Goal: Task Accomplishment & Management: Manage account settings

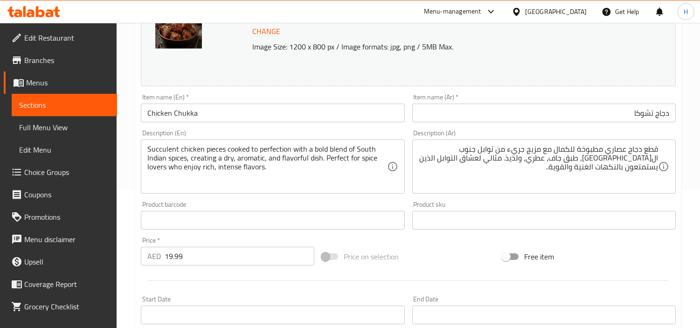
scroll to position [155, 0]
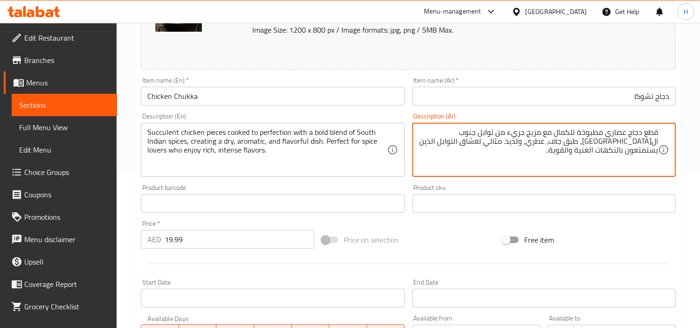
drag, startPoint x: 574, startPoint y: 163, endPoint x: 598, endPoint y: 143, distance: 31.8
type textarea "قطع دجاج عصاري مطبوخة للكمال مع مزيج جريء من توابل جنوب ال[GEOGRAPHIC_DATA]، طب…"
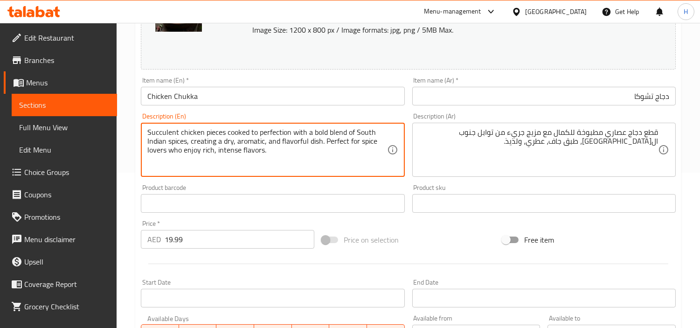
drag, startPoint x: 310, startPoint y: 159, endPoint x: 259, endPoint y: 156, distance: 51.3
click at [259, 156] on textarea "Succulent chicken pieces cooked to perfection with a bold blend of South Indian…" at bounding box center [266, 150] width 239 height 44
click at [369, 174] on div "Succulent chicken pieces cooked to perfection with a bold blend of South Indian…" at bounding box center [272, 150] width 263 height 54
click at [320, 154] on textarea "Succulent chicken pieces cooked to perfection with a bold blend of South Indian…" at bounding box center [266, 150] width 239 height 44
click at [316, 156] on textarea "Succulent chicken pieces cooked to perfection with a bold blend of South Indian…" at bounding box center [266, 150] width 239 height 44
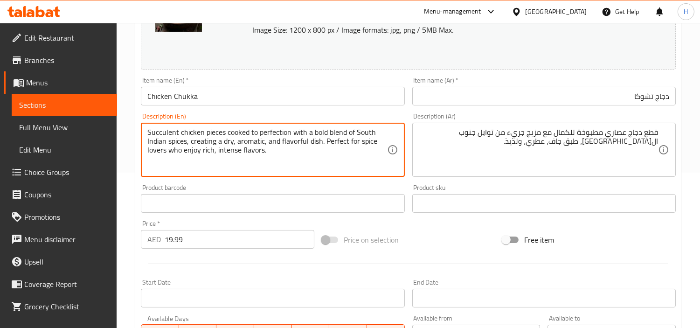
drag, startPoint x: 314, startPoint y: 156, endPoint x: 326, endPoint y: 141, distance: 18.3
click at [326, 141] on textarea "Succulent chicken pieces cooked to perfection with a bold blend of South Indian…" at bounding box center [266, 150] width 239 height 44
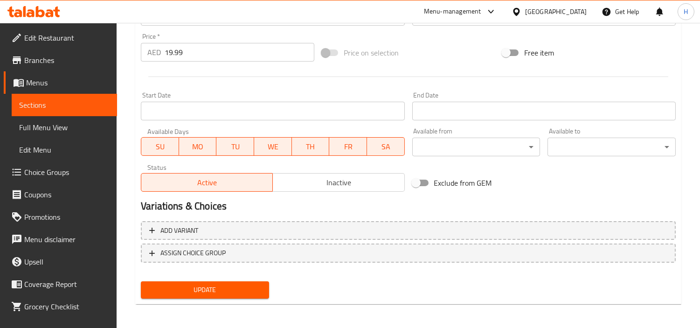
scroll to position [343, 0]
type textarea "Succulent chicken pieces cooked to perfection with a bold blend of South Indian…"
drag, startPoint x: 250, startPoint y: 291, endPoint x: 327, endPoint y: 281, distance: 77.6
click at [251, 291] on span "Update" at bounding box center [204, 290] width 113 height 12
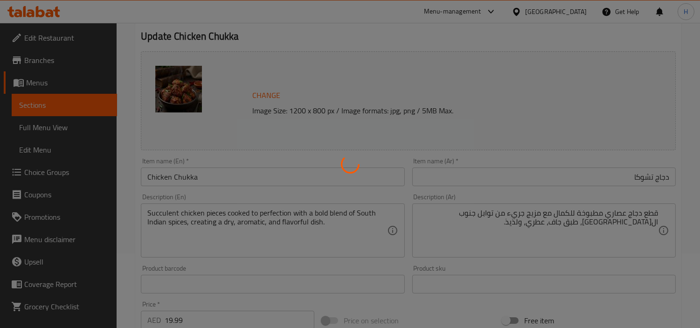
scroll to position [0, 0]
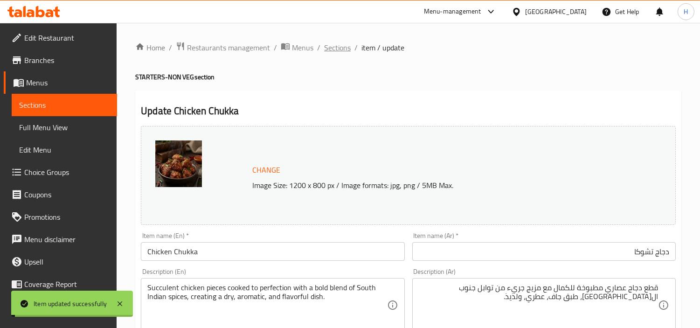
click at [341, 45] on span "Sections" at bounding box center [337, 47] width 27 height 11
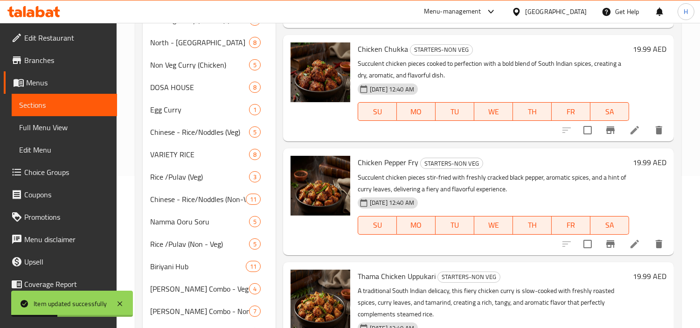
scroll to position [207, 0]
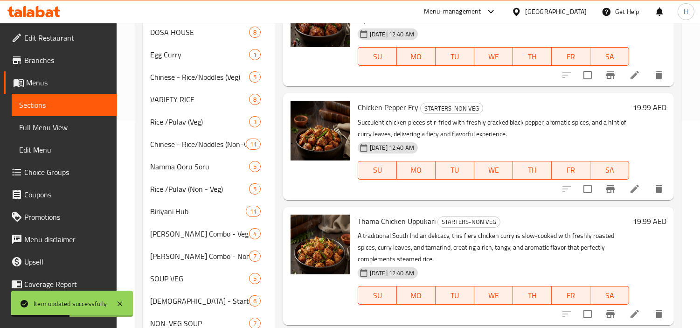
click at [622, 194] on li at bounding box center [635, 188] width 26 height 17
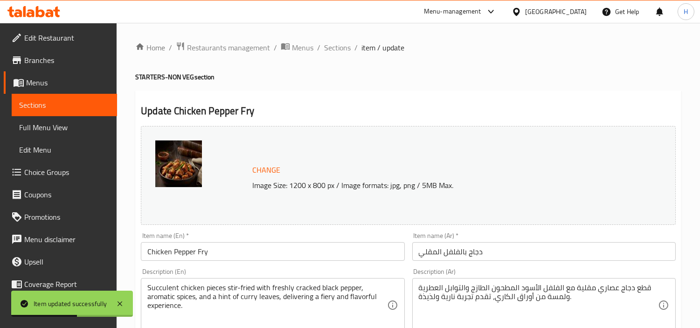
scroll to position [104, 0]
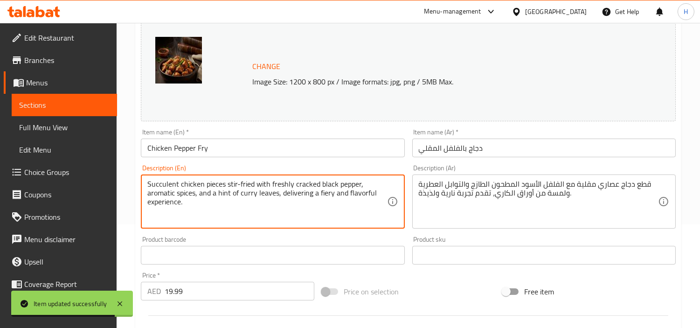
click at [337, 217] on textarea "Succulent chicken pieces stir-fried with freshly cracked black pepper, aromatic…" at bounding box center [266, 202] width 239 height 44
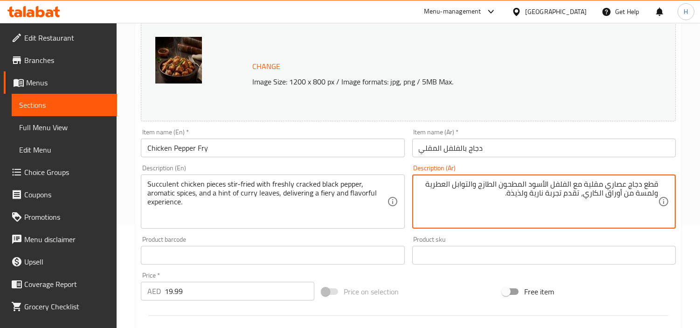
click at [598, 150] on input "دجاج بالفلفل المقلي" at bounding box center [543, 148] width 263 height 19
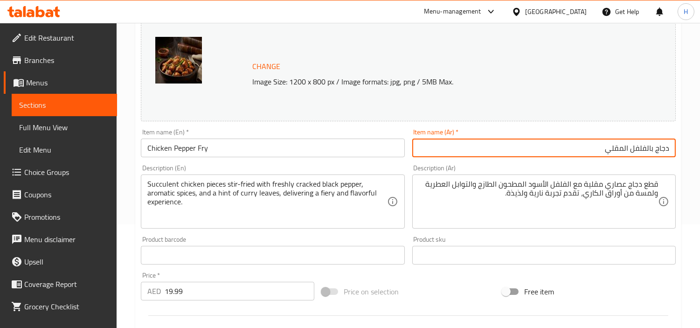
click at [621, 145] on input "دجاج بالفلفل المقلي" at bounding box center [543, 148] width 263 height 19
type input "دجاج بالفلفل فراي"
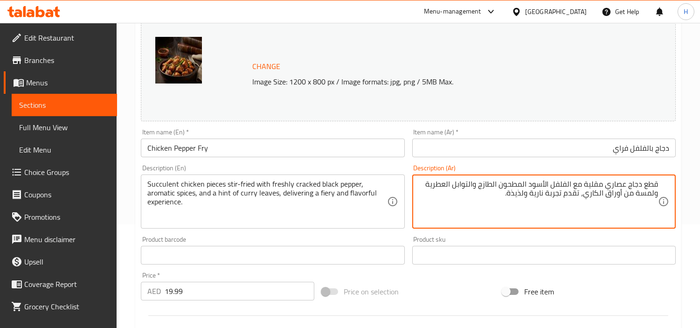
click at [566, 184] on textarea "قطع دجاج عصاري مقلية مع الفلفل الأسود المطحون الطازج والتوابل العطرية ولمسة من …" at bounding box center [538, 202] width 239 height 44
click at [549, 185] on textarea "قطع دجاج عصاري مقلية مع فلفل الأسود المطحون الطازج والتوابل العطرية ولمسة من أو…" at bounding box center [538, 202] width 239 height 44
click at [532, 185] on textarea "قطع دجاج عصاري مقلية مع فلفل أسود المطحون الطازج والتوابل العطرية ولمسة من أورا…" at bounding box center [538, 202] width 239 height 44
click at [506, 185] on textarea "قطع دجاج عصاري مقلية مع فلفل أسود مطحون الطازج والتوابل العطرية ولمسة من أوراق …" at bounding box center [538, 202] width 239 height 44
click at [487, 182] on textarea "قطع دجاج عصاري مقلية مع فلفل أسود مطحون طازج والتوابل العطرية ولمسة من أوراق ال…" at bounding box center [538, 202] width 239 height 44
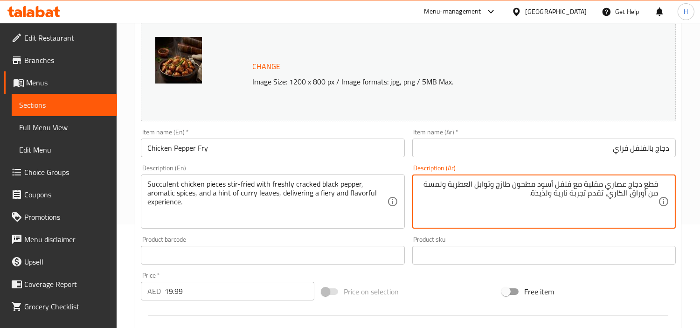
click at [470, 185] on textarea "قطع دجاج عصاري مقلية مع فلفل أسود مطحون طازج وتوابل العطرية ولمسة من أوراق الكا…" at bounding box center [538, 202] width 239 height 44
drag, startPoint x: 523, startPoint y: 199, endPoint x: 622, endPoint y: 197, distance: 98.9
click at [622, 197] on textarea "قطع دجاج عصاري مقلية مع فلفل أسود مطحون طازج وتوابل عطرية ولمسة من أوراق الكاري…" at bounding box center [538, 202] width 239 height 44
type textarea "قطع دجاج عصاري مقلية مع فلفل أسود مطحون طازج وتوابل عطرية ولمسة من أوراق الكاري"
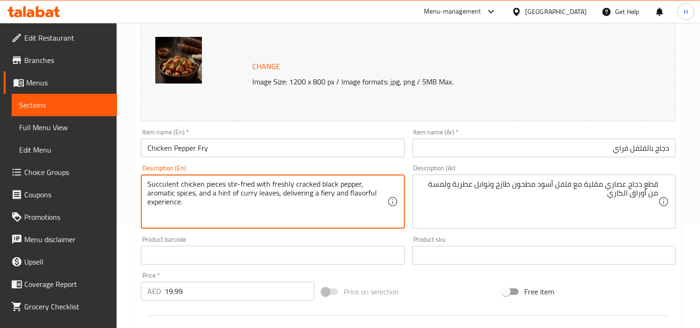
drag, startPoint x: 328, startPoint y: 208, endPoint x: 278, endPoint y: 197, distance: 51.4
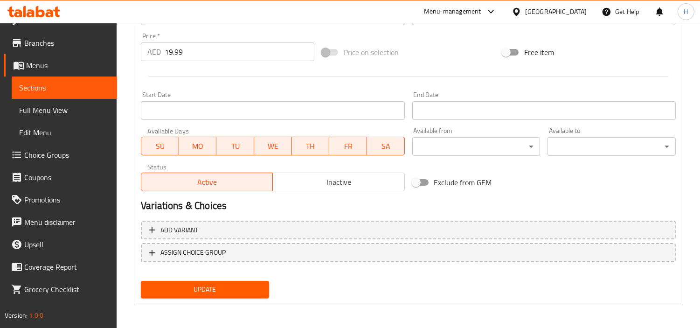
type textarea "Succulent chicken pieces stir-fried with freshly cracked black pepper, aromatic…"
click at [155, 281] on button "Update" at bounding box center [205, 289] width 128 height 17
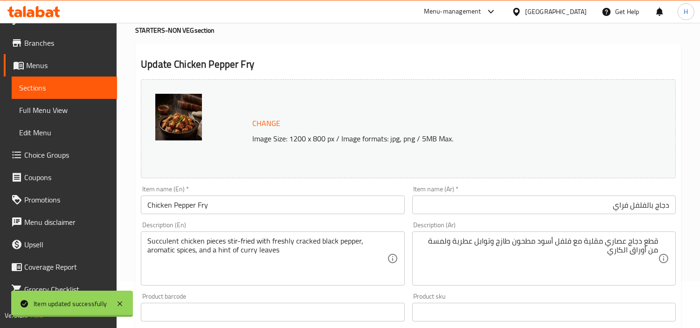
scroll to position [0, 0]
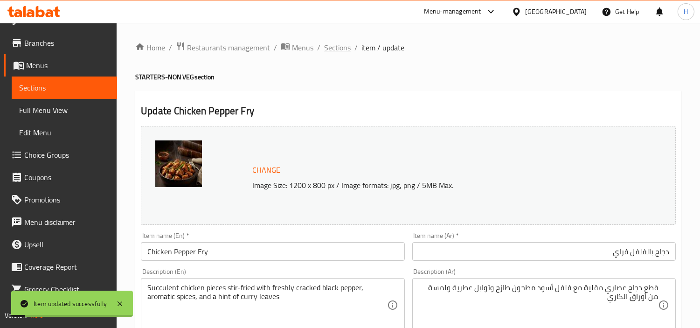
click at [340, 48] on span "Sections" at bounding box center [337, 47] width 27 height 11
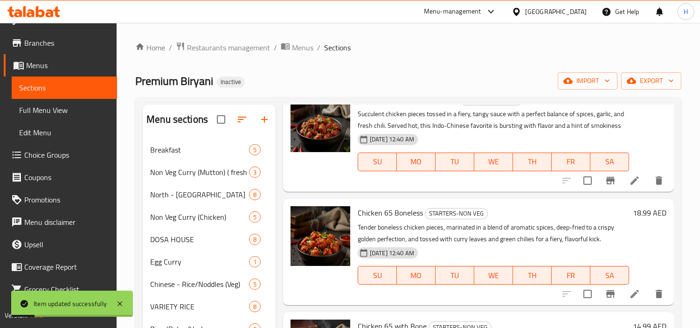
scroll to position [207, 0]
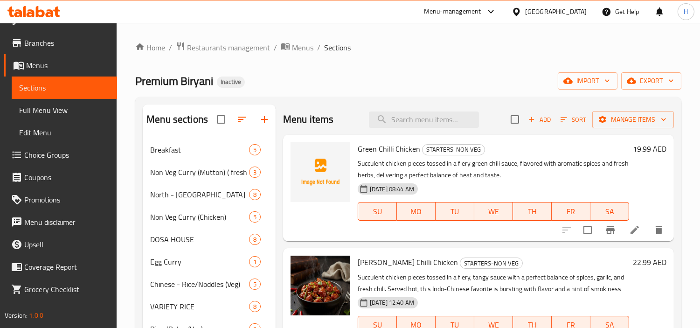
click at [629, 235] on icon at bounding box center [634, 229] width 11 height 11
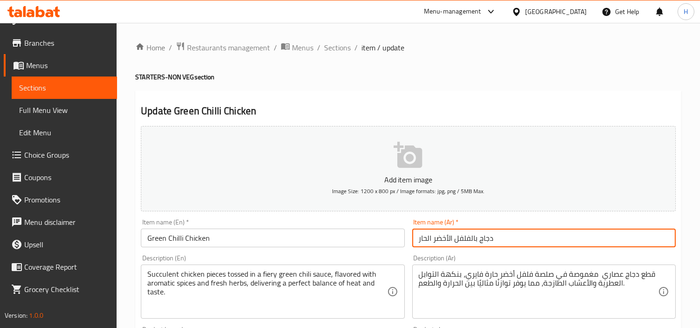
click at [542, 237] on input "دجاج بالفلفل الأخضر الحار" at bounding box center [543, 238] width 263 height 19
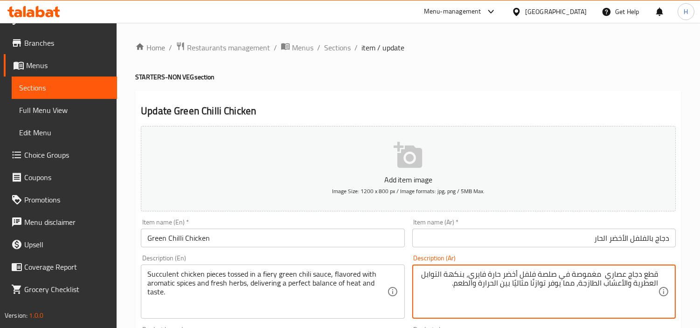
click at [602, 276] on textarea "قطع دجاج عصاري مغموصة في صلصة فلفل أخضر حارة فايري، بنكهة التوابل العطرية والأع…" at bounding box center [538, 292] width 239 height 44
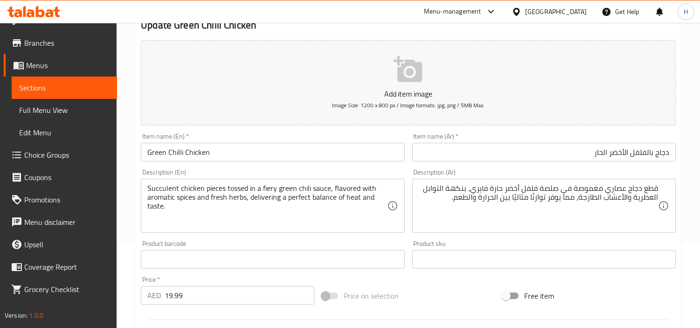
scroll to position [104, 0]
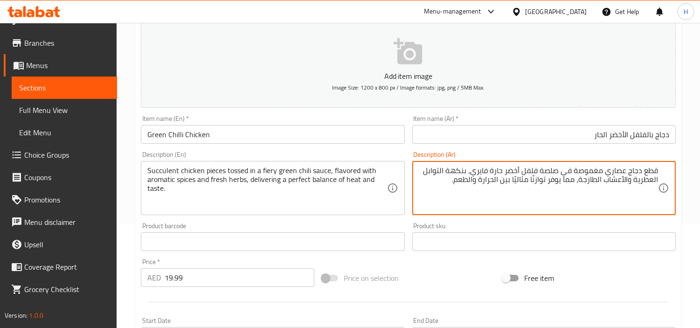
drag, startPoint x: 448, startPoint y: 184, endPoint x: 578, endPoint y: 186, distance: 130.1
type textarea "قطع دجاج عصاري مغموصة في صلصة فلفل أخضر حارة فايري، بنكهة التوابل العطرية والأع…"
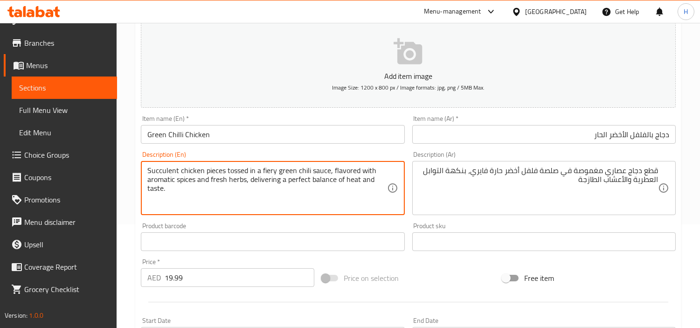
drag, startPoint x: 316, startPoint y: 195, endPoint x: 246, endPoint y: 185, distance: 70.7
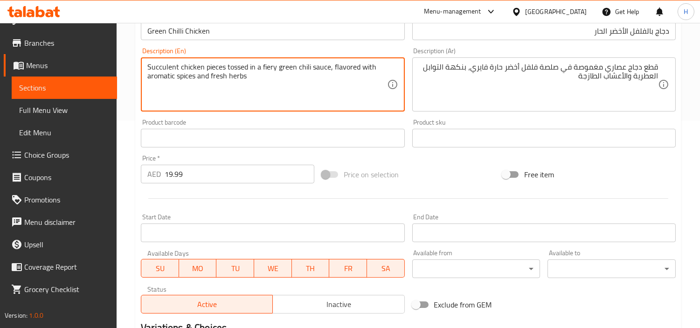
scroll to position [259, 0]
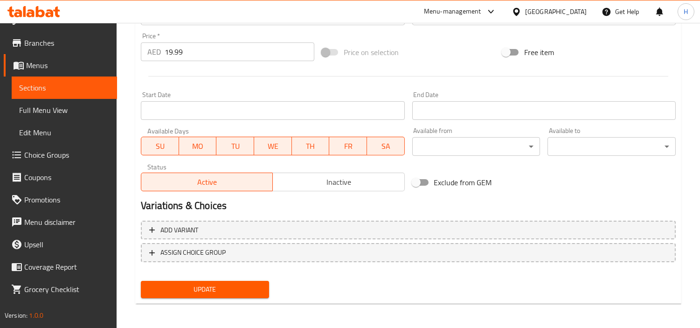
type textarea "Succulent chicken pieces tossed in a fiery green chili sauce, flavored with aro…"
click at [254, 281] on button "Update" at bounding box center [205, 289] width 128 height 17
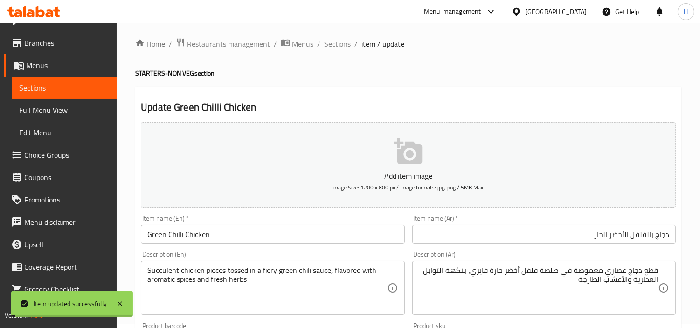
scroll to position [0, 0]
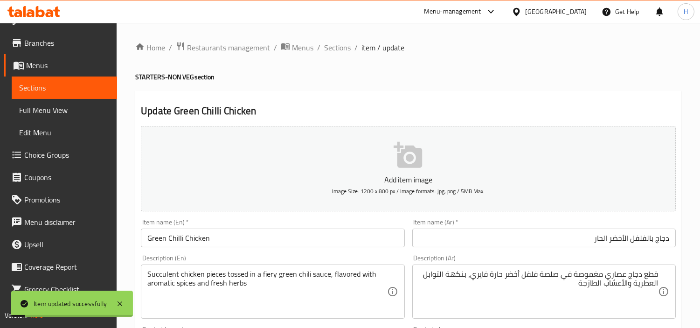
drag, startPoint x: 342, startPoint y: 52, endPoint x: 361, endPoint y: 68, distance: 24.2
click at [343, 52] on span "Sections" at bounding box center [337, 47] width 27 height 11
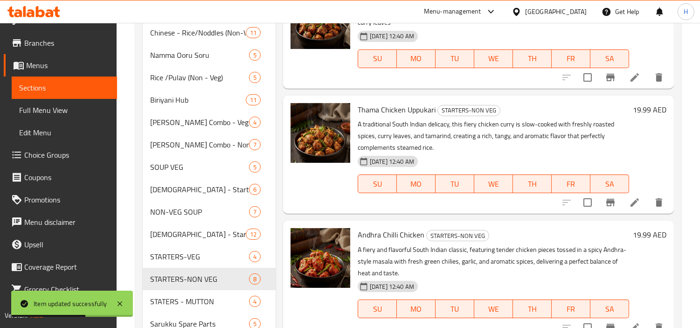
scroll to position [342, 0]
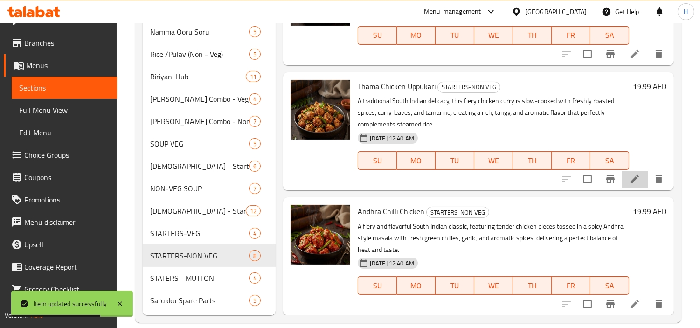
click at [625, 185] on li at bounding box center [635, 179] width 26 height 17
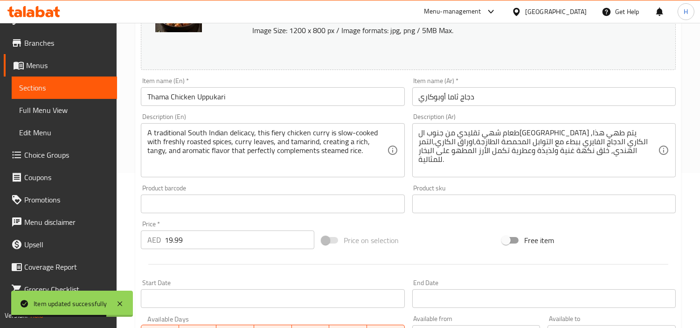
scroll to position [155, 0]
click at [527, 108] on div "Item name (Ar)   * دجاج ثاما أوبوكاري Item name (Ar) *" at bounding box center [544, 91] width 271 height 36
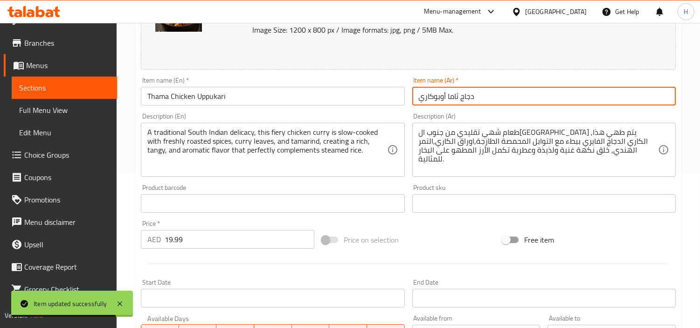
click at [528, 103] on input "دجاج ثاما أوبوكاري" at bounding box center [543, 96] width 263 height 19
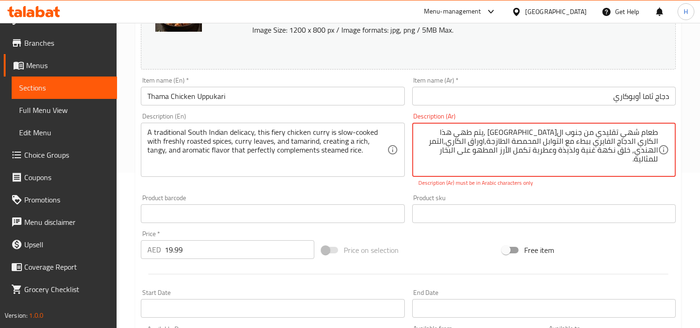
click at [546, 132] on textarea "طعام شهي تقليدي من جنوب ال[GEOGRAPHIC_DATA] ,يتم طهي هذا الكاري الدجاج الفايري …" at bounding box center [538, 150] width 239 height 44
click at [577, 187] on p "Description (Ar) must be in Arabic characters only" at bounding box center [544, 183] width 250 height 8
click at [616, 152] on textarea "طعام شهي تقليدي من جنوب ال[GEOGRAPHIC_DATA]، يتم طهي هذا الكاري الدجاج الفايري …" at bounding box center [538, 150] width 239 height 44
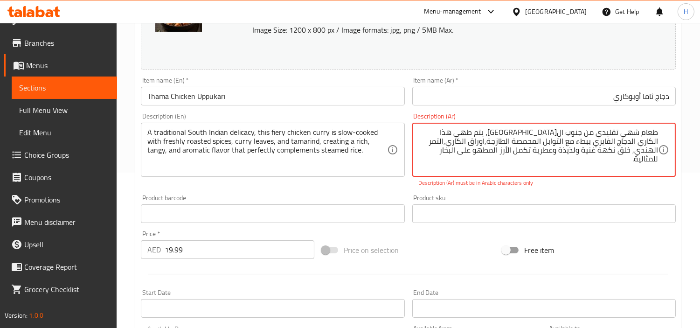
click at [583, 174] on div "طعام شهي تقليدي من جنوب ال[GEOGRAPHIC_DATA]، يتم طهي هذا الكاري الدجاج الفايري …" at bounding box center [543, 150] width 263 height 54
click at [594, 177] on div "Description (Ar) طعام شهي تقليدي من جنوب ال[GEOGRAPHIC_DATA]، يتم طهي هذا الكار…" at bounding box center [543, 150] width 263 height 74
click at [569, 145] on textarea "طعام شهي تقليدي من جنوب ال[GEOGRAPHIC_DATA]، يتم طهي هذا الكاري الدجاج الفايري …" at bounding box center [538, 150] width 239 height 44
click at [529, 142] on textarea "طعام شهي تقليدي من جنوب ال[GEOGRAPHIC_DATA]، يتم طهي هذا الكاري الدجاج الفايري …" at bounding box center [538, 150] width 239 height 44
click at [525, 142] on textarea "طعام شهي تقليدي من جنوب ال[GEOGRAPHIC_DATA]، يتم طهي هذا الكاري الدجاج الفايري …" at bounding box center [538, 150] width 239 height 44
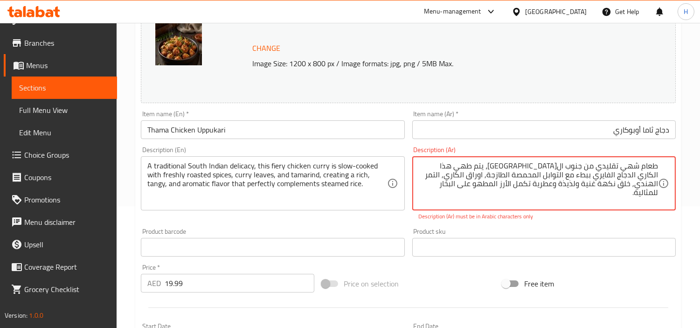
scroll to position [104, 0]
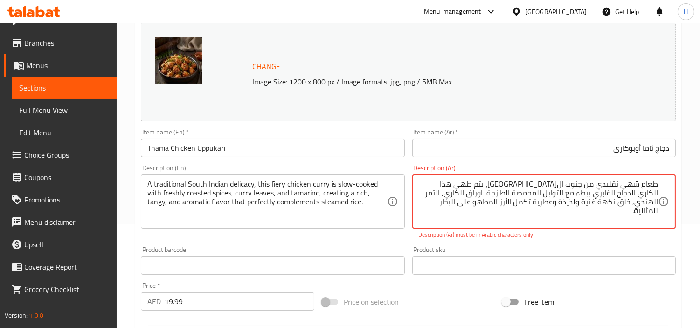
click at [527, 201] on textarea "طعام شهي تقليدي من جنوب ال[GEOGRAPHIC_DATA]، يتم طهي هذا الكاري الدجاج الفايري …" at bounding box center [538, 202] width 239 height 44
click at [527, 194] on textarea "طعام شهي تقليدي من جنوب ال[GEOGRAPHIC_DATA]، يتم طهي هذا الكاري الدجاج الفايري …" at bounding box center [538, 202] width 239 height 44
click at [483, 198] on textarea "طعام شهي تقليدي من جنوب ال[GEOGRAPHIC_DATA]، يتم طهي هذا الكاري الدجاج الفايري …" at bounding box center [538, 202] width 239 height 44
click at [464, 195] on textarea "طعام شهي تقليدي من جنوب ال[GEOGRAPHIC_DATA]، يتم طهي هذا الكاري الدجاج الفايري …" at bounding box center [538, 202] width 239 height 44
click at [482, 204] on textarea "طعام شهي تقليدي من جنوب ال[GEOGRAPHIC_DATA]، يتم طهي هذا الكاري الدجاج الفايري …" at bounding box center [538, 202] width 239 height 44
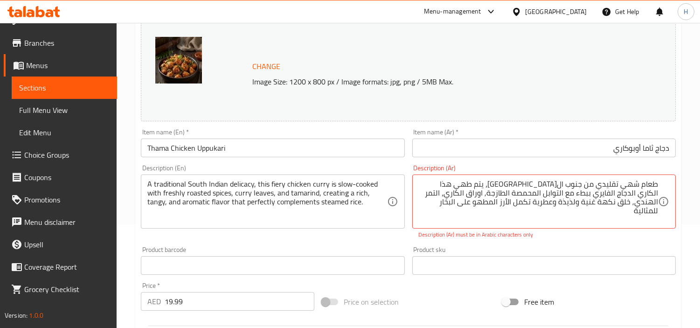
click at [569, 244] on div "Product sku Product sku" at bounding box center [544, 260] width 271 height 36
click at [478, 199] on textarea "طعام شهي تقليدي من جنوب ال[GEOGRAPHIC_DATA]، يتم طهي هذا الكاري الدجاج الفايري …" at bounding box center [538, 202] width 239 height 44
click at [497, 201] on textarea "طعام شهي تقليدي من جنوب ال[GEOGRAPHIC_DATA]، يتم طهي هذا الكاري الدجاج الفايري …" at bounding box center [538, 202] width 239 height 44
click at [506, 207] on textarea "طعام شهي تقليدي من جنوب ال[GEOGRAPHIC_DATA]، يتم طهي هذا الكاري الدجاج الفايري …" at bounding box center [538, 202] width 239 height 44
click at [514, 171] on div "Description (Ar) طعام شهي تقليدي من جنوب ال[GEOGRAPHIC_DATA]، يتم طهي هذا الكار…" at bounding box center [543, 202] width 263 height 74
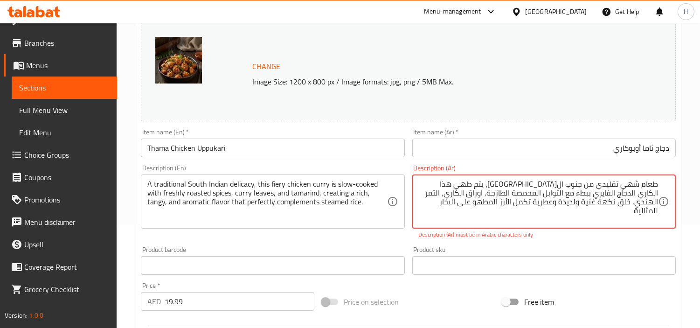
click at [609, 190] on textarea "طعام شهي تقليدي من جنوب ال[GEOGRAPHIC_DATA]، يتم طهي هذا الكاري الدجاج الفايري …" at bounding box center [538, 202] width 239 height 44
click at [633, 203] on textarea "طعام شهي تقليدي من جنوب ال[GEOGRAPHIC_DATA]، يتم طهي هذا الكاري الدجاج الفايري …" at bounding box center [538, 202] width 239 height 44
click at [607, 220] on textarea "طعام شهي تقليدي من جنوب ال[GEOGRAPHIC_DATA]، يتم طهي هذا الكاري الدجاج الفايري …" at bounding box center [538, 202] width 239 height 44
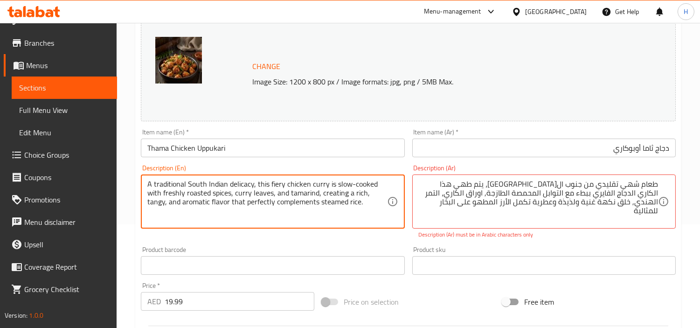
click at [269, 183] on textarea "A traditional South Indian delicacy, this fiery chicken curry is slow-cooked wi…" at bounding box center [266, 202] width 239 height 44
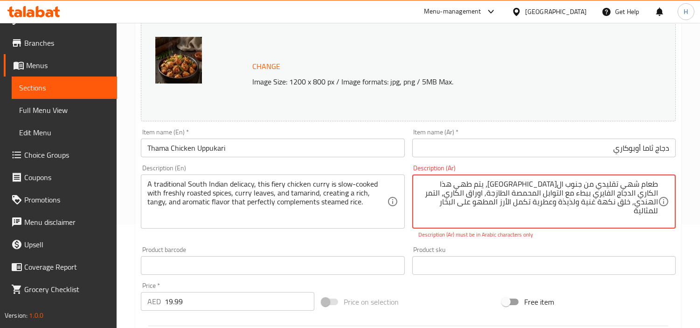
paste textarea "هذا طبق كاري الدجاج التقليدي الشهير في جنوب ال[GEOGRAPHIC_DATA]، يتم تحضيره بطر…"
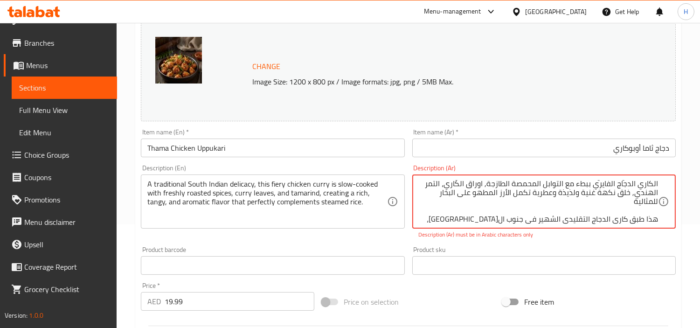
scroll to position [0, 0]
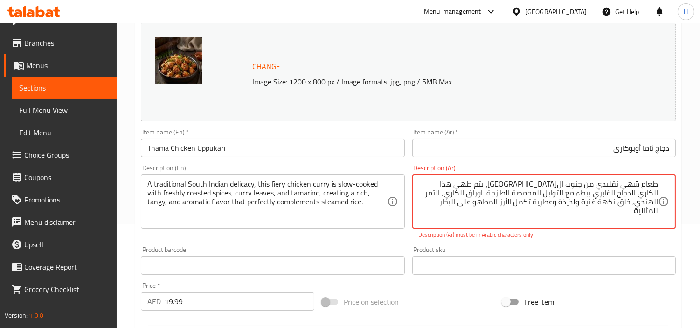
drag, startPoint x: 471, startPoint y: 204, endPoint x: 702, endPoint y: 175, distance: 232.7
click at [700, 175] on html "​ Menu-management [GEOGRAPHIC_DATA] Get Help H Edit Restaurant Branches Menus S…" at bounding box center [350, 60] width 700 height 328
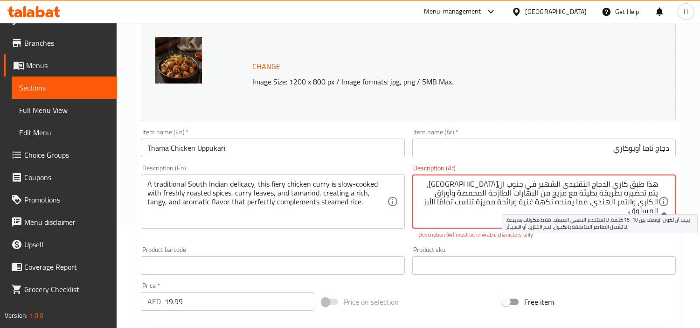
click at [658, 204] on icon at bounding box center [663, 201] width 11 height 11
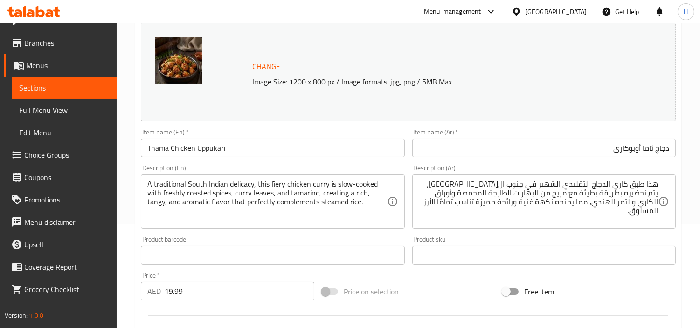
click at [658, 235] on div "Product sku Product sku" at bounding box center [544, 250] width 271 height 36
click at [593, 241] on div "Product sku Product sku" at bounding box center [543, 250] width 263 height 28
click at [384, 227] on div "A traditional South Indian delicacy, this fiery chicken curry is slow-cooked wi…" at bounding box center [272, 201] width 263 height 54
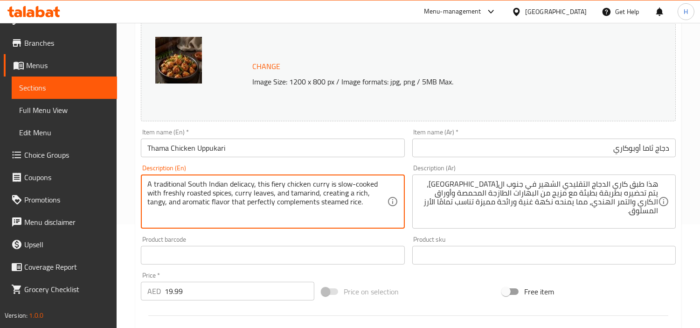
click at [367, 213] on textarea "A traditional South Indian delicacy, this fiery chicken curry is slow-cooked wi…" at bounding box center [266, 202] width 239 height 44
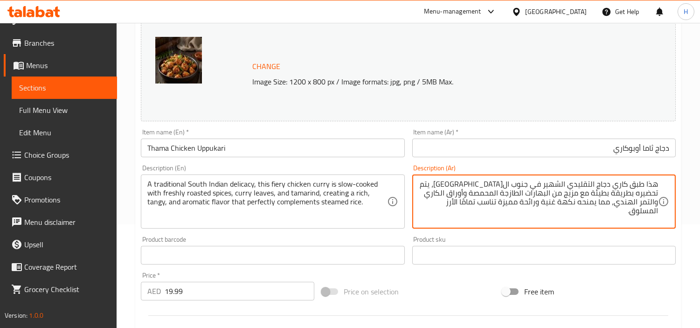
click at [592, 185] on textarea "هذا طبق كاري دجاج التقليدي الشهير في جنوب ال[GEOGRAPHIC_DATA]، يتم تحضيره بطريق…" at bounding box center [538, 202] width 239 height 44
click at [566, 190] on textarea "هذا طبق كاري دجاج تقليدي الشهير في جنوب ال[GEOGRAPHIC_DATA]، يتم تحضيره بطريقة …" at bounding box center [538, 202] width 239 height 44
click at [470, 186] on textarea "هذا طبق كاري دجاج تقليدي شهير في جنوب ال[GEOGRAPHIC_DATA]، يتم تحضيره بطريقة بط…" at bounding box center [538, 202] width 239 height 44
click at [541, 204] on textarea "هذا طبق كاري دجاج تقليدي شهير في جنوب ال[GEOGRAPHIC_DATA]، يتم طهيه بطريقة بطيئ…" at bounding box center [538, 202] width 239 height 44
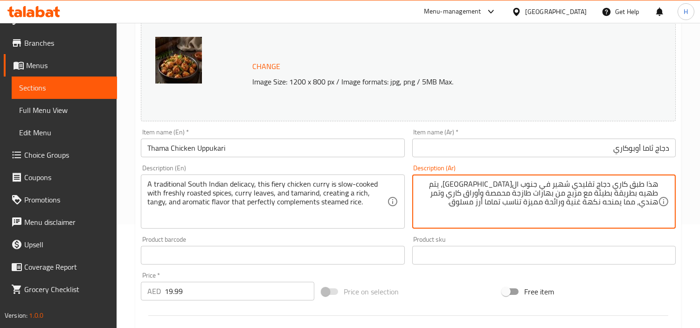
click at [541, 204] on textarea "هذا طبق كاري دجاج تقليدي شهير في جنوب ال[GEOGRAPHIC_DATA]، يتم طهيه بطريقة بطيئ…" at bounding box center [538, 202] width 239 height 44
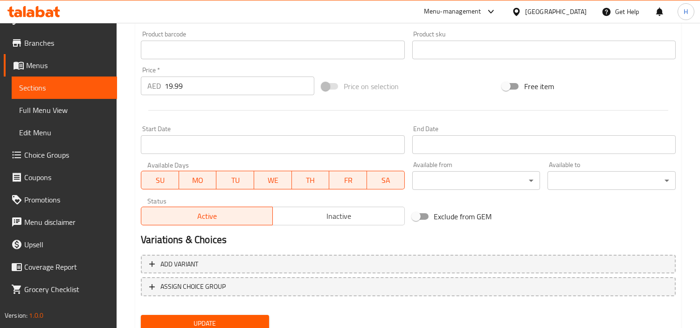
scroll to position [343, 0]
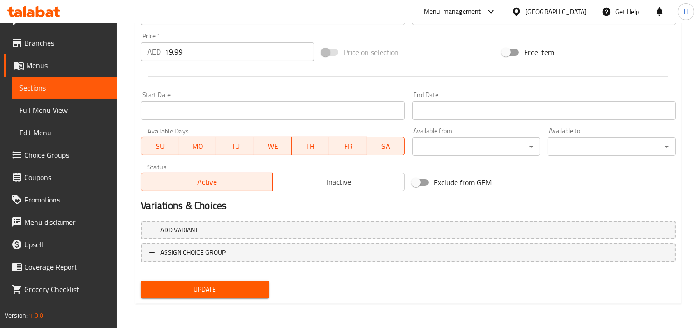
type textarea "هذا طبق كاري دجاج تقليدي شهير في جنوب ال[GEOGRAPHIC_DATA]، يتم طهيه بطريقة بطيئ…"
click at [240, 291] on span "Update" at bounding box center [204, 290] width 113 height 12
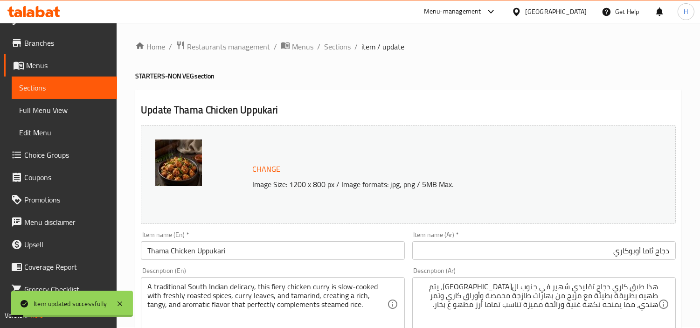
scroll to position [0, 0]
click at [329, 44] on span "Sections" at bounding box center [337, 47] width 27 height 11
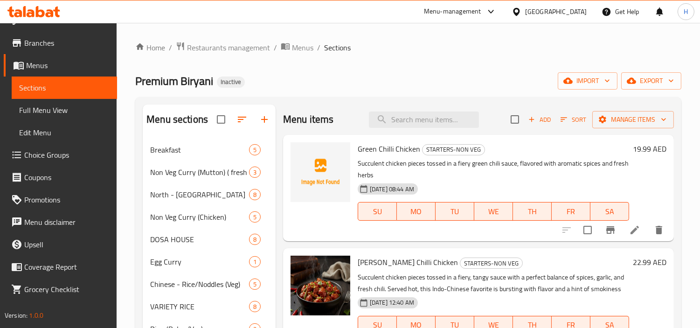
scroll to position [413, 0]
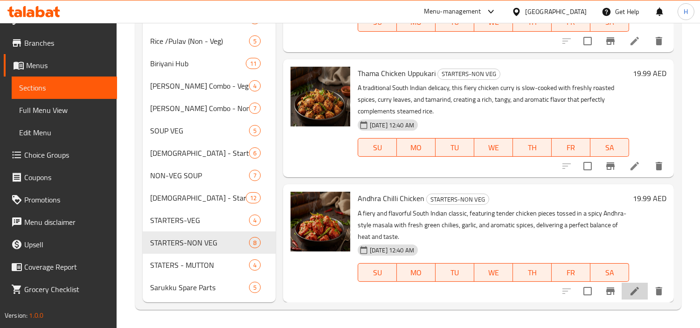
click at [630, 291] on icon at bounding box center [634, 291] width 8 height 8
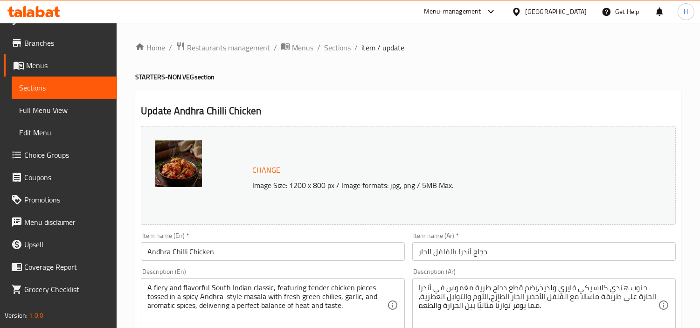
click at [552, 254] on input "دجاج أندرا بالفلفل الحار" at bounding box center [543, 251] width 263 height 19
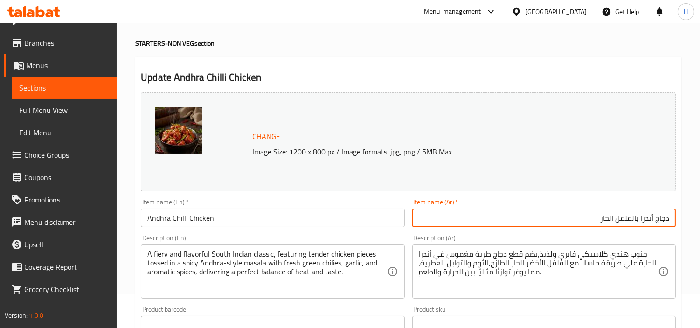
scroll to position [52, 0]
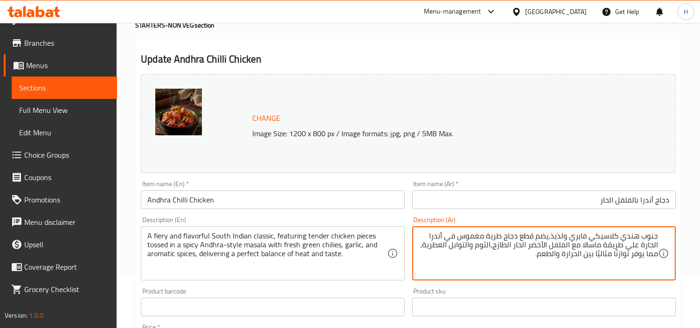
click at [552, 237] on textarea "جنوب هندي كلاسيكي فايري ولذيذ,يضم قطع دجاج طرية مغموس في أندرا الحارة علي طريقة…" at bounding box center [538, 253] width 239 height 44
click at [552, 239] on textarea "جنوب هندي كلاسيكي فايري ولذيذ,يضم قطع دجاج طرية مغموس في أندرا الحارة علي طريقة…" at bounding box center [538, 253] width 239 height 44
click at [551, 239] on textarea "جنوب هندي كلاسيكي فايري ولذيذ,يضم قطع دجاج طرية مغموس في أندرا الحارة علي طريقة…" at bounding box center [538, 253] width 239 height 44
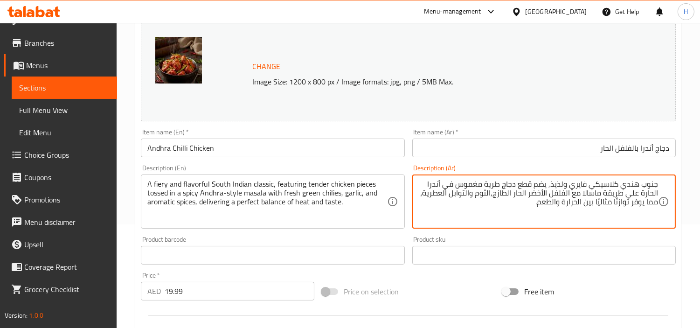
click at [597, 203] on textarea "جنوب هندي كلاسيكي فايري ولذيذ, يضم قطع دجاج طرية مغموس في أندرا الحارة علي طريق…" at bounding box center [538, 202] width 239 height 44
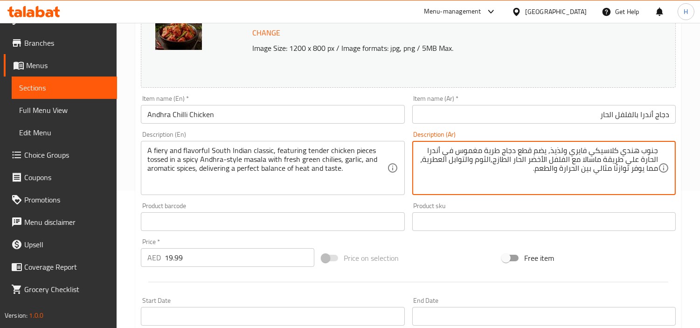
scroll to position [155, 0]
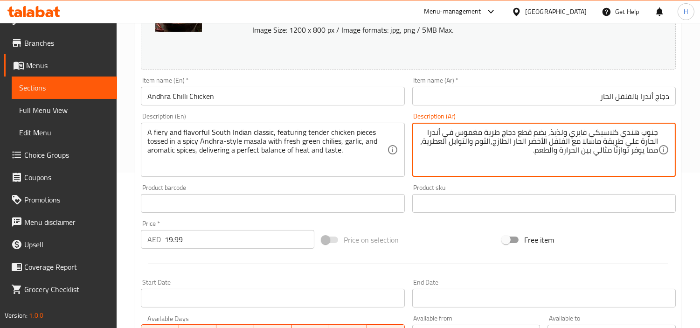
type textarea "جنوب هندي كلاسيكي فايري ولذيذ, يضم قطع دجاج طرية مغموس في أندرا الحارة علي طريق…"
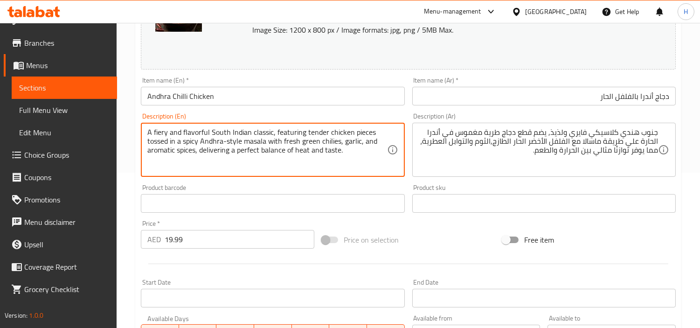
drag, startPoint x: 346, startPoint y: 151, endPoint x: 196, endPoint y: 153, distance: 150.2
type textarea "A fiery and flavorful South Indian classic, featuring tender chicken pieces tos…"
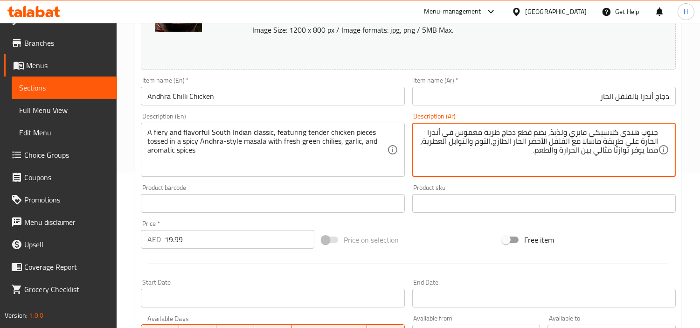
drag, startPoint x: 522, startPoint y: 151, endPoint x: 426, endPoint y: 142, distance: 96.5
click at [426, 142] on textarea "جنوب هندي كلاسيكي فايري ولذيذ, يضم قطع دجاج طرية مغموس في أندرا الحارة علي طريق…" at bounding box center [538, 150] width 239 height 44
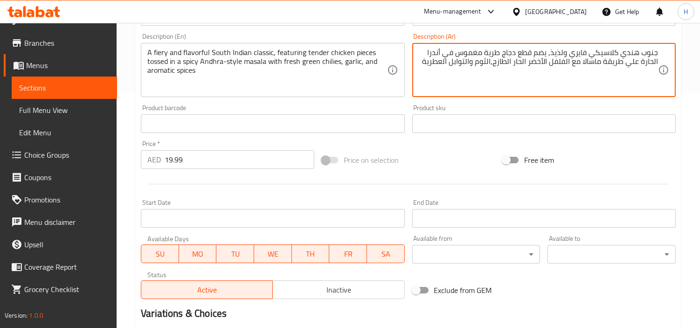
scroll to position [343, 0]
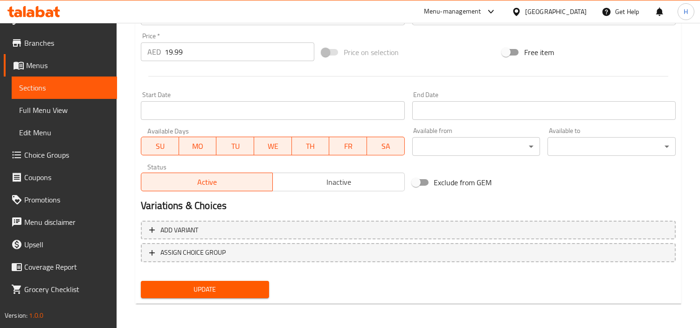
type textarea "جنوب هندي كلاسيكي فايري ولذيذ, يضم قطع دجاج طرية مغموس في أندرا الحارة علي طريق…"
click at [231, 291] on span "Update" at bounding box center [204, 290] width 113 height 12
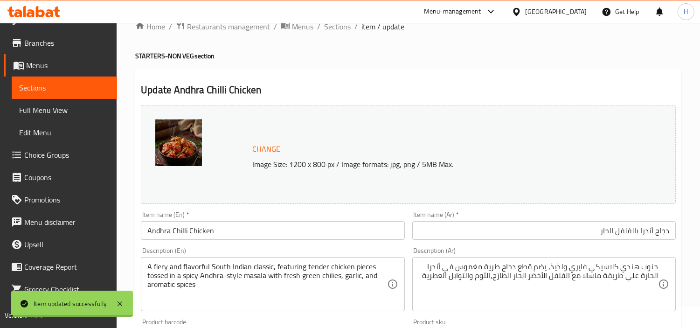
scroll to position [0, 0]
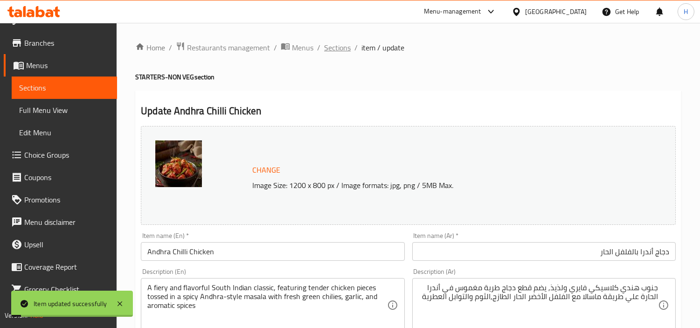
click at [335, 47] on span "Sections" at bounding box center [337, 47] width 27 height 11
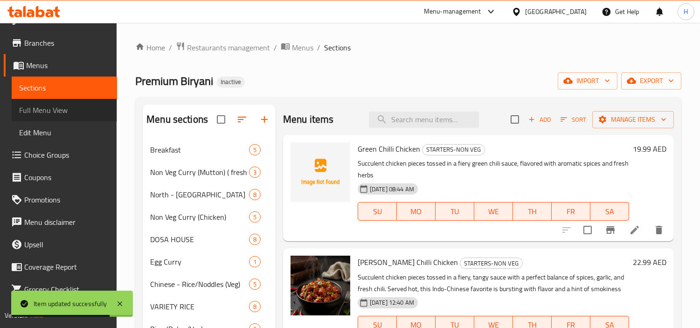
click at [67, 117] on link "Full Menu View" at bounding box center [64, 110] width 105 height 22
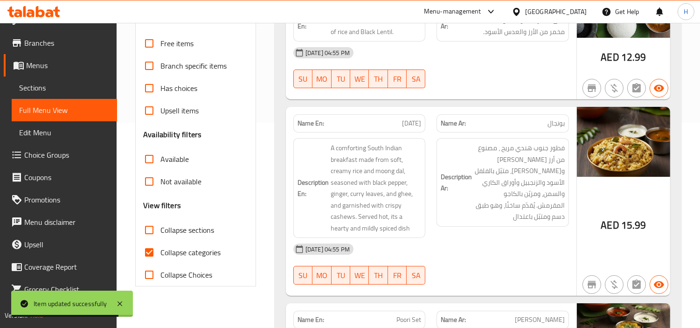
scroll to position [207, 0]
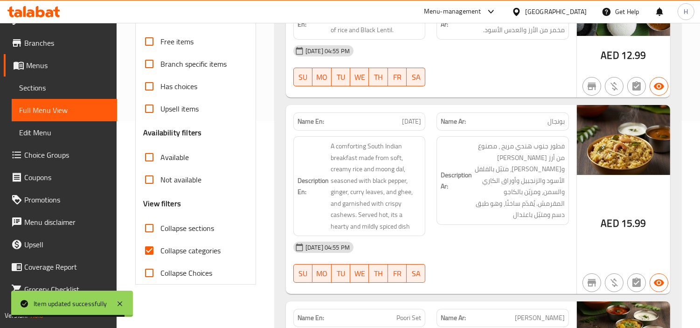
click at [154, 239] on input "Collapse categories" at bounding box center [149, 250] width 22 height 22
checkbox input "false"
click at [152, 217] on input "Collapse sections" at bounding box center [149, 228] width 22 height 22
checkbox input "true"
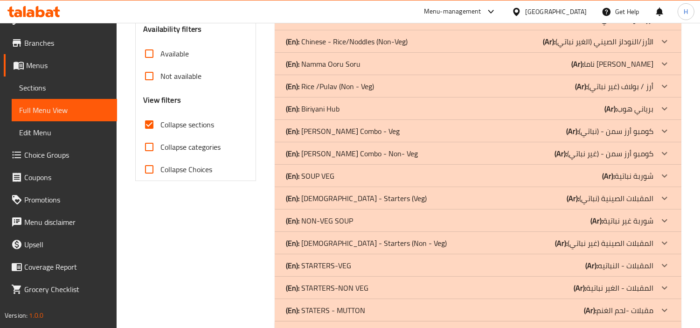
scroll to position [331, 0]
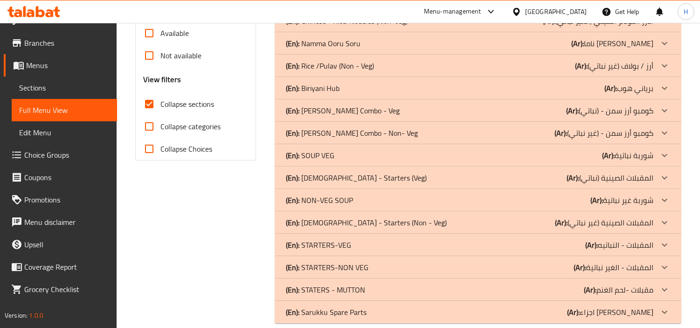
click at [390, 284] on div "(En): STATERS - MUTTON (Ar): مقبلات -لحم الغنم" at bounding box center [469, 289] width 367 height 11
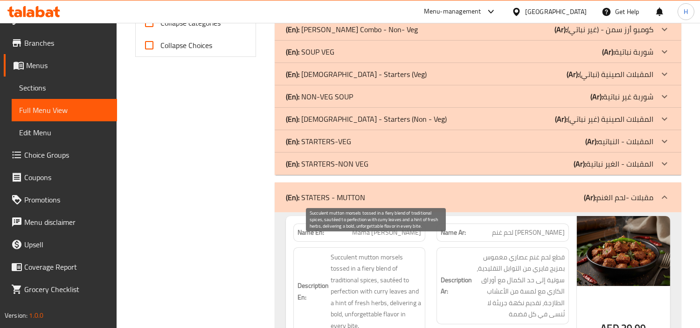
scroll to position [486, 0]
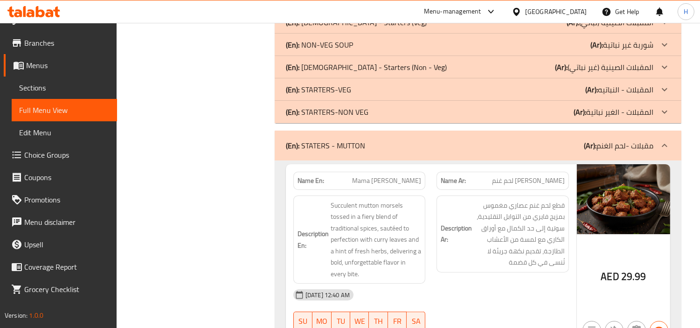
drag, startPoint x: 185, startPoint y: 187, endPoint x: 324, endPoint y: 123, distance: 152.3
click at [185, 187] on div "Filter Branches Branches Popular filters Free items Branch specific items Has c…" at bounding box center [199, 287] width 139 height 1280
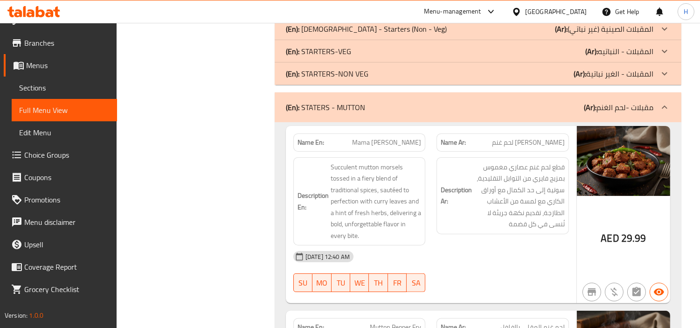
scroll to position [590, 0]
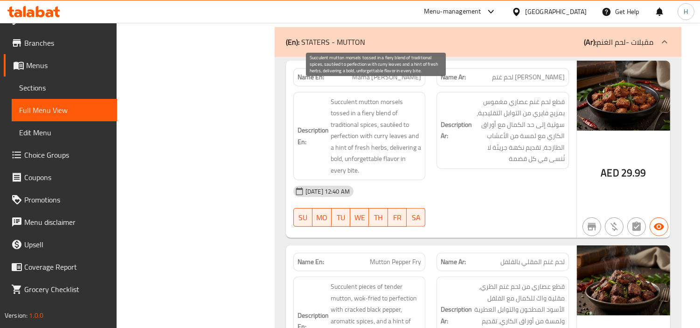
click at [390, 96] on span "Succulent mutton morsels tossed in a fiery blend of traditional spices, sautéed…" at bounding box center [376, 136] width 91 height 80
copy span "morsels"
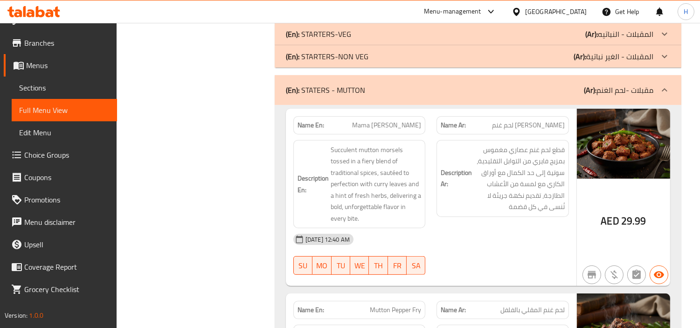
scroll to position [438, 0]
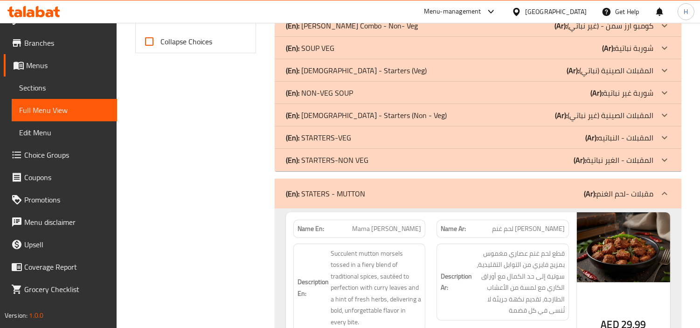
click at [457, 188] on div "(En): STATERS - MUTTON (Ar): مقبلات -لحم الغنم" at bounding box center [469, 193] width 367 height 11
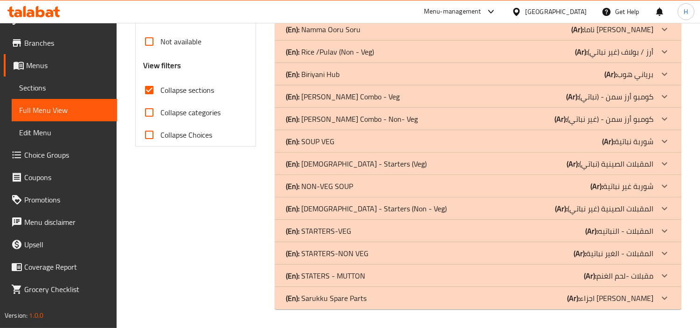
scroll to position [331, 0]
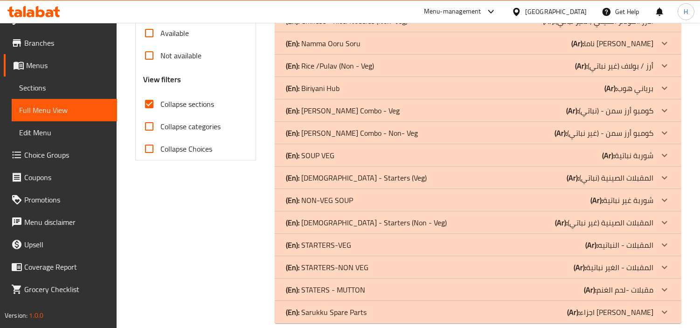
drag, startPoint x: 364, startPoint y: 293, endPoint x: 367, endPoint y: 277, distance: 16.3
click at [364, 306] on p "(En): Sarukku Spare Parts" at bounding box center [326, 311] width 81 height 11
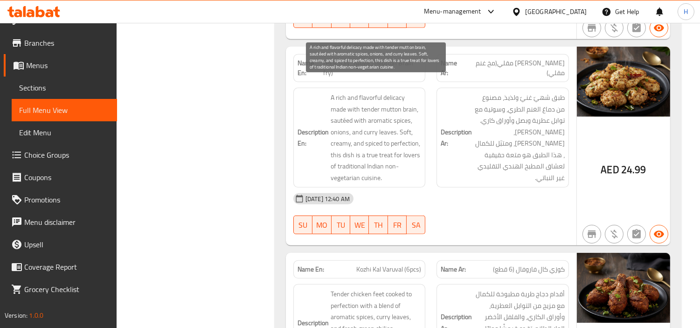
scroll to position [892, 0]
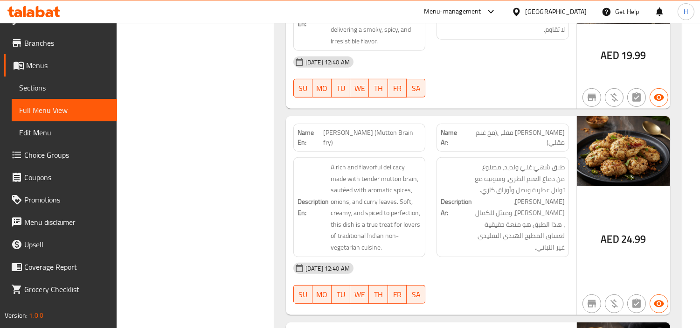
click at [397, 128] on span "[PERSON_NAME] (Mutton Brain fry)" at bounding box center [372, 138] width 98 height 20
click at [33, 94] on link "Sections" at bounding box center [64, 87] width 105 height 22
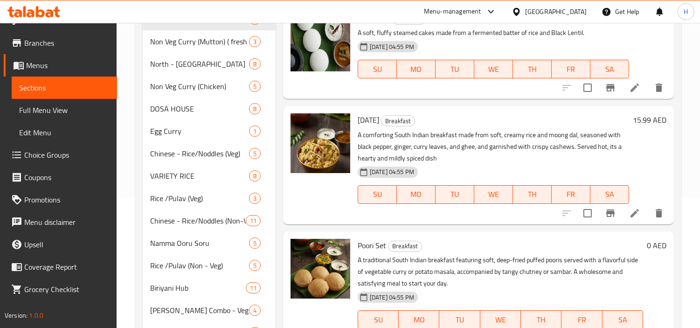
scroll to position [27, 0]
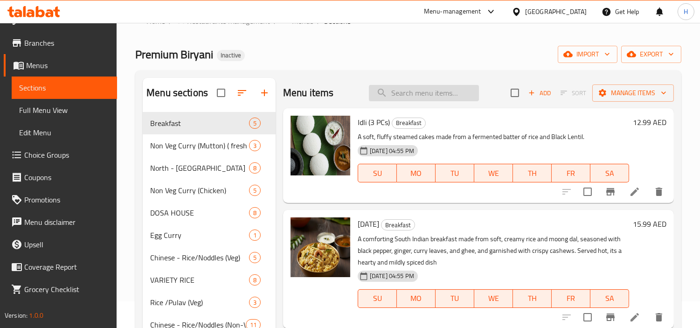
click at [422, 96] on input "search" at bounding box center [424, 93] width 110 height 16
paste input "A rich and flavorful delicacy made with tender mutton brain, sautéed with aroma…"
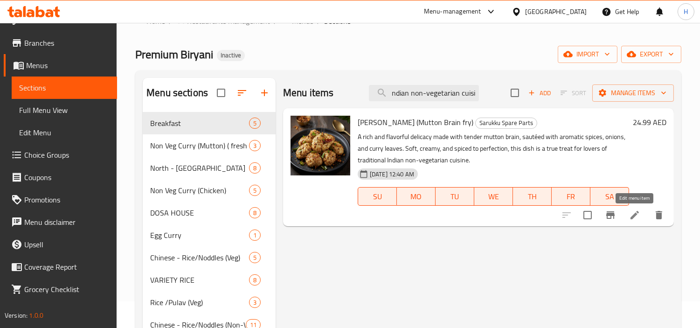
type input "A rich and flavorful delicacy made with tender mutton brain, sautéed with aroma…"
click at [633, 212] on icon at bounding box center [634, 214] width 11 height 11
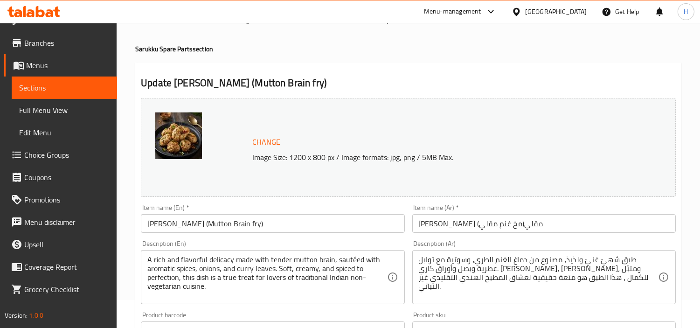
scroll to position [52, 0]
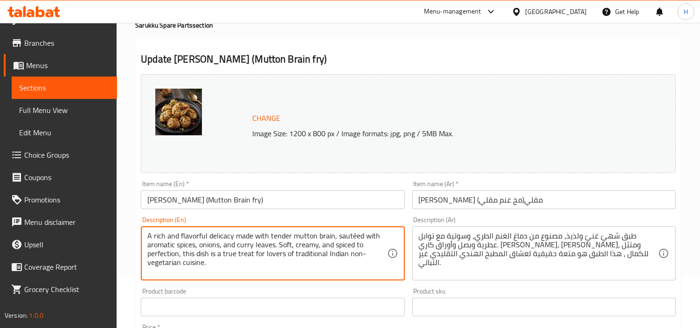
drag, startPoint x: 301, startPoint y: 266, endPoint x: 180, endPoint y: 255, distance: 121.3
click at [255, 268] on textarea "A rich and flavorful delicacy made with tender mutton brain, sautéed with aroma…" at bounding box center [266, 253] width 239 height 44
drag, startPoint x: 294, startPoint y: 256, endPoint x: 182, endPoint y: 259, distance: 112.4
click at [182, 259] on textarea "A rich and flavorful delicacy made with tender mutton brain, sautéed with aroma…" at bounding box center [266, 253] width 239 height 44
type textarea "A rich and flavorful delicacy made with tender mutton brain, sautéed with aroma…"
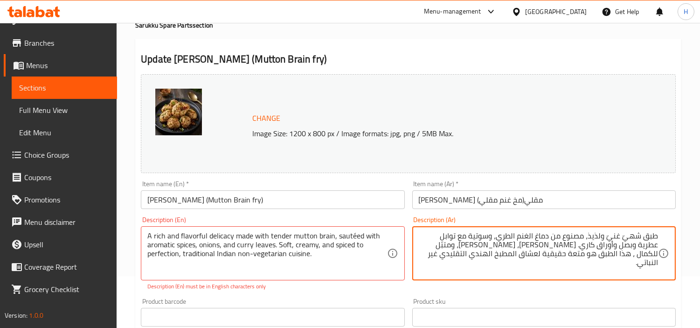
click at [608, 257] on textarea "طبق شهيّ غنيّ ولذيذ، مصنوع من دماغ الغنم الطري، وسوتية مع توابل عطرية وبصل وأور…" at bounding box center [538, 253] width 239 height 44
drag, startPoint x: 630, startPoint y: 257, endPoint x: 511, endPoint y: 249, distance: 118.7
click at [511, 249] on textarea "طبق شهيّ غنيّ ولذيذ، مصنوع من دماغ الغنم الطري، وسوتية مع توابل عطرية وبصل وأور…" at bounding box center [538, 253] width 239 height 44
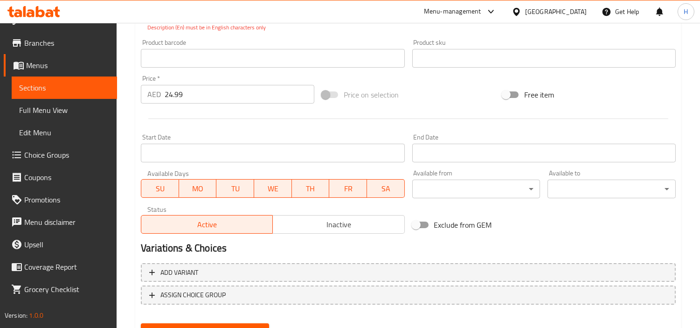
type textarea "طبق شهيّ غنيّ ولذيذ، مصنوع من دماغ الغنم الطري، وسوتية مع توابل عطرية وبصل وأور…"
click at [235, 323] on button "Update" at bounding box center [205, 331] width 128 height 17
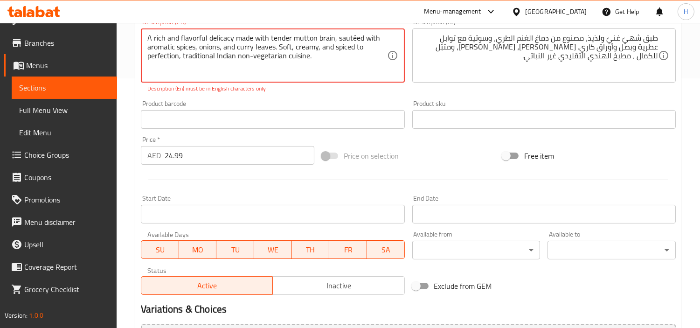
scroll to position [194, 0]
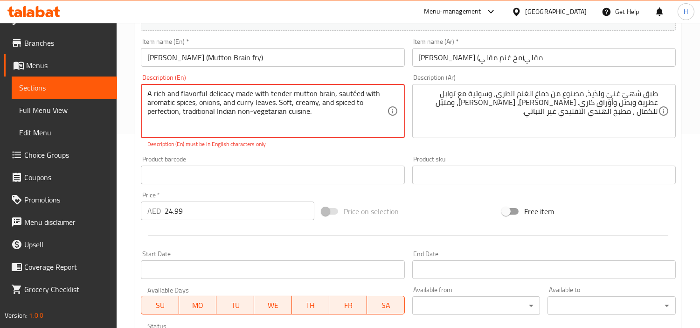
click at [247, 127] on textarea "A rich and flavorful delicacy made with tender mutton brain, sautéed with aroma…" at bounding box center [266, 111] width 239 height 44
click at [334, 105] on textarea "A rich and flavorful delicacy made with tender mutton brain, sautéed with aroma…" at bounding box center [266, 111] width 239 height 44
click at [301, 112] on textarea "A rich and flavorful delicacy made with tender mutton brain, sautéed with aroma…" at bounding box center [266, 111] width 239 height 44
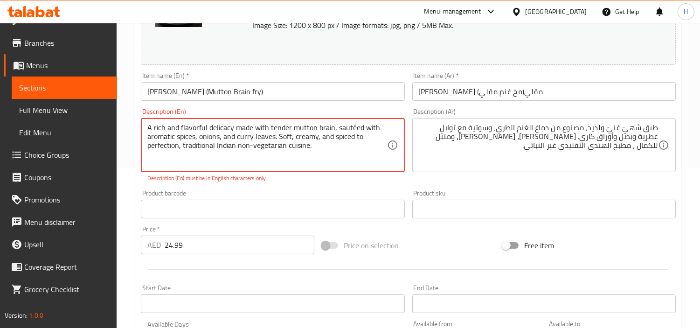
scroll to position [142, 0]
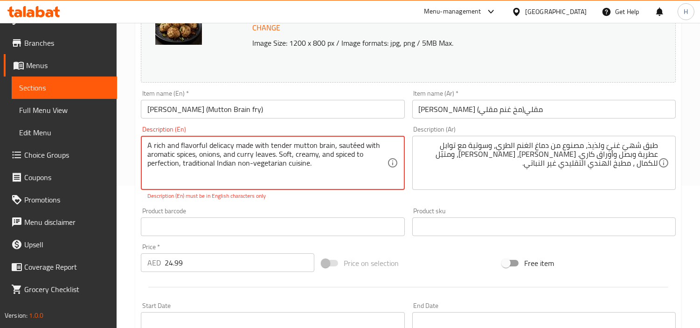
click at [356, 147] on textarea "A rich and flavorful delicacy made with tender mutton brain, sautéed with aroma…" at bounding box center [266, 163] width 239 height 44
click at [353, 148] on textarea "A rich and flavorful delicacy made with tender mutton brain, sautéed with aroma…" at bounding box center [266, 163] width 239 height 44
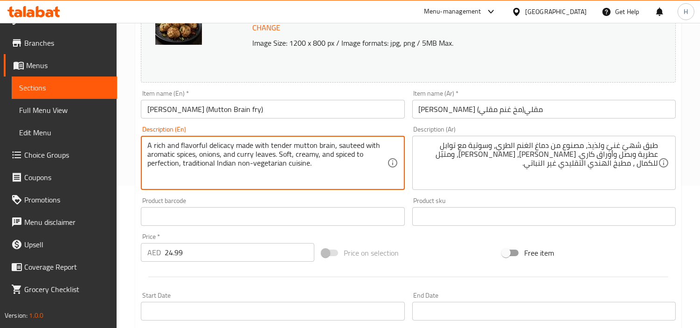
click at [346, 166] on textarea "A rich and flavorful delicacy made with tender mutton brain, sauteed with aroma…" at bounding box center [266, 163] width 239 height 44
type textarea "A rich and flavorful delicacy made with tender mutton brain, sauteed with aroma…"
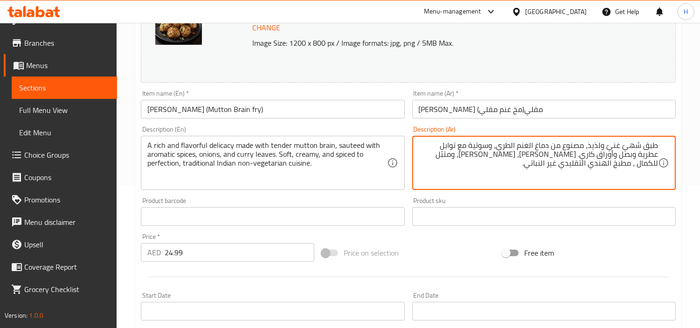
click at [544, 159] on textarea "طبق شهيّ غنيّ ولذيذ، مصنوع من دماغ الغنم الطري، وسوتية مع توابل عطرية وبصل وأور…" at bounding box center [538, 163] width 239 height 44
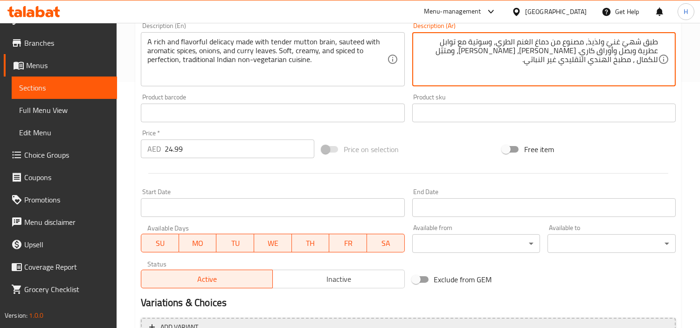
scroll to position [343, 0]
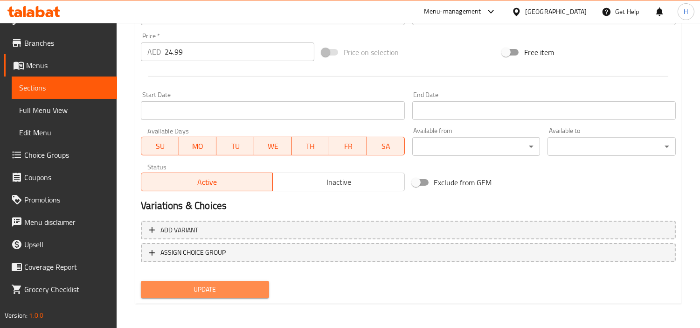
click at [242, 288] on span "Update" at bounding box center [204, 290] width 113 height 12
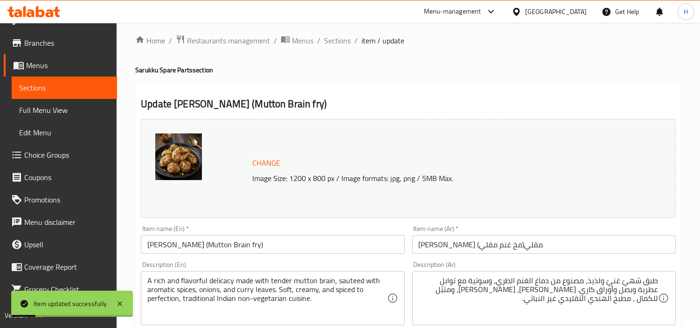
scroll to position [0, 0]
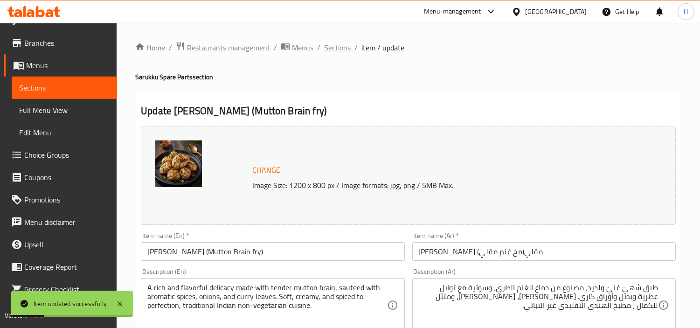
click at [329, 49] on span "Sections" at bounding box center [337, 47] width 27 height 11
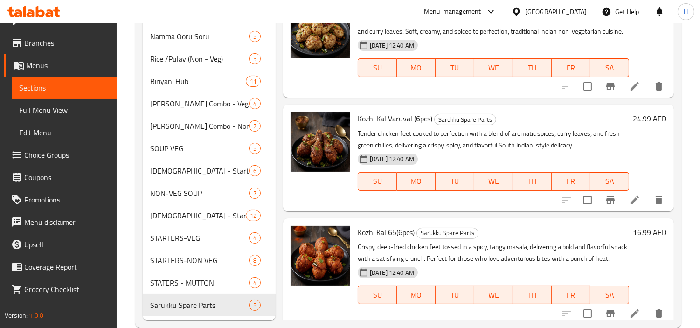
scroll to position [52, 0]
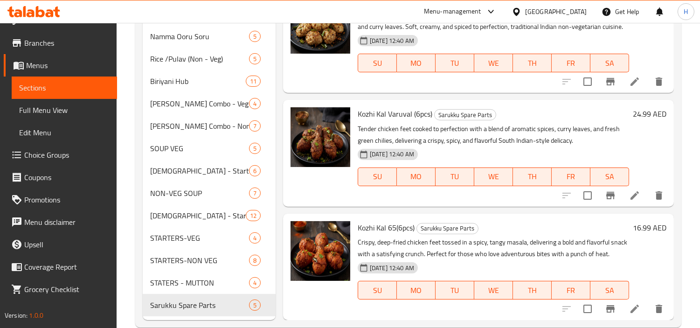
drag, startPoint x: 34, startPoint y: 114, endPoint x: 109, endPoint y: 117, distance: 75.1
click at [34, 114] on span "Full Menu View" at bounding box center [64, 109] width 90 height 11
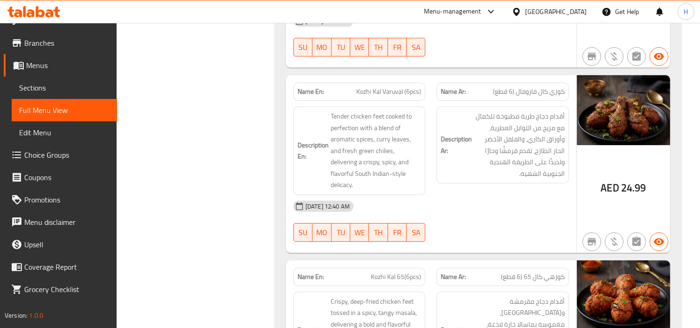
scroll to position [24547, 0]
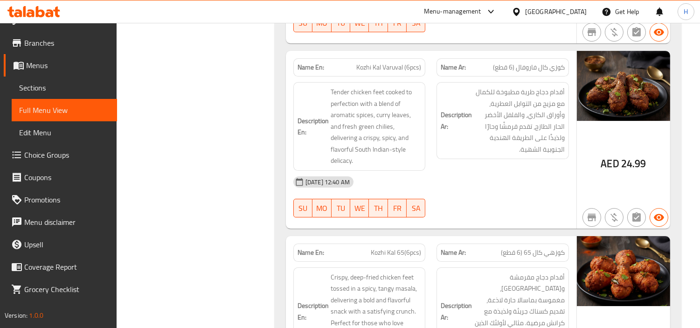
click at [407, 248] on span "Kozhi Kal 65(6pcs)" at bounding box center [396, 253] width 50 height 10
copy span "Kozhi Kal 65(6pcs)"
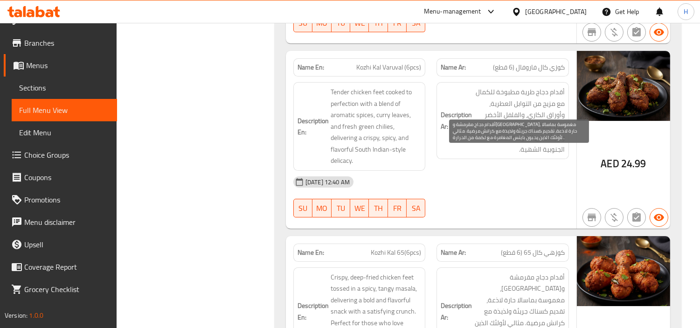
click at [542, 271] on span "أقدام دجاج مقرمشة و[GEOGRAPHIC_DATA]، مغموسة بماسالا حارة لاذعة، تقديم كسناك جر…" at bounding box center [519, 311] width 91 height 80
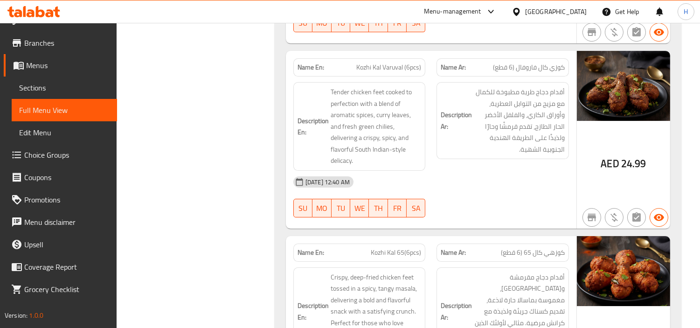
drag, startPoint x: 466, startPoint y: 206, endPoint x: 619, endPoint y: 230, distance: 154.3
click at [465, 271] on h6 "Description Ar: أقدام دجاج مقرمشة و[GEOGRAPHIC_DATA]، مغموسة بماسالا حارة لاذعة…" at bounding box center [503, 311] width 124 height 80
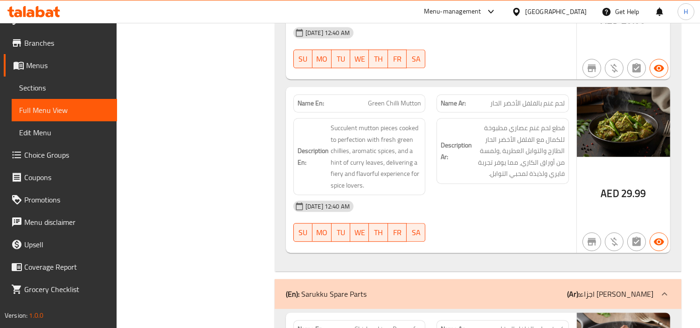
scroll to position [23770, 0]
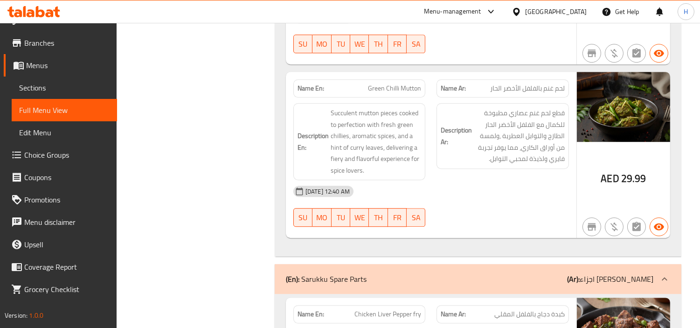
click at [512, 264] on div "(En): Sarukku Spare Parts (Ar): اجزاء سبير ساكورا" at bounding box center [478, 279] width 407 height 30
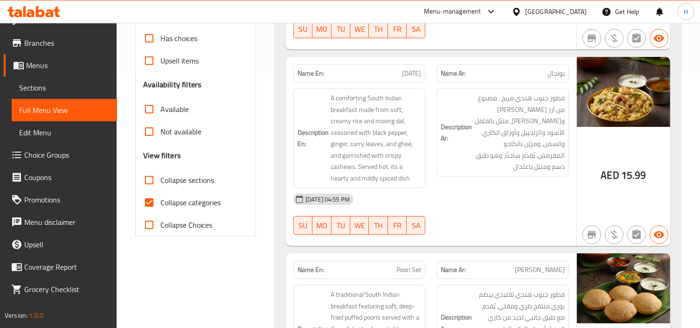
scroll to position [311, 0]
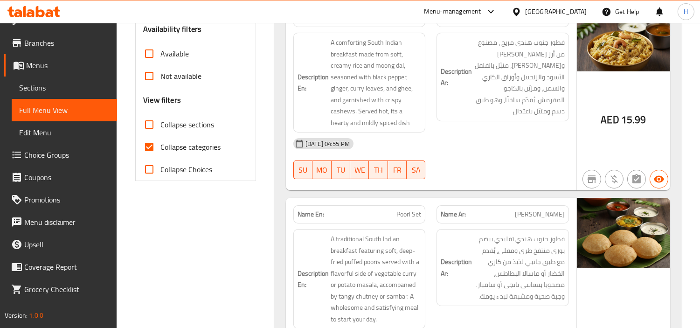
click at [157, 136] on input "Collapse categories" at bounding box center [149, 147] width 22 height 22
checkbox input "false"
click at [153, 114] on input "Collapse sections" at bounding box center [149, 124] width 22 height 22
checkbox input "true"
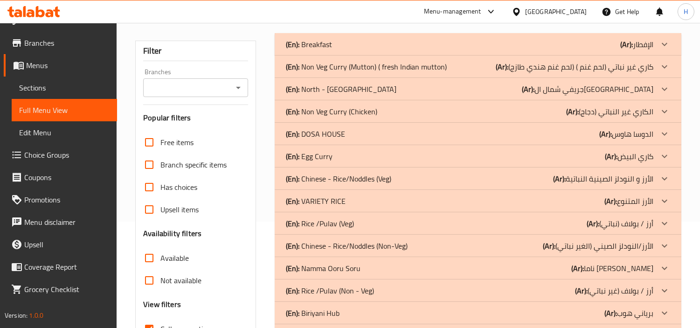
scroll to position [72, 0]
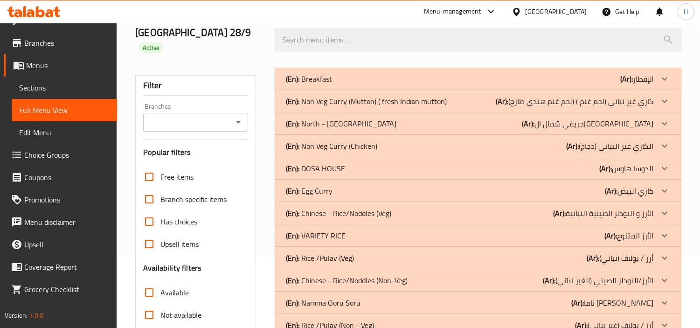
click at [333, 118] on p "(En): North - Indian Gravy" at bounding box center [341, 123] width 111 height 11
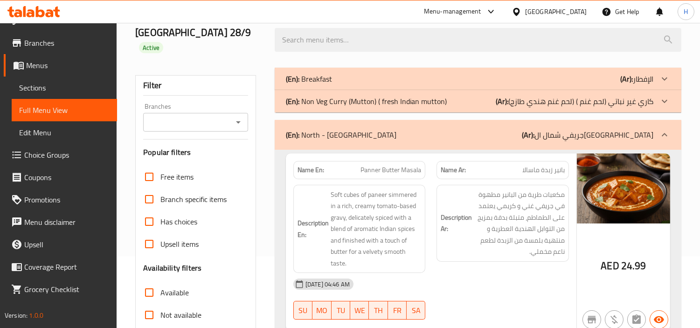
scroll to position [124, 0]
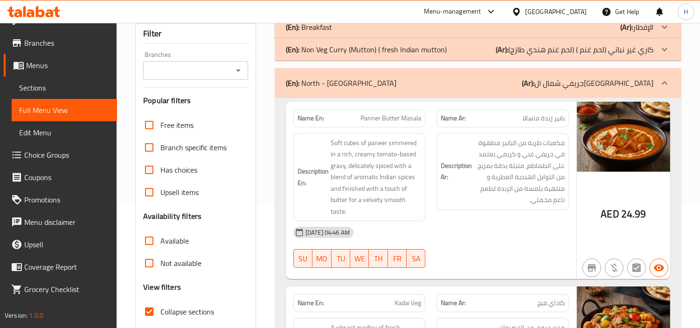
click at [391, 113] on span "Panner Butter Masala" at bounding box center [390, 118] width 61 height 10
copy span "Panner Butter Masala"
click at [70, 87] on span "Sections" at bounding box center [64, 87] width 90 height 11
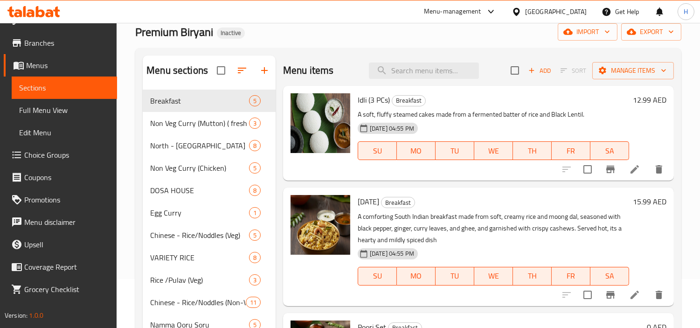
scroll to position [20, 0]
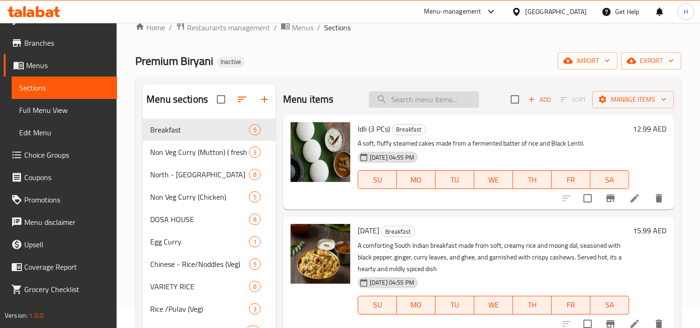
click at [418, 98] on input "search" at bounding box center [424, 99] width 110 height 16
paste input "Panner Butter Masala"
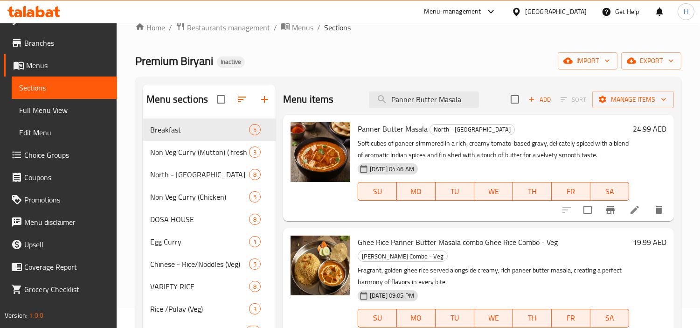
type input "Panner Butter Masala"
click at [633, 207] on icon at bounding box center [634, 209] width 11 height 11
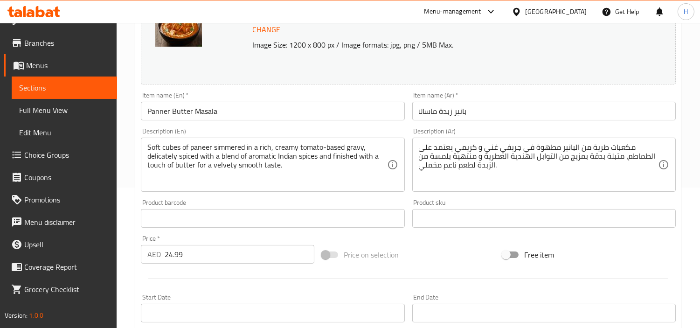
scroll to position [155, 0]
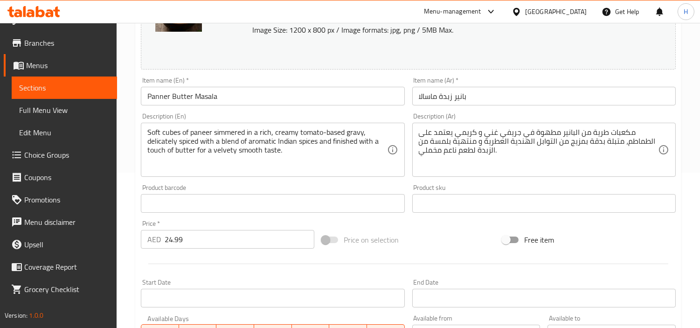
click at [496, 176] on div "مكعبات طرية من البانير مطهوة في جريفي غني و كريمي يعتمد على الطماطم، متبلة بدقة…" at bounding box center [543, 150] width 263 height 54
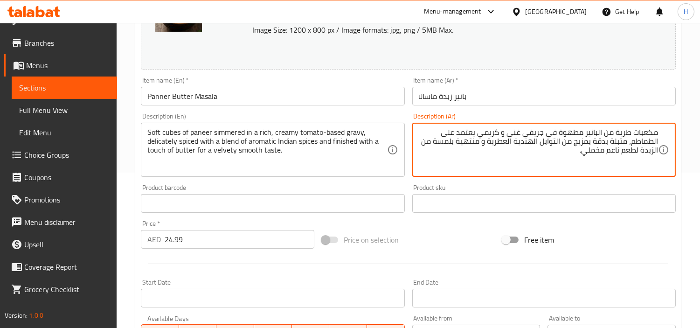
click at [558, 136] on textarea "مكعبات طرية من البانير مطهوة في جريفي غني و كريمي يعتمد على الطماطم، متبلة بدقة…" at bounding box center [538, 150] width 239 height 44
drag, startPoint x: 459, startPoint y: 135, endPoint x: 426, endPoint y: 133, distance: 32.7
click at [426, 133] on textarea "مكعبات طرية من البانير مطهوة ببطئ في جريفي غني و كريمي يعتمد على الطماطم، متبلة…" at bounding box center [538, 150] width 239 height 44
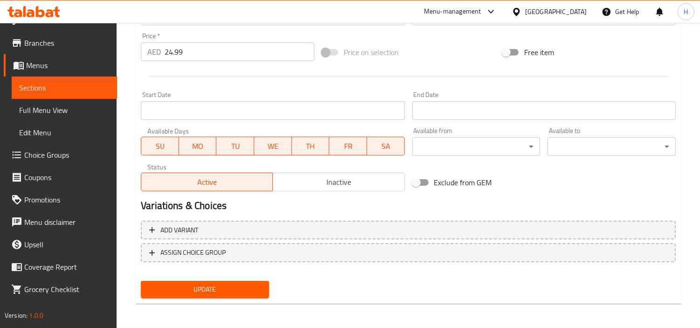
type textarea "مكعبات طرية من البانير مطهوة ببطئ في جريفي غني و كريمي أساسه الطماطم، متبلة بدق…"
drag, startPoint x: 244, startPoint y: 282, endPoint x: 273, endPoint y: 267, distance: 32.5
click at [246, 281] on button "Update" at bounding box center [205, 289] width 128 height 17
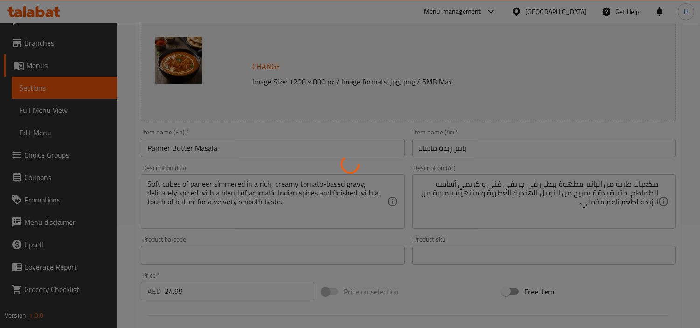
scroll to position [0, 0]
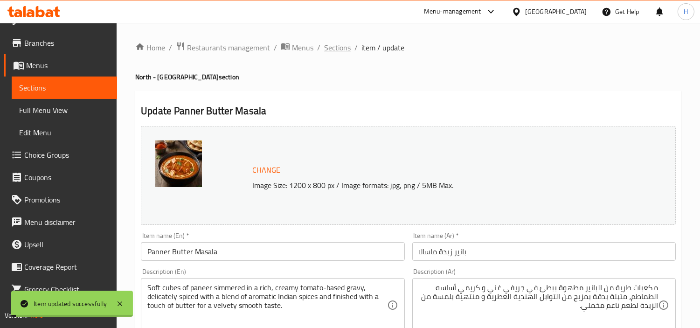
click at [334, 42] on span "Sections" at bounding box center [337, 47] width 27 height 11
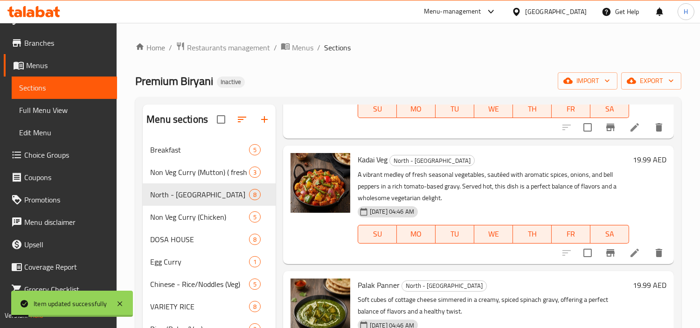
scroll to position [104, 0]
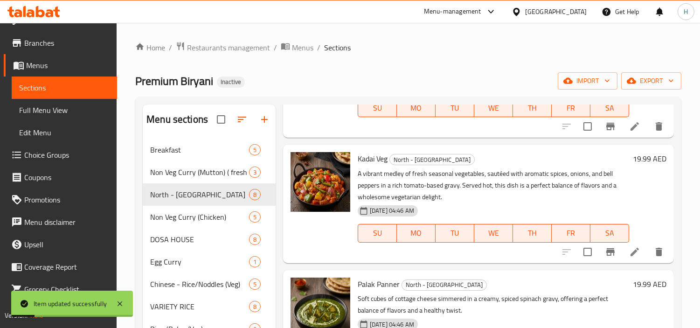
click at [622, 250] on li at bounding box center [635, 251] width 26 height 17
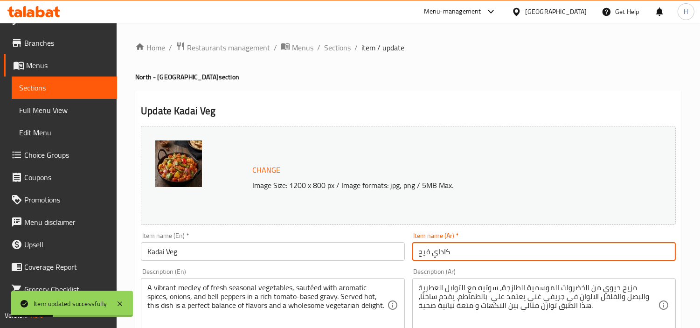
click at [491, 253] on input "كاداي فيج" at bounding box center [543, 251] width 263 height 19
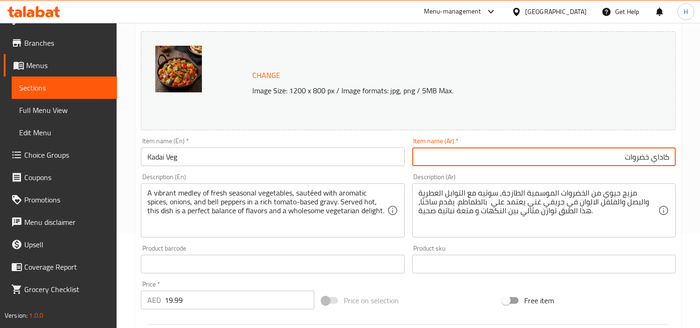
scroll to position [104, 0]
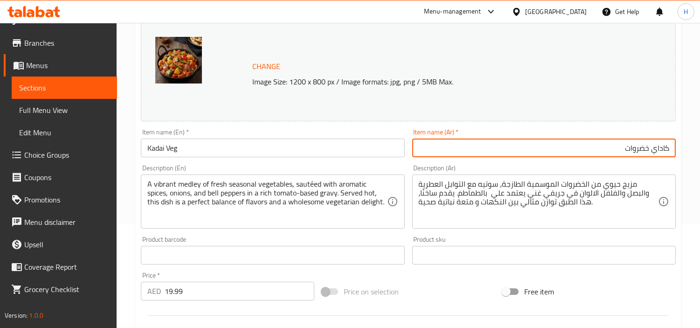
type input "كاداي خضروات"
click at [474, 236] on div "Product sku Product sku" at bounding box center [543, 250] width 263 height 28
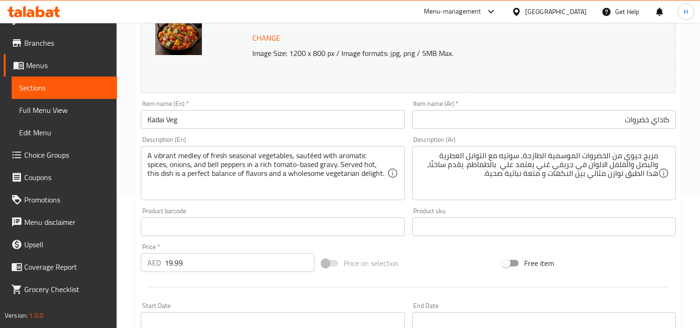
scroll to position [155, 0]
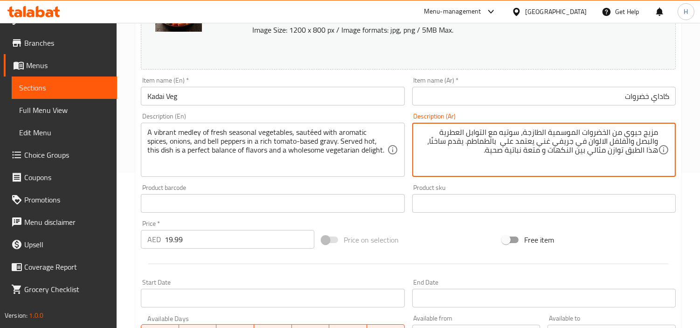
click at [639, 132] on textarea "مزيج حيوي من الخضروات الموسمية الطازجة، سوتيه مع التوابل العطرية والبصل والفلفل…" at bounding box center [538, 150] width 239 height 44
type textarea "مزيج من الخضروات الموسمية الطازجة، سوتيه مع التوابل العطرية والبصل والفلفل الال…"
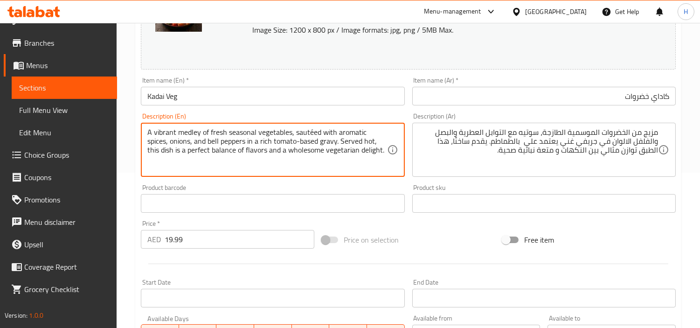
click at [157, 135] on textarea "A vibrant medley of fresh seasonal vegetables, sautéed with aromatic spices, on…" at bounding box center [266, 150] width 239 height 44
click at [290, 136] on textarea "A medley of fresh seasonal vegetables, sautéed with aromatic spices, onions, an…" at bounding box center [266, 150] width 239 height 44
type textarea "A medley of fresh seasonal vegetables, sauteed with aromatic spices, onions, an…"
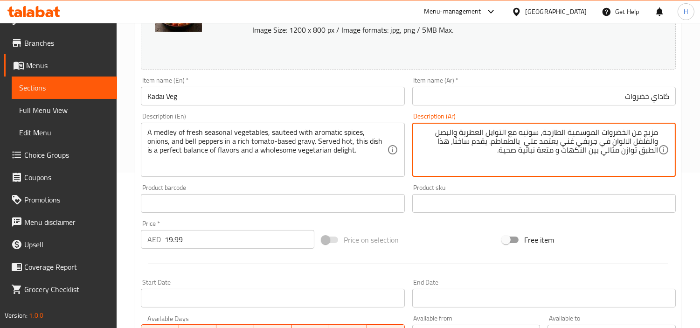
drag, startPoint x: 560, startPoint y: 142, endPoint x: 528, endPoint y: 143, distance: 31.2
click at [526, 147] on textarea "مزيج من الخضروات الموسمية الطازجة، سوتيه مع التوابل العطرية والبصل والفلفل الال…" at bounding box center [538, 150] width 239 height 44
click at [529, 145] on textarea "مزيج من الخضروات الموسمية الطازجة، سوتيه مع التوابل العطرية والبصل والفلفل الال…" at bounding box center [538, 150] width 239 height 44
click at [478, 143] on textarea "مزيج من الخضروات الموسمية الطازجة، سوتيه مع التوابل العطرية والبصل والفلفل الال…" at bounding box center [538, 150] width 239 height 44
drag, startPoint x: 437, startPoint y: 154, endPoint x: 473, endPoint y: 146, distance: 37.3
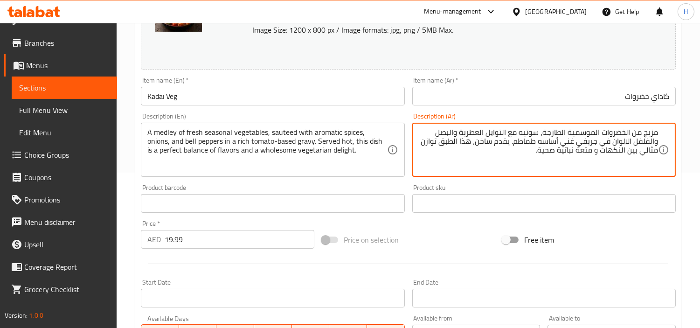
click at [473, 146] on textarea "مزيج من الخضروات الموسمية الطازجة، سوتيه مع التوابل العطرية والبصل والفلفل الال…" at bounding box center [538, 150] width 239 height 44
type textarea "مزيج من الخضروات الموسمية الطازجة، سوتيه مع التوابل العطرية والبصل والفلفل الال…"
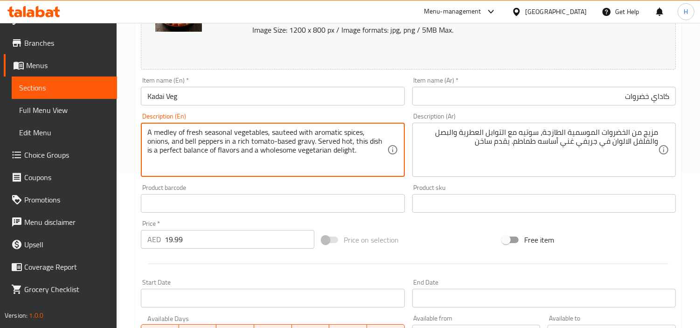
drag, startPoint x: 370, startPoint y: 158, endPoint x: 351, endPoint y: 143, distance: 24.0
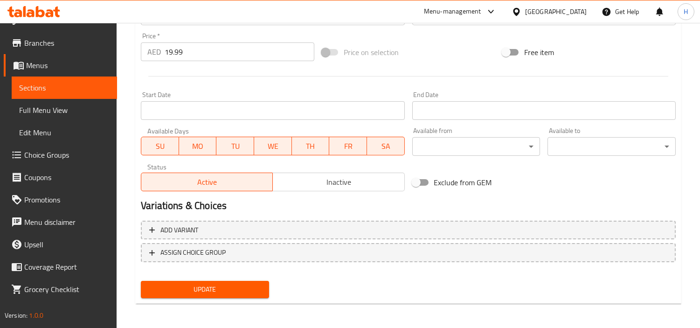
type textarea "A medley of fresh seasonal vegetables, sauteed with aromatic spices, onions, an…"
drag, startPoint x: 257, startPoint y: 286, endPoint x: 293, endPoint y: 267, distance: 40.7
click at [254, 286] on span "Update" at bounding box center [204, 290] width 113 height 12
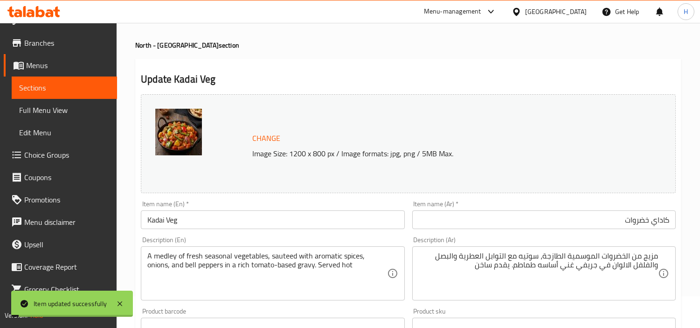
scroll to position [0, 0]
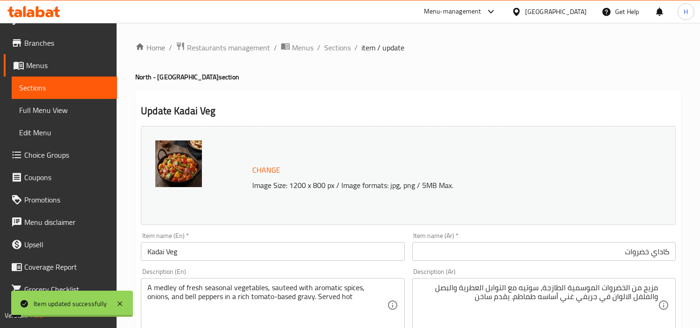
drag, startPoint x: 344, startPoint y: 46, endPoint x: 436, endPoint y: 69, distance: 94.7
click at [344, 45] on span "Sections" at bounding box center [337, 47] width 27 height 11
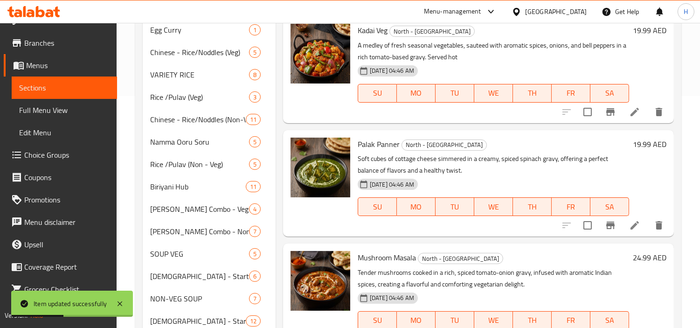
scroll to position [52, 0]
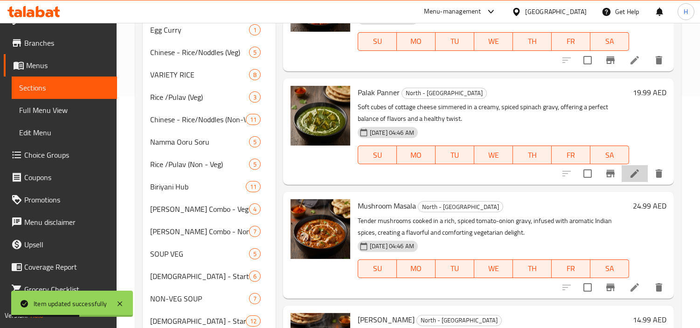
click at [622, 166] on li at bounding box center [635, 173] width 26 height 17
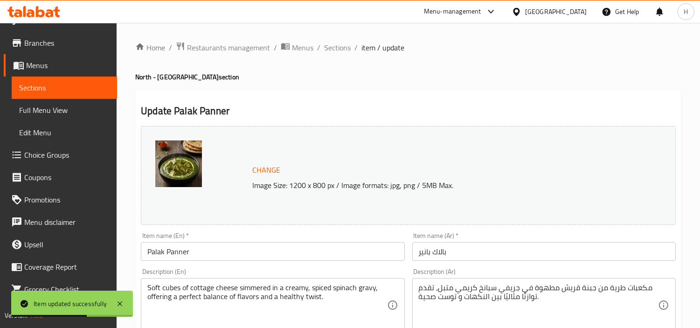
scroll to position [52, 0]
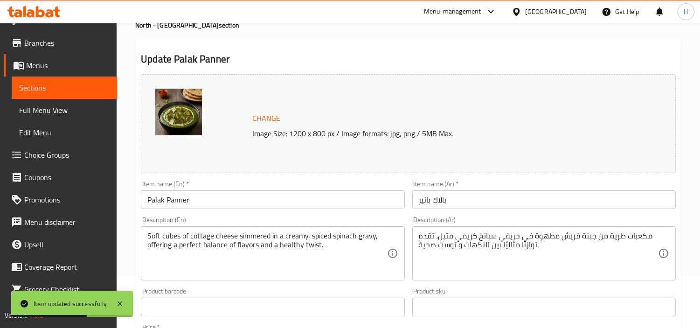
click at [513, 194] on input "بالاك بانير" at bounding box center [543, 199] width 263 height 19
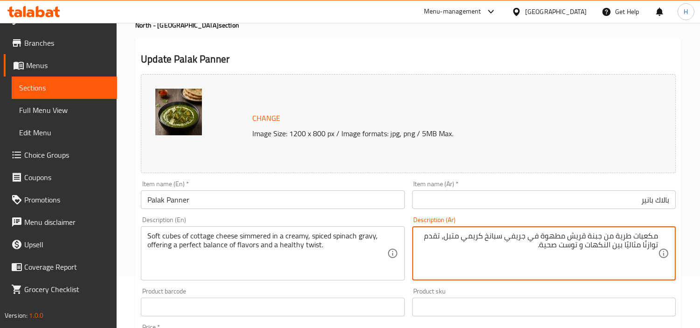
click at [539, 240] on textarea "مكعبات طرية من جبنة قريش مطهوة في جريفي سبانخ كريمي متبل، تقدم توازنًا مثاليًا …" at bounding box center [538, 253] width 239 height 44
drag, startPoint x: 514, startPoint y: 249, endPoint x: 429, endPoint y: 238, distance: 85.5
click at [429, 238] on textarea "مكعبات طرية من جبنة قريش مطهوة ببطئ في جريفي سبانخ كريمي متبل، تقدم توازنًا مثا…" at bounding box center [538, 253] width 239 height 44
type textarea "مكعبات طرية من جبنة قريش مطهوة ببطئ في جريفي سبانخ كريمي متبل"
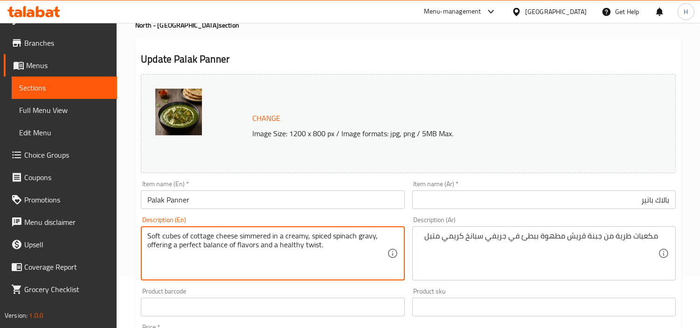
drag, startPoint x: 366, startPoint y: 244, endPoint x: 376, endPoint y: 237, distance: 12.7
click at [376, 237] on textarea "Soft cubes of cottage cheese simmered in a creamy, spiced spinach gravy, offeri…" at bounding box center [266, 253] width 239 height 44
drag, startPoint x: 369, startPoint y: 252, endPoint x: 379, endPoint y: 237, distance: 18.2
click at [379, 237] on textarea "Soft cubes of cottage cheese simmered in a creamy, spiced spinach gravy offerin…" at bounding box center [266, 253] width 239 height 44
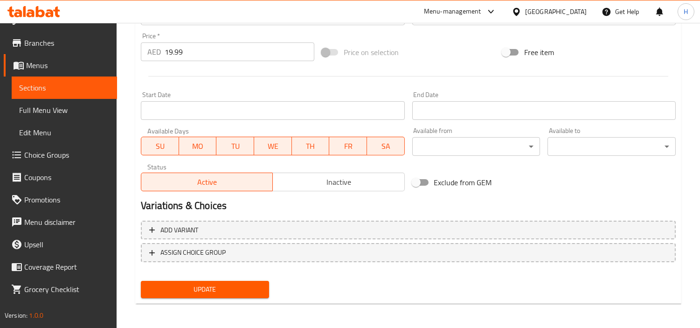
type textarea "Soft cubes of cottage cheese simmered in a creamy, spiced spinach gravy"
click at [248, 284] on span "Update" at bounding box center [204, 290] width 113 height 12
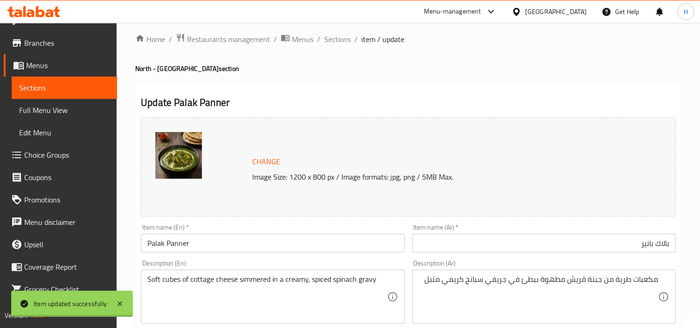
scroll to position [0, 0]
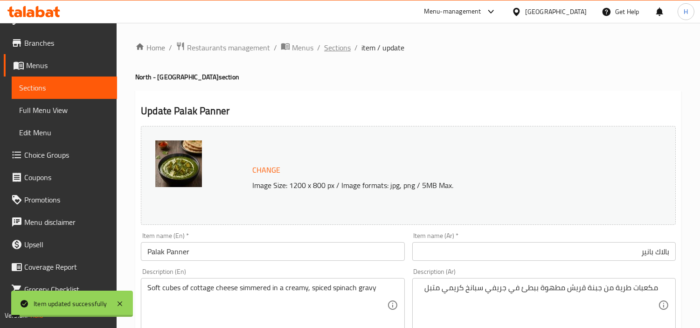
click at [332, 49] on span "Sections" at bounding box center [337, 47] width 27 height 11
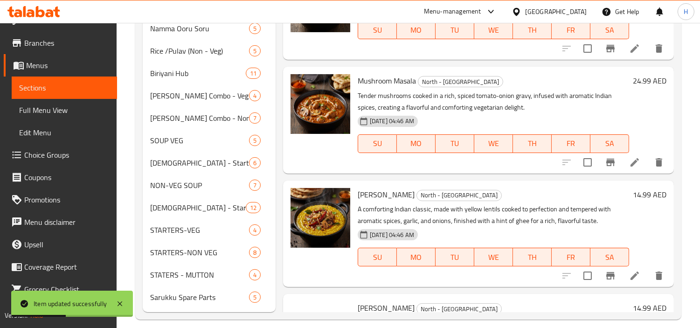
scroll to position [40, 0]
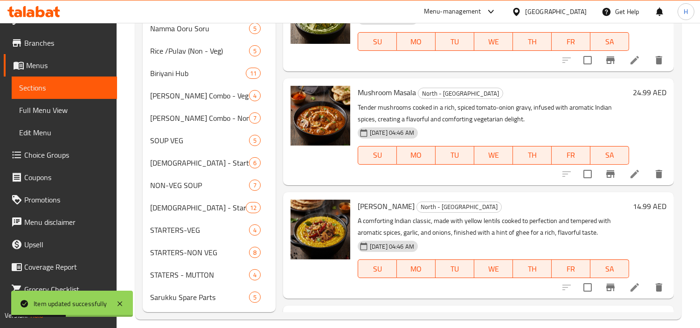
click at [629, 176] on icon at bounding box center [634, 173] width 11 height 11
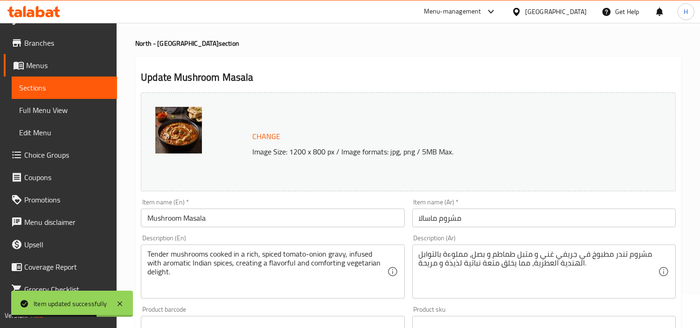
scroll to position [52, 0]
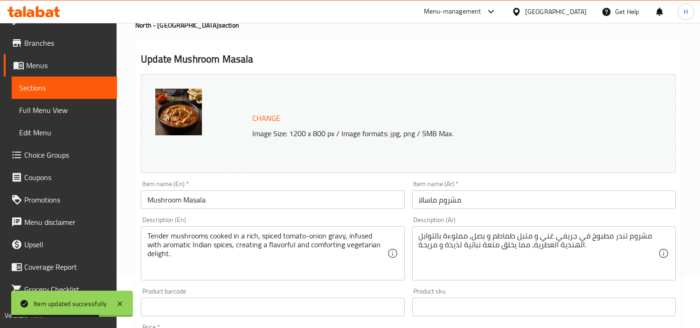
click at [515, 198] on input "مشروم ماسالا" at bounding box center [543, 199] width 263 height 19
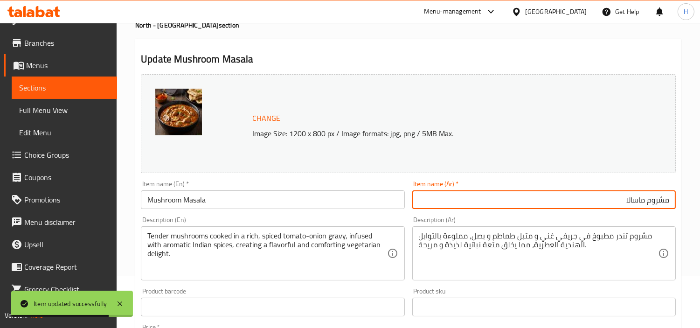
click at [581, 229] on div "مشروم تندر مطبوخ في جريفي غني و متبل طماطم و بصل، مملوءة بالتوابل الهندية العطر…" at bounding box center [543, 253] width 263 height 54
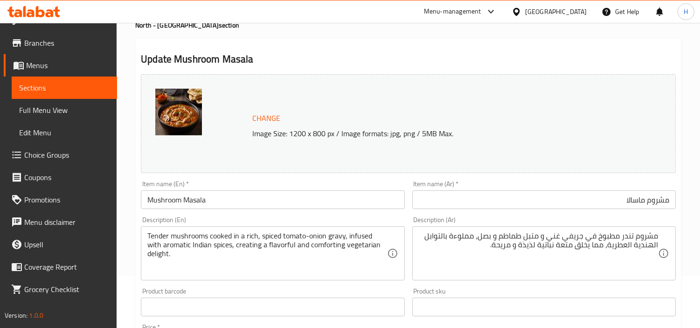
drag, startPoint x: 385, startPoint y: 52, endPoint x: 316, endPoint y: 173, distance: 140.2
click at [384, 57] on h2 "Update Mushroom Masala" at bounding box center [408, 59] width 535 height 14
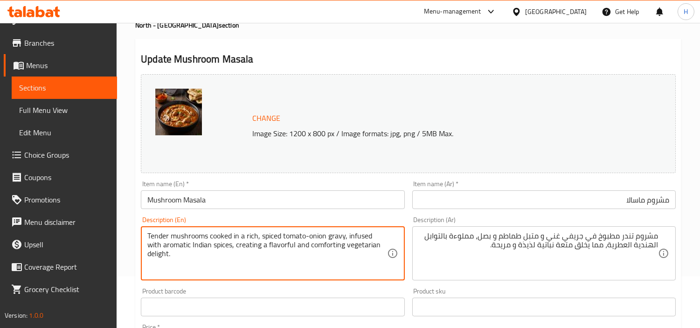
click at [281, 249] on textarea "Tender mushrooms cooked in a rich, spiced tomato-onion gravy, infused with arom…" at bounding box center [266, 253] width 239 height 44
drag, startPoint x: 346, startPoint y: 258, endPoint x: 351, endPoint y: 255, distance: 5.7
click at [346, 258] on textarea "Tender mushrooms cooked in a rich, spiced tomato-onion gravy, infused with arom…" at bounding box center [266, 253] width 239 height 44
click at [305, 277] on div "Tender mushrooms cooked in a rich, spiced tomato-onion gravy, infused with arom…" at bounding box center [272, 253] width 263 height 54
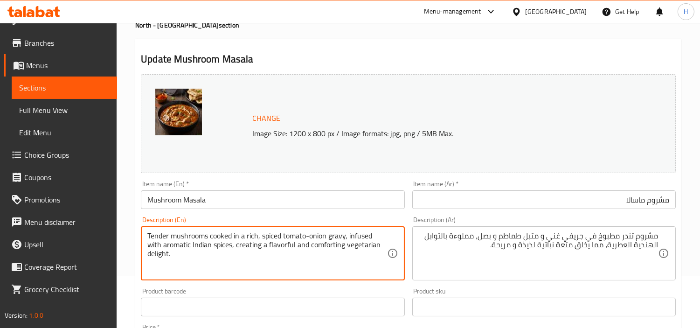
drag, startPoint x: 324, startPoint y: 271, endPoint x: 330, endPoint y: 268, distance: 7.1
click at [324, 271] on textarea "Tender mushrooms cooked in a rich, spiced tomato-onion gravy, infused with arom…" at bounding box center [266, 253] width 239 height 44
click at [339, 266] on textarea "Tender mushrooms cooked in a rich, spiced tomato-onion gravy, infused with arom…" at bounding box center [266, 253] width 239 height 44
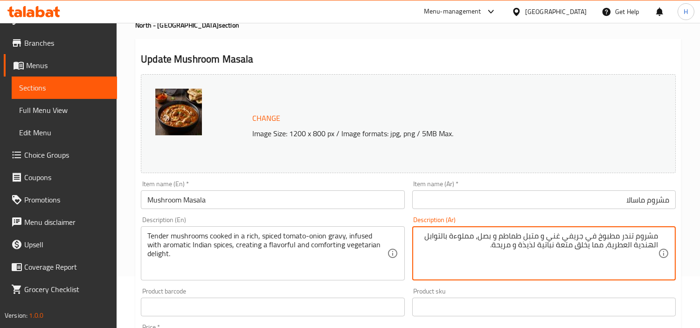
drag, startPoint x: 491, startPoint y: 246, endPoint x: 608, endPoint y: 246, distance: 116.6
type textarea "مشروم تندر مطبوخ في جريفي غني و متبل طماطم و بصل، مملوءة بالتوابل الهندية العطر…"
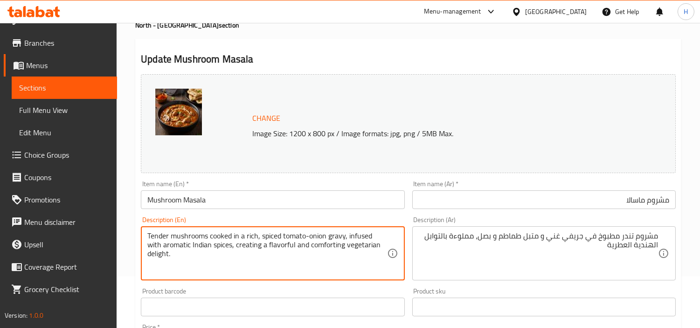
drag, startPoint x: 286, startPoint y: 259, endPoint x: 234, endPoint y: 249, distance: 53.1
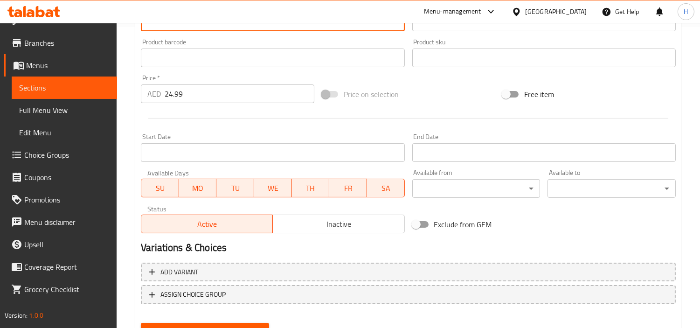
scroll to position [343, 0]
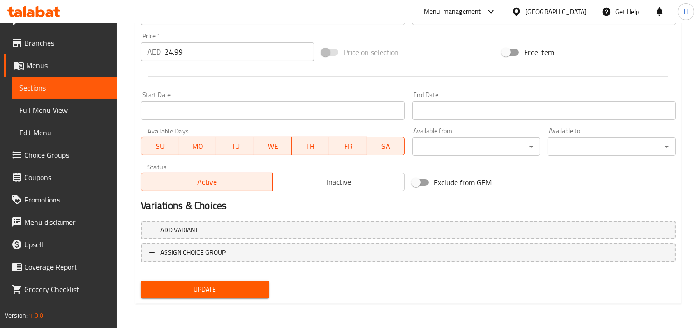
type textarea "Tender mushrooms cooked in a rich, spiced tomato-onion gravy, infused with arom…"
click at [231, 291] on span "Update" at bounding box center [204, 290] width 113 height 12
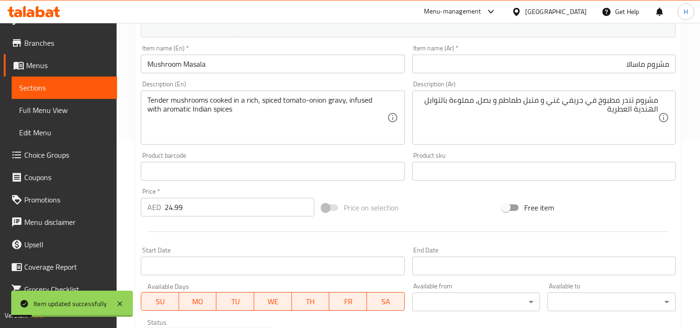
scroll to position [0, 0]
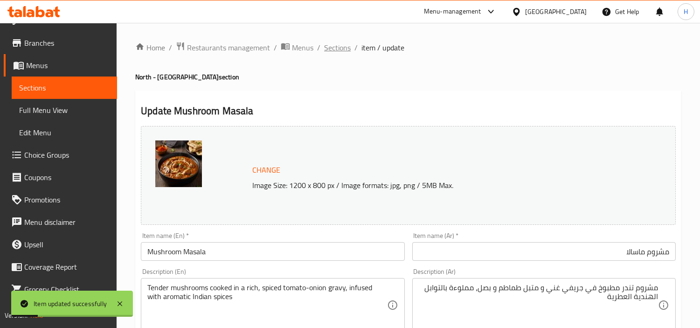
click at [339, 48] on span "Sections" at bounding box center [337, 47] width 27 height 11
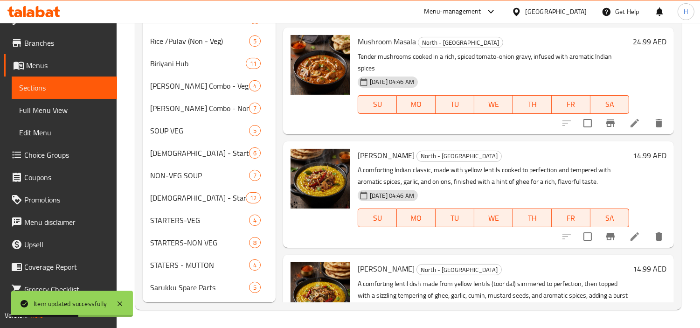
scroll to position [104, 0]
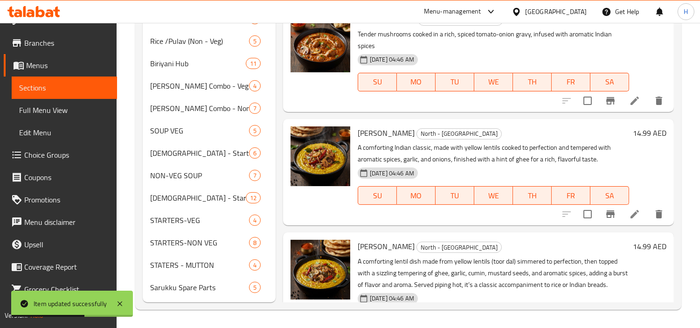
click at [622, 218] on li at bounding box center [635, 214] width 26 height 17
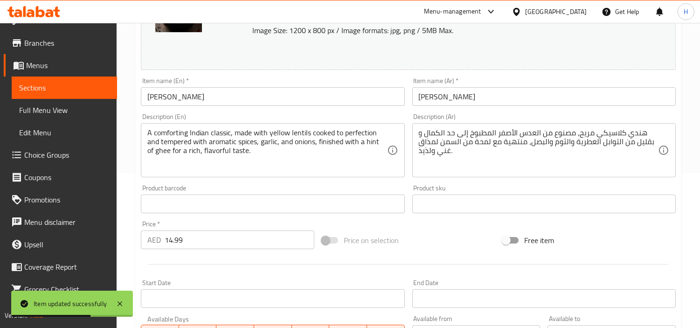
scroll to position [155, 0]
click at [511, 97] on input "[PERSON_NAME]" at bounding box center [543, 96] width 263 height 19
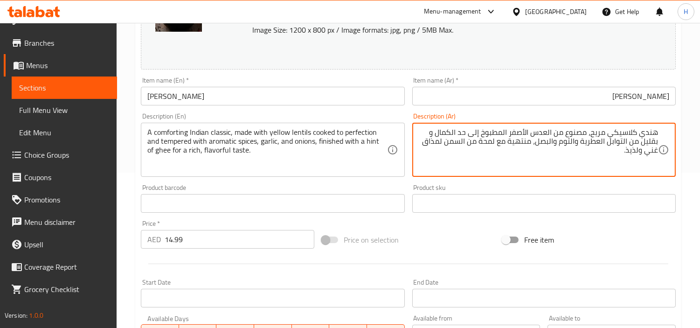
click at [424, 133] on textarea "هندي كلاسيكي مريح، مصنوع من العدس الأصفر المطبوخ إلى حد الكمال و بقليل من التوا…" at bounding box center [538, 150] width 239 height 44
click at [630, 146] on textarea "هندي كلاسيكي مريح، مصنوع من العدس الأصفر المطبوخ إلى حد الكمال و متبل بقليل من …" at bounding box center [538, 150] width 239 height 44
click at [631, 143] on textarea "هندي كلاسيكي مريح، مصنوع من العدس الأصفر المطبوخ إلى حد الكمال و متبلمن التوابل…" at bounding box center [538, 150] width 239 height 44
click at [641, 143] on textarea "هندي كلاسيكي مريح، مصنوع من العدس الأصفر المطبوخ إلى حد الكمال و متبللتوابل الع…" at bounding box center [538, 150] width 239 height 44
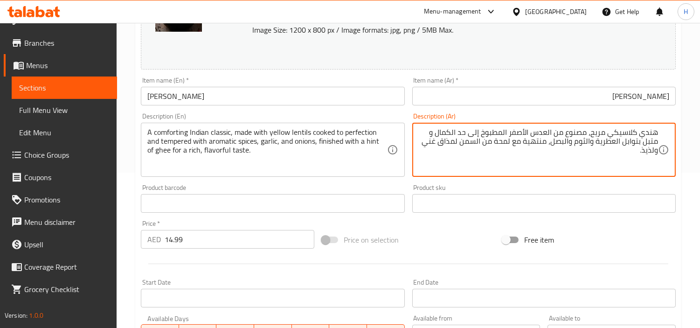
drag, startPoint x: 520, startPoint y: 159, endPoint x: 463, endPoint y: 147, distance: 58.6
click at [463, 147] on textarea "هندي كلاسيكي مريح، مصنوع من العدس الأصفر المطبوخ إلى حد الكمال و متبل بتوابل ال…" at bounding box center [538, 150] width 239 height 44
type textarea "هندي كلاسيكي مريح، مصنوع من العدس الأصفر المطبوخ إلى حد الكمال و متبل بتوابل ال…"
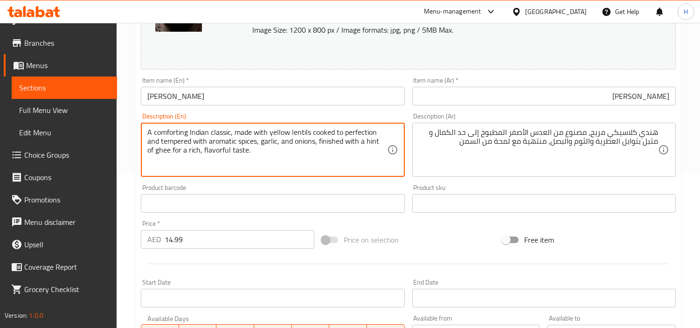
drag, startPoint x: 336, startPoint y: 159, endPoint x: 161, endPoint y: 155, distance: 174.4
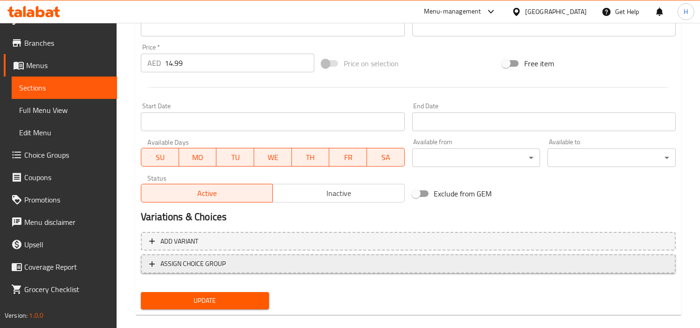
scroll to position [343, 0]
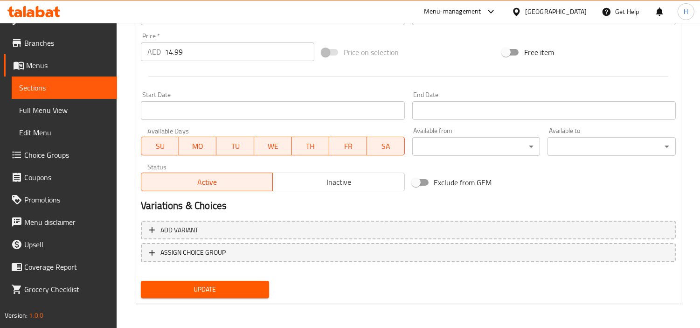
type textarea "A comforting Indian classic, made with yellow lentils cooked to perfection and …"
click at [238, 284] on span "Update" at bounding box center [204, 290] width 113 height 12
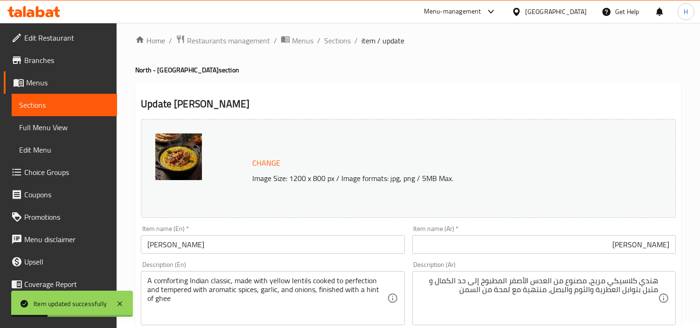
scroll to position [0, 0]
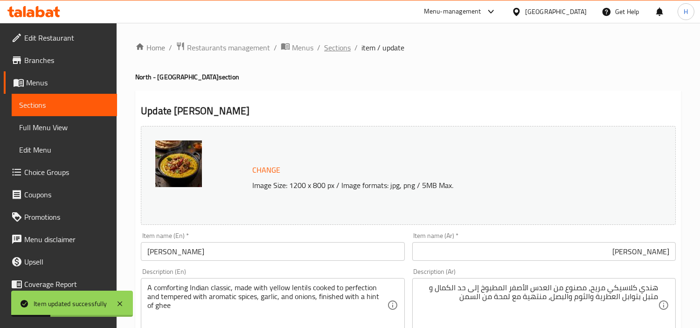
click at [345, 52] on span "Sections" at bounding box center [337, 47] width 27 height 11
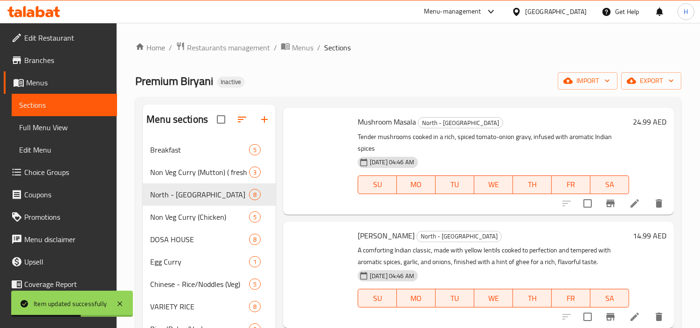
scroll to position [216, 0]
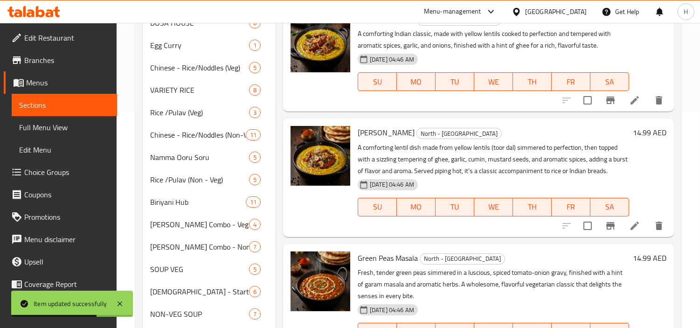
click at [629, 231] on icon at bounding box center [634, 225] width 11 height 11
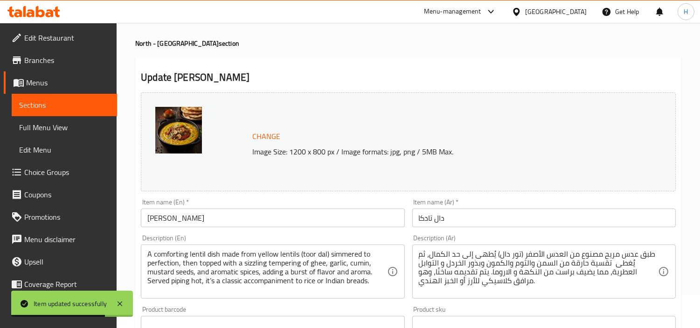
scroll to position [52, 0]
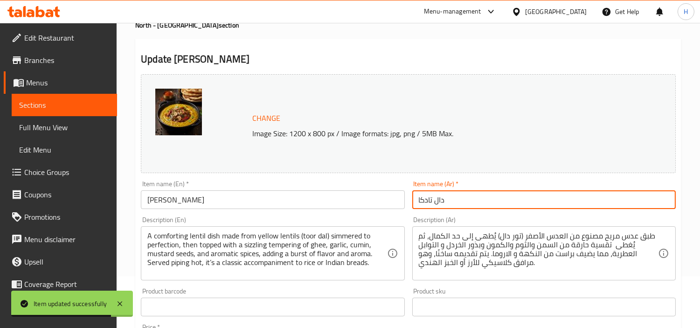
click at [501, 194] on input "دال تادكا" at bounding box center [543, 199] width 263 height 19
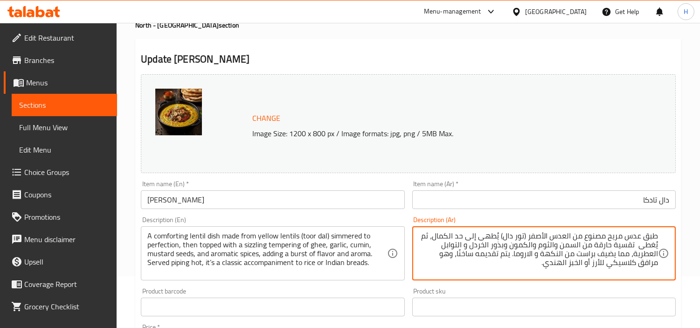
click at [568, 239] on textarea "طبق عدس مريح مصنوع من العدس الأصفر (تور دال) يُطهى إلى حد الكمال، ثم يُغطى تقسي…" at bounding box center [538, 253] width 239 height 44
click at [548, 239] on textarea "طبق عدس مريح مصنوع من عدس الأصفر (تور دال) يُطهى إلى حد الكمال، ثم يُغطى تقسية …" at bounding box center [538, 253] width 239 height 44
click at [505, 231] on textarea "طبق عدس مريح مصنوع من عدس أصفر (تور دال) يُطهى إلى حد الكمال، ثم يُغطى تقسية حا…" at bounding box center [538, 253] width 239 height 44
click at [488, 239] on textarea "طبق عدس مريح مصنوع من عدس أصفر (تور دال) يطهى إلى حد الكمال، ثم يُغطى تقسية حار…" at bounding box center [538, 253] width 239 height 44
click at [628, 249] on textarea "طبق عدس مريح مصنوع من عدس أصفر (تور دال) يطهى ببطئ إلى حد الكمال، ثم يُغطى تقسي…" at bounding box center [538, 253] width 239 height 44
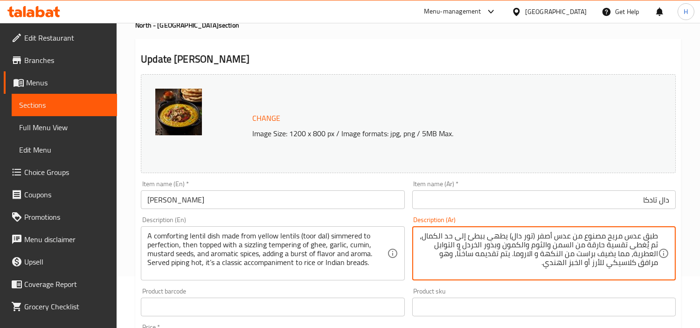
click at [612, 245] on textarea "طبق عدس مريح مصنوع من عدس أصفر (تور دال) يطهى ببطئ إلى حد الكمال، ثم يُغطى تقسي…" at bounding box center [538, 253] width 239 height 44
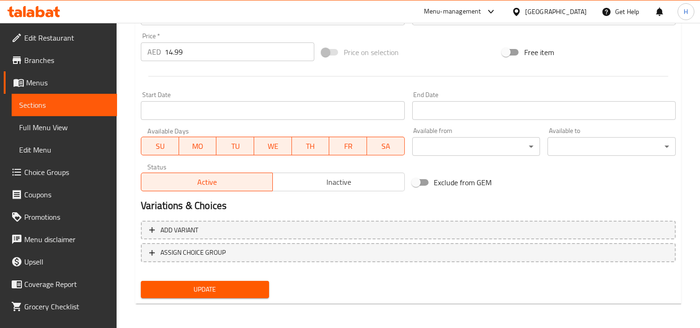
type textarea "طبق عدس مريح مصنوع من عدس أصفر (تور دال) يطهى ببطئ إلى حد الكمال، ثم يُغطى سيزل…"
drag, startPoint x: 214, startPoint y: 279, endPoint x: 219, endPoint y: 280, distance: 5.7
click at [215, 281] on button "Update" at bounding box center [205, 289] width 128 height 17
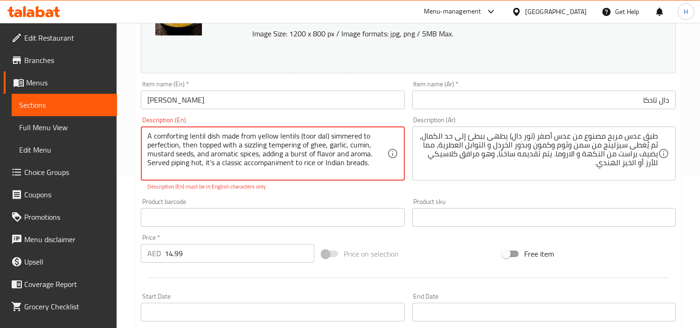
scroll to position [155, 0]
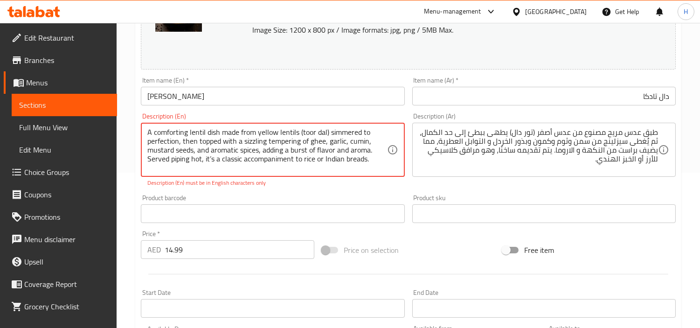
click at [319, 154] on textarea "A comforting lentil dish made from yellow lentils (toor dal) simmered to perfec…" at bounding box center [266, 150] width 239 height 44
click at [312, 134] on textarea "A comforting lentil dish made from yellow lentils (toor dal) simmered to perfec…" at bounding box center [266, 150] width 239 height 44
click at [314, 133] on textarea "A comforting lentil dish made from yellow lentils (toor dal) simmered to perfec…" at bounding box center [266, 150] width 239 height 44
click at [211, 159] on textarea "A comforting lentil dish made from yellow lentils (toor dal) simmered to perfec…" at bounding box center [266, 150] width 239 height 44
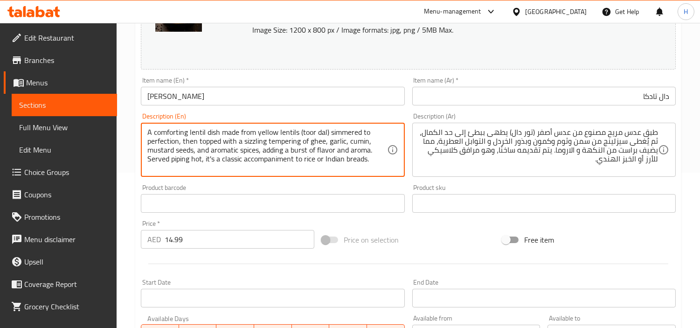
type textarea "A comforting lentil dish made from yellow lentils (toor dal) simmered to perfec…"
click at [273, 182] on div "Product barcode Product barcode" at bounding box center [272, 198] width 271 height 36
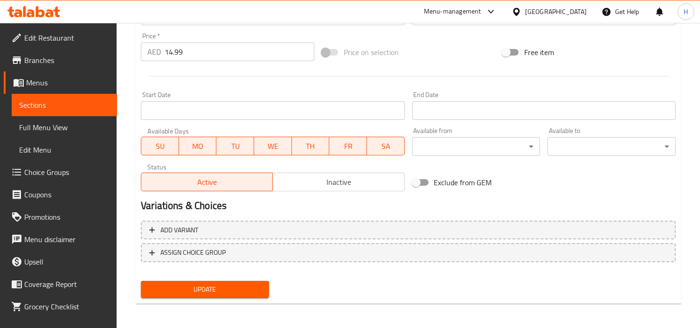
click at [235, 284] on span "Update" at bounding box center [204, 290] width 113 height 12
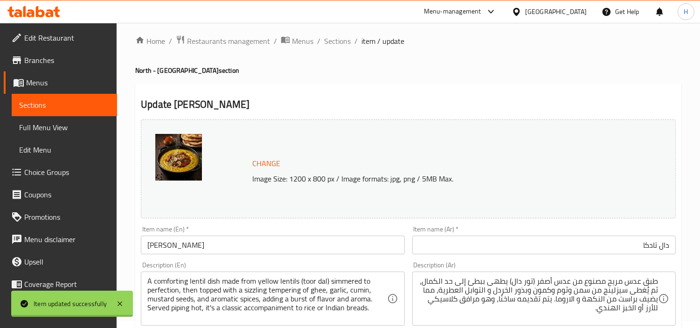
scroll to position [0, 0]
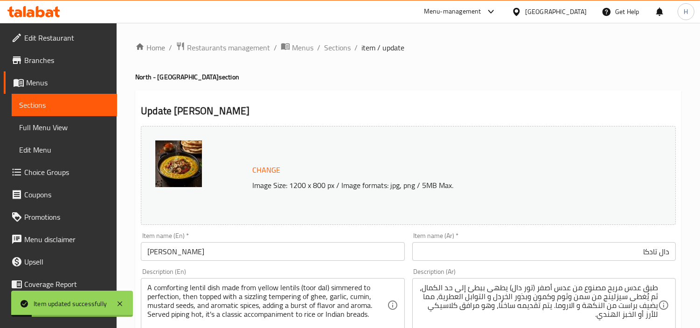
drag, startPoint x: 326, startPoint y: 48, endPoint x: 352, endPoint y: 54, distance: 26.7
click at [326, 48] on span "Sections" at bounding box center [337, 47] width 27 height 11
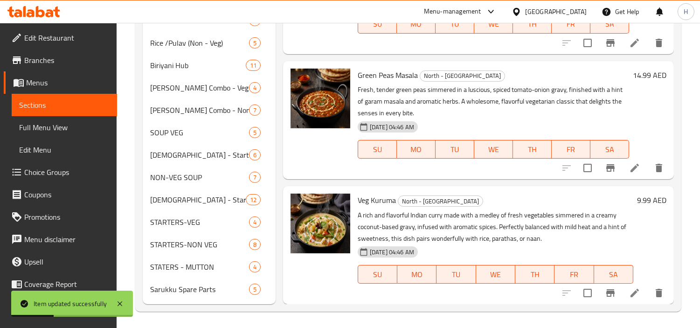
scroll to position [355, 0]
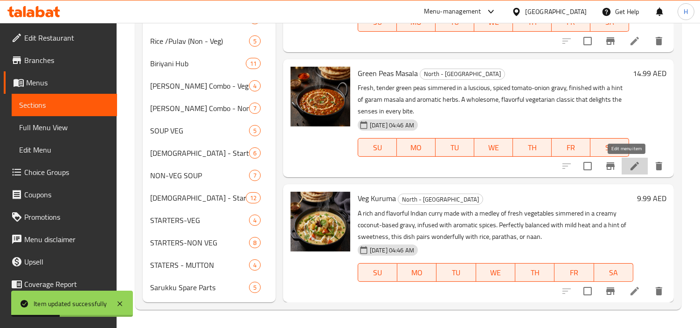
click at [629, 163] on icon at bounding box center [634, 165] width 11 height 11
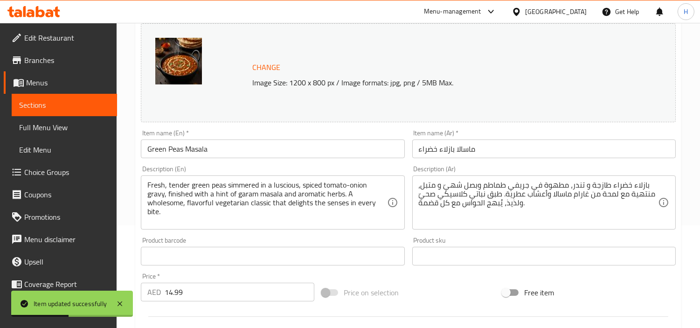
scroll to position [104, 0]
click at [525, 151] on input "ماسالا بازلاء خضراء" at bounding box center [543, 148] width 263 height 19
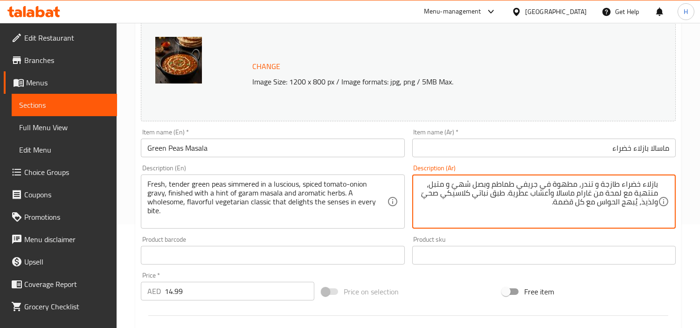
drag, startPoint x: 480, startPoint y: 202, endPoint x: 441, endPoint y: 199, distance: 39.3
click at [441, 199] on textarea "بازلاء خضراء طازجة و تندر، مطهوة في جريفي طماطم وبصل شهيّ و متبل، منتهية مع لمح…" at bounding box center [538, 202] width 239 height 44
type textarea "بازلاء خضراء طازجة و تندر، مطهوة في جريفي طماطم وبصل شهيّ و متبل، منتهية مع لمح…"
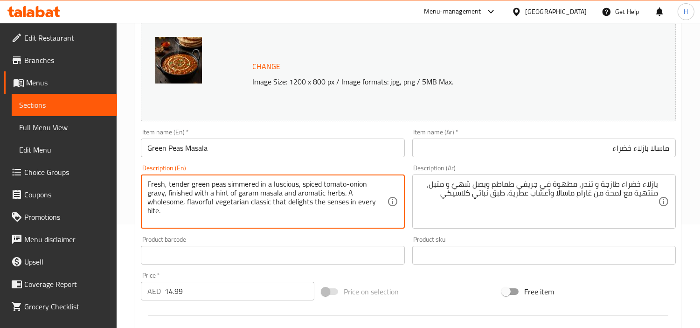
drag, startPoint x: 356, startPoint y: 207, endPoint x: 230, endPoint y: 202, distance: 126.5
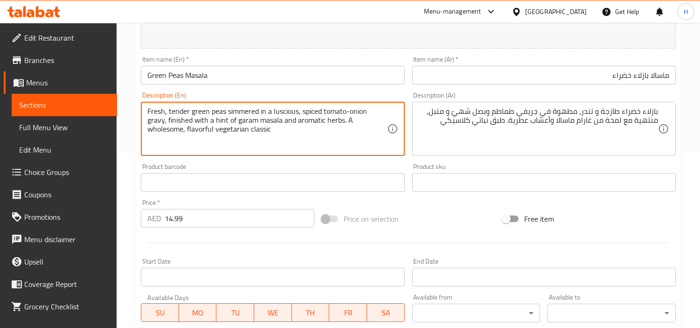
scroll to position [155, 0]
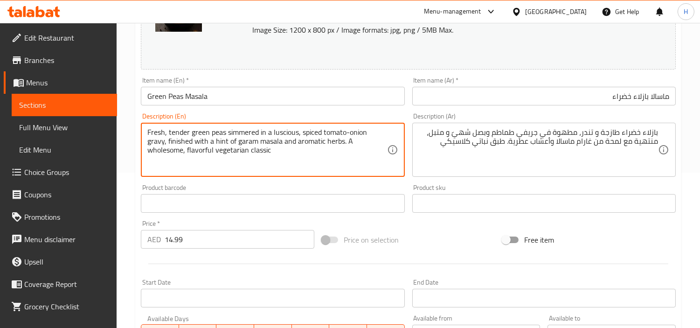
click at [353, 145] on textarea "Fresh, tender green peas simmered in a luscious, spiced tomato-onion gravy, fin…" at bounding box center [266, 150] width 239 height 44
click at [334, 144] on textarea "Fresh, tender green peas simmered in a luscious, spiced tomato-onion gravy, fin…" at bounding box center [266, 150] width 239 height 44
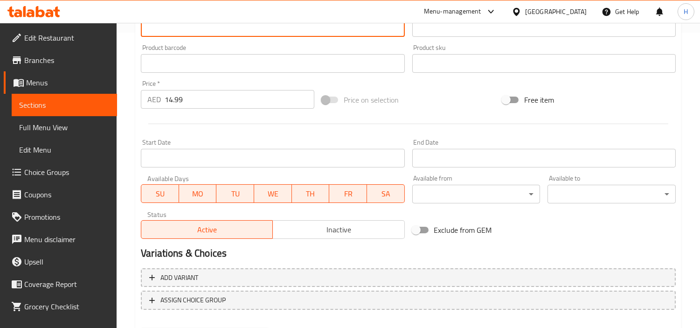
scroll to position [343, 0]
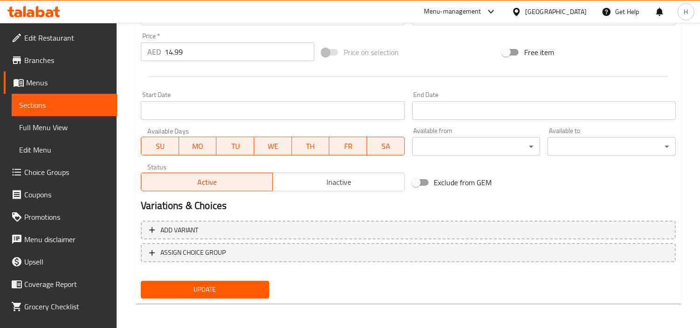
type textarea "Fresh, tender green peas simmered in a luscious, spiced tomato-onion gravy, fin…"
drag, startPoint x: 239, startPoint y: 293, endPoint x: 302, endPoint y: 229, distance: 89.7
click at [239, 292] on span "Update" at bounding box center [204, 290] width 113 height 12
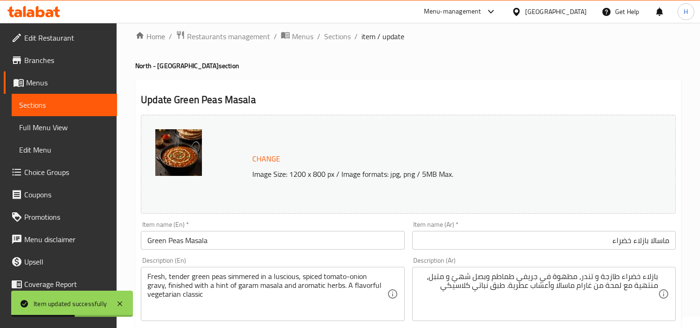
scroll to position [0, 0]
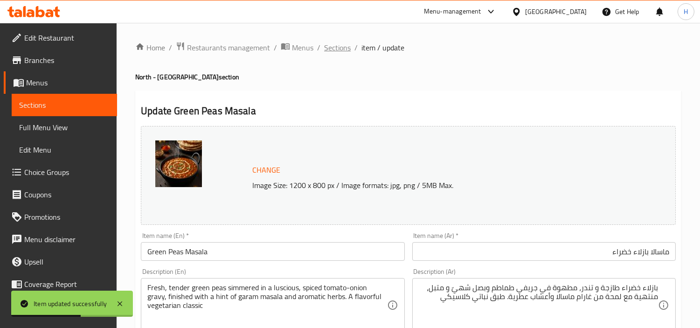
click at [329, 44] on span "Sections" at bounding box center [337, 47] width 27 height 11
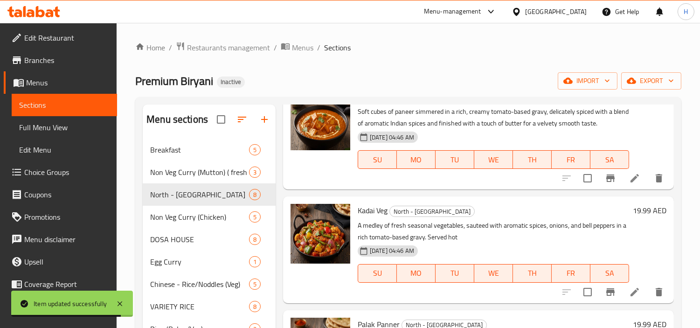
scroll to position [355, 0]
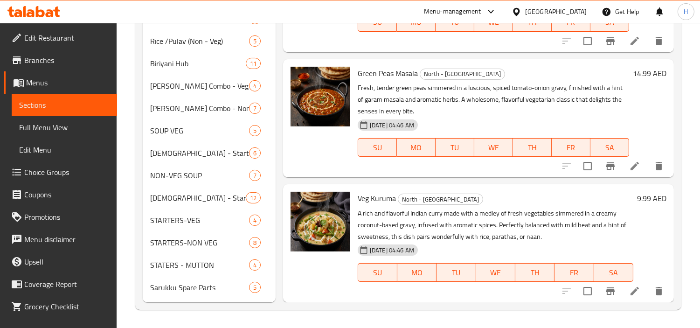
click at [633, 292] on li at bounding box center [635, 291] width 26 height 17
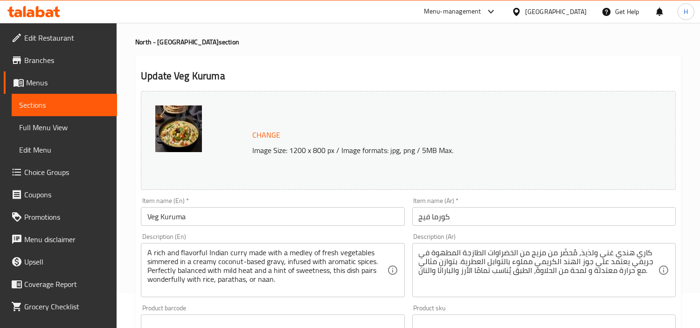
scroll to position [52, 0]
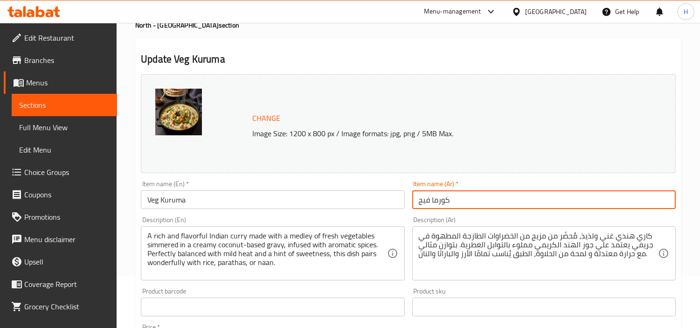
click at [494, 202] on input "كورما فيج" at bounding box center [543, 199] width 263 height 19
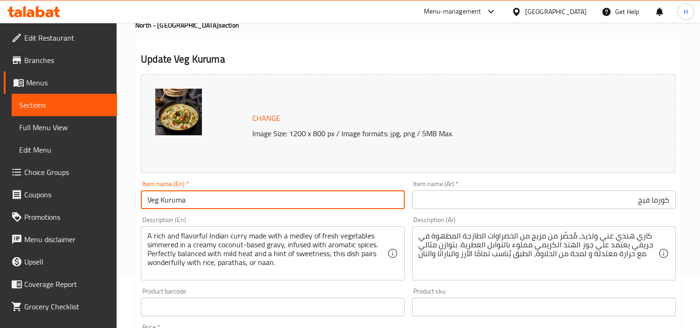
click at [346, 201] on input "Veg Kuruma" at bounding box center [272, 199] width 263 height 19
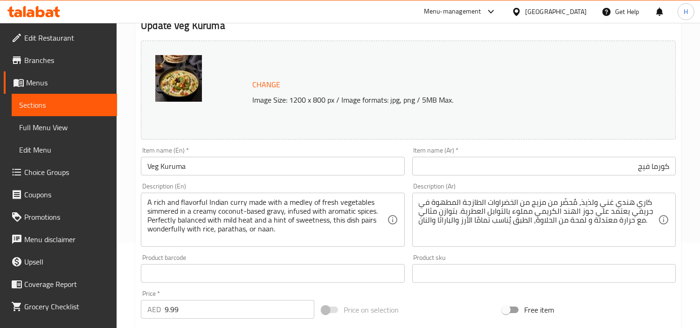
scroll to position [104, 0]
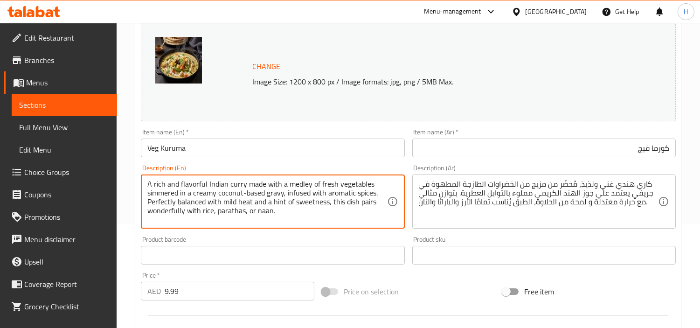
click at [369, 223] on div "A rich and flavorful Indian curry made with a medley of fresh vegetables simmer…" at bounding box center [272, 201] width 263 height 54
click at [380, 216] on textarea "A rich and flavorful Indian curry made with a medley of fresh vegetables simmer…" at bounding box center [266, 202] width 239 height 44
click at [348, 216] on textarea "A rich and flavorful Indian curry made with a medley of fresh vegetables simmer…" at bounding box center [266, 202] width 239 height 44
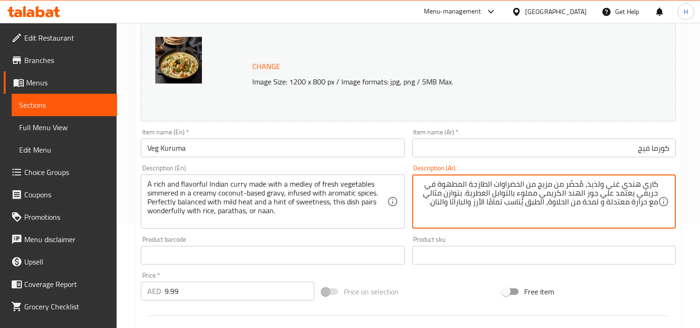
click at [437, 185] on textarea "كاري هندي غني ولذيذ، مُحضّر من مزيج من الخضراوات الطازجة المطهوة في جريفي يعتمد…" at bounding box center [538, 202] width 239 height 44
drag, startPoint x: 590, startPoint y: 196, endPoint x: 622, endPoint y: 197, distance: 31.2
click at [622, 197] on textarea "كاري هندي غني ولذيذ، مُحضّر من مزيج من الخضراوات الطازجة المطهوة ببطئ في جريفي …" at bounding box center [538, 202] width 239 height 44
drag, startPoint x: 425, startPoint y: 201, endPoint x: 497, endPoint y: 195, distance: 71.6
click at [497, 195] on textarea "كاري هندي غني ولذيذ، مُحضّر من مزيج من الخضراوات الطازجة المطهوة ببطئ في جريفي …" at bounding box center [538, 202] width 239 height 44
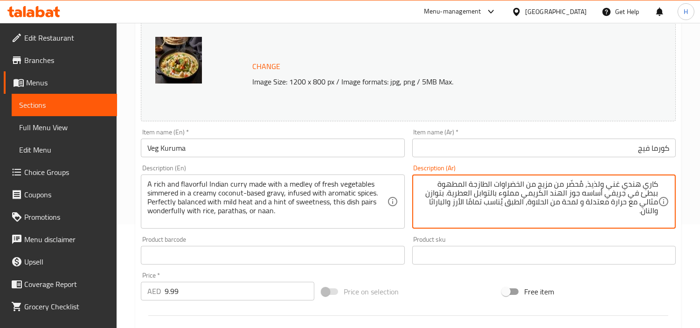
click at [488, 223] on textarea "كاري هندي غني ولذيذ، مُحضّر من مزيج من الخضراوات الطازجة المطهوة ببطئ في جريفي …" at bounding box center [538, 202] width 239 height 44
click at [524, 202] on textarea "كاري هندي غني ولذيذ، مُحضّر من مزيج من الخضراوات الطازجة المطهوة ببطئ في جريفي …" at bounding box center [538, 202] width 239 height 44
click at [486, 203] on textarea "كاري هندي غني ولذيذ، مُحضّر من مزيج من الخضراوات الطازجة المطهوة ببطئ في جريفي …" at bounding box center [538, 202] width 239 height 44
click at [490, 203] on textarea "كاري هندي غني ولذيذ، مُحضّر من مزيج من الخضراوات الطازجة المطهوة ببطئ في جريفي …" at bounding box center [538, 202] width 239 height 44
drag, startPoint x: 435, startPoint y: 203, endPoint x: 469, endPoint y: 195, distance: 35.1
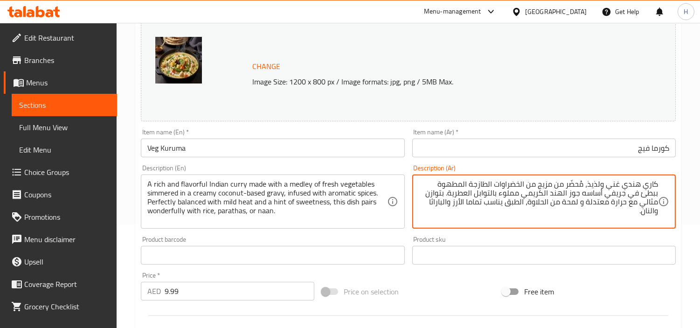
click at [469, 195] on textarea "كاري هندي غني ولذيذ، مُحضّر من مزيج من الخضراوات الطازجة المطهوة ببطئ في جريفي …" at bounding box center [538, 202] width 239 height 44
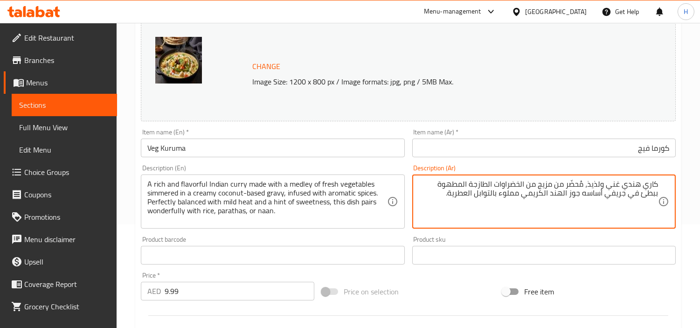
type textarea "كاري هندي غني ولذيذ، مُحضّر من مزيج من الخضراوات الطازجة المطهوة ببطئ في جريفي …"
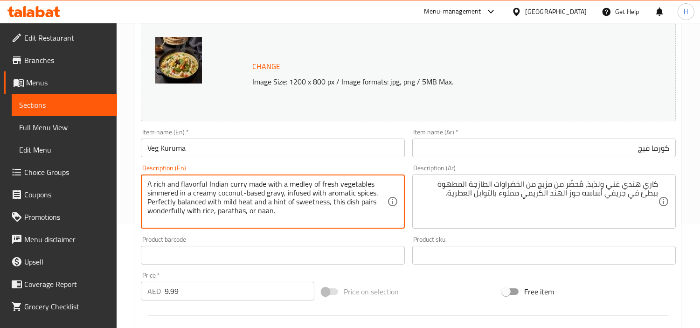
drag, startPoint x: 313, startPoint y: 213, endPoint x: 146, endPoint y: 201, distance: 167.0
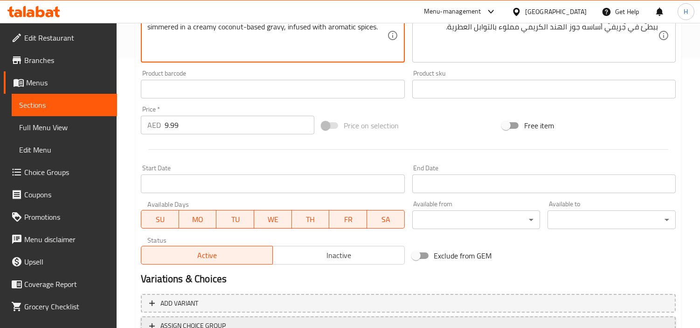
scroll to position [343, 0]
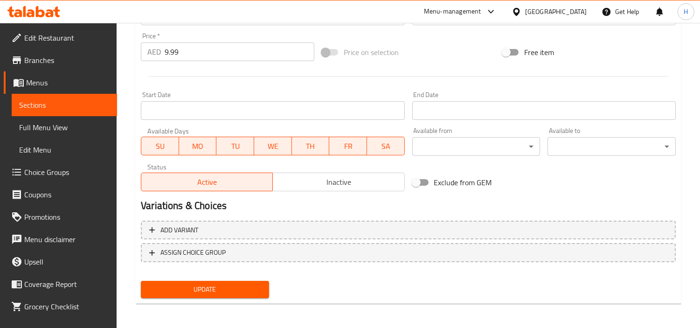
type textarea "A rich and flavorful Indian curry made with a medley of fresh vegetables simmer…"
click at [229, 296] on button "Update" at bounding box center [205, 289] width 128 height 17
click at [230, 292] on div at bounding box center [350, 164] width 700 height 328
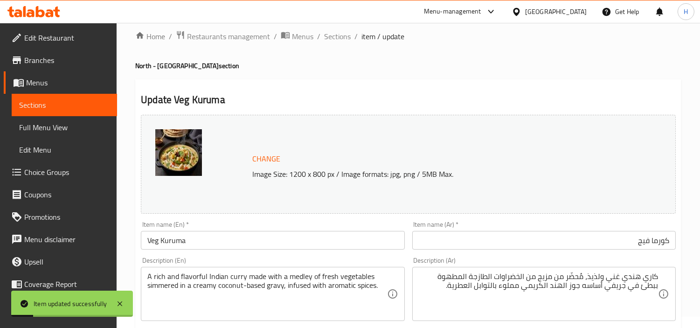
scroll to position [0, 0]
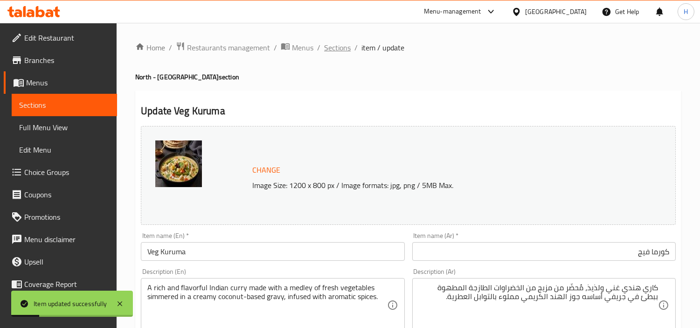
click at [333, 44] on span "Sections" at bounding box center [337, 47] width 27 height 11
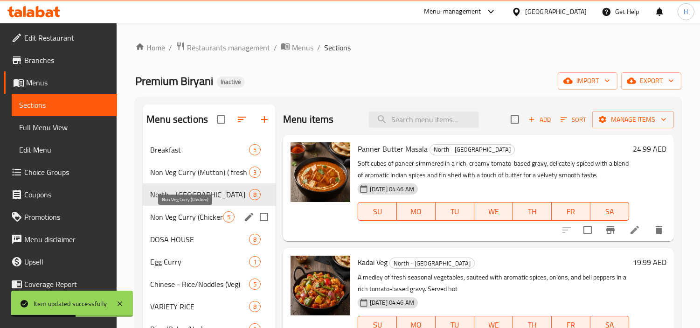
scroll to position [52, 0]
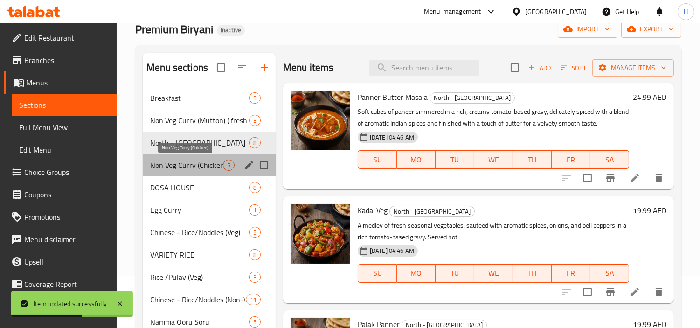
click at [174, 159] on span "Non Veg Curry (Chicken)" at bounding box center [186, 164] width 73 height 11
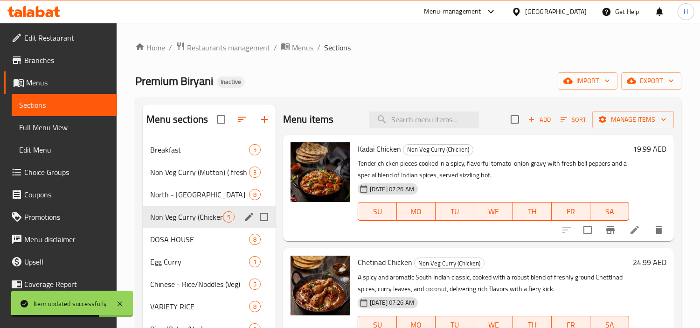
click at [265, 217] on input "Menu sections" at bounding box center [264, 217] width 20 height 20
checkbox input "true"
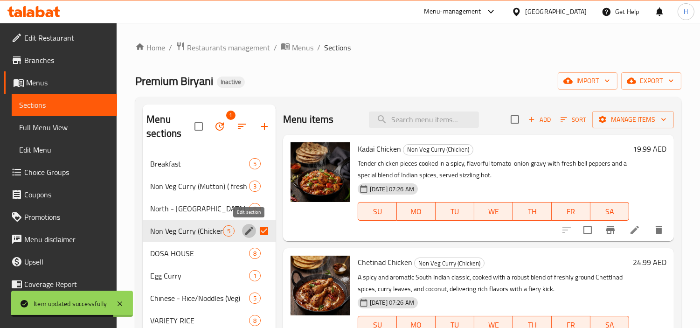
click at [245, 228] on icon "edit" at bounding box center [248, 230] width 11 height 11
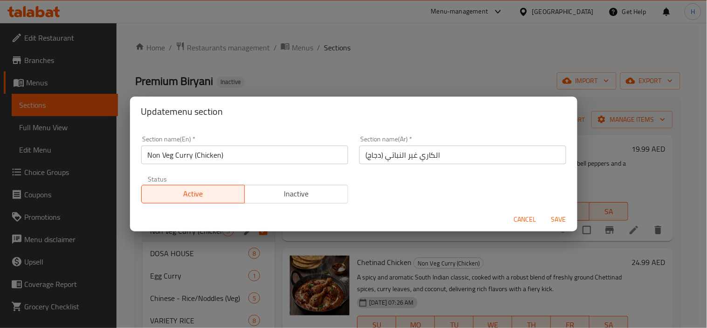
click at [515, 220] on span "Cancel" at bounding box center [525, 220] width 22 height 12
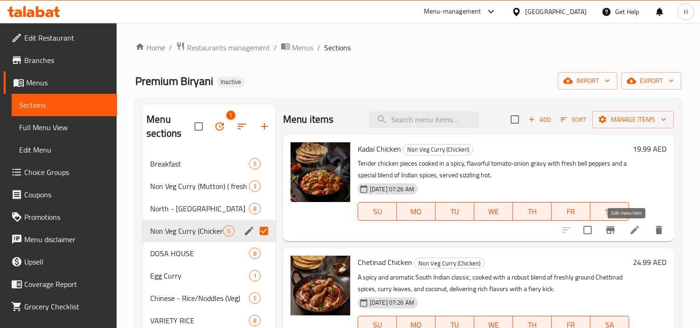
click at [629, 231] on icon at bounding box center [634, 229] width 11 height 11
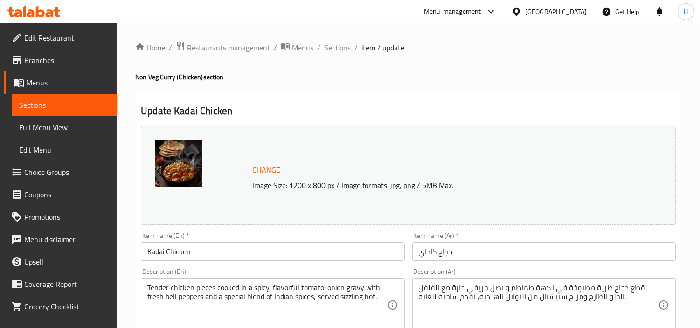
click at [489, 76] on h4 "Non Veg Curry (Chicken) section" at bounding box center [408, 76] width 546 height 9
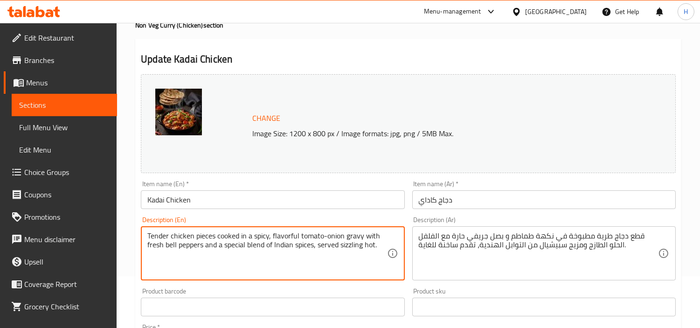
click at [348, 249] on textarea "Tender chicken pieces cooked in a spicy, flavorful tomato-onion gravy with fres…" at bounding box center [266, 253] width 239 height 44
paste textarea "pieces of chicken cooked in a rich and creamy blend of aromatic spices, yogurt,…"
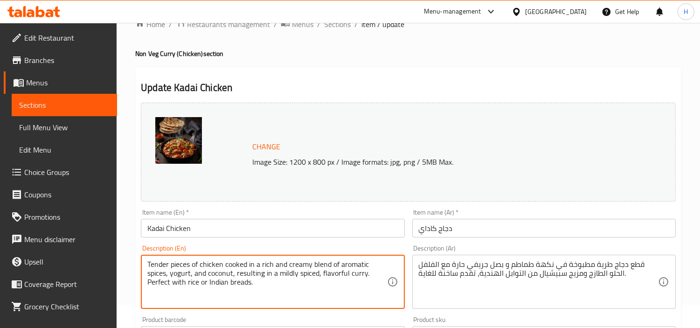
scroll to position [0, 0]
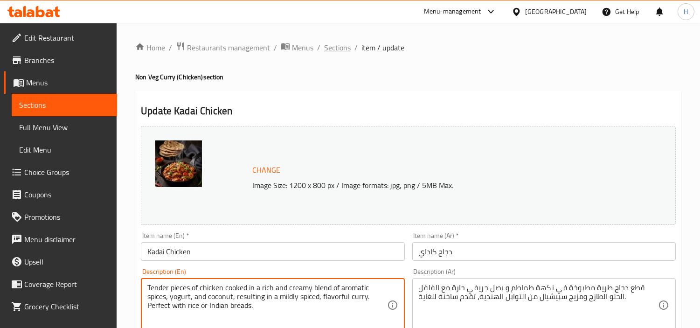
type textarea "Tender pieces of chicken cooked in a rich and creamy blend of aromatic spices, …"
click at [334, 53] on span "Sections" at bounding box center [337, 47] width 27 height 11
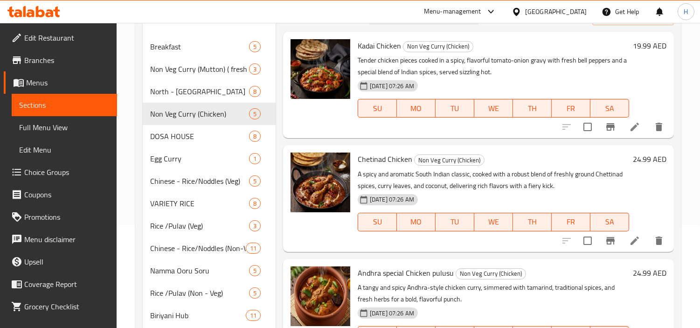
scroll to position [44, 0]
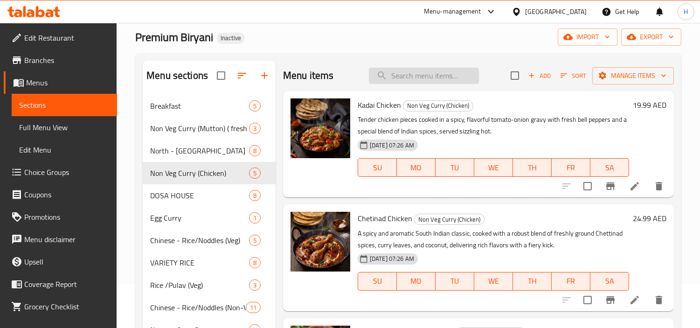
click at [404, 71] on input "search" at bounding box center [424, 76] width 110 height 16
paste input "Chicken Kurma"
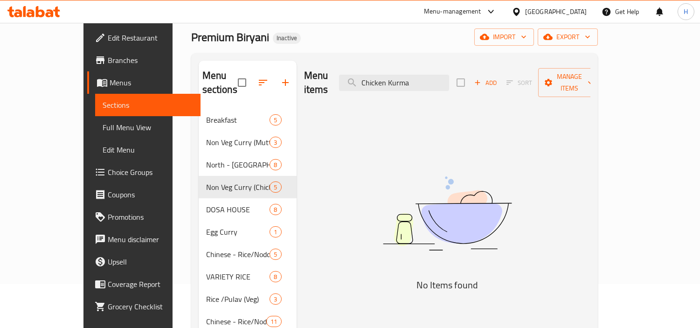
type input "Chicken Kurma"
click at [397, 79] on input "Chicken Kurma" at bounding box center [394, 83] width 110 height 16
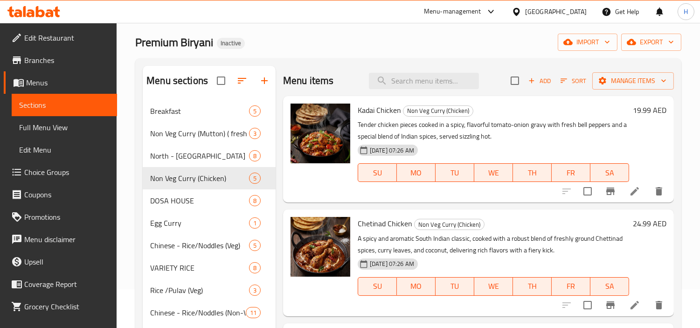
scroll to position [38, 0]
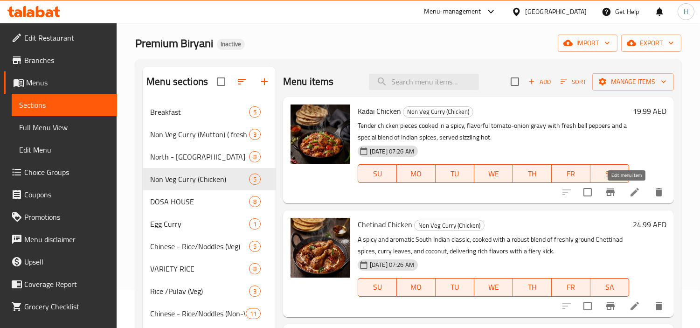
click at [629, 194] on icon at bounding box center [634, 192] width 11 height 11
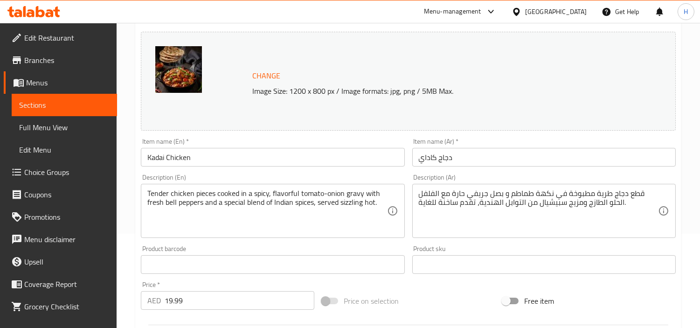
scroll to position [104, 0]
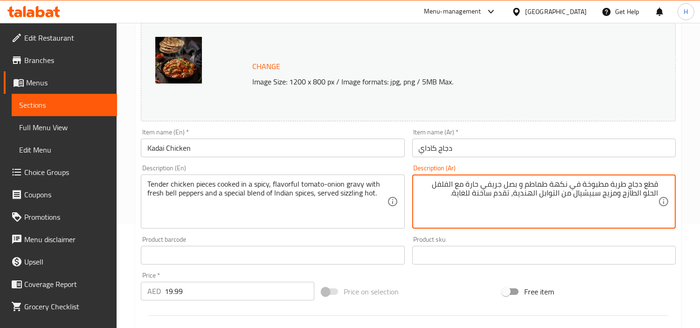
click at [551, 157] on div "Item name (Ar)   * دجاج كاداي Item name (Ar) *" at bounding box center [544, 143] width 271 height 36
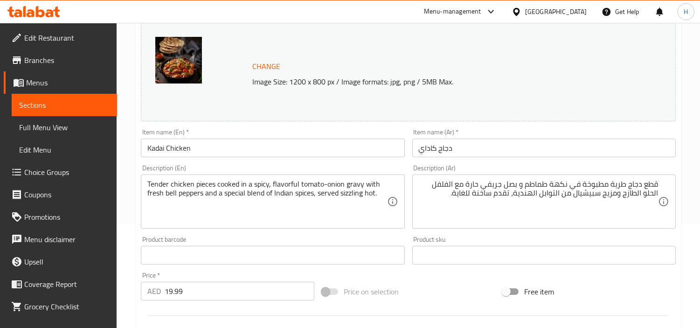
click at [551, 154] on input "دجاج كاداي" at bounding box center [543, 148] width 263 height 19
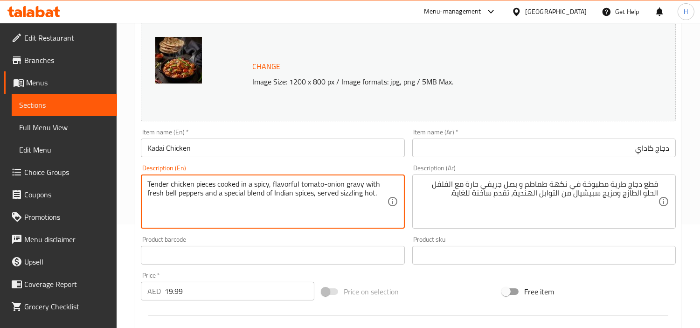
click at [326, 196] on textarea "Tender chicken pieces cooked in a spicy, flavorful tomato-onion gravy with fres…" at bounding box center [266, 202] width 239 height 44
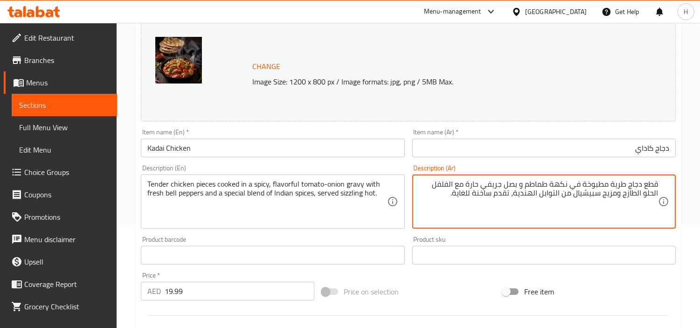
click at [500, 185] on textarea "قطع دجاج طرية مطبوخة في نكهة طماطم و بصل جريفي حارة مع الفلفل الحلو الطازج ومزي…" at bounding box center [538, 202] width 239 height 44
click at [563, 185] on textarea "قطع دجاج طرية مطبوخة في نكهة طماطم و بصل حارة مع الفلفل الحلو الطازج ومزيج سبيش…" at bounding box center [538, 202] width 239 height 44
click at [567, 184] on textarea "قطع دجاج طرية مطبوخة في نكهة طماطم و بصل حارة مع الفلفل الحلو الطازج ومزيج سبيش…" at bounding box center [538, 202] width 239 height 44
click at [571, 187] on textarea "قطع دجاج طرية مطبوخة في نكهة طماطم و بصل حارة مع الفلفل الحلو الطازج ومزيج سبيش…" at bounding box center [538, 202] width 239 height 44
paste textarea "جريفي"
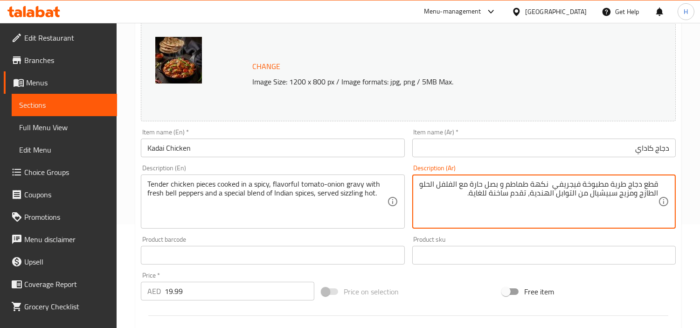
click at [572, 185] on textarea "قطع دجاج طرية مطبوخة فيجريفي نكهة طماطم و بصل حارة مع الفلفل الحلو الطازج ومزيج…" at bounding box center [538, 202] width 239 height 44
click at [575, 187] on textarea "قطع دجاج طرية مطبوخة فيجريفي نكهة طماطم و بصل حارة مع الفلفل الحلو الطازج ومزيج…" at bounding box center [538, 202] width 239 height 44
click at [545, 187] on textarea "قطع دجاج طرية مطبوخة في جريفي نكهة طماطم و بصل حارة مع الفلفل الحلو الطازج ومزي…" at bounding box center [538, 202] width 239 height 44
click at [525, 185] on textarea "قطع دجاج طرية مطبوخة في جريفي منكهة طماطم و بصل حارة مع الفلفل الحلو الطازج ومز…" at bounding box center [538, 202] width 239 height 44
click at [471, 187] on textarea "قطع دجاج طرية مطبوخة في جريفي منكه طماطم و بصل حارة مع الفلفل الحلو الطازج ومزي…" at bounding box center [538, 202] width 239 height 44
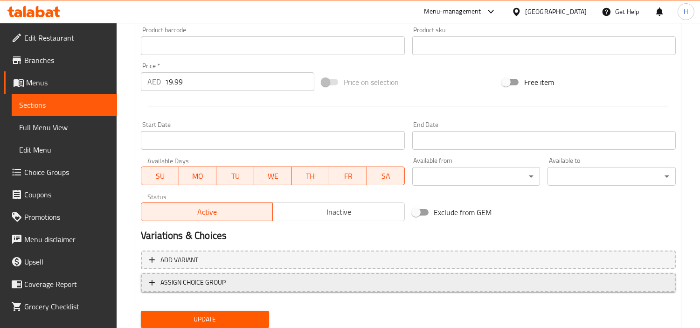
scroll to position [343, 0]
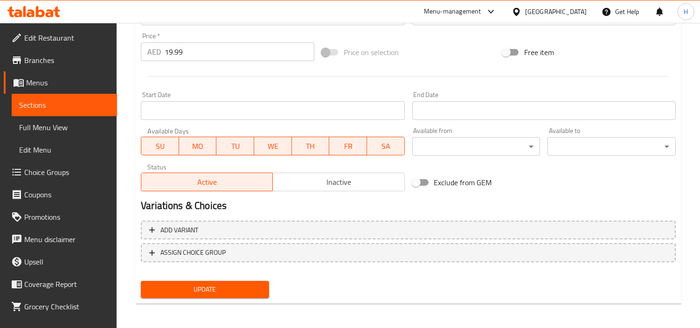
type textarea "قطع دجاج طرية مطبوخة في جريفي منكه طماطم و بصل حار مع الفلفل الحلو الطازج ومزيج…"
drag, startPoint x: 249, startPoint y: 291, endPoint x: 332, endPoint y: 273, distance: 85.8
click at [249, 291] on span "Update" at bounding box center [204, 290] width 113 height 12
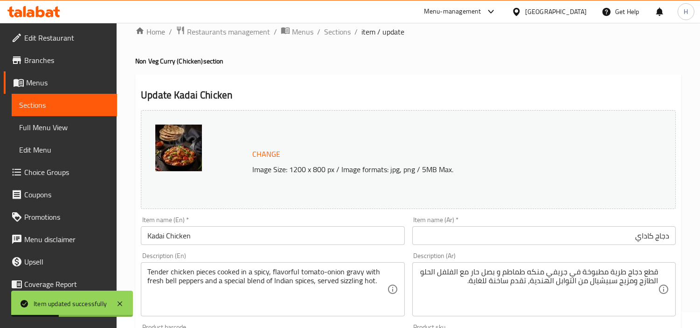
scroll to position [0, 0]
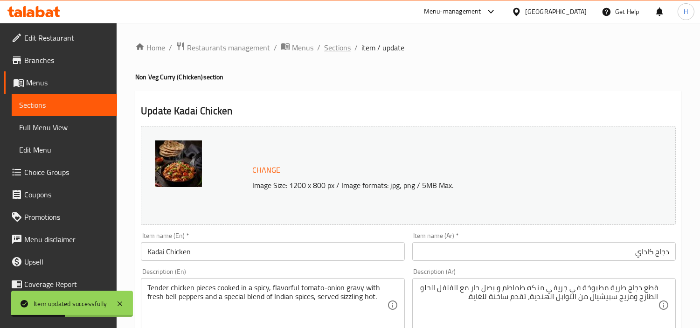
click at [342, 48] on span "Sections" at bounding box center [337, 47] width 27 height 11
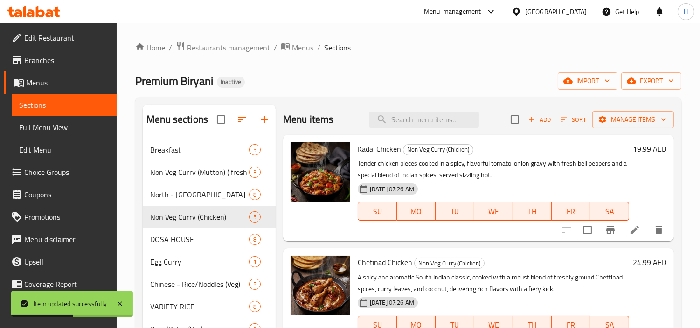
click at [499, 88] on div "Premium Biryani Inactive import export" at bounding box center [408, 80] width 546 height 17
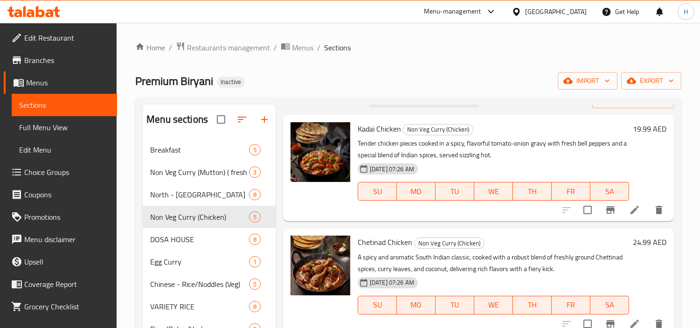
scroll to position [38, 0]
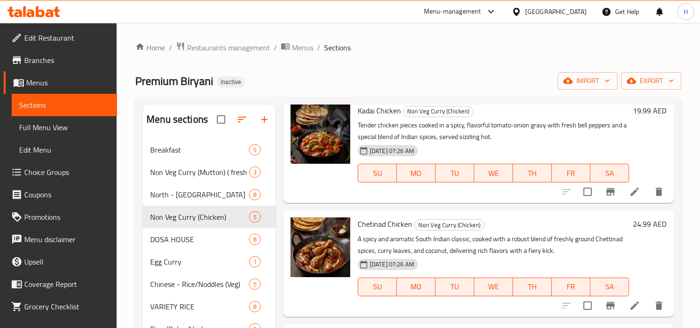
click at [629, 305] on icon at bounding box center [634, 305] width 11 height 11
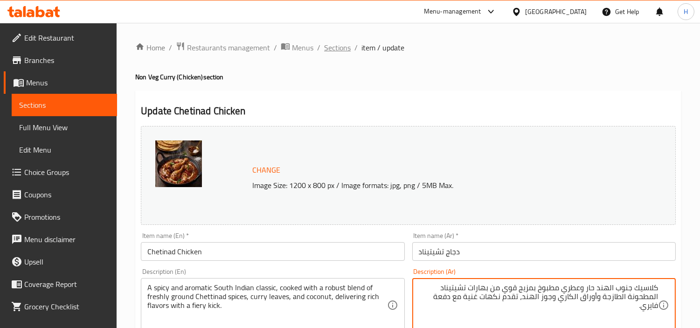
click at [339, 48] on span "Sections" at bounding box center [337, 47] width 27 height 11
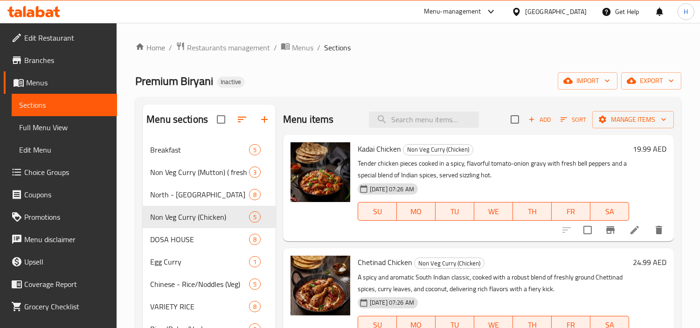
click at [467, 76] on div "Premium Biryani Inactive import export" at bounding box center [408, 80] width 546 height 17
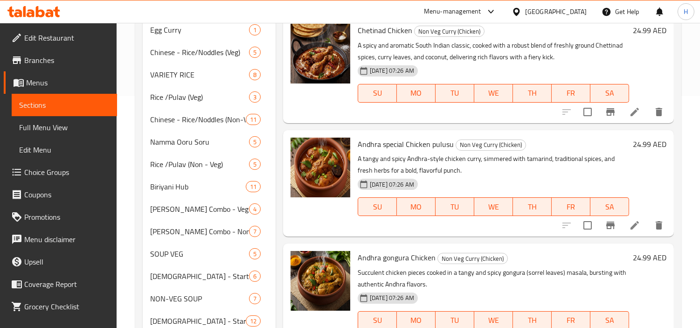
scroll to position [38, 0]
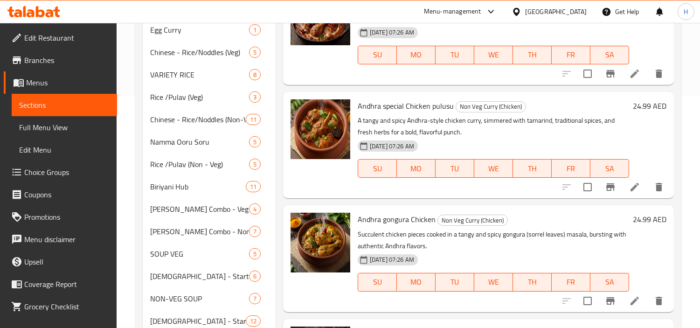
click at [629, 184] on icon at bounding box center [634, 186] width 11 height 11
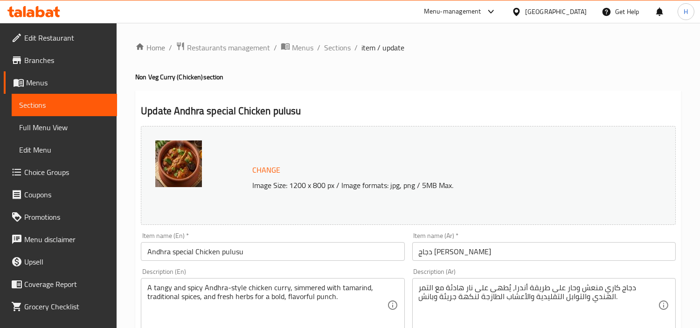
click at [563, 250] on input "دجاج [PERSON_NAME]" at bounding box center [543, 251] width 263 height 19
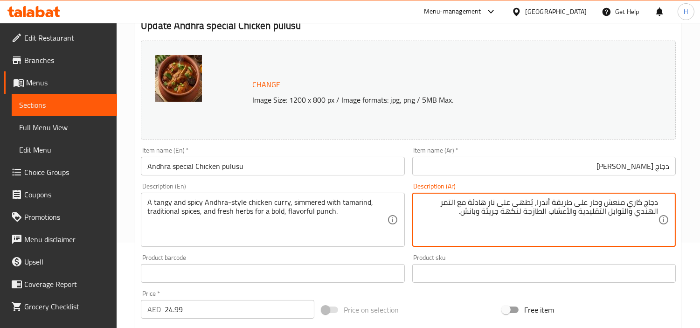
scroll to position [104, 0]
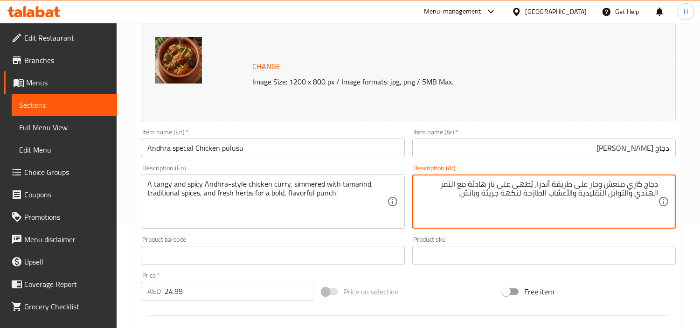
click at [533, 187] on textarea "دجاج كاري منعش وحار على طريقة أندرا، يُطهى على نار هادئة مع التمر الهندي والتوا…" at bounding box center [538, 202] width 239 height 44
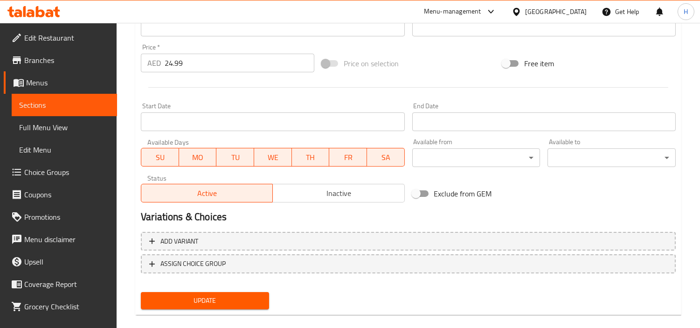
scroll to position [343, 0]
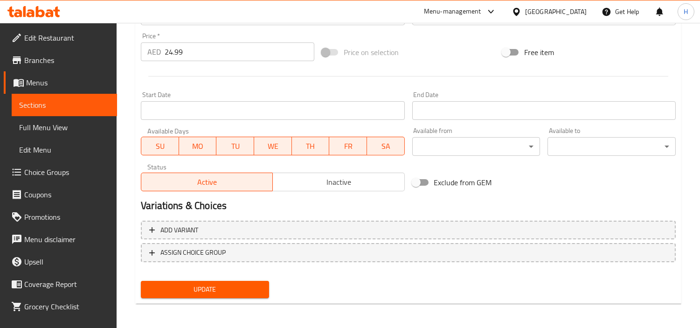
type textarea "دجاج كاري منعش وحار على طريقة أندرا، يطهى على نار هادئة مع التمر الهندي والتواب…"
click at [230, 294] on button "Update" at bounding box center [205, 289] width 128 height 17
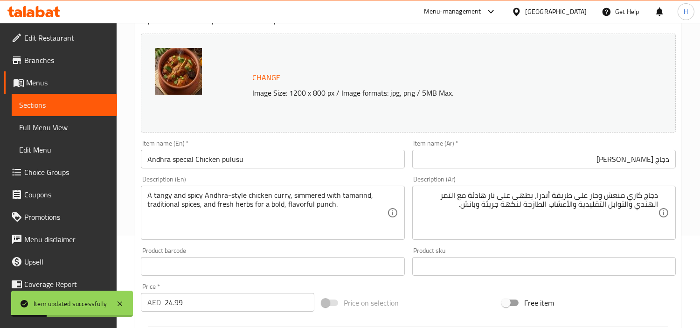
scroll to position [0, 0]
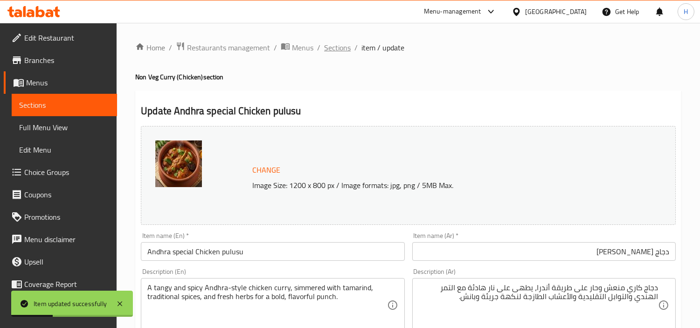
click at [331, 43] on span "Sections" at bounding box center [337, 47] width 27 height 11
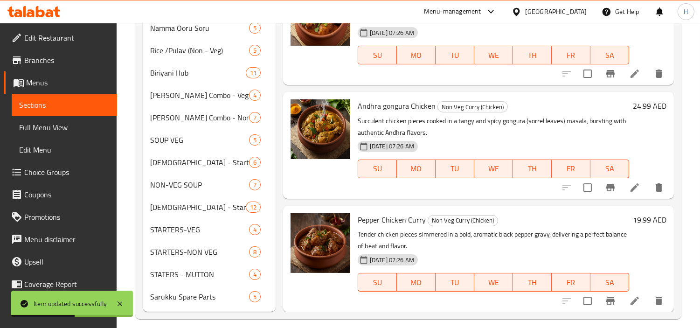
scroll to position [38, 0]
click at [629, 184] on icon at bounding box center [634, 186] width 11 height 11
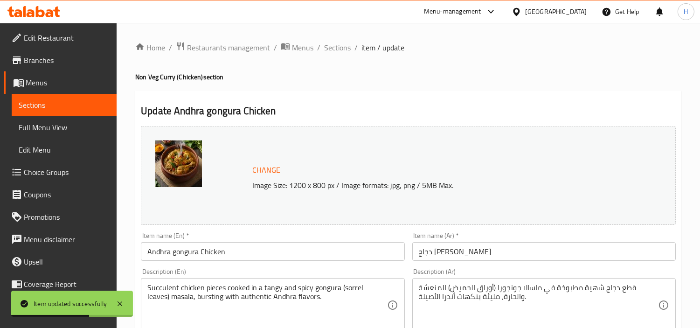
click at [532, 248] on input "دجاج [PERSON_NAME]" at bounding box center [543, 251] width 263 height 19
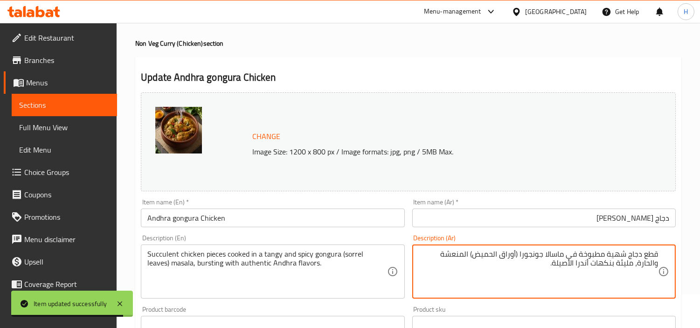
scroll to position [52, 0]
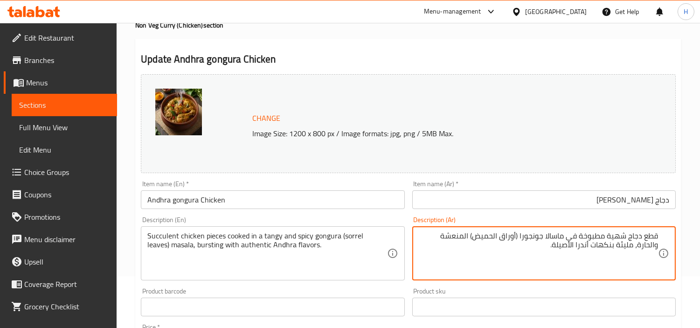
click at [613, 239] on textarea "قطع دجاج شهية مطبوخة في ماسالا جونجورا (أوراق الحميض) المنعشة والحارة، مليئة بن…" at bounding box center [538, 253] width 239 height 44
click at [547, 250] on textarea "قطع دجاج عصارية مطبوخة في ماسالا جونجورا (أوراق الحميض) المنعشة والحارة، مليئة …" at bounding box center [538, 253] width 239 height 44
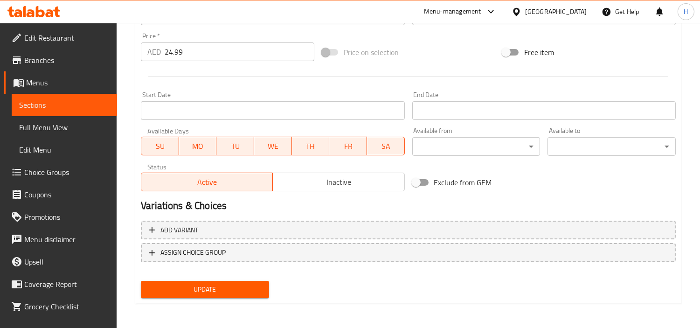
type textarea "قطع دجاج عصارية مطبوخة في ماسالا جونجورا (أوراق الحميض) المنعشة والحارة، مليئة …"
click at [189, 291] on span "Update" at bounding box center [204, 290] width 113 height 12
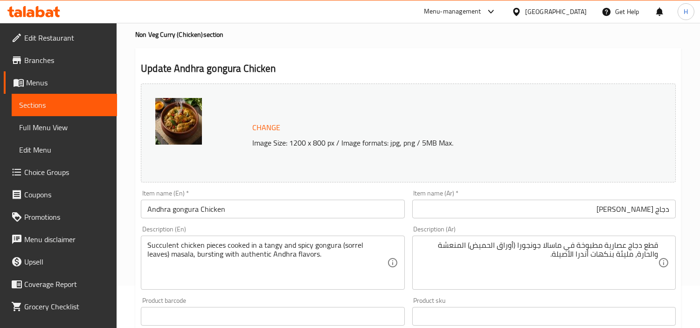
scroll to position [0, 0]
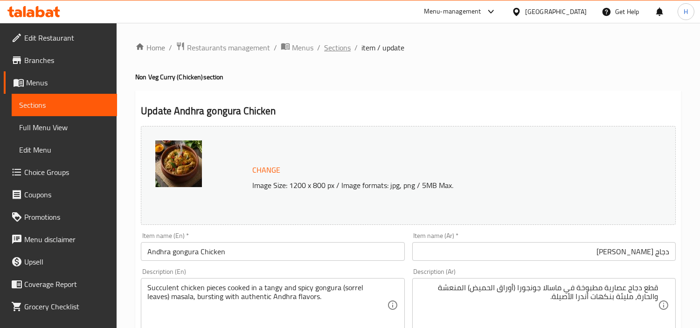
click at [337, 44] on span "Sections" at bounding box center [337, 47] width 27 height 11
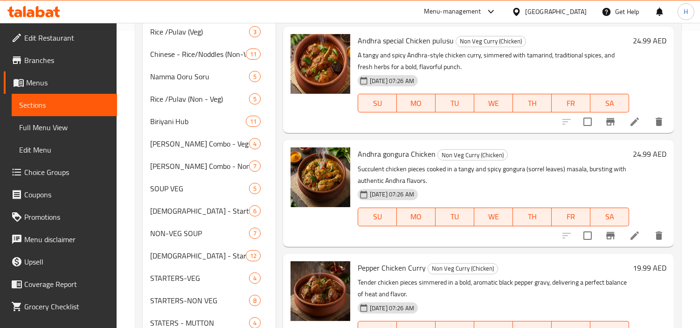
scroll to position [355, 0]
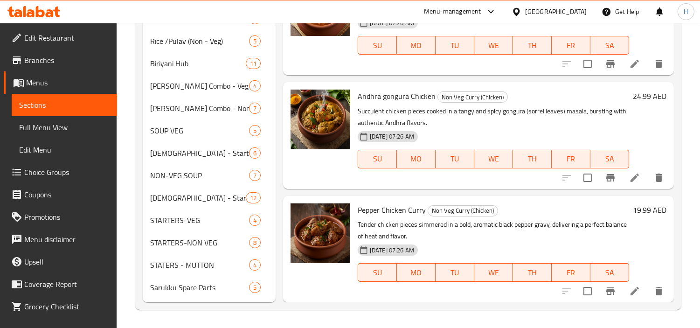
click at [630, 294] on icon at bounding box center [634, 291] width 8 height 8
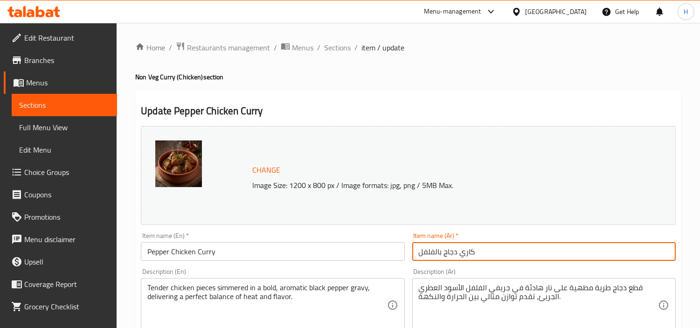
click at [526, 244] on input "كاري دجاج بالفلفل" at bounding box center [543, 251] width 263 height 19
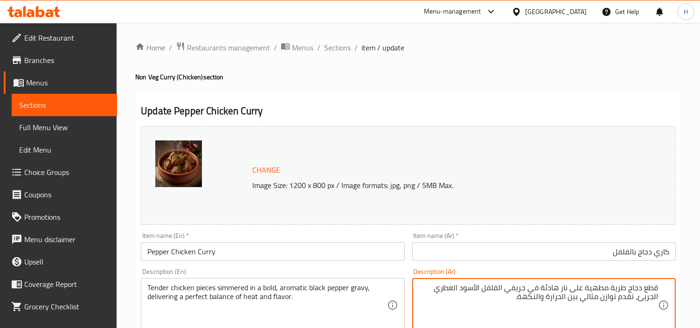
drag, startPoint x: 511, startPoint y: 299, endPoint x: 637, endPoint y: 296, distance: 126.4
click at [637, 296] on textarea "قطع دجاج طرية مطهية على نار هادئة في جريفي الفلفل الأسود العطري الجريئ، تقدم تو…" at bounding box center [538, 305] width 239 height 44
type textarea "قطع دجاج طرية مطهية على نار هادئة في جريفي الفلفل الأسود العطري الجريئ"
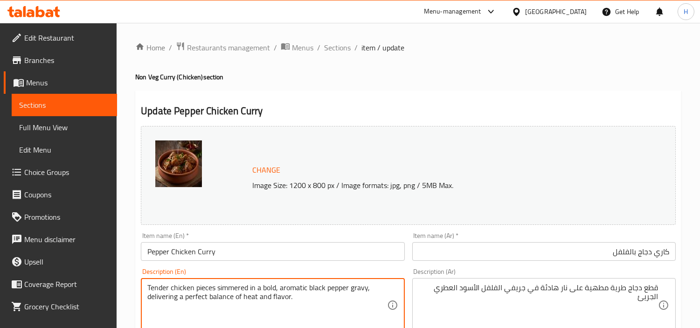
drag, startPoint x: 295, startPoint y: 300, endPoint x: 143, endPoint y: 302, distance: 152.0
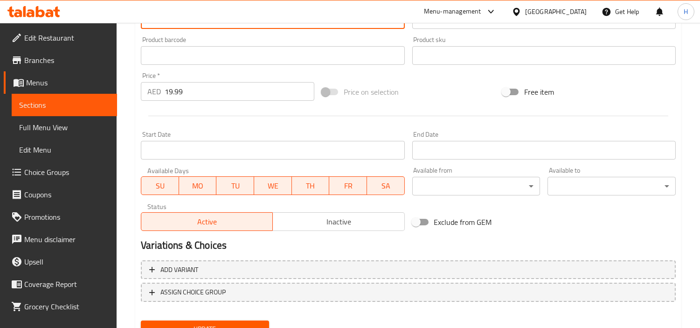
scroll to position [343, 0]
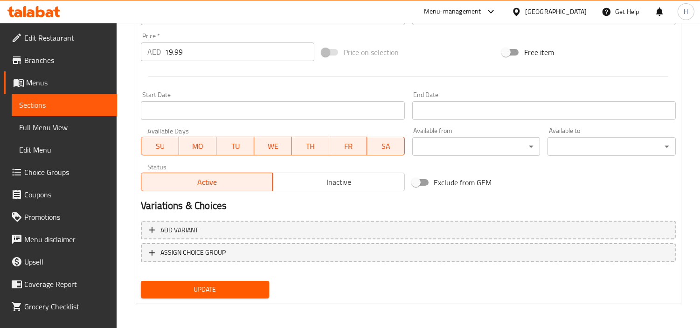
type textarea "Tender chicken pieces simmered in a bold, aromatic black pepper gravy"
click at [184, 285] on span "Update" at bounding box center [204, 290] width 113 height 12
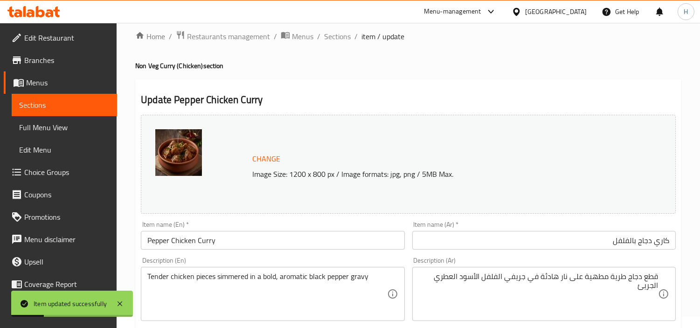
scroll to position [0, 0]
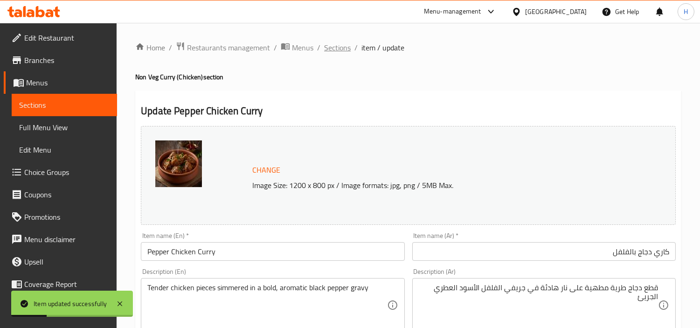
click at [344, 44] on span "Sections" at bounding box center [337, 47] width 27 height 11
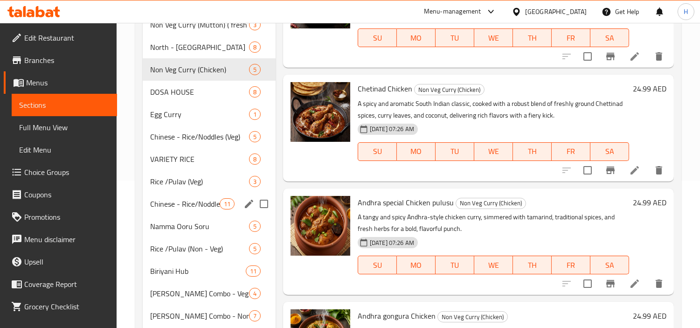
scroll to position [44, 0]
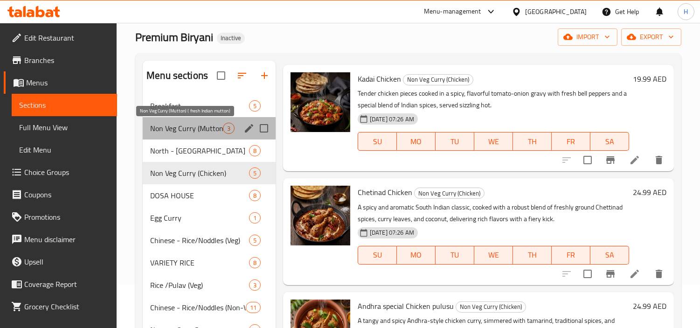
click at [187, 132] on span "Non Veg Curry (Mutton) ( fresh Indian mutton)" at bounding box center [186, 128] width 73 height 11
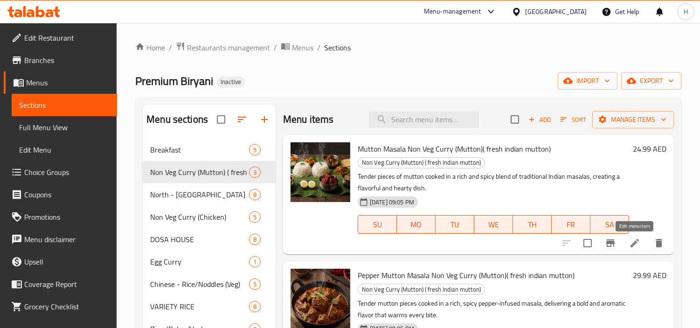
click at [631, 244] on icon at bounding box center [634, 242] width 11 height 11
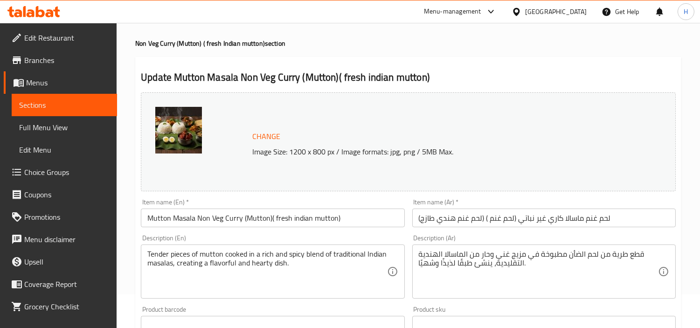
scroll to position [52, 0]
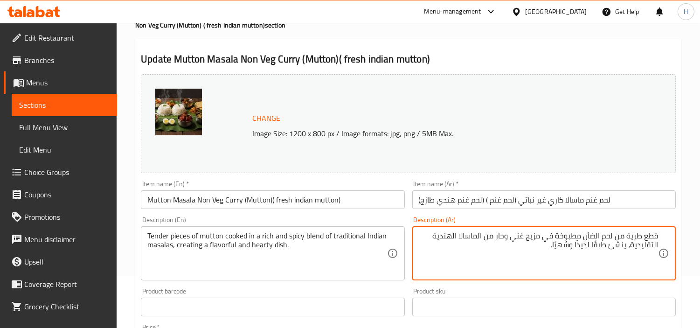
click at [599, 190] on input "لحم غنم ماسالا كاري غير نباتي (لحم غنم ) (لحم غنم هندي طازج)" at bounding box center [543, 199] width 263 height 19
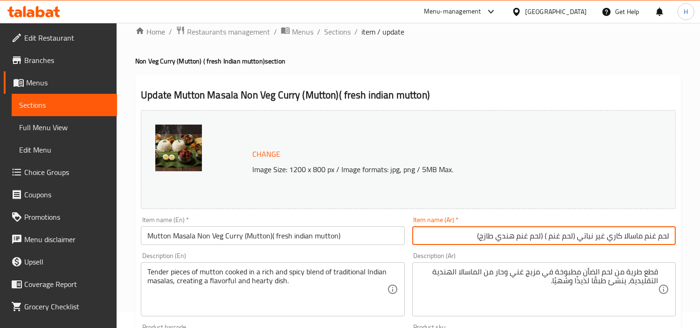
scroll to position [0, 0]
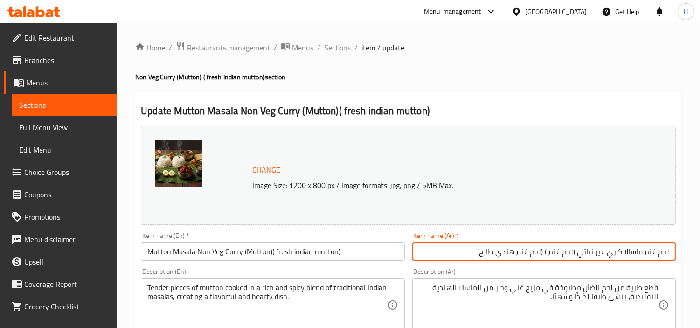
click at [246, 253] on input "Mutton Masala Non Veg Curry (Mutton)( fresh indian mutton)" at bounding box center [272, 251] width 263 height 19
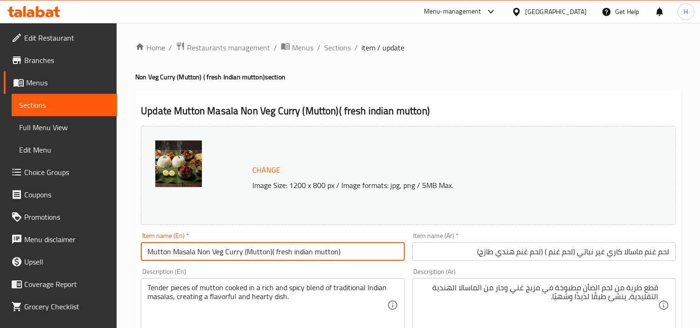
drag, startPoint x: 242, startPoint y: 254, endPoint x: 381, endPoint y: 266, distance: 138.6
click at [381, 266] on div "Change Image Size: 1200 x 800 px / Image formats: jpg, png / 5MB Max. Item name…" at bounding box center [408, 330] width 542 height 416
type input "Mutton Masala Non Veg Curry"
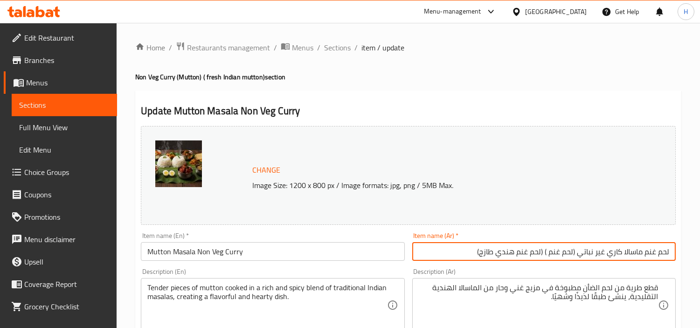
drag, startPoint x: 437, startPoint y: 252, endPoint x: 577, endPoint y: 254, distance: 139.9
click at [577, 254] on input "لحم غنم ماسالا كاري غير نباتي (لحم غنم ) (لحم غنم هندي طازج)" at bounding box center [543, 251] width 263 height 19
type input "لحم غنم ماسالا كاري غير نباتي"
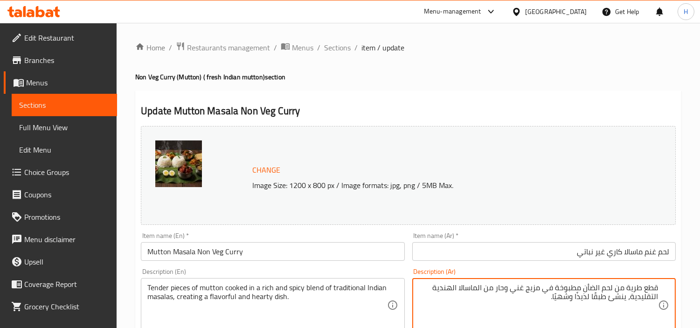
drag, startPoint x: 540, startPoint y: 326, endPoint x: 535, endPoint y: 311, distance: 16.7
click at [537, 324] on textarea "قطع طرية من لحم الضأن مطبوخة في مزيج غني وحار من الماسالا الهندية التقليدية، ين…" at bounding box center [538, 305] width 239 height 44
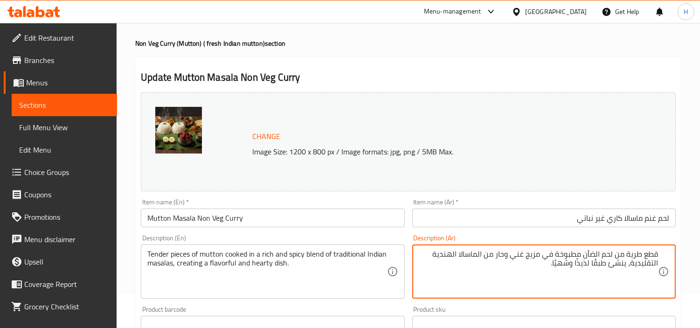
scroll to position [52, 0]
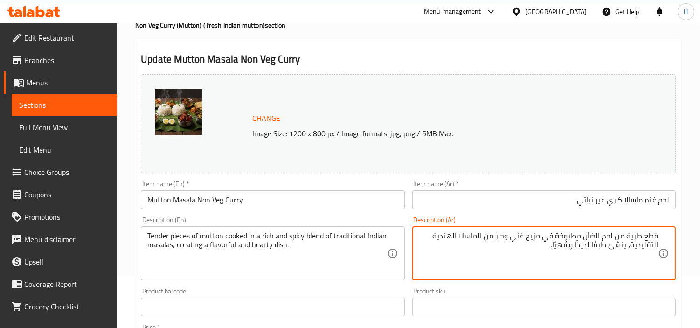
drag, startPoint x: 547, startPoint y: 244, endPoint x: 628, endPoint y: 255, distance: 81.8
click at [628, 255] on textarea "قطع طرية من لحم الضأن مطبوخة في مزيج غني وحار من الماسالا الهندية التقليدية، ين…" at bounding box center [538, 253] width 239 height 44
type textarea "قطع طرية من لحم الضأن مطبوخة في مزيج غني وحار من الماسالا الهندية التقليدية"
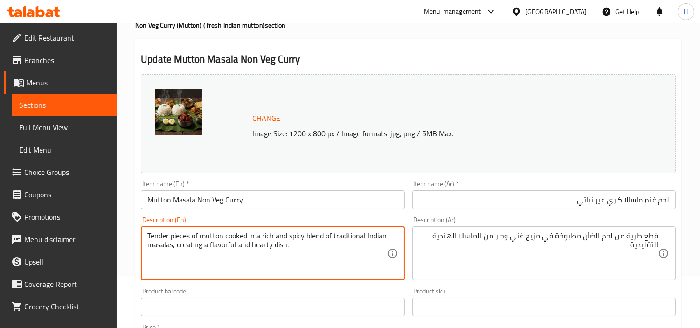
drag, startPoint x: 291, startPoint y: 249, endPoint x: 173, endPoint y: 253, distance: 119.0
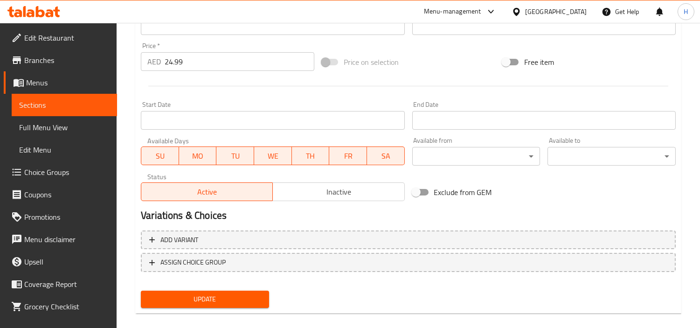
scroll to position [343, 0]
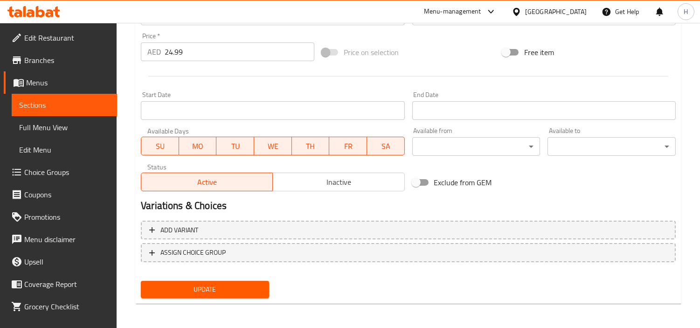
type textarea "Tender pieces of mutton cooked in a rich and spicy blend of traditional Indian …"
click at [215, 284] on span "Update" at bounding box center [204, 290] width 113 height 12
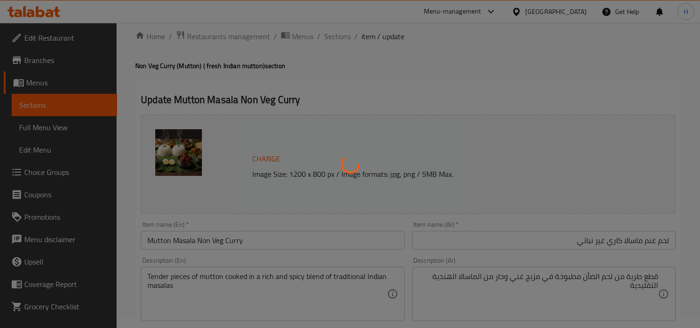
scroll to position [0, 0]
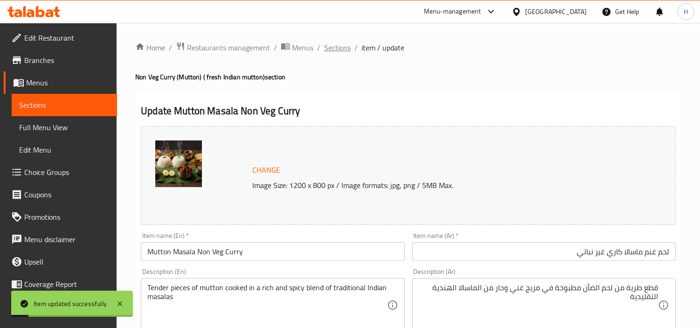
click at [343, 49] on span "Sections" at bounding box center [337, 47] width 27 height 11
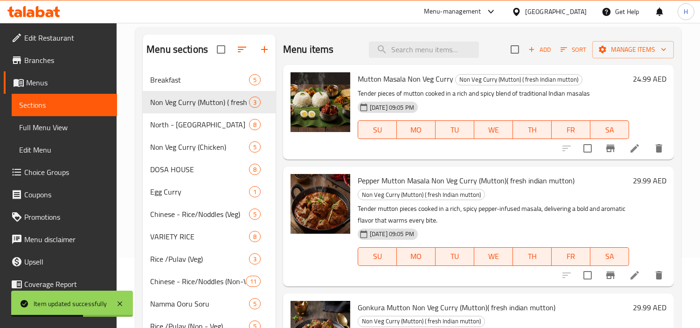
scroll to position [52, 0]
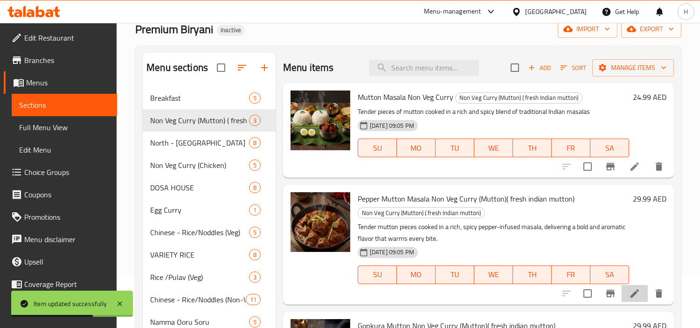
click at [633, 299] on li at bounding box center [635, 293] width 26 height 17
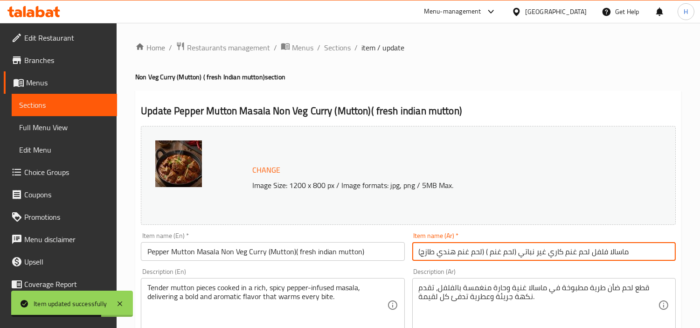
click at [541, 248] on input "ماسالا فلفل لحم غنم كاري غير نباتي (لحم غنم ) (لحم غنم هندي طازج)" at bounding box center [543, 251] width 263 height 19
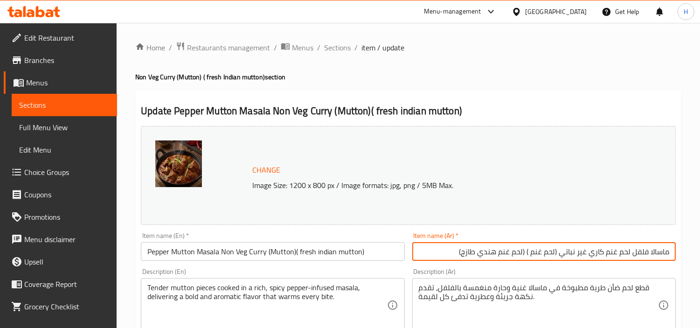
drag, startPoint x: 424, startPoint y: 255, endPoint x: 558, endPoint y: 257, distance: 133.4
click at [558, 257] on input "ماسالا فلفل لحم غنم كاري غير نباتي (لحم غنم ) (لحم غنم هندي طازج)" at bounding box center [543, 251] width 263 height 19
type input "ماسالا فلفل لحم غنم كاري غير نباتي"
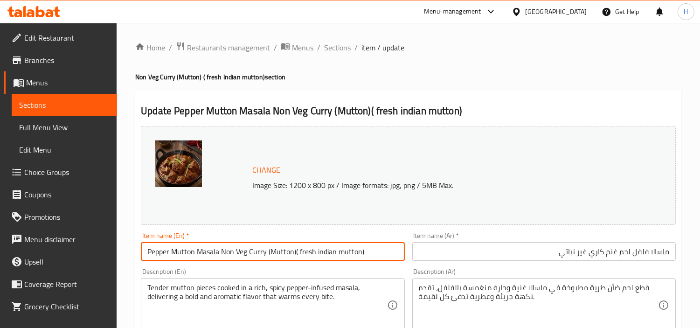
drag, startPoint x: 369, startPoint y: 252, endPoint x: 266, endPoint y: 254, distance: 103.1
click at [266, 254] on input "Pepper Mutton Masala Non Veg Curry (Mutton)( fresh indian mutton)" at bounding box center [272, 251] width 263 height 19
type input "Pepper Mutton Masala Non Veg Curry"
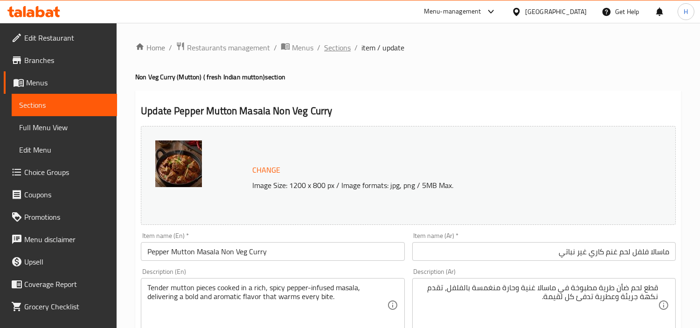
click at [330, 49] on span "Sections" at bounding box center [337, 47] width 27 height 11
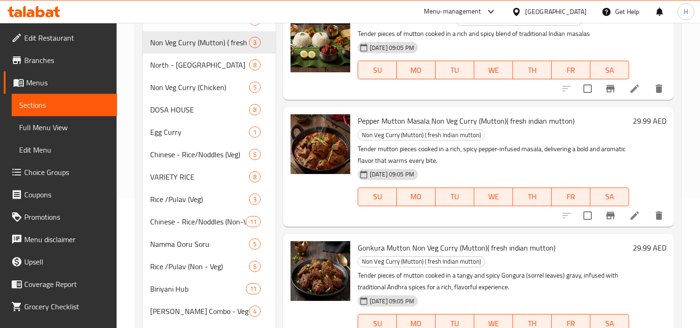
scroll to position [155, 0]
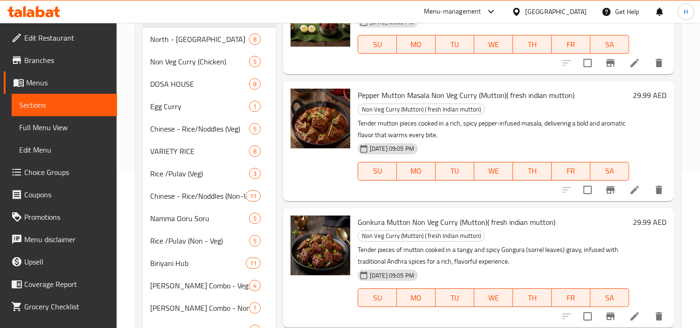
click at [628, 182] on li at bounding box center [635, 189] width 26 height 17
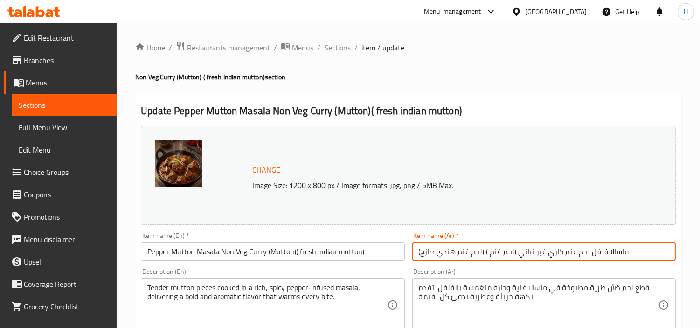
click at [598, 253] on input "ماسالا فلفل لحم غنم كاري غير نباتي (لحم غنم ) (لحم غنم هندي طازج)" at bounding box center [543, 251] width 263 height 19
drag, startPoint x: 454, startPoint y: 254, endPoint x: 560, endPoint y: 252, distance: 105.9
click at [560, 252] on input "ماسالا فلفل لحم غنم كاري غير نباتي (لحم غنم ) (لحم غنم هندي طازج)" at bounding box center [543, 251] width 263 height 19
type input "ماسالا فلفل لحم غنم كاري غير نباتي"
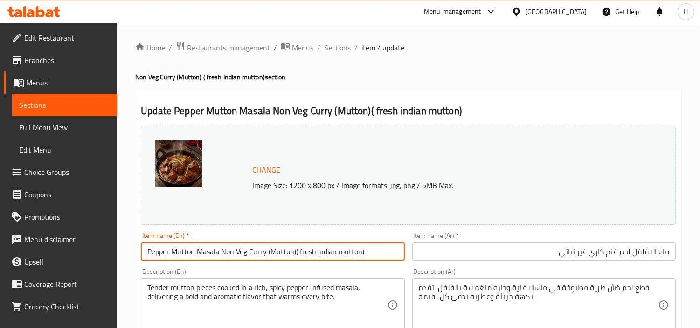
drag, startPoint x: 380, startPoint y: 250, endPoint x: 265, endPoint y: 262, distance: 115.8
click at [265, 262] on div "Item name (En)   * [PERSON_NAME] Masala Non Veg Curry (Mutton)( fresh indian mu…" at bounding box center [272, 247] width 271 height 36
type input "Pepper Mutton Masala Non Veg Curry"
click at [488, 282] on div "قطع لحم ضأن طرية مطبوخة في ماسالا غنية وحارة منغمسة بالفلفل، تقدم نكهة جريئة وع…" at bounding box center [543, 305] width 263 height 54
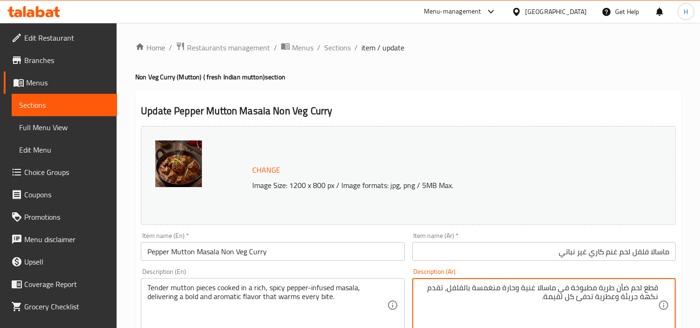
drag, startPoint x: 519, startPoint y: 296, endPoint x: 449, endPoint y: 291, distance: 69.6
click at [449, 291] on textarea "قطع لحم ضأن طرية مطبوخة في ماسالا غنية وحارة منغمسة بالفلفل، تقدم نكهة جريئة وع…" at bounding box center [538, 305] width 239 height 44
type textarea "قطع لحم ضأن طرية مطبوخة في ماسالا غنية وحارة منغمسة بالفلفل"
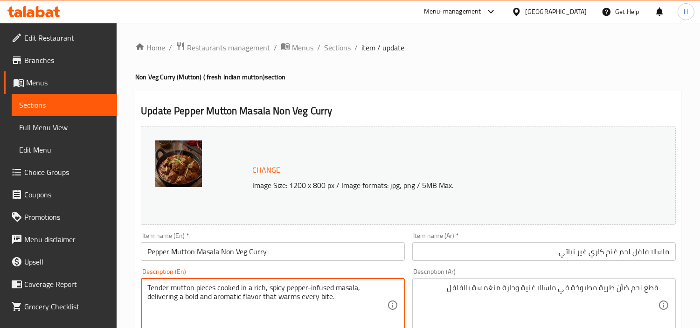
type textarea "Tender mutton pieces cooked in a rich, spicy pepper-infused masala,"
drag, startPoint x: 367, startPoint y: 303, endPoint x: 136, endPoint y: 299, distance: 230.9
drag, startPoint x: 255, startPoint y: 306, endPoint x: 316, endPoint y: 306, distance: 61.1
click at [256, 307] on textarea "Tender mutton pieces cooked in a rich, spicy pepper-infused masala," at bounding box center [266, 305] width 239 height 44
click at [371, 291] on textarea "Tender mutton pieces cooked in a rich, spicy pepper-infused masala," at bounding box center [266, 305] width 239 height 44
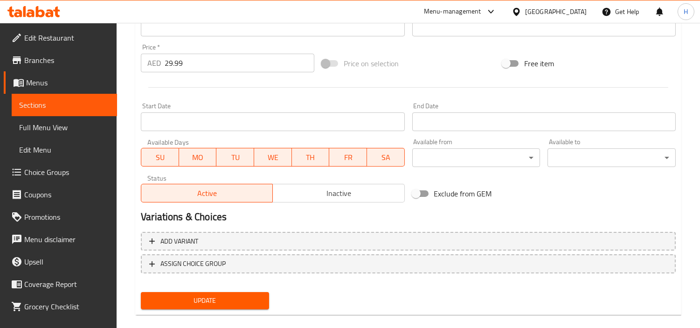
scroll to position [343, 0]
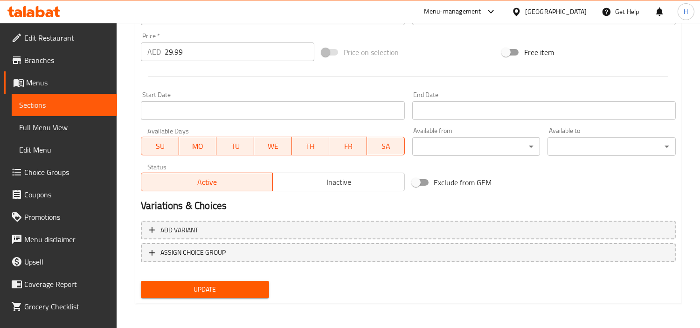
type textarea "Tender mutton pieces cooked in a rich, spicy pepper-infused masala"
click at [250, 291] on span "Update" at bounding box center [204, 290] width 113 height 12
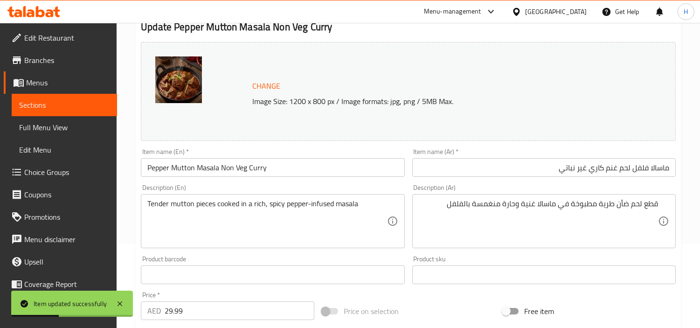
scroll to position [0, 0]
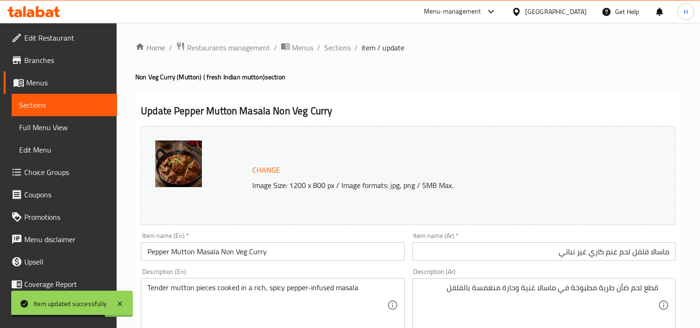
click at [351, 49] on ol "Home / Restaurants management / Menus / Sections / item / update" at bounding box center [408, 48] width 546 height 12
drag, startPoint x: 348, startPoint y: 45, endPoint x: 345, endPoint y: 62, distance: 17.6
click at [348, 45] on span "Sections" at bounding box center [337, 47] width 27 height 11
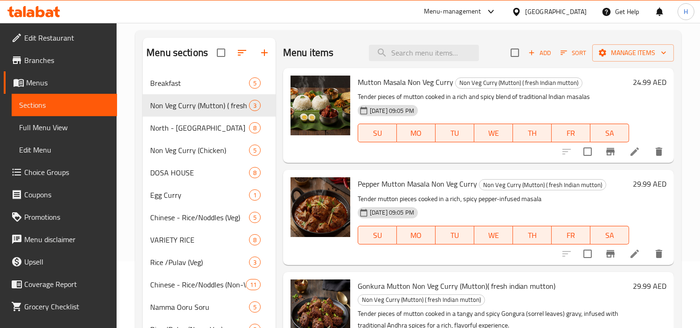
scroll to position [170, 0]
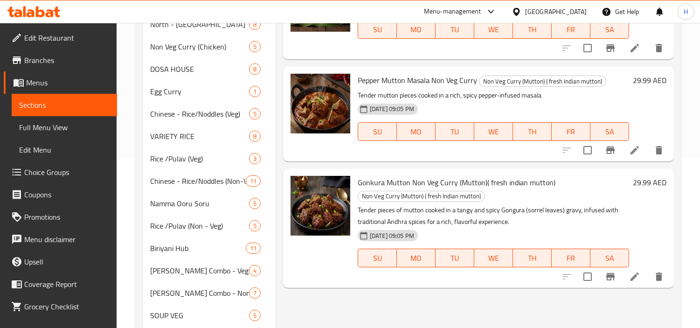
click at [632, 277] on icon at bounding box center [634, 276] width 8 height 8
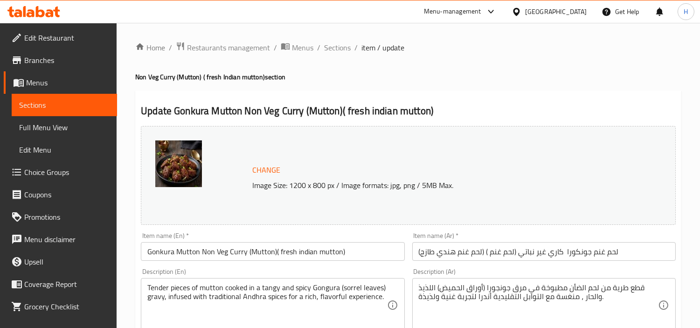
click at [611, 249] on input "لحم غنم جونكورا كاري غير نباتي (لحم غنم ) (لحم غنم هندي طازج)" at bounding box center [543, 251] width 263 height 19
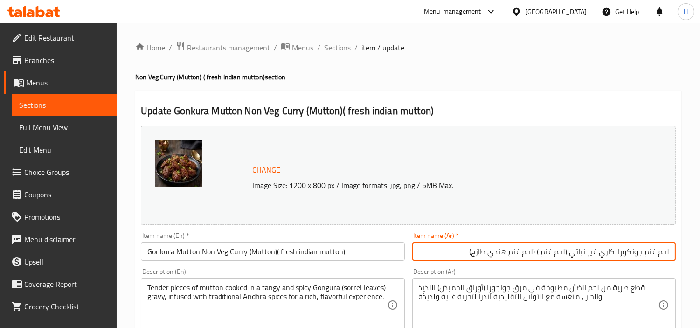
drag, startPoint x: 450, startPoint y: 252, endPoint x: 572, endPoint y: 257, distance: 122.3
click at [572, 257] on input "لحم غنم جونكورا كاري غير نباتي (لحم غنم ) (لحم غنم هندي طازج)" at bounding box center [543, 251] width 263 height 19
click at [616, 254] on input "لحم [PERSON_NAME] غير نباتي" at bounding box center [543, 251] width 263 height 19
type input "لحم [PERSON_NAME] غير نباتي"
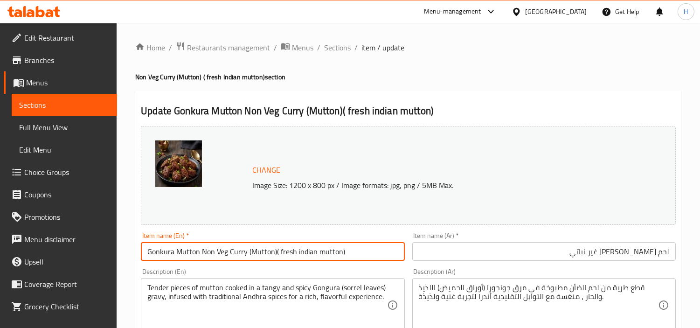
drag, startPoint x: 374, startPoint y: 252, endPoint x: 245, endPoint y: 262, distance: 129.5
click at [245, 262] on div "Item name (En)   * [PERSON_NAME] Non Veg Curry (Mutton)( fresh indian mutton) I…" at bounding box center [272, 247] width 271 height 36
type input "Gonkura Mutton Non Veg Curry"
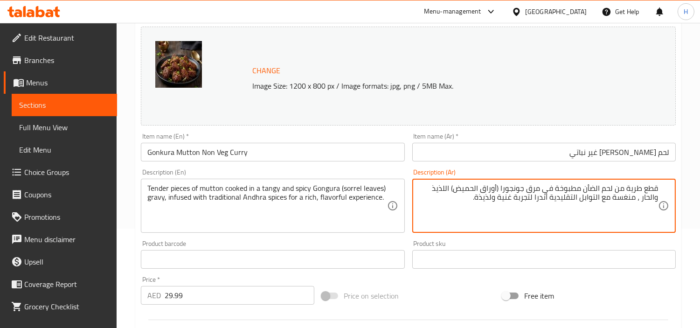
scroll to position [104, 0]
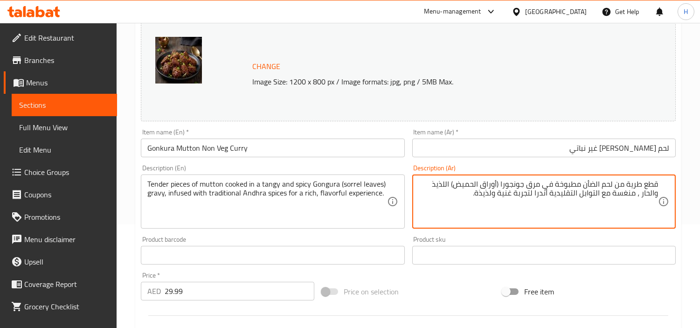
click at [537, 187] on textarea "قطع طرية من لحم الضأن مطبوخة في مرق جونجورا (أوراق الحميض) اللذيذ والحار ، منغس…" at bounding box center [538, 202] width 239 height 44
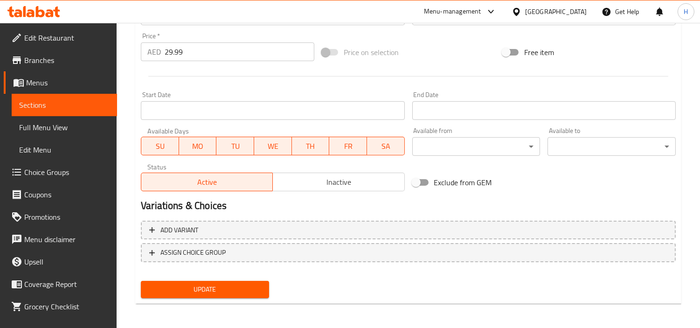
type textarea "قطع طرية من لحم الضأن مطبوخة في جريفي جونجورا (أوراق الحميض) اللذيذ والحار ، من…"
click at [211, 291] on span "Update" at bounding box center [204, 290] width 113 height 12
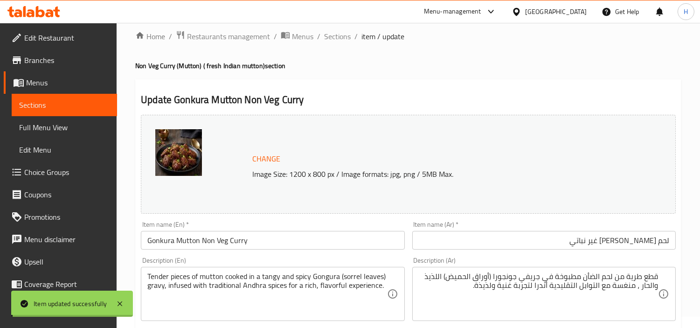
scroll to position [0, 0]
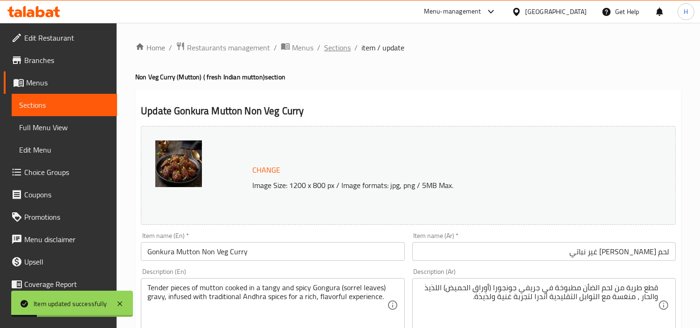
click at [344, 53] on span "Sections" at bounding box center [337, 47] width 27 height 11
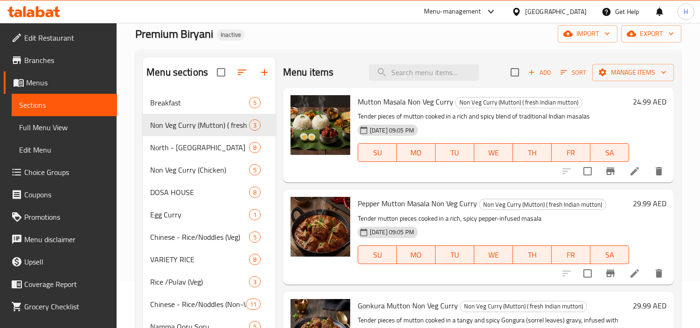
scroll to position [44, 0]
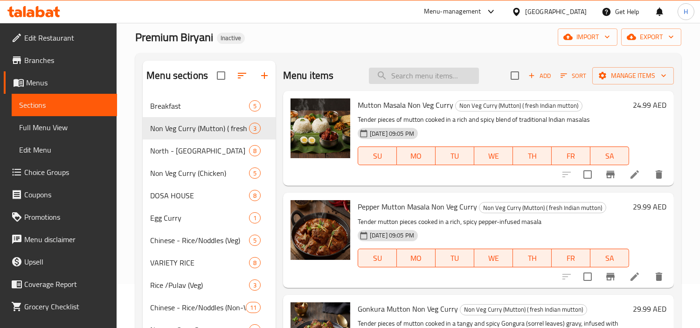
click at [437, 70] on input "search" at bounding box center [424, 76] width 110 height 16
paste input "Mutton Curry"
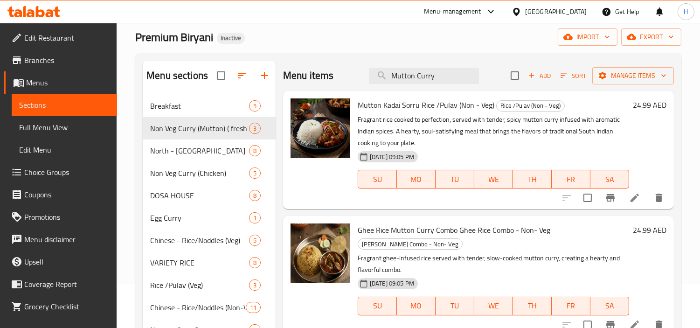
type input "Mutton Curry"
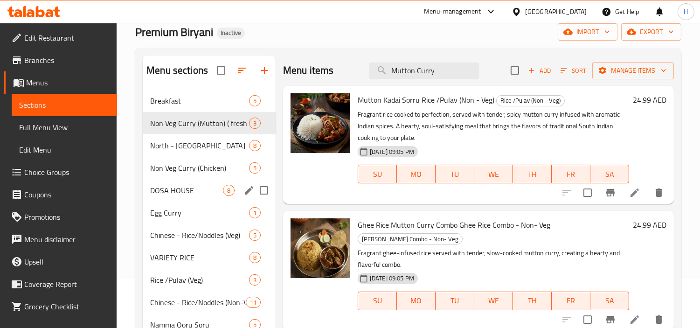
scroll to position [52, 0]
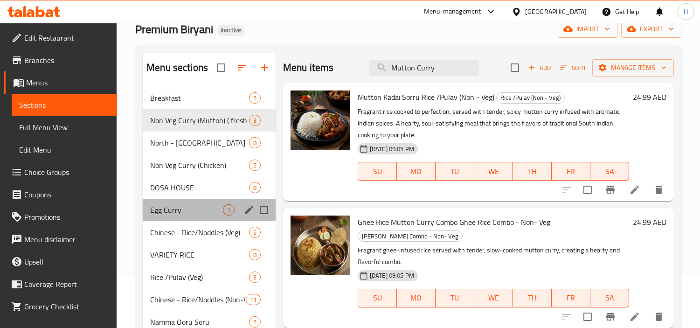
click at [169, 203] on div "Egg Curry 1" at bounding box center [209, 210] width 133 height 22
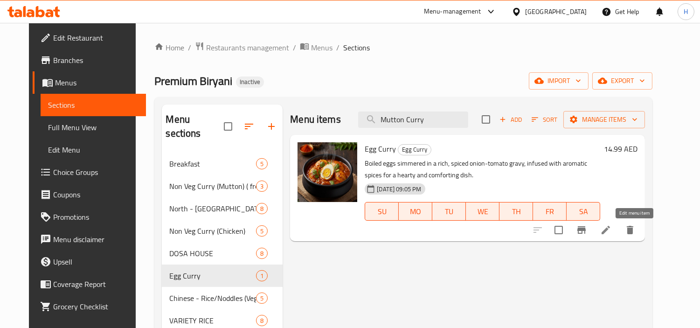
click at [610, 227] on icon at bounding box center [606, 230] width 8 height 8
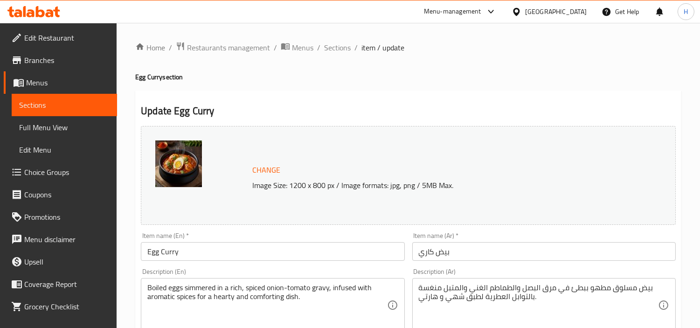
scroll to position [52, 0]
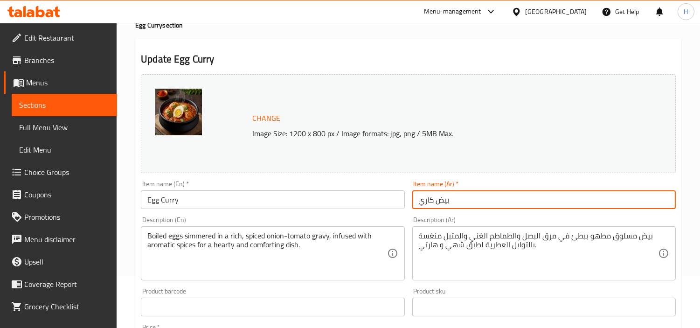
click at [494, 200] on input "بيض كاري" at bounding box center [543, 199] width 263 height 19
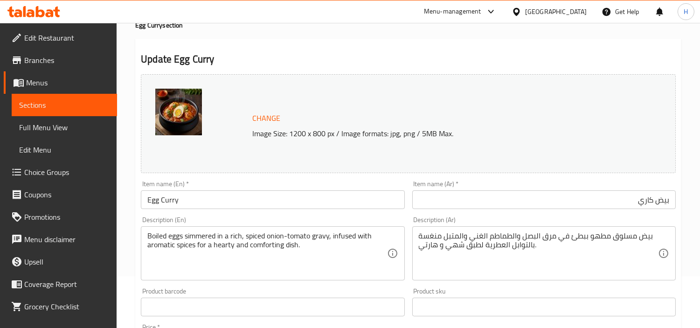
click at [540, 230] on div "بيض مسلوق مطهو ببطئ في مرق البصل والطماطم الغني والمتبل منغسة بالتوابل العطرية …" at bounding box center [543, 253] width 263 height 54
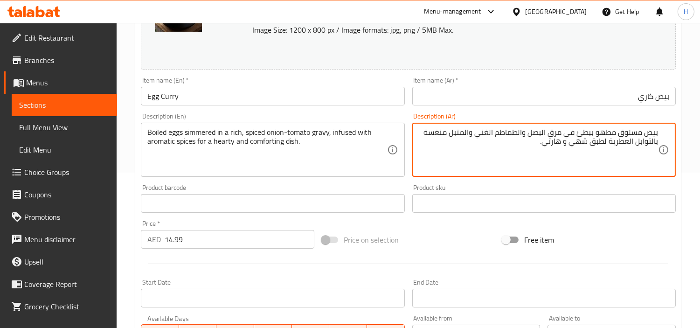
scroll to position [0, 0]
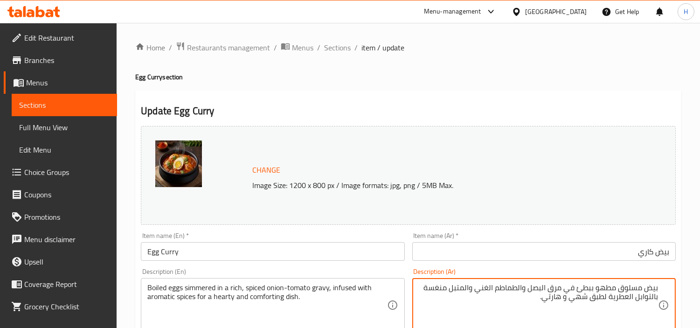
click at [334, 47] on span "Sections" at bounding box center [337, 47] width 27 height 11
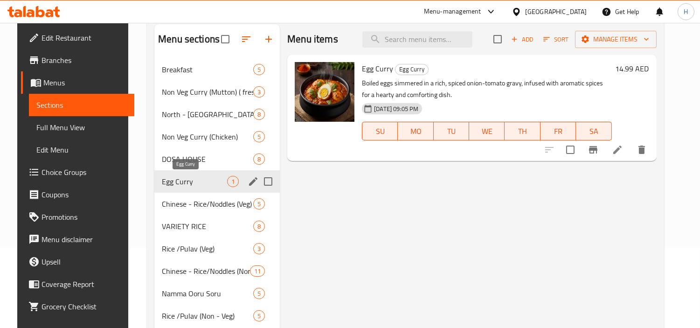
scroll to position [104, 0]
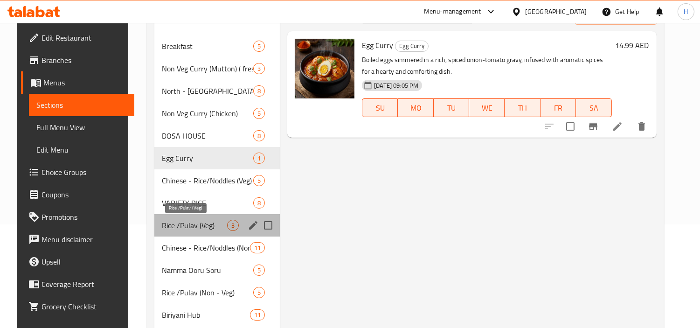
click at [172, 221] on span "Rice /Pulav (Veg)" at bounding box center [194, 225] width 65 height 11
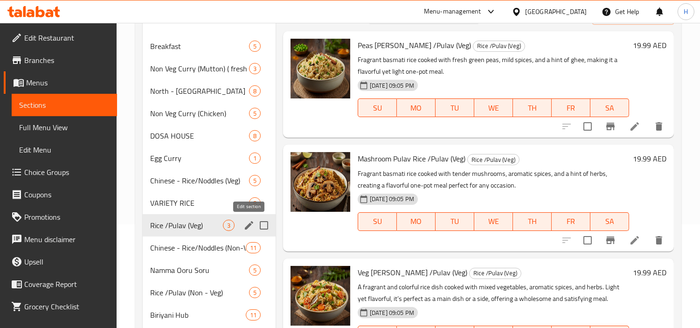
click at [250, 224] on icon "edit" at bounding box center [249, 225] width 8 height 8
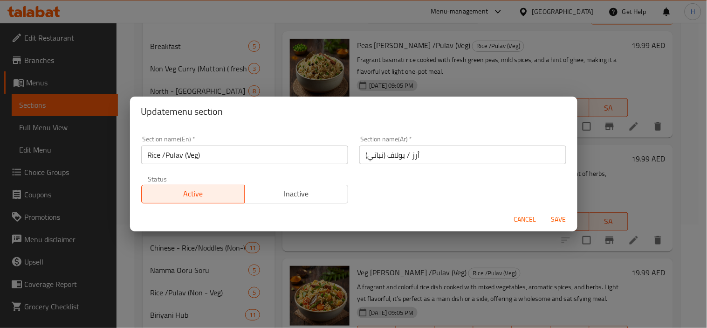
click at [436, 156] on input "أرز / بولاف (نباتي)" at bounding box center [463, 154] width 207 height 19
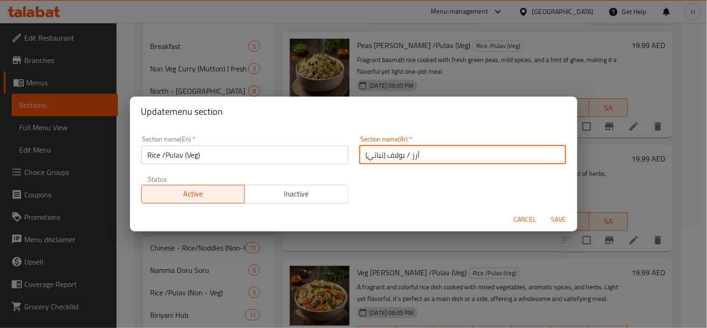
click at [529, 217] on span "Cancel" at bounding box center [525, 220] width 22 height 12
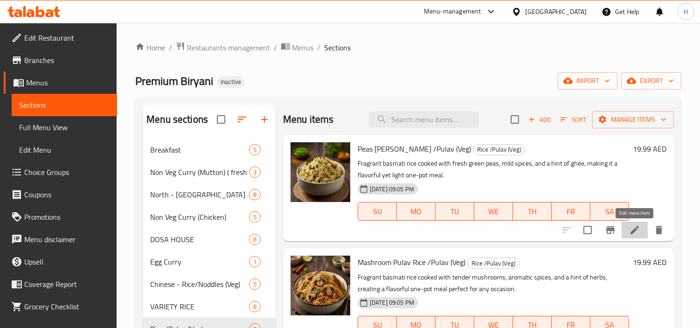
click at [637, 233] on icon at bounding box center [634, 229] width 11 height 11
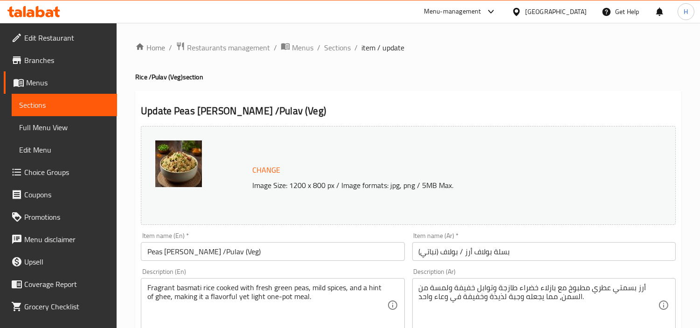
click at [571, 246] on input "بسلة بولاف أرز / بولاف (نباتي)" at bounding box center [543, 251] width 263 height 19
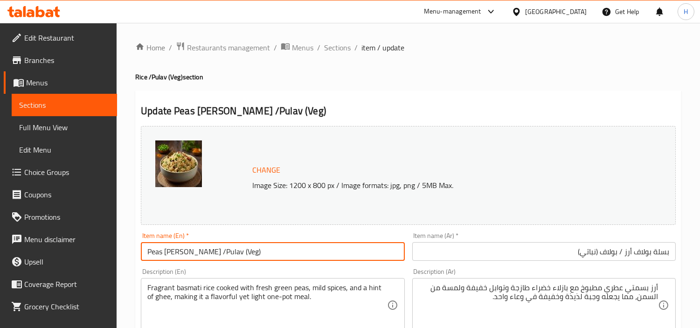
drag, startPoint x: 267, startPoint y: 249, endPoint x: 183, endPoint y: 261, distance: 84.4
click at [183, 261] on div "Item name (En)   * [PERSON_NAME] /Pulav (Veg) Item name (En) *" at bounding box center [272, 247] width 271 height 36
type input "[PERSON_NAME]"
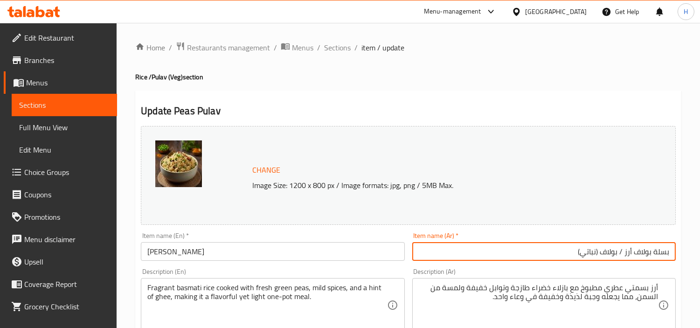
drag, startPoint x: 544, startPoint y: 249, endPoint x: 637, endPoint y: 257, distance: 92.6
click at [637, 257] on input "بسلة بولاف أرز / بولاف (نباتي)" at bounding box center [543, 251] width 263 height 19
click at [663, 252] on input "بسلة بولاف" at bounding box center [543, 251] width 263 height 19
type input "بازلاء بولاف"
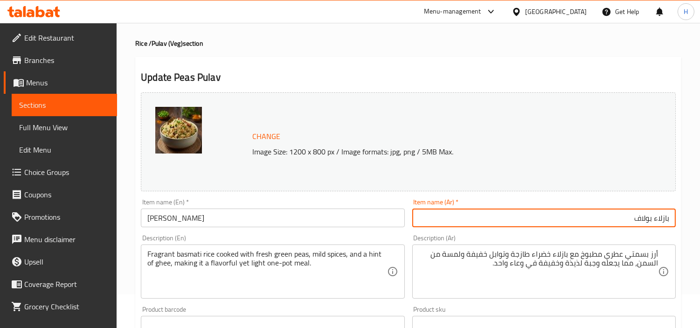
scroll to position [52, 0]
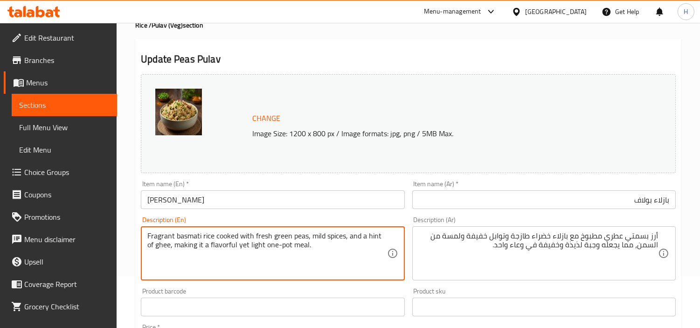
drag, startPoint x: 326, startPoint y: 246, endPoint x: 170, endPoint y: 256, distance: 157.0
type textarea "Fragrant basmati rice cooked with fresh green peas, mild spices, and a hint of …"
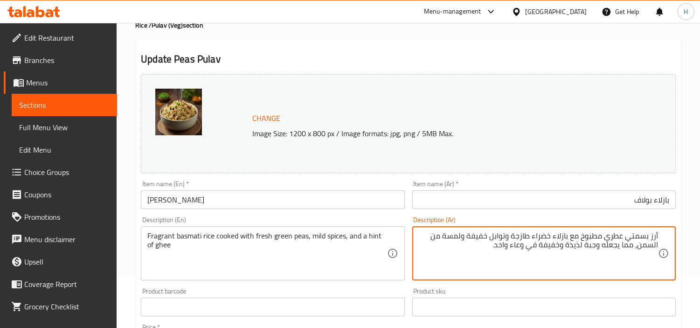
drag, startPoint x: 479, startPoint y: 246, endPoint x: 637, endPoint y: 250, distance: 157.2
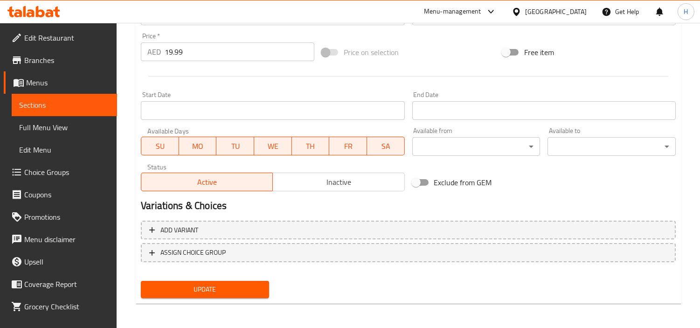
type textarea "أرز بسمتي عطري مطبوخ مع بازلاء خضراء طازجة وتوابل خفيفة ولمسة من السمن"
click at [215, 295] on button "Update" at bounding box center [205, 289] width 128 height 17
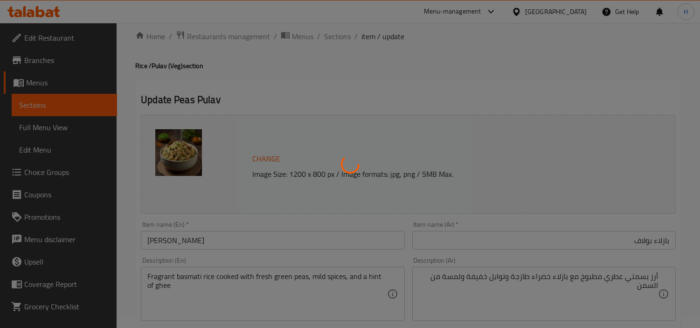
scroll to position [0, 0]
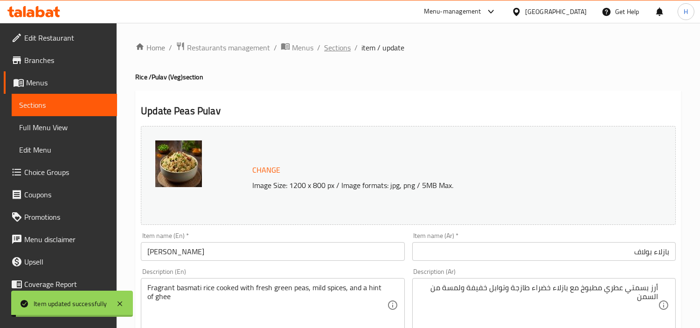
click at [340, 46] on span "Sections" at bounding box center [337, 47] width 27 height 11
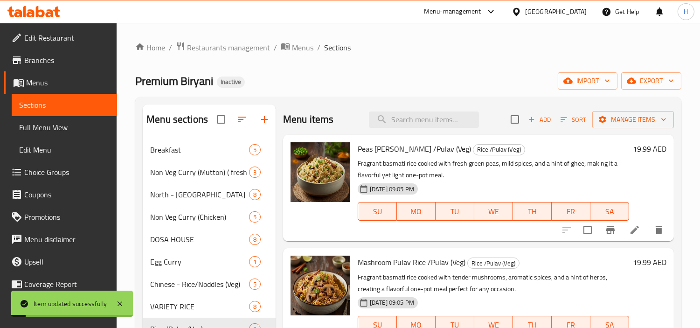
scroll to position [52, 0]
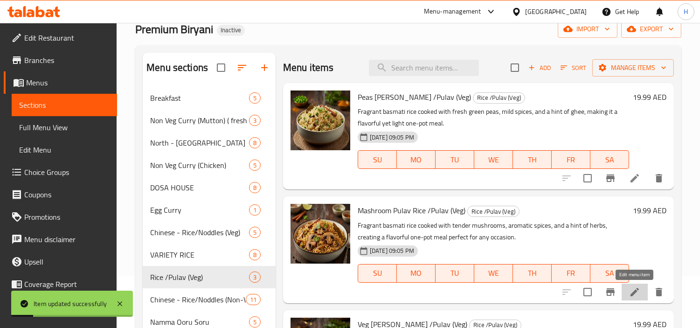
click at [632, 292] on icon at bounding box center [634, 292] width 8 height 8
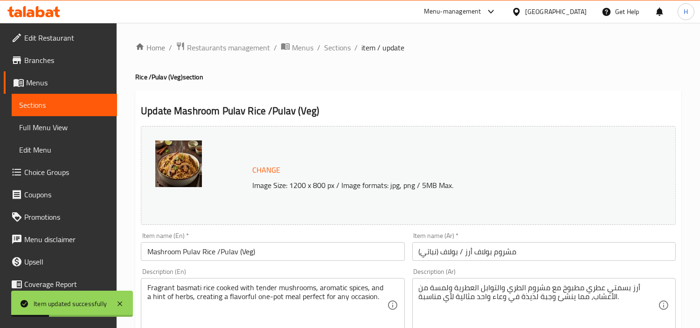
click at [542, 255] on input "مشروم بولاف أرز / بولاف (نباتي)" at bounding box center [543, 251] width 263 height 19
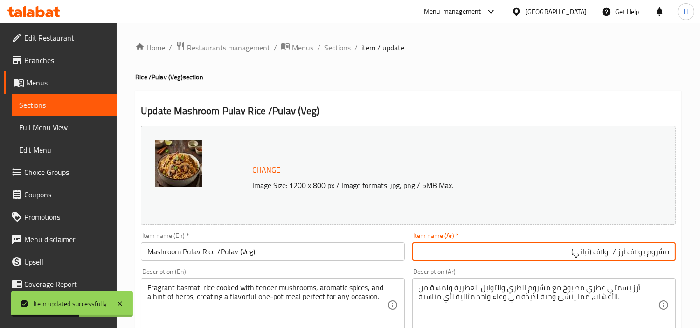
drag, startPoint x: 482, startPoint y: 243, endPoint x: 628, endPoint y: 254, distance: 145.9
click at [628, 254] on input "مشروم بولاف أرز / بولاف (نباتي)" at bounding box center [543, 251] width 263 height 19
type input "مشروم بولاف"
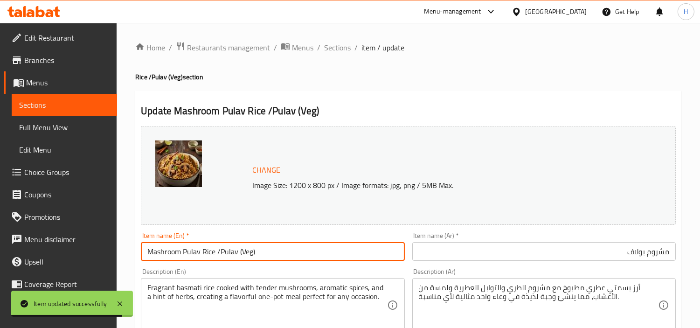
drag, startPoint x: 355, startPoint y: 251, endPoint x: 201, endPoint y: 255, distance: 154.4
click at [201, 255] on input "Mashroom Pulav Rice /Pulav (Veg)" at bounding box center [272, 251] width 263 height 19
click at [180, 250] on input "Mashroom Pulav" at bounding box center [272, 251] width 263 height 19
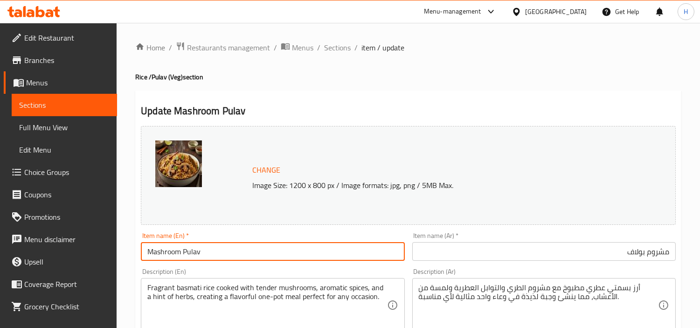
drag, startPoint x: 173, startPoint y: 254, endPoint x: 162, endPoint y: 251, distance: 10.6
click at [162, 251] on input "Mashroom Pulav" at bounding box center [272, 251] width 263 height 19
drag, startPoint x: 196, startPoint y: 253, endPoint x: 166, endPoint y: 255, distance: 29.9
click at [166, 255] on input "Mushroom Pulav" at bounding box center [272, 251] width 263 height 19
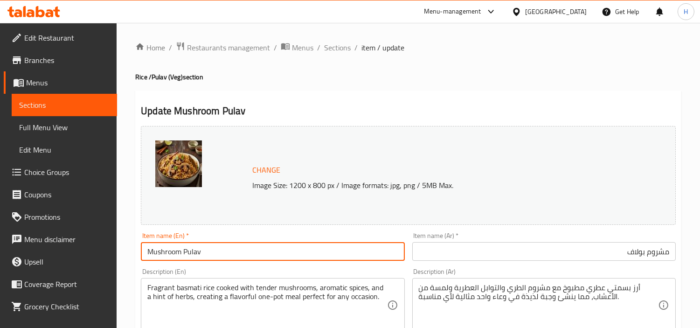
click at [166, 255] on input "Mushroom Pulav" at bounding box center [272, 251] width 263 height 19
type input "Mushroom Pulav"
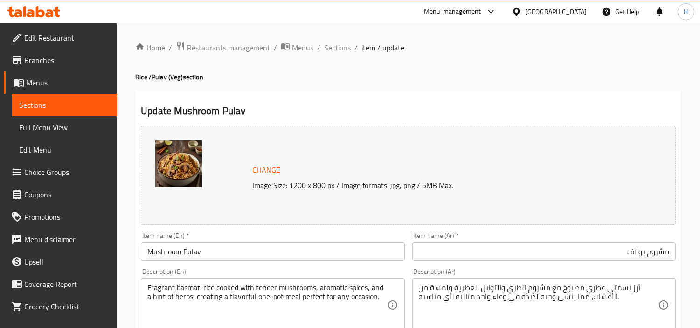
drag, startPoint x: 597, startPoint y: 283, endPoint x: 592, endPoint y: 286, distance: 5.4
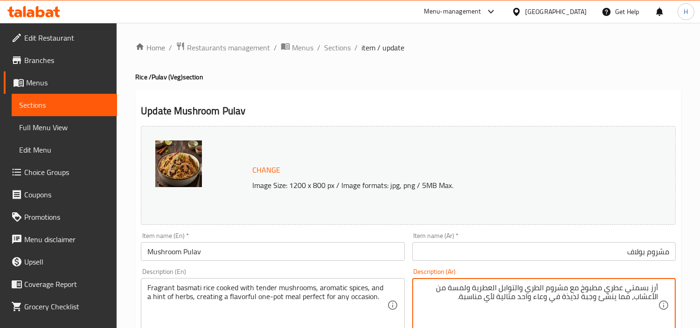
scroll to position [52, 0]
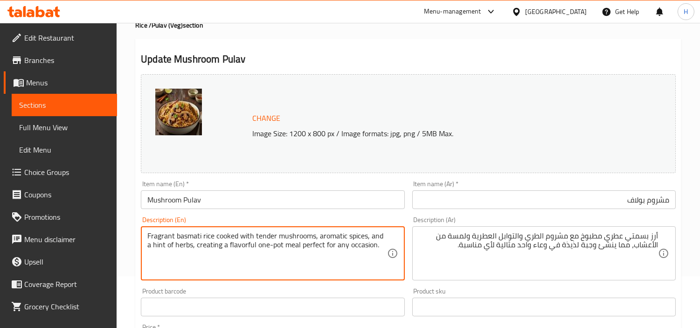
drag, startPoint x: 382, startPoint y: 246, endPoint x: 193, endPoint y: 250, distance: 189.4
type textarea "Fragrant basmati rice cooked with tender mushrooms, aromatic spices, and a hint…"
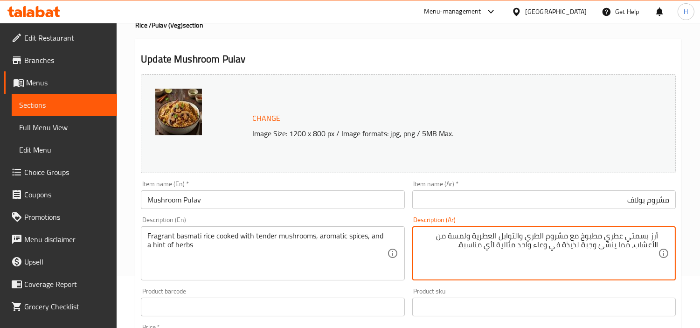
drag, startPoint x: 450, startPoint y: 247, endPoint x: 634, endPoint y: 253, distance: 183.8
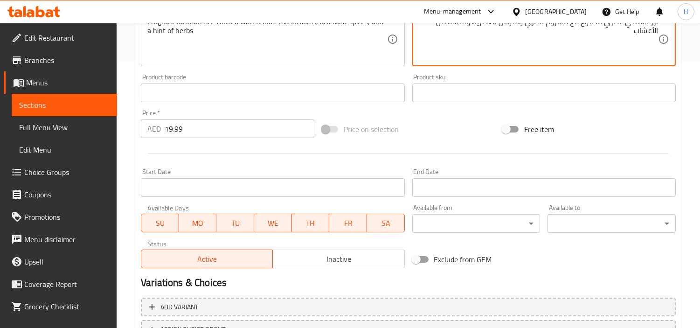
scroll to position [343, 0]
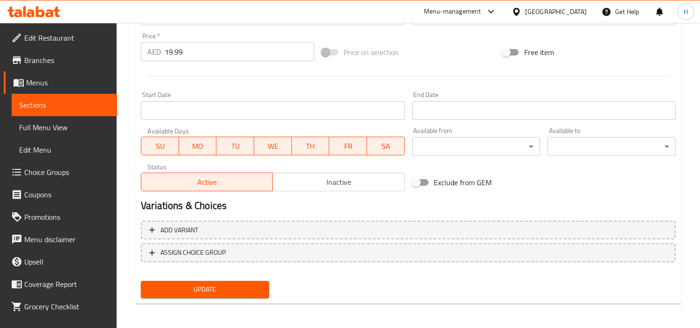
type textarea "أرز بسمتي عطري مطبوخ مع مشروم الطري والتوابل العطرية ولمسة من الأعشاب"
click at [217, 281] on button "Update" at bounding box center [205, 289] width 128 height 17
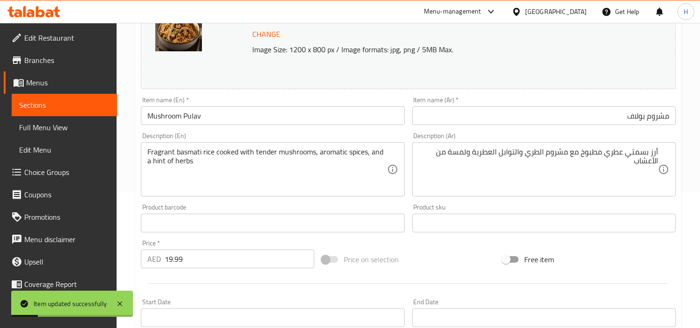
scroll to position [0, 0]
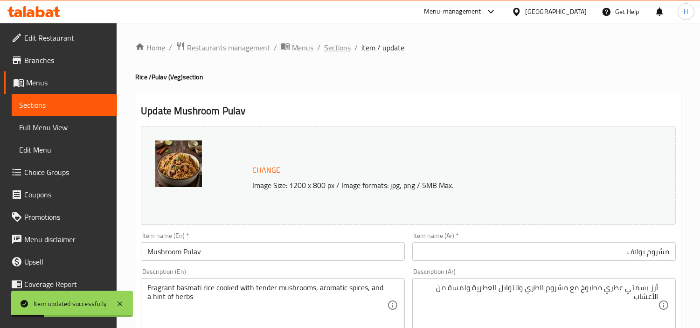
click at [344, 50] on span "Sections" at bounding box center [337, 47] width 27 height 11
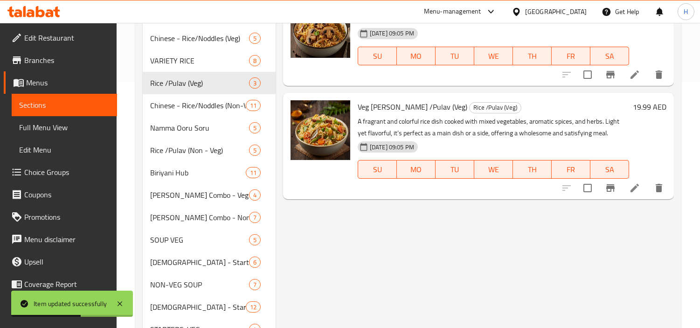
scroll to position [264, 0]
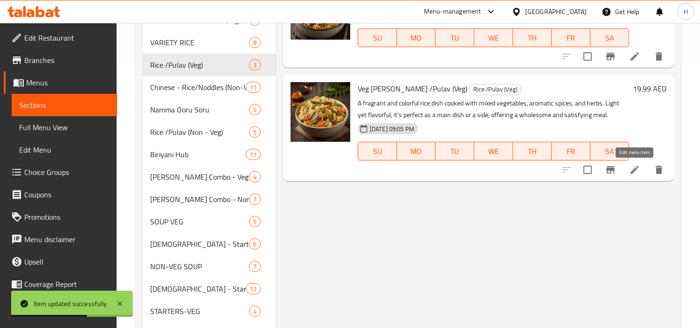
click at [638, 168] on icon at bounding box center [634, 169] width 11 height 11
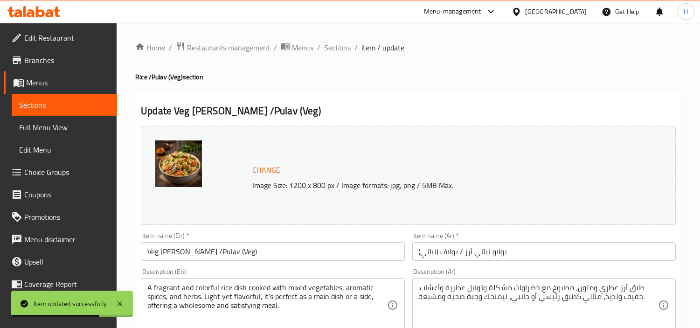
scroll to position [52, 0]
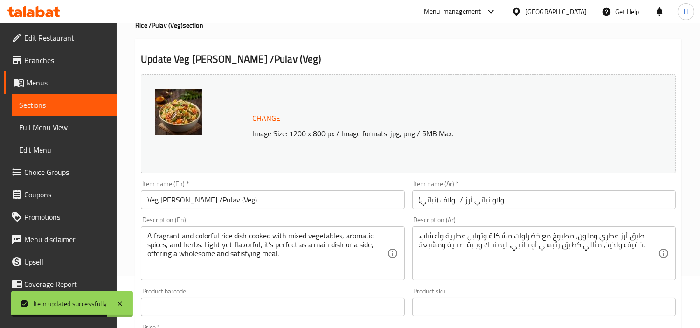
click at [513, 201] on input "بولاو نباتي أرز / بولاف (نباتي)" at bounding box center [543, 199] width 263 height 19
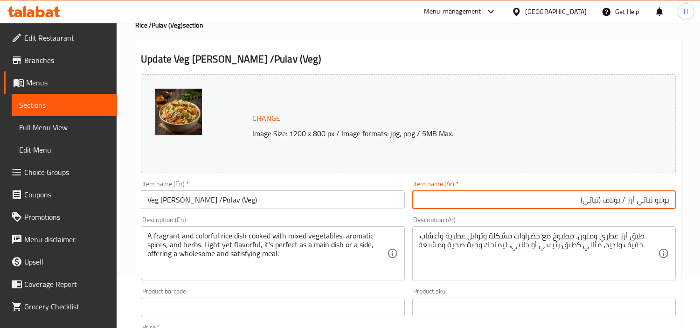
drag, startPoint x: 579, startPoint y: 201, endPoint x: 637, endPoint y: 198, distance: 57.9
click at [637, 198] on input "بولاو نباتي أرز / بولاف (نباتي)" at bounding box center [543, 199] width 263 height 19
type input "بولاو نباتي"
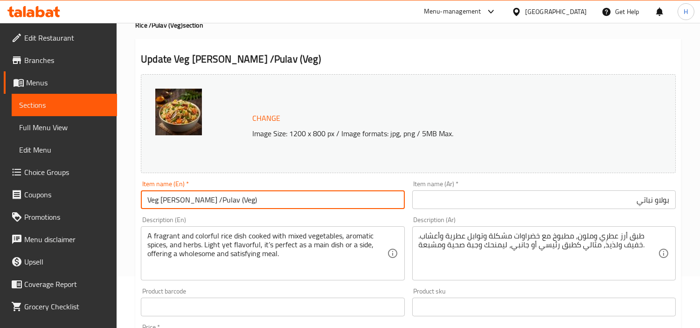
drag, startPoint x: 263, startPoint y: 202, endPoint x: 178, endPoint y: 205, distance: 84.9
click at [178, 205] on input "Veg [PERSON_NAME] /Pulav (Veg)" at bounding box center [272, 199] width 263 height 19
type input "Veg Pulav"
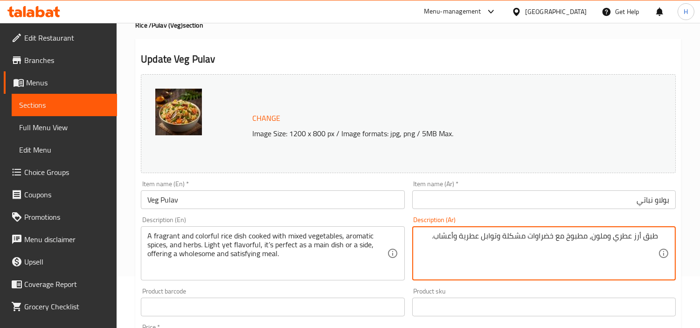
drag, startPoint x: 434, startPoint y: 248, endPoint x: 657, endPoint y: 259, distance: 222.7
type textarea "طبق أرز عطري وملون، مطبوخ مع خضراوات مشكلة وتوابل عطرية وأعشاب."
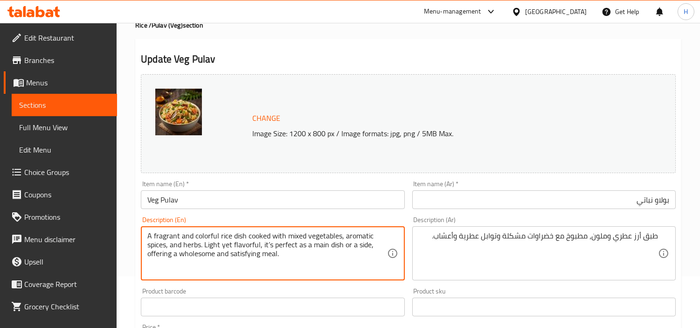
drag, startPoint x: 309, startPoint y: 259, endPoint x: 206, endPoint y: 248, distance: 103.2
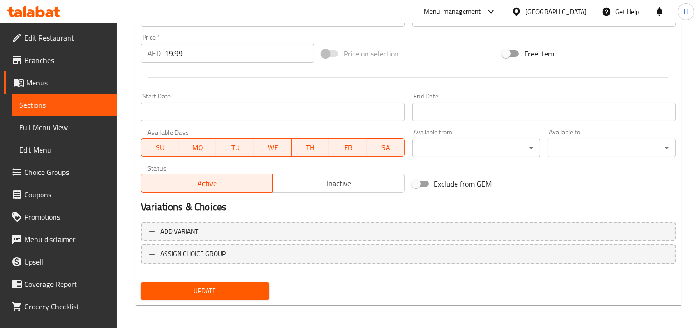
scroll to position [343, 0]
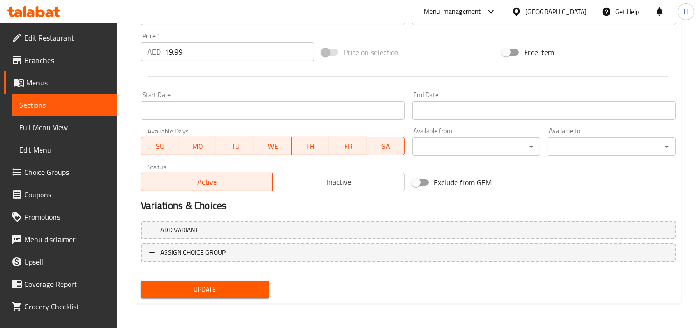
type textarea "A fragrant and colorful rice dish cooked with mixed vegetables, aromatic spices…"
click at [238, 292] on span "Update" at bounding box center [204, 290] width 113 height 12
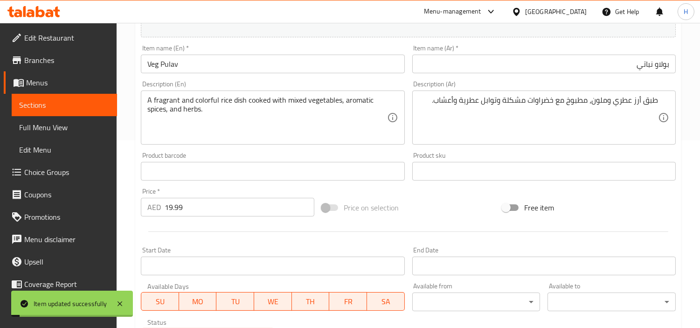
scroll to position [0, 0]
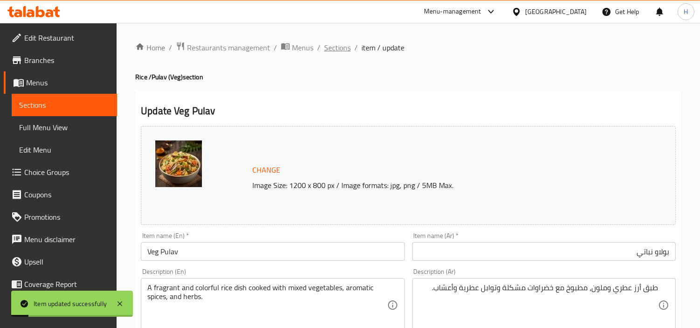
click at [332, 47] on span "Sections" at bounding box center [337, 47] width 27 height 11
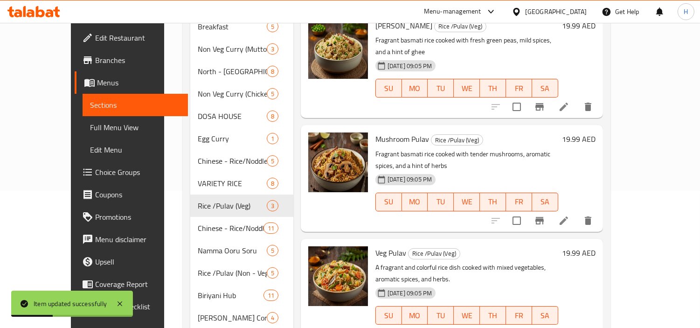
scroll to position [155, 0]
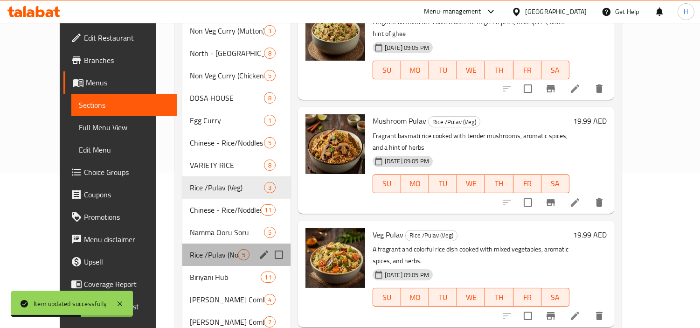
drag, startPoint x: 196, startPoint y: 246, endPoint x: 204, endPoint y: 249, distance: 8.8
click at [196, 250] on div "Rice /Pulav (Non - Veg) 5" at bounding box center [236, 254] width 108 height 22
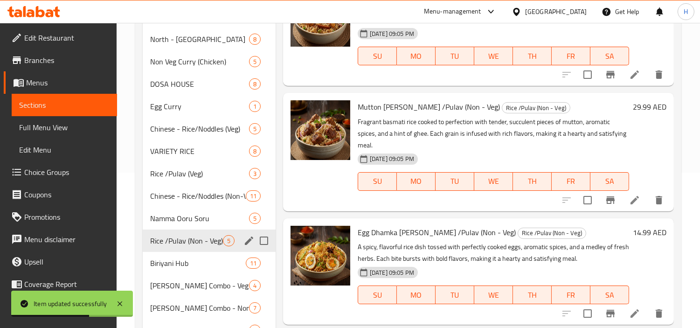
click at [244, 242] on icon "edit" at bounding box center [248, 240] width 11 height 11
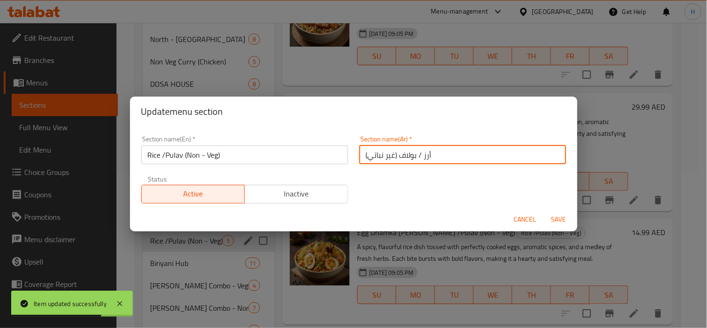
click at [448, 158] on input "أرز / بولاف (غير نباتي)" at bounding box center [463, 154] width 207 height 19
click at [519, 220] on span "Cancel" at bounding box center [525, 220] width 22 height 12
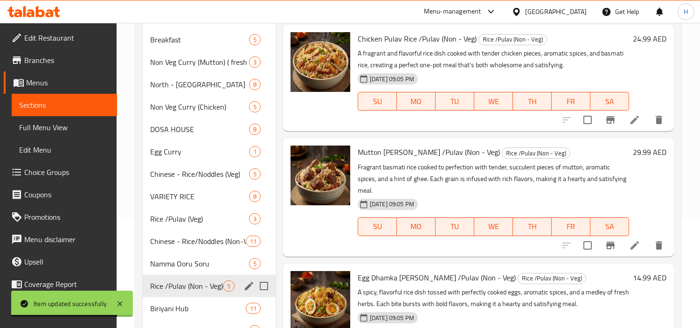
scroll to position [52, 0]
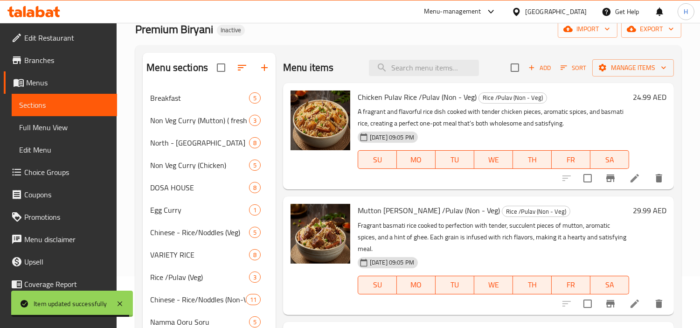
click at [622, 182] on li at bounding box center [635, 178] width 26 height 17
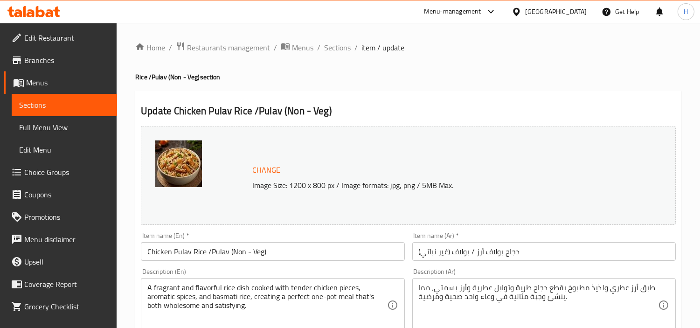
scroll to position [52, 0]
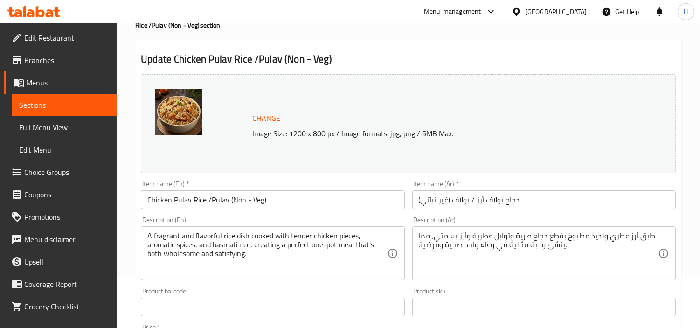
click at [597, 176] on div "Change Image Size: 1200 x 800 px / Image formats: jpg, png / 5MB Max." at bounding box center [408, 123] width 542 height 106
click at [601, 192] on input "دجاج بولاف أرز / بولاف (غير نباتي)" at bounding box center [543, 199] width 263 height 19
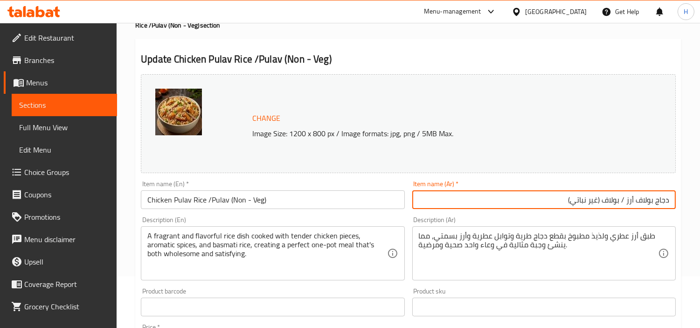
drag, startPoint x: 541, startPoint y: 203, endPoint x: 636, endPoint y: 201, distance: 94.7
click at [636, 201] on input "دجاج بولاف أرز / بولاف (غير نباتي)" at bounding box center [543, 199] width 263 height 19
type input "دجاج بولاف"
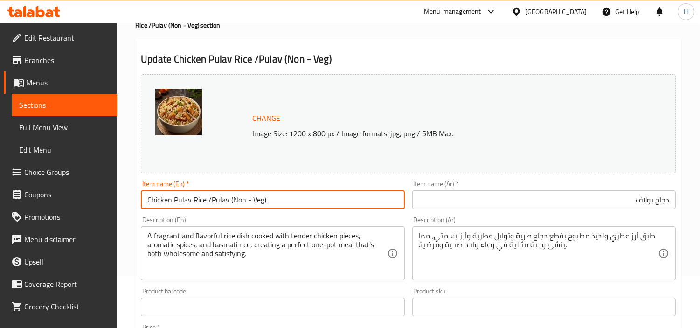
drag, startPoint x: 308, startPoint y: 201, endPoint x: 190, endPoint y: 208, distance: 118.1
click at [190, 208] on input "Chicken Pulav Rice /Pulav (Non - Veg)" at bounding box center [272, 199] width 263 height 19
type input "Chicken Pulav"
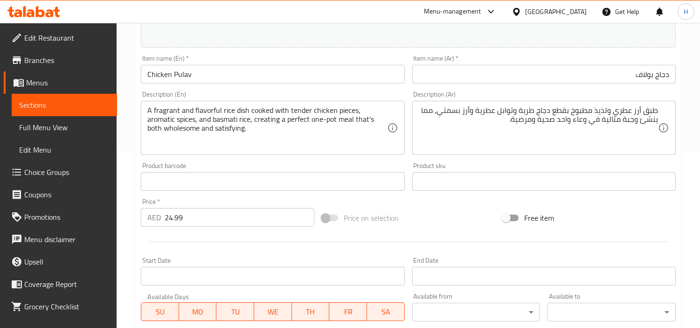
scroll to position [207, 0]
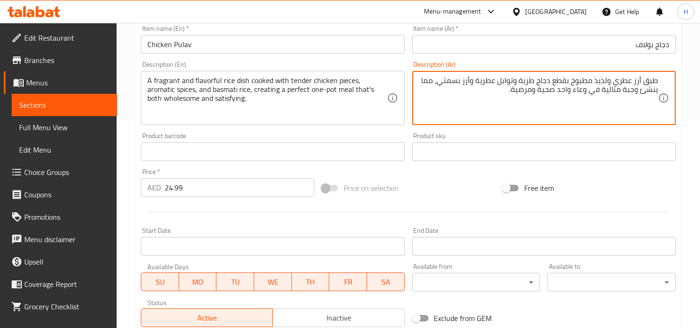
drag, startPoint x: 499, startPoint y: 94, endPoint x: 442, endPoint y: 85, distance: 57.7
click at [442, 85] on textarea "طبق أرز عطري ولذيذ مطبوخ بقطع دجاج طرية وتوابل عطرية وأرز بسمتي، مما ينشئ وجبة …" at bounding box center [538, 98] width 239 height 44
type textarea "طبق أرز عطري ولذيذ مطبوخ بقطع دجاج طرية وتوابل عطرية وأرز بسمتي"
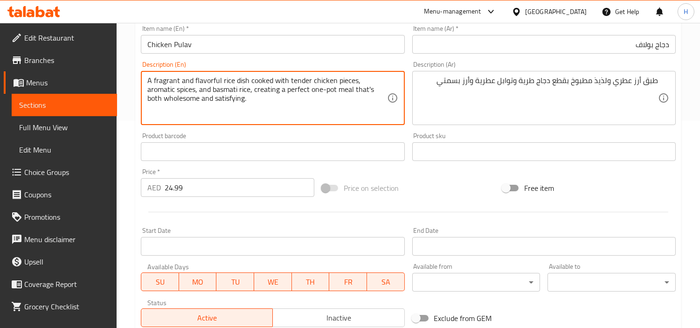
drag, startPoint x: 361, startPoint y: 106, endPoint x: 222, endPoint y: 95, distance: 139.5
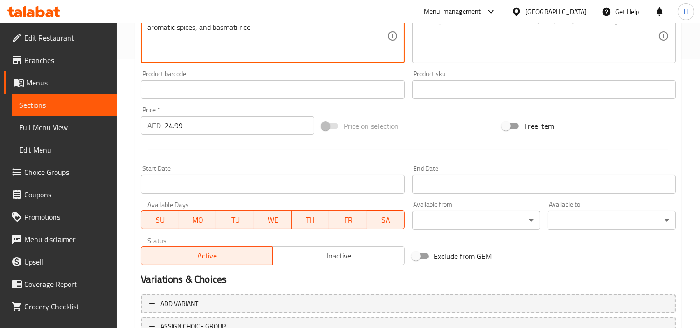
scroll to position [343, 0]
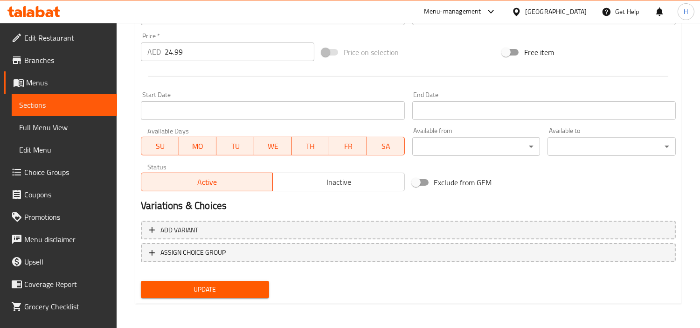
type textarea "A fragrant and flavorful rice dish cooked with tender chicken pieces, aromatic …"
click at [242, 281] on button "Update" at bounding box center [205, 289] width 128 height 17
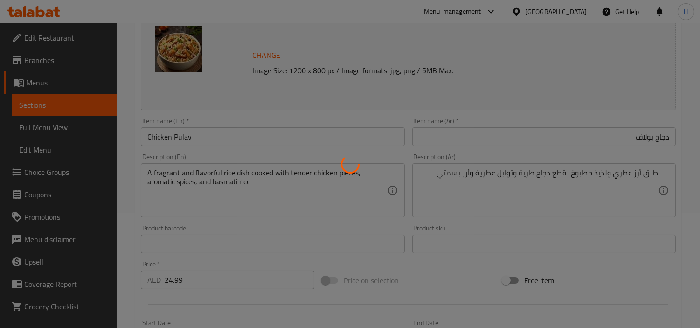
scroll to position [0, 0]
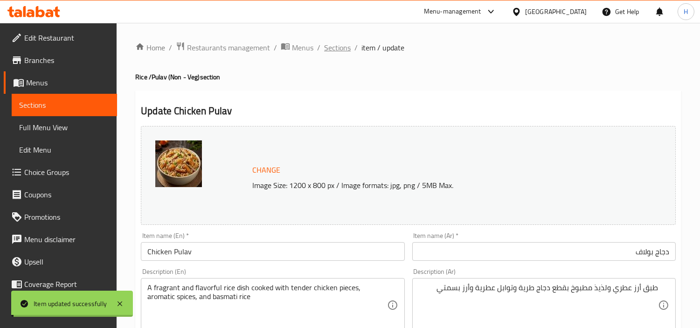
click at [334, 44] on span "Sections" at bounding box center [337, 47] width 27 height 11
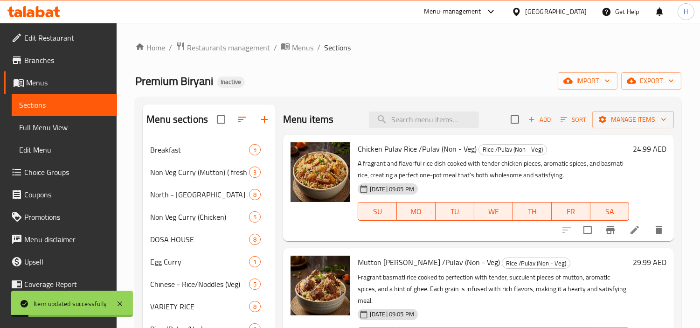
click at [481, 76] on div "Premium Biryani Inactive import export" at bounding box center [408, 80] width 546 height 17
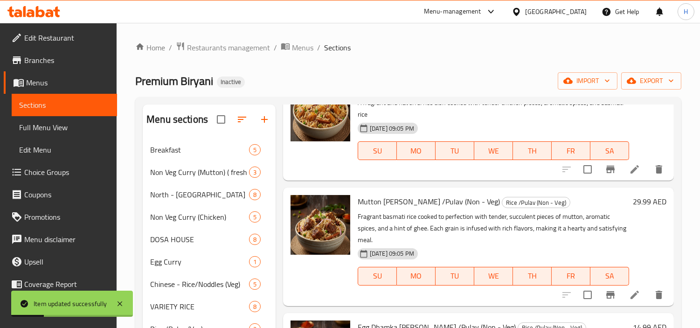
scroll to position [62, 0]
click at [622, 291] on li at bounding box center [635, 293] width 26 height 17
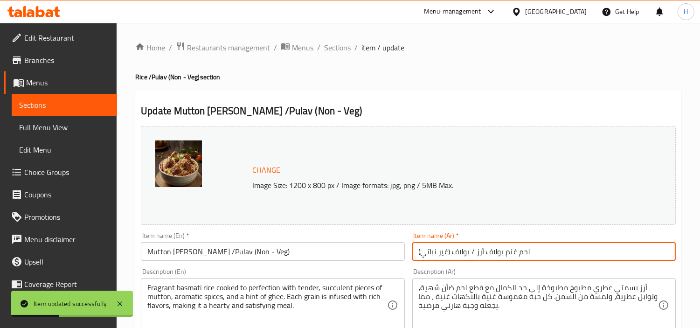
click at [481, 258] on input "لحم غنم بولاف أرز / بولاف (غير نباتي)" at bounding box center [543, 251] width 263 height 19
drag, startPoint x: 459, startPoint y: 247, endPoint x: 624, endPoint y: 254, distance: 164.8
click at [624, 254] on input "لحم غنم بولاف أرز / بولاف (غير نباتي)" at bounding box center [543, 251] width 263 height 19
type input "لحم غنم بولاف"
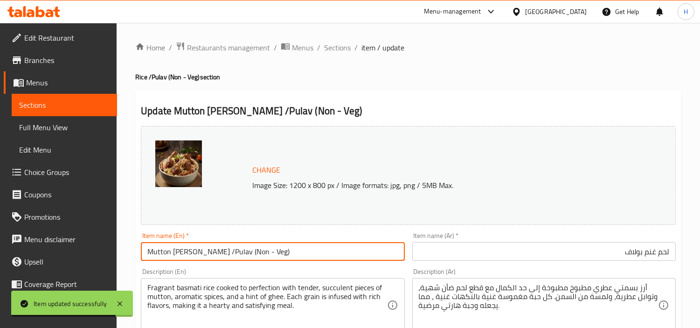
drag, startPoint x: 288, startPoint y: 255, endPoint x: 190, endPoint y: 260, distance: 98.1
click at [190, 260] on input "Mutton [PERSON_NAME] /Pulav (Non - Veg)" at bounding box center [272, 251] width 263 height 19
type input "[PERSON_NAME]"
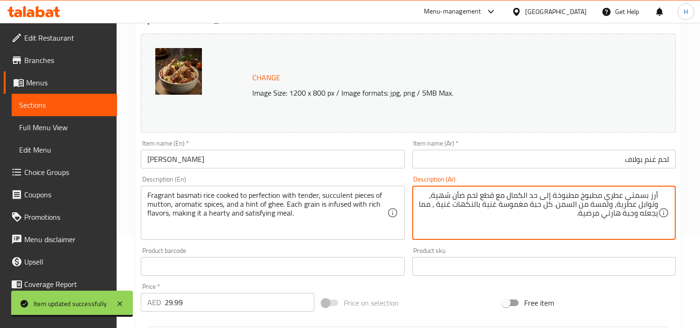
scroll to position [104, 0]
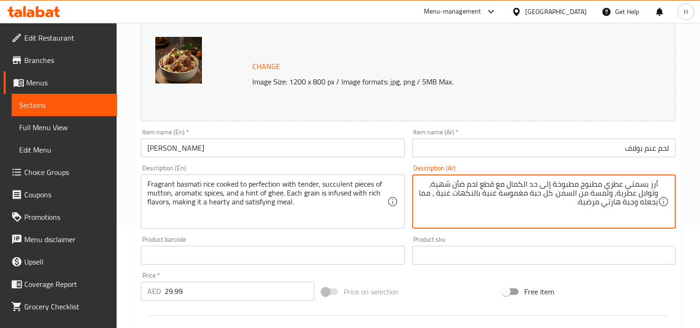
click at [445, 185] on textarea "أرز بسمتي عطري مطبوخ مطبوخة إلى حد الكمال مع قطع لحم ضأن شهية، وتوابل عطرية، ول…" at bounding box center [538, 202] width 239 height 44
drag, startPoint x: 445, startPoint y: 185, endPoint x: 492, endPoint y: 188, distance: 47.2
click at [448, 186] on textarea "أرز بسمتي عطري مطبوخ مطبوخة إلى حد الكمال مع قطع لحم ضأن شهية، وتوابل عطرية، ول…" at bounding box center [538, 202] width 239 height 44
drag, startPoint x: 488, startPoint y: 210, endPoint x: 439, endPoint y: 194, distance: 51.6
click at [439, 194] on textarea "أرز بسمتي عطري مطبوخ مطبوخة إلى حد الكمال مع قطع لحم ضأن عصارية، وتوابل عطرية، …" at bounding box center [538, 202] width 239 height 44
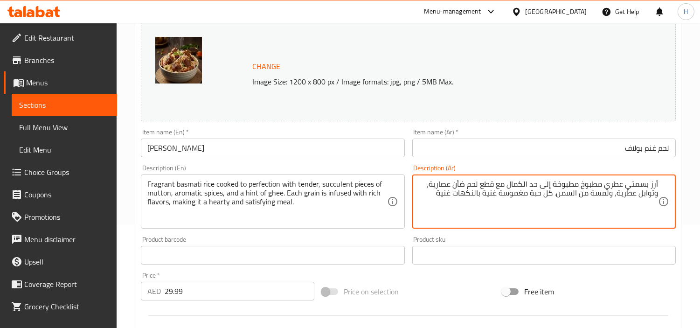
type textarea "أرز بسمتي عطري مطبوخ مطبوخة إلى حد الكمال مع قطع لحم ضأن عصارية، وتوابل عطرية، …"
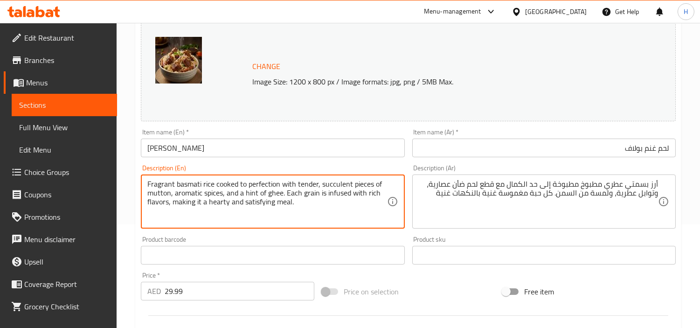
drag, startPoint x: 355, startPoint y: 207, endPoint x: 168, endPoint y: 208, distance: 187.5
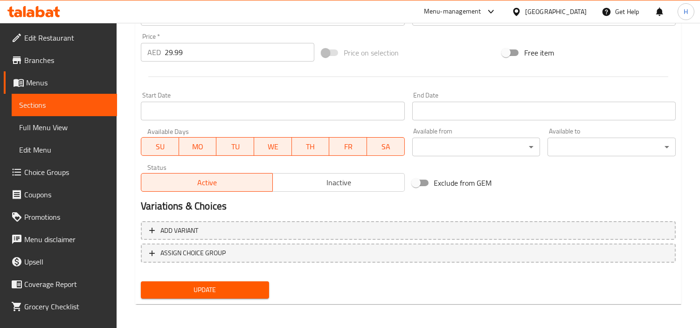
scroll to position [343, 0]
type textarea "Fragrant basmati rice cooked to perfection with tender, succulent pieces of mut…"
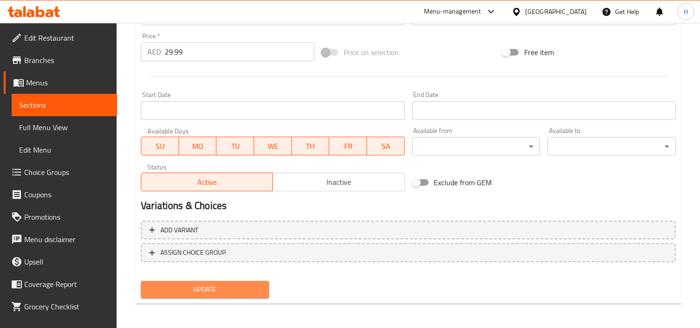
click at [248, 286] on span "Update" at bounding box center [204, 290] width 113 height 12
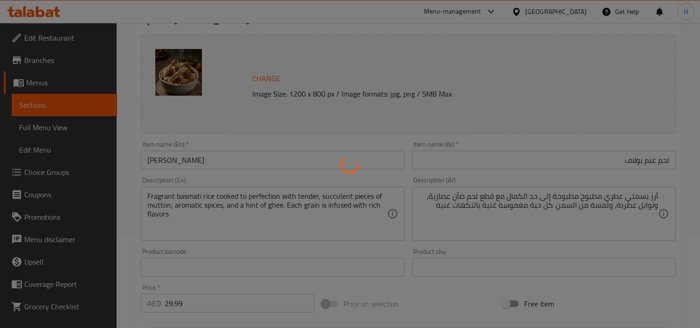
scroll to position [0, 0]
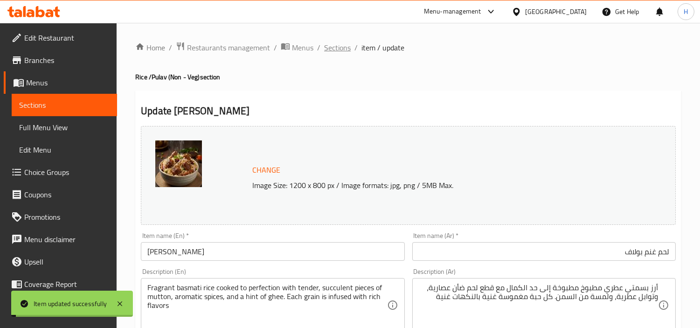
click at [334, 44] on span "Sections" at bounding box center [337, 47] width 27 height 11
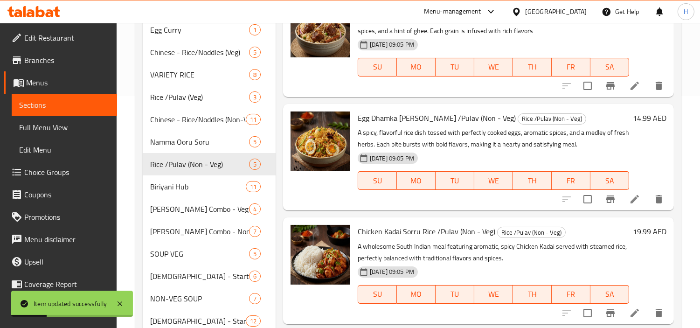
scroll to position [49, 0]
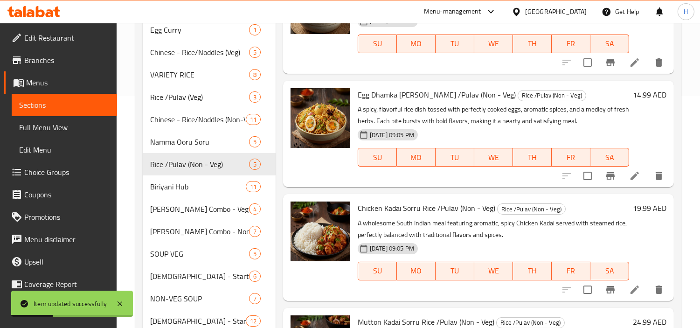
click at [630, 179] on icon at bounding box center [634, 176] width 8 height 8
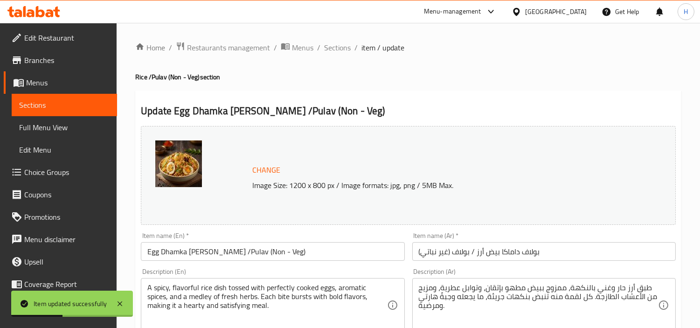
click at [562, 242] on input "بولاف داماكا بيض أرز / بولاف (غير نباتي)" at bounding box center [543, 251] width 263 height 19
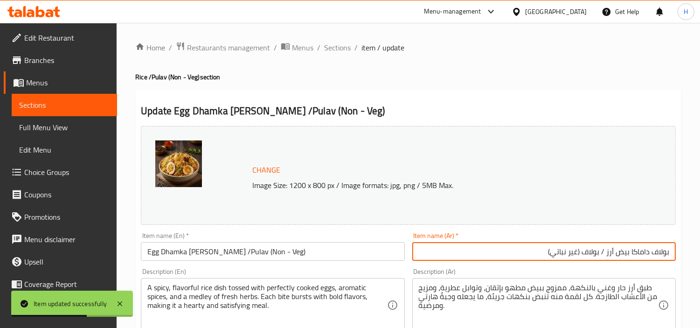
drag, startPoint x: 489, startPoint y: 249, endPoint x: 618, endPoint y: 250, distance: 129.6
click at [618, 250] on input "بولاف داماكا بيض أرز / بولاف (غير نباتي)" at bounding box center [543, 251] width 263 height 19
type input "بولاف داماكا بيض"
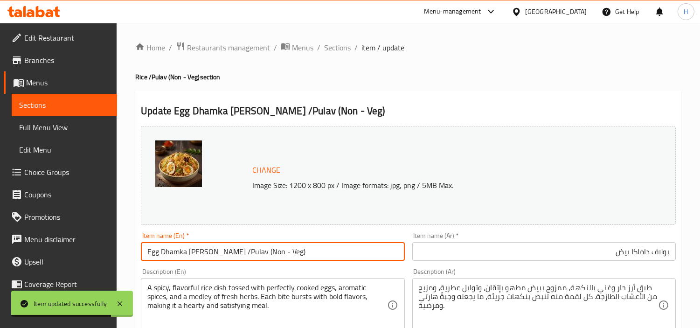
drag, startPoint x: 298, startPoint y: 252, endPoint x: 206, endPoint y: 257, distance: 92.5
click at [206, 257] on input "Egg Dhamka [PERSON_NAME] /Pulav (Non - Veg)" at bounding box center [272, 251] width 263 height 19
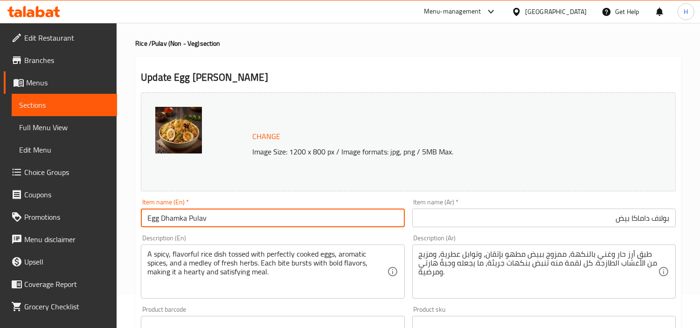
scroll to position [52, 0]
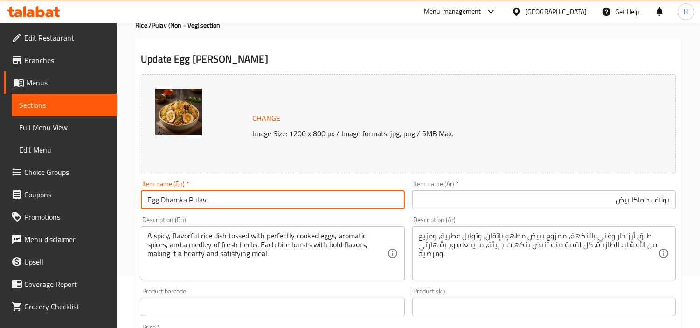
type input "Egg Dhamka Pulav"
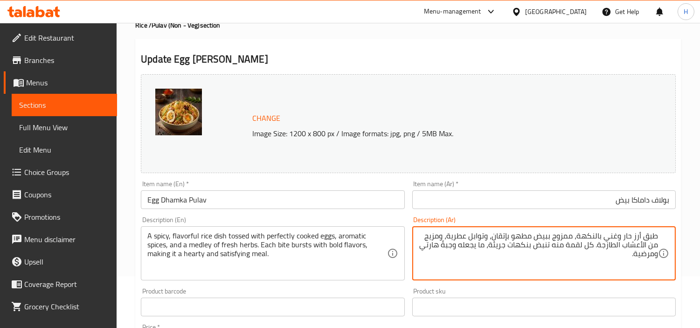
click at [566, 241] on textarea "طبق أرز حار وغني بالنكهة، ممزوج ببيض مطهو بإتقان، وتوابل عطرية، ومزيج من الأعشا…" at bounding box center [538, 253] width 239 height 44
drag, startPoint x: 533, startPoint y: 260, endPoint x: 593, endPoint y: 245, distance: 61.6
click at [593, 245] on textarea "طبق أرز حار وغني بالنكهة، ممزوج ببيض مطهو بإتقان، وتوابل عطرية، ومزيج من الأعشا…" at bounding box center [538, 253] width 239 height 44
type textarea "طبق أرز حار وغني بالنكهة، ممزوج ببيض مطهو بإتقان، وتوابل عطرية، ومزيج من الأعشا…"
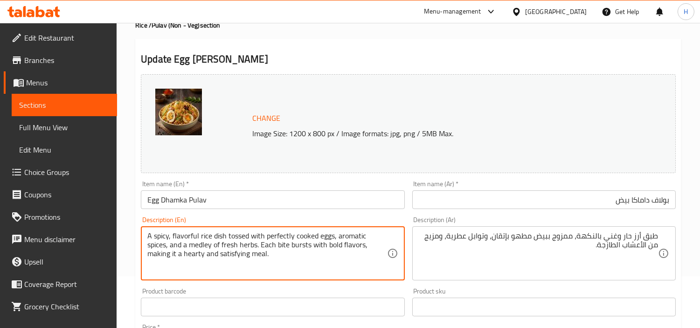
drag, startPoint x: 330, startPoint y: 259, endPoint x: 257, endPoint y: 249, distance: 73.1
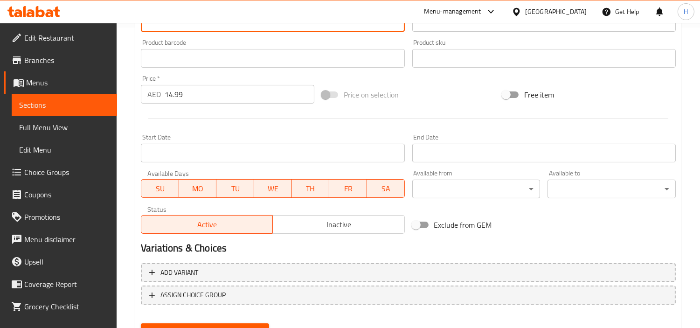
scroll to position [343, 0]
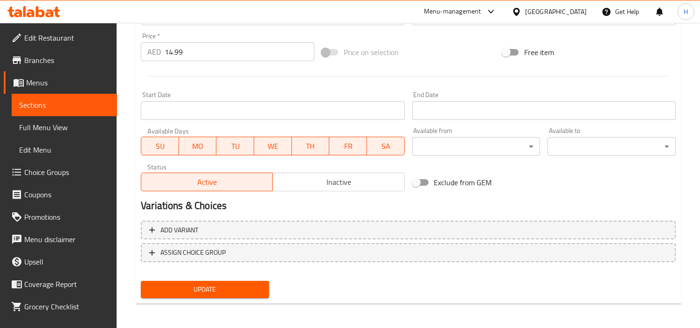
type textarea "A spicy, flavorful rice dish tossed with perfectly cooked eggs, aromatic spices…"
click at [252, 286] on span "Update" at bounding box center [204, 290] width 113 height 12
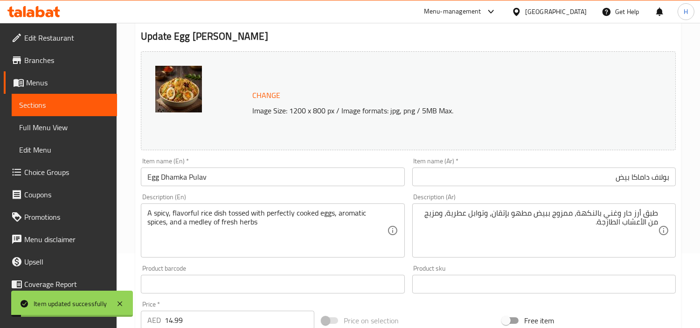
scroll to position [0, 0]
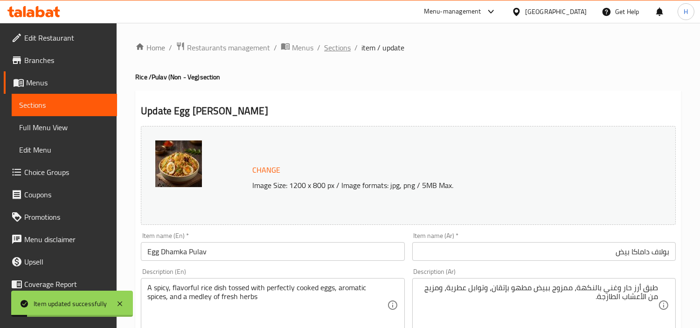
click at [330, 45] on span "Sections" at bounding box center [337, 47] width 27 height 11
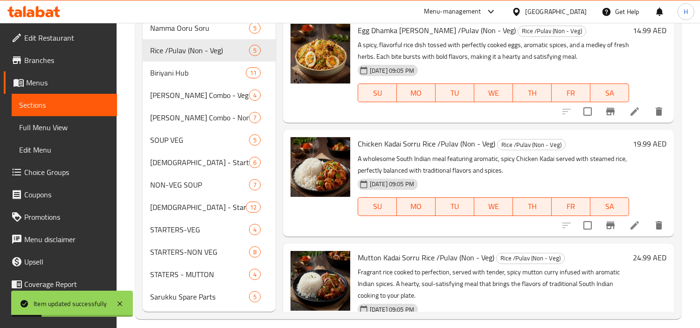
scroll to position [49, 0]
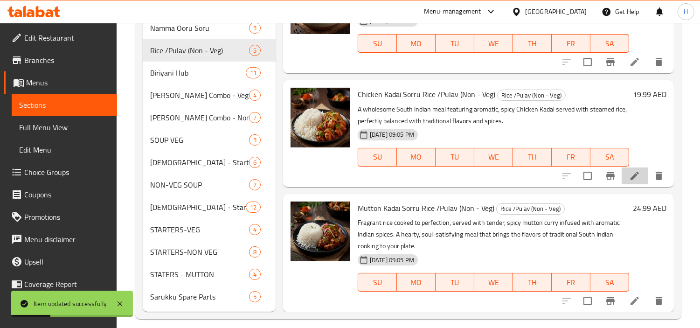
click at [630, 174] on icon at bounding box center [634, 176] width 8 height 8
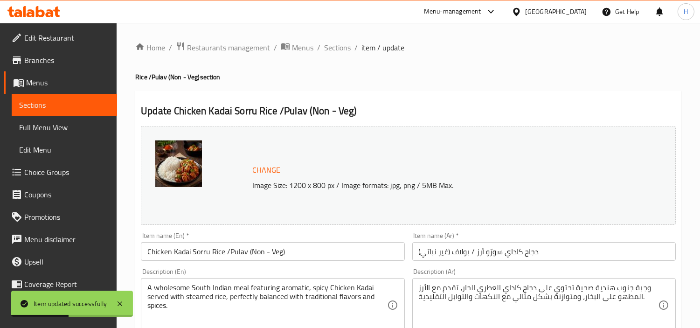
click at [548, 249] on input "دجاج كاداي سورّو أرز / بولاف (غير نباتي)" at bounding box center [543, 251] width 263 height 19
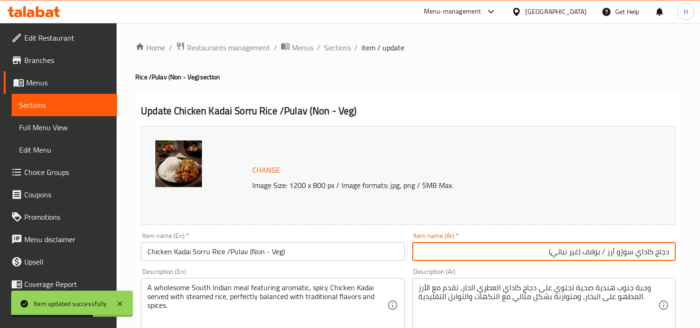
drag, startPoint x: 526, startPoint y: 256, endPoint x: 618, endPoint y: 248, distance: 92.6
click at [618, 248] on input "دجاج كاداي سورّو أرز / بولاف (غير نباتي)" at bounding box center [543, 251] width 263 height 19
type input "دجاج كاداي سورّو"
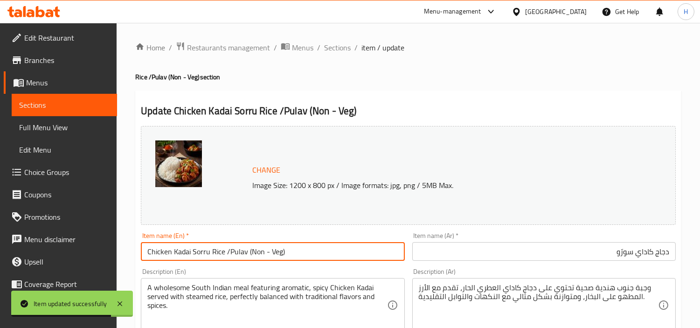
drag, startPoint x: 339, startPoint y: 255, endPoint x: 209, endPoint y: 255, distance: 130.1
click at [209, 255] on input "Chicken Kadai Sorru Rice /Pulav (Non - Veg)" at bounding box center [272, 251] width 263 height 19
type input "Chicken Kadai Sorru"
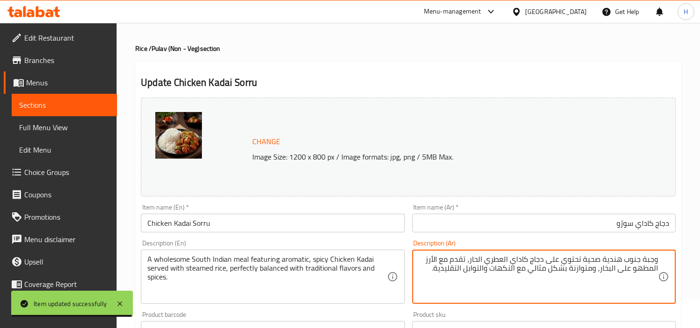
scroll to position [52, 0]
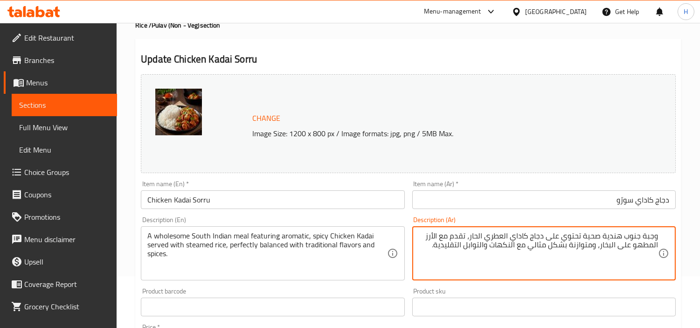
click at [648, 244] on textarea "وجبة جنوب هندية صحية تحتوي على دجاج كاداي العطري الحار، تقدم مع الأرز المطهو عل…" at bounding box center [538, 253] width 239 height 44
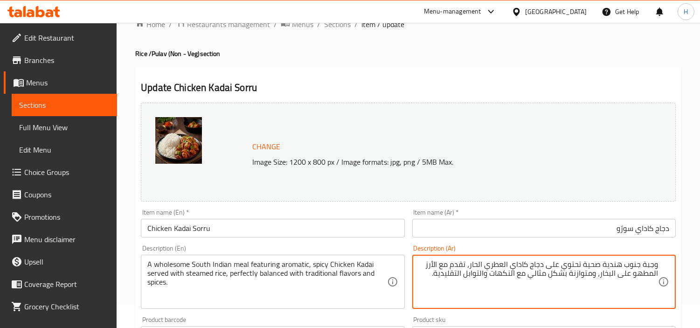
scroll to position [0, 0]
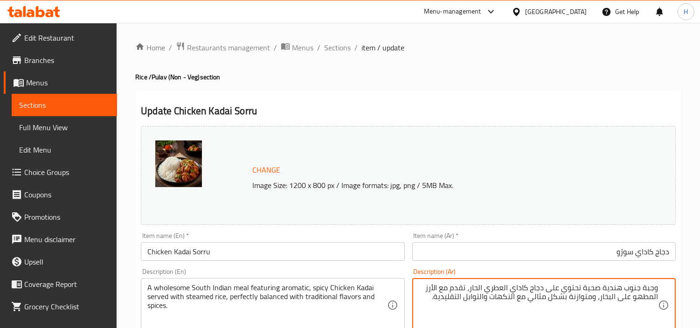
drag, startPoint x: 340, startPoint y: 53, endPoint x: 336, endPoint y: 57, distance: 5.9
click at [340, 53] on span "Sections" at bounding box center [337, 47] width 27 height 11
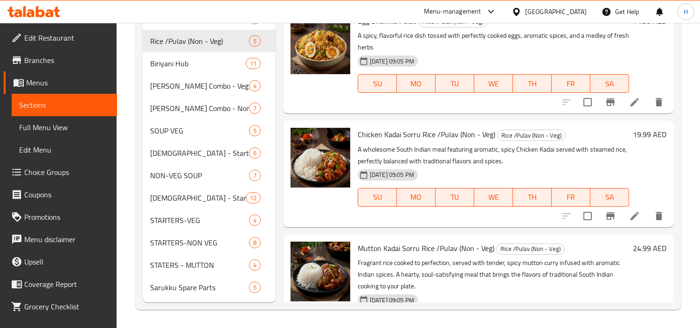
scroll to position [49, 0]
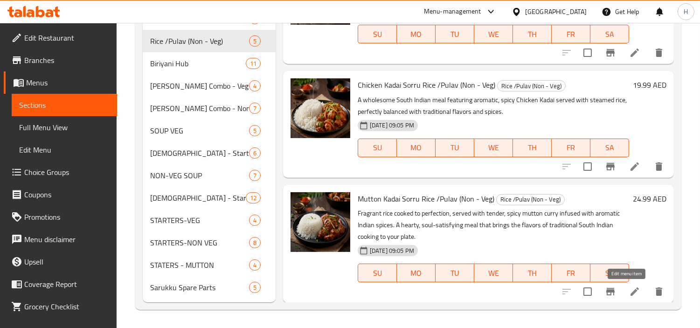
click at [630, 290] on icon at bounding box center [634, 291] width 8 height 8
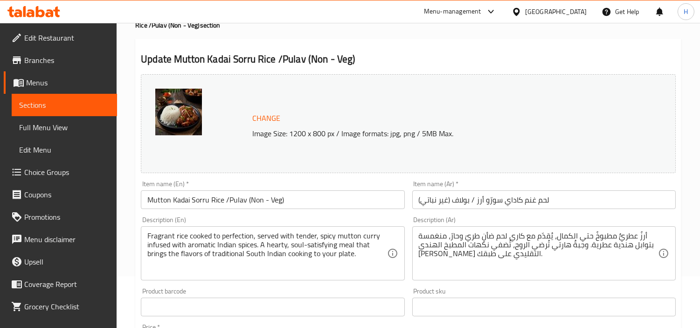
scroll to position [104, 0]
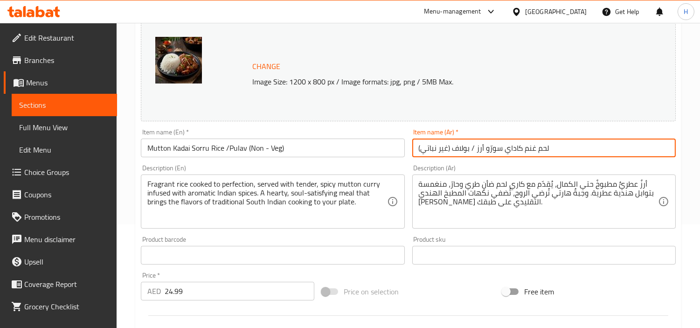
click at [568, 157] on input "لحم غنم كاداي سورّو أرز / بولاف (غير نباتي)" at bounding box center [543, 148] width 263 height 19
drag, startPoint x: 516, startPoint y: 149, endPoint x: 605, endPoint y: 152, distance: 88.7
click at [605, 152] on input "لحم غنم كاداي سورّو أرز / بولاف (غير نباتي)" at bounding box center [543, 148] width 263 height 19
type input "لحم غنم كاداي سورّو"
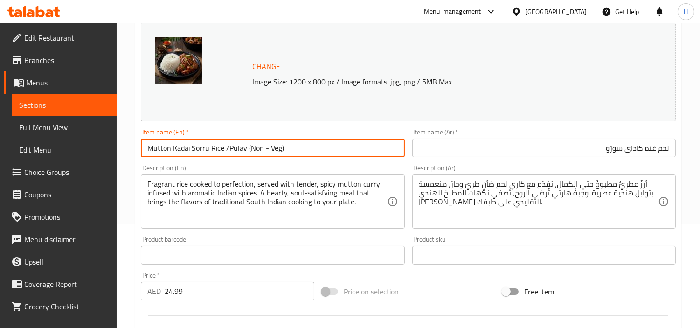
drag, startPoint x: 340, startPoint y: 152, endPoint x: 209, endPoint y: 158, distance: 131.6
click at [209, 158] on div "Item name (En)   * Mutton Kadai Sorru Rice /Pulav (Non - Veg) Item name (En) *" at bounding box center [272, 143] width 271 height 36
type input "Mutton Kadai Sorru"
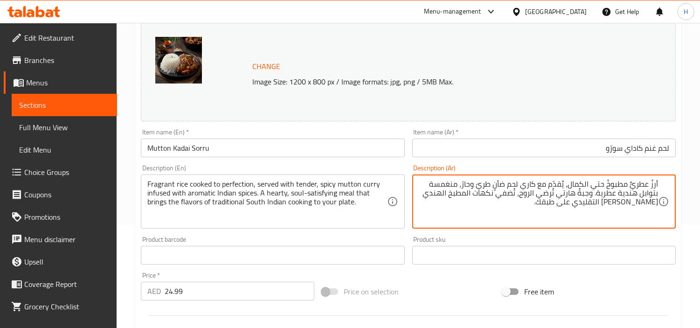
drag, startPoint x: 593, startPoint y: 197, endPoint x: 518, endPoint y: 192, distance: 75.3
click at [518, 192] on textarea "أرزٌ عطريٌّ مطبوخٌ حتي الكمال، يُقدّم مع كاري لحم ضأنٍ طريّ وحارّ، منغمسة بتواب…" at bounding box center [538, 202] width 239 height 44
click at [590, 196] on textarea "أرزٌ عطريٌّ مطبوخٌ حتي الكمال، يُقدّم مع كاري لحم ضأنٍ طريّ وحارّ، منغمسة بتواب…" at bounding box center [538, 202] width 239 height 44
click at [494, 197] on textarea "أرزٌ عطريٌّ مطبوخٌ حتي الكمال، يُقدّم مع كاري لحم ضأنٍ طريّ وحارّ، منغمسة بتواب…" at bounding box center [538, 202] width 239 height 44
click at [497, 197] on textarea "أرزٌ عطريٌّ مطبوخٌ حتي الكمال، يُقدّم مع كاري لحم ضأنٍ طريّ وحارّ، منغمسة بتواب…" at bounding box center [538, 202] width 239 height 44
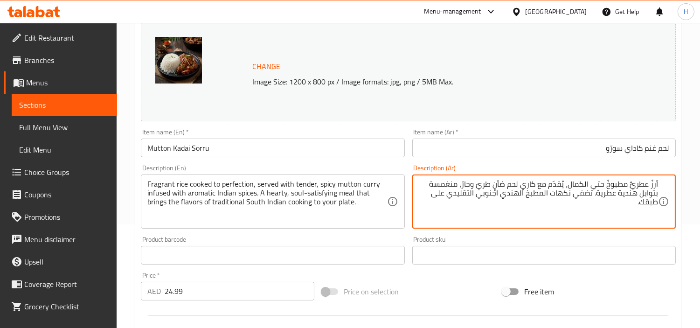
type textarea "أرزٌ عطريٌّ مطبوخٌ حتي الكمال، يُقدّم مع كاري لحم ضأنٍ طريّ وحارّ، منغمسة بتواب…"
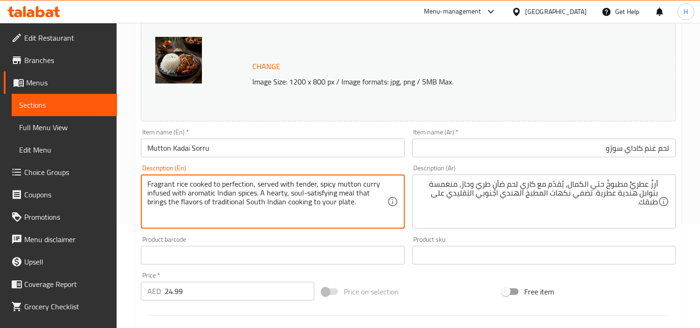
drag, startPoint x: 262, startPoint y: 194, endPoint x: 370, endPoint y: 195, distance: 108.2
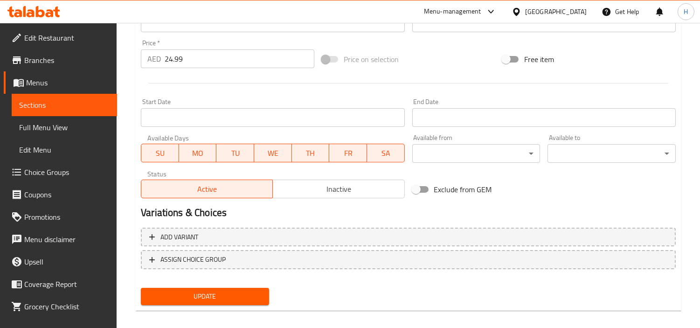
scroll to position [343, 0]
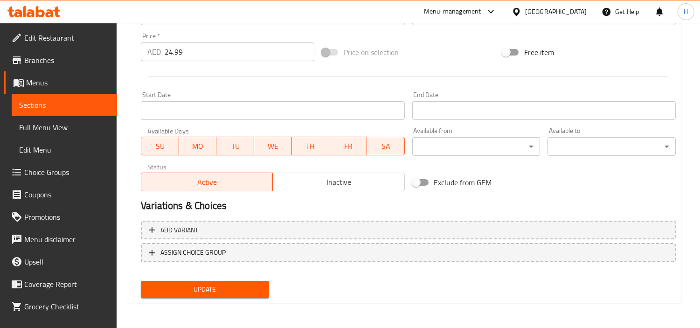
type textarea "Fragrant rice cooked to perfection, served with tender, spicy mutton curry infu…"
drag, startPoint x: 229, startPoint y: 291, endPoint x: 440, endPoint y: 277, distance: 211.7
click at [229, 289] on span "Update" at bounding box center [204, 290] width 113 height 12
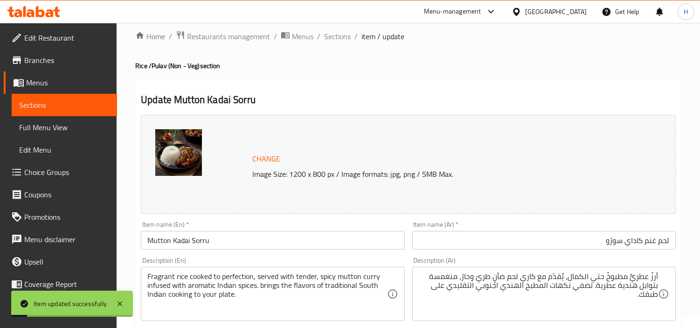
scroll to position [0, 0]
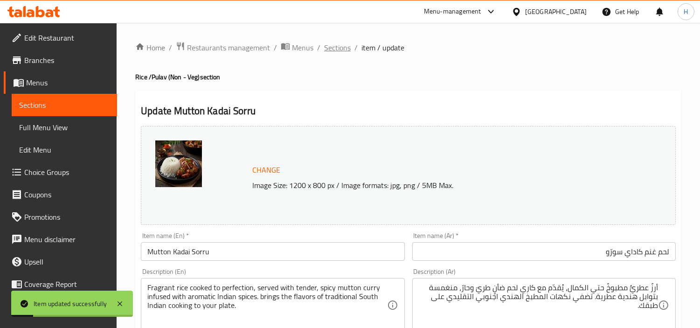
click at [327, 52] on span "Sections" at bounding box center [337, 47] width 27 height 11
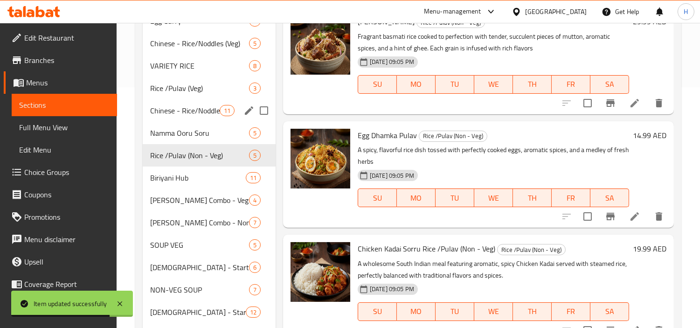
scroll to position [259, 0]
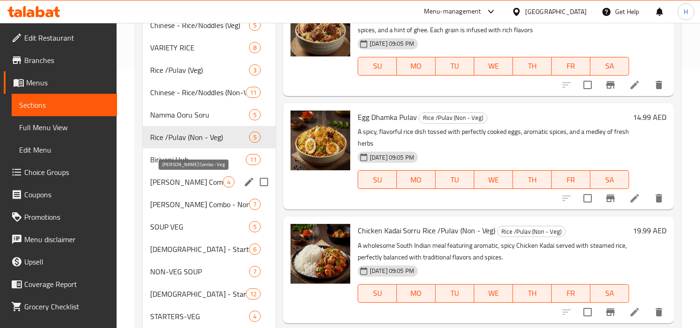
click at [196, 180] on span "[PERSON_NAME] Combo - Veg" at bounding box center [186, 181] width 73 height 11
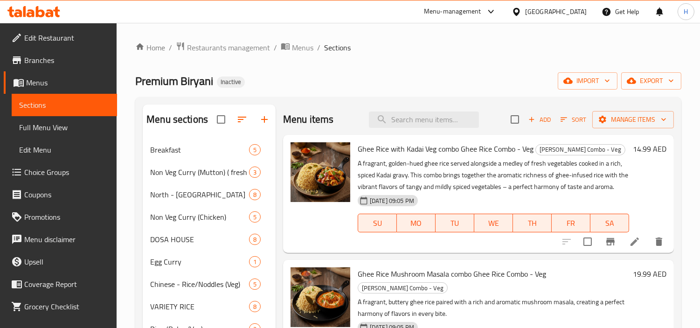
click at [640, 235] on li at bounding box center [635, 241] width 26 height 17
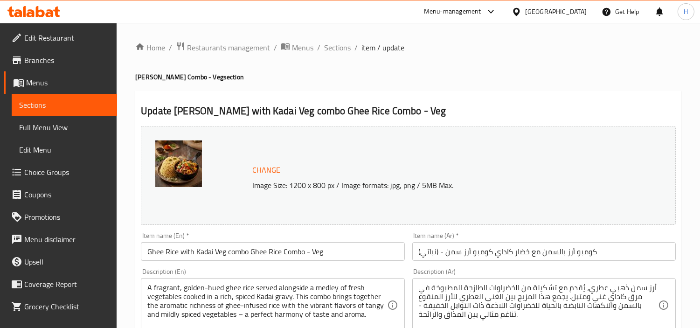
click at [522, 246] on input "كومبو أرز بالسمن مع خضار كاداي كومبو أرز سمن - (نباتي)" at bounding box center [543, 251] width 263 height 19
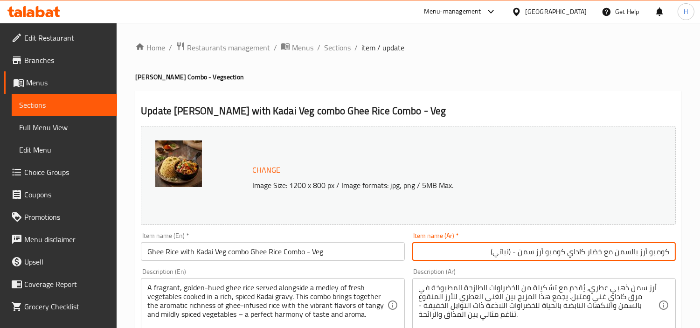
drag, startPoint x: 476, startPoint y: 253, endPoint x: 571, endPoint y: 249, distance: 95.2
click at [571, 249] on input "كومبو أرز بالسمن مع خضار كاداي كومبو أرز سمن - (نباتي)" at bounding box center [543, 251] width 263 height 19
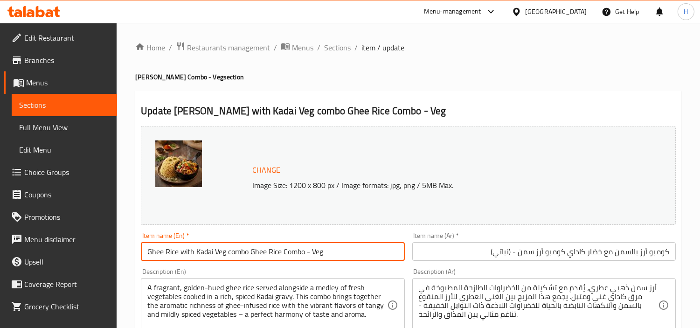
drag, startPoint x: 339, startPoint y: 250, endPoint x: 226, endPoint y: 261, distance: 112.9
click at [226, 261] on div "Item name (En)   * [PERSON_NAME] with Kadai Veg combo Ghee Rice Combo - Veg Ite…" at bounding box center [272, 247] width 271 height 36
type input "[PERSON_NAME] with Kadai Veg"
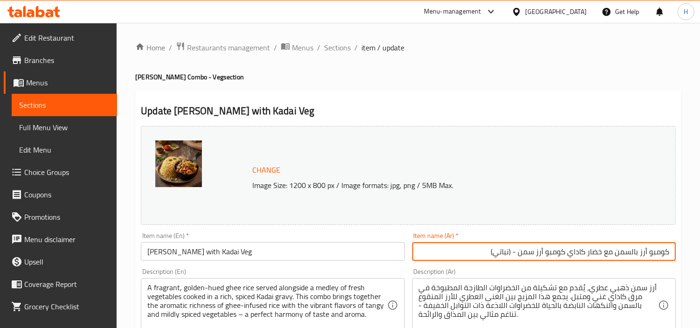
drag, startPoint x: 469, startPoint y: 251, endPoint x: 588, endPoint y: 256, distance: 119.0
click at [588, 256] on input "كومبو أرز بالسمن مع خضار كاداي كومبو أرز سمن - (نباتي)" at bounding box center [543, 251] width 263 height 19
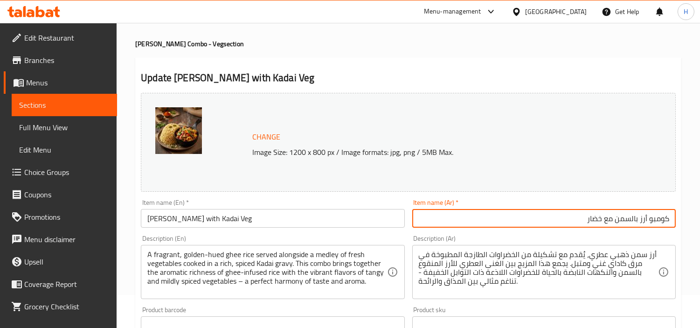
scroll to position [52, 0]
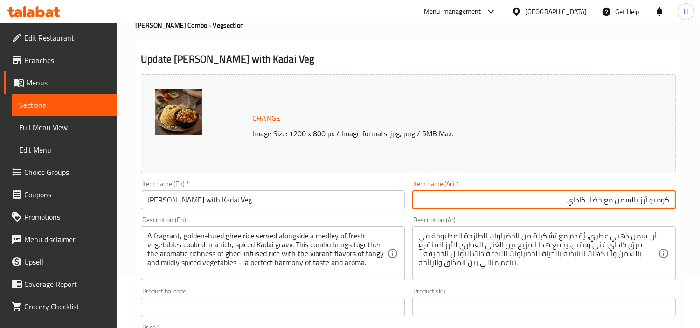
type input "كومبو أرز بالسمن مع خضار كاداي"
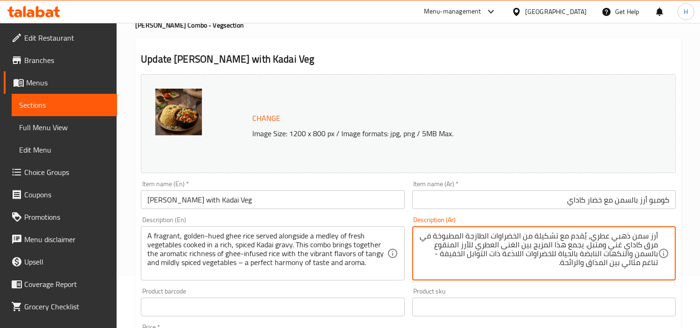
click at [651, 249] on textarea "أرز سمن ذهبي عطري، يُقدم مع تشكيلة من الخضراوات الطازجة المطبوخة في مرق كاداي غ…" at bounding box center [538, 253] width 239 height 44
click at [583, 255] on textarea "أرز سمن ذهبي عطري، يُقدم مع تشكيلة من الخضراوات الطازجة المطبوخة في جريفي كاداي…" at bounding box center [538, 253] width 239 height 44
drag, startPoint x: 553, startPoint y: 258, endPoint x: 629, endPoint y: 257, distance: 75.6
click at [629, 257] on textarea "أرز سمن ذهبي عطري، يُقدم مع تشكيلة من الخضراوات الطازجة المطبوخة في جريفي كاداي…" at bounding box center [538, 253] width 239 height 44
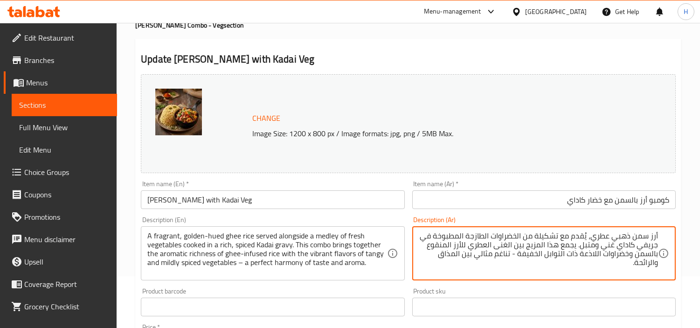
scroll to position [104, 0]
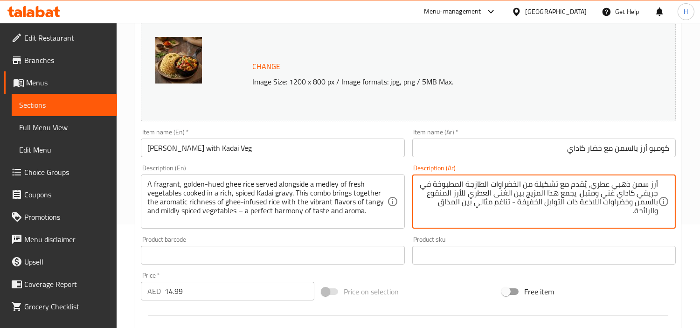
click at [527, 201] on textarea "أرز سمن ذهبي عطري، يُقدم مع تشكيلة من الخضراوات الطازجة المطبوخة في جريفي كاداي…" at bounding box center [538, 202] width 239 height 44
drag, startPoint x: 507, startPoint y: 215, endPoint x: 518, endPoint y: 201, distance: 16.6
click at [518, 201] on textarea "أرز سمن ذهبي عطري، يُقدم مع تشكيلة من الخضراوات الطازجة المطبوخة في جريفي كاداي…" at bounding box center [538, 202] width 239 height 44
type textarea "أرز سمن ذهبي عطري، يُقدم مع تشكيلة من الخضراوات الطازجة المطبوخة في جريفي كاداي…"
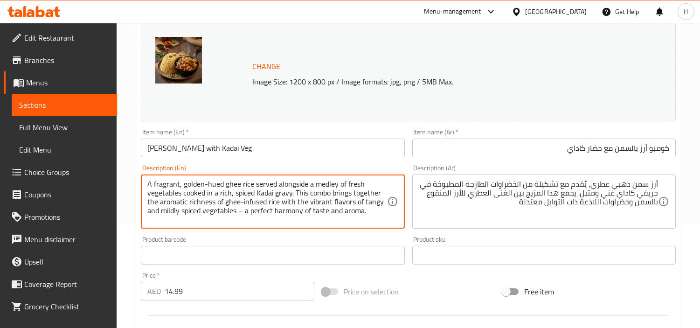
drag, startPoint x: 371, startPoint y: 213, endPoint x: 236, endPoint y: 224, distance: 135.2
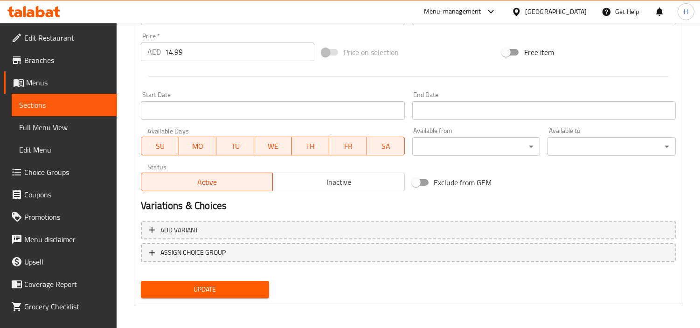
type textarea "A fragrant, golden-hued ghee rice served alongside a medley of fresh vegetables…"
click at [235, 287] on span "Update" at bounding box center [204, 290] width 113 height 12
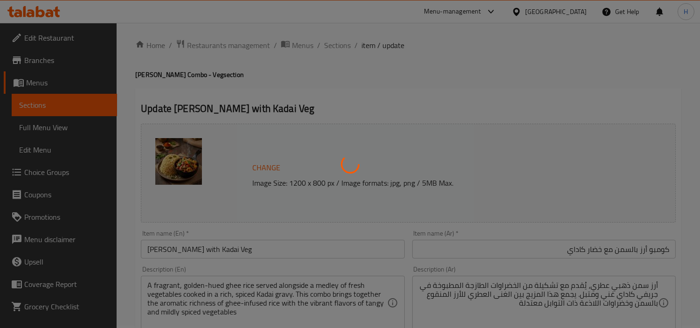
scroll to position [0, 0]
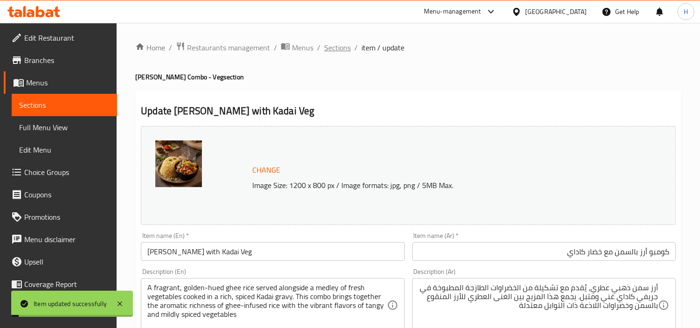
click at [332, 50] on span "Sections" at bounding box center [337, 47] width 27 height 11
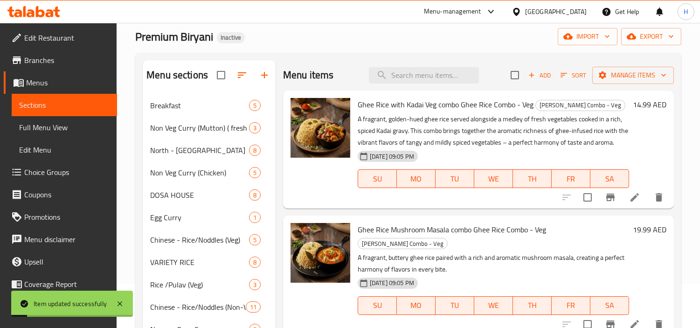
scroll to position [104, 0]
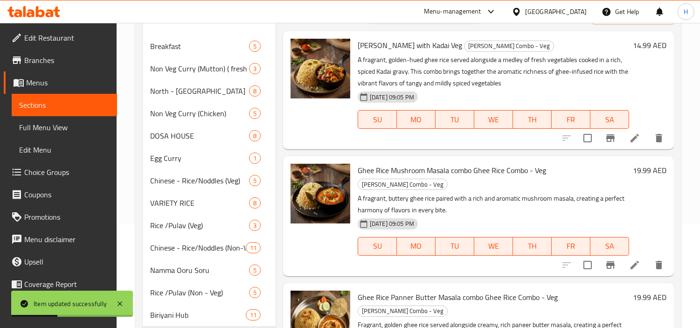
click at [637, 259] on icon at bounding box center [634, 264] width 11 height 11
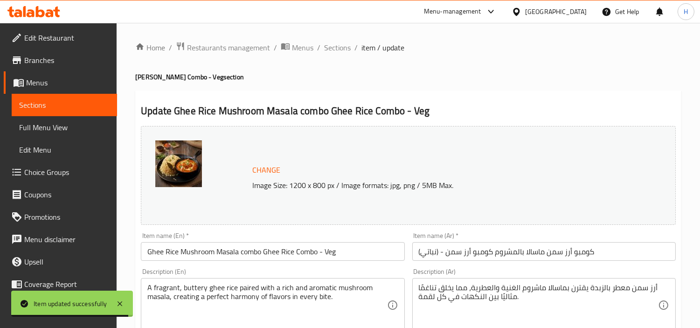
click at [473, 249] on input "كومبو أرز سمن ماسالا بالمشروم كومبو أرز سمن - (نباتي)" at bounding box center [543, 251] width 263 height 19
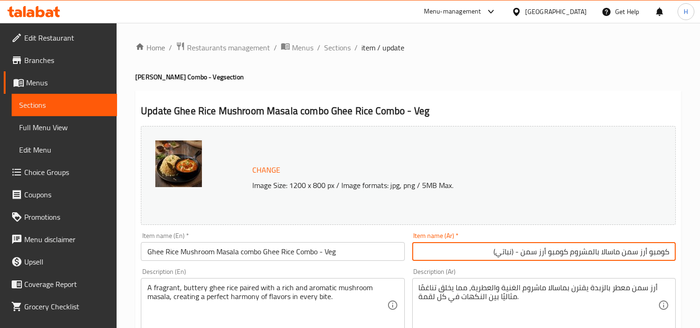
drag, startPoint x: 473, startPoint y: 255, endPoint x: 597, endPoint y: 257, distance: 124.5
click at [597, 257] on input "كومبو أرز سمن ماسالا بالمشروم كومبو أرز سمن - (نباتي)" at bounding box center [543, 251] width 263 height 19
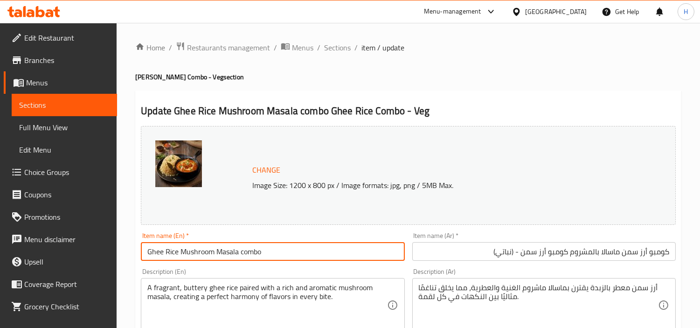
drag, startPoint x: 260, startPoint y: 252, endPoint x: 372, endPoint y: 255, distance: 112.4
click at [372, 255] on input "Ghee Rice Mushroom Masala combo" at bounding box center [272, 251] width 263 height 19
type input "Ghee Rice Mushroom Masala combo"
click at [570, 256] on input "كومبو أرز سمن ماسالا بالمشروم كومبو أرز سمن - (نباتي)" at bounding box center [543, 251] width 263 height 19
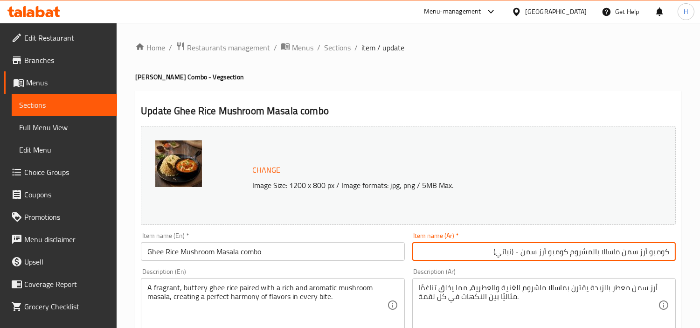
drag, startPoint x: 547, startPoint y: 254, endPoint x: 473, endPoint y: 255, distance: 74.2
click at [473, 255] on input "كومبو أرز سمن ماسالا بالمشروم كومبو أرز سمن - (نباتي)" at bounding box center [543, 251] width 263 height 19
click at [557, 250] on input "كومبو أرز سمن ماسالا بالمشروم كومبو" at bounding box center [543, 251] width 263 height 19
type input "كومبو أرز سمن ماسالا بالمشروم"
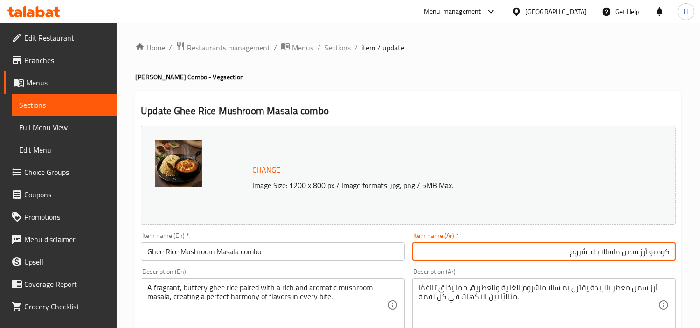
click at [595, 279] on div "أرز سمن معطر بالزبدة يقترن بماسالا ماشروم الغنية والعطرية، مما يخلق تناغمًا مثا…" at bounding box center [543, 305] width 263 height 54
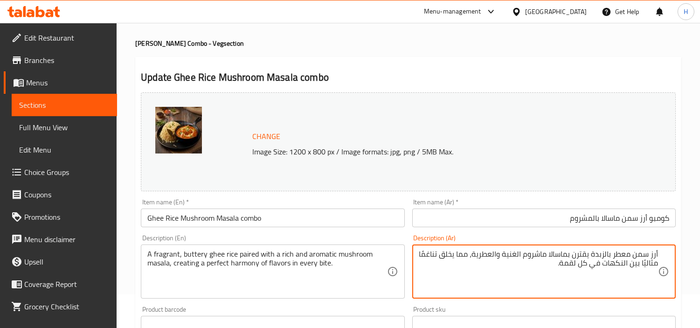
scroll to position [52, 0]
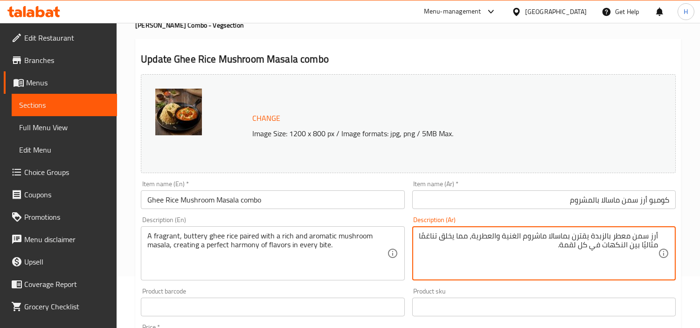
click at [507, 249] on textarea "أرز سمن معطر بالزبدة يقترن بماسالا ماشروم الغنية والعطرية، مما يخلق تناغمًا مثا…" at bounding box center [538, 253] width 239 height 44
click at [539, 238] on textarea "أرز سمن معطر بالزبدة يقترن بماسالا ماشروم الغنية والعطرية، مما يخلق تناغمًا مثا…" at bounding box center [538, 253] width 239 height 44
click at [423, 240] on textarea "أرز سمن معطر بالزبدة يقترن بماسالا مشروم الغنية والعطرية، مما يخلق تناغمًا مثال…" at bounding box center [538, 253] width 239 height 44
click at [644, 248] on textarea "أرز سمن معطر بالزبدة يقترن بماسالا مشروم الغنية والعطرية، مما يخلق تناغم مثاليً…" at bounding box center [538, 253] width 239 height 44
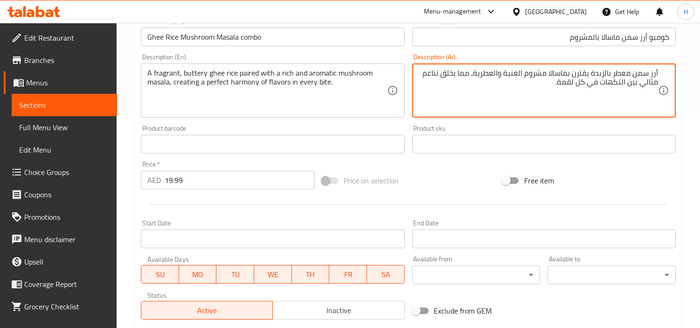
scroll to position [343, 0]
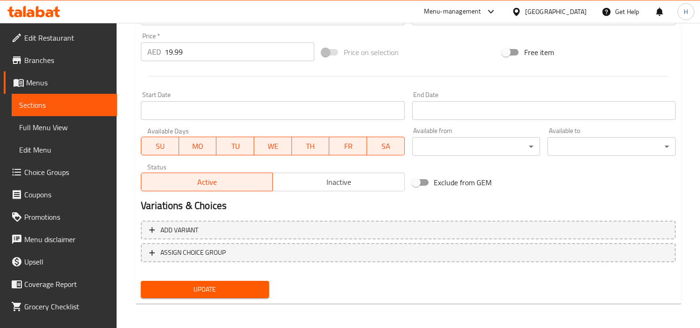
type textarea "أرز سمن معطر بالزبدة يقترن بماسالا مشروم الغنية والعطرية، مما يخلق تناغم مثالي …"
click at [266, 285] on button "Update" at bounding box center [205, 289] width 128 height 17
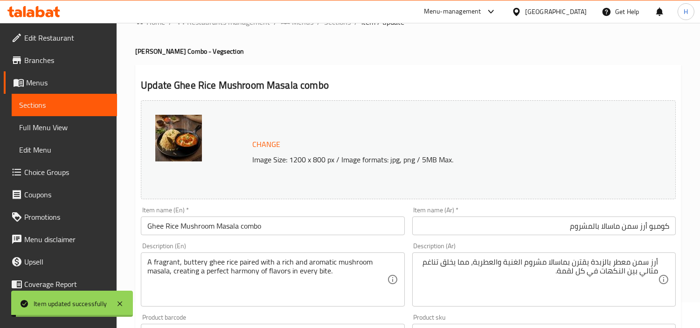
scroll to position [0, 0]
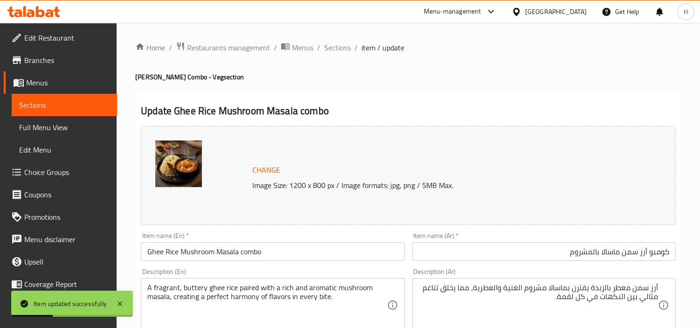
drag, startPoint x: 336, startPoint y: 48, endPoint x: 467, endPoint y: 70, distance: 133.2
click at [336, 48] on span "Sections" at bounding box center [337, 47] width 27 height 11
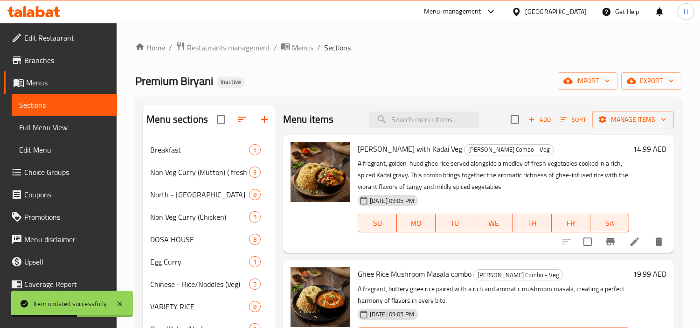
click at [446, 45] on ol "Home / Restaurants management / Menus / Sections" at bounding box center [408, 48] width 546 height 12
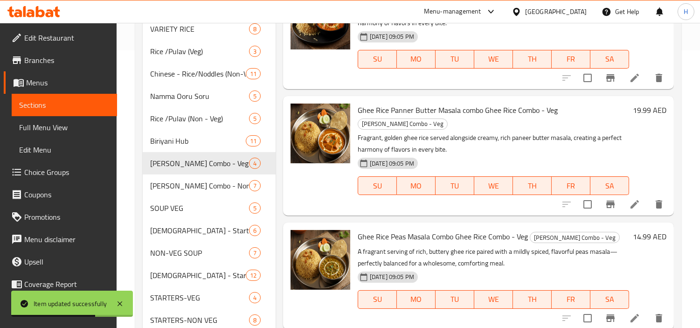
scroll to position [296, 0]
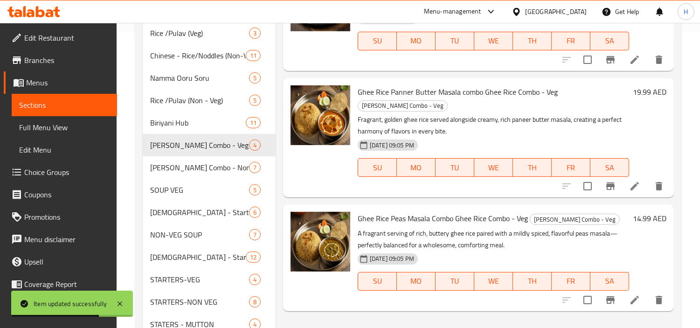
click at [639, 180] on icon at bounding box center [634, 185] width 11 height 11
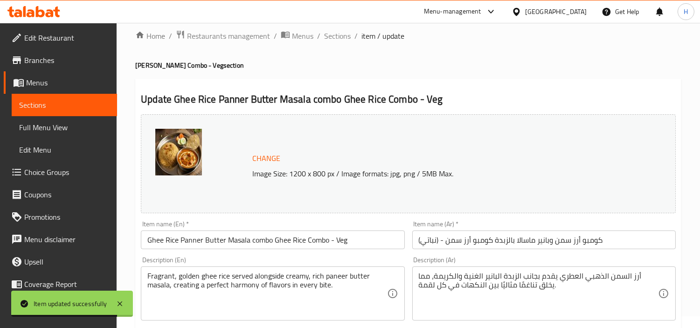
scroll to position [52, 0]
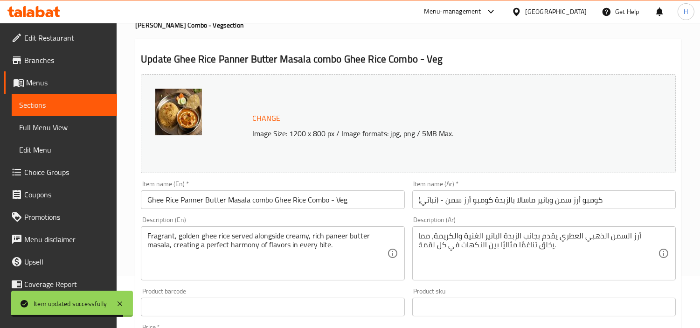
click at [575, 197] on input "كومبو أرز سمن وبانير ماسالا بالزبدة كومبو أرز سمن - (نباتي)" at bounding box center [543, 199] width 263 height 19
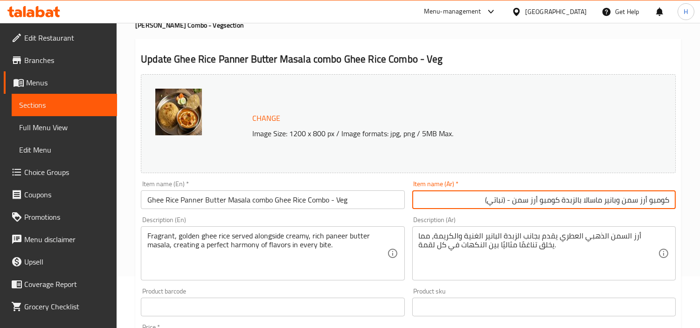
drag, startPoint x: 457, startPoint y: 203, endPoint x: 559, endPoint y: 197, distance: 101.8
click at [559, 197] on input "كومبو أرز سمن وبانير ماسالا بالزبدة كومبو أرز سمن - (نباتي)" at bounding box center [543, 199] width 263 height 19
type input "كومبو أرز سمن وبانير ماسالا بالزبدة"
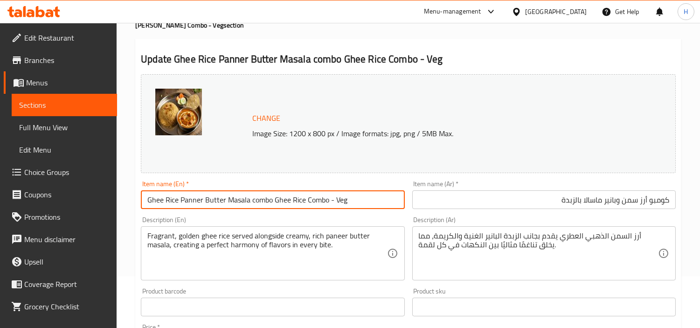
drag, startPoint x: 366, startPoint y: 200, endPoint x: 270, endPoint y: 205, distance: 96.7
click at [270, 205] on input "Ghee Rice Panner Butter Masala combo Ghee Rice Combo - Veg" at bounding box center [272, 199] width 263 height 19
type input "Ghee Rice Panner Butter Masala combo"
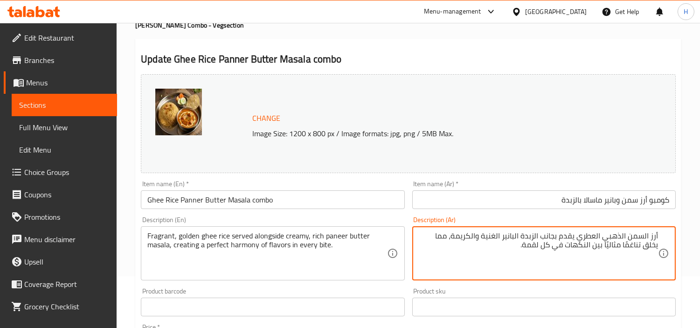
click at [540, 235] on textarea "أرز السمن الذهبي العطري يقدم بجانب الزبدة البانير الغنية والكريمة، مما يخلق تنا…" at bounding box center [538, 253] width 239 height 44
type textarea "أرز السمن الذهبي العطري يقدم بجانب ماسالا الزبدة البانير الغنية والكريمة، مما ي…"
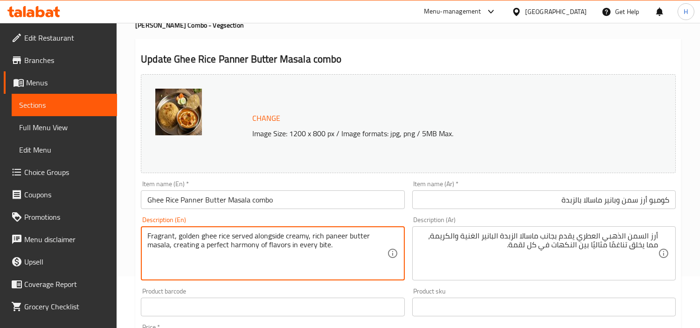
drag, startPoint x: 330, startPoint y: 245, endPoint x: 172, endPoint y: 253, distance: 158.8
type textarea "Fragrant, golden ghee rice served alongside creamy, rich paneer butter masala"
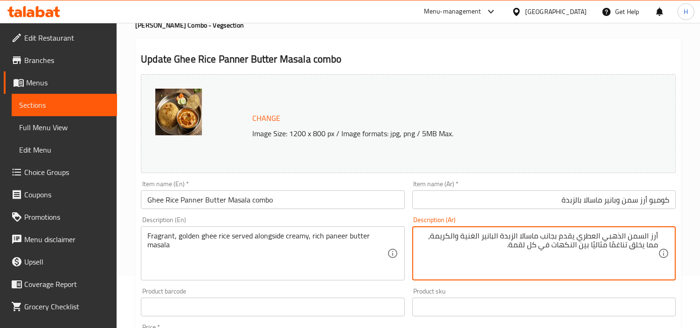
drag, startPoint x: 463, startPoint y: 255, endPoint x: 660, endPoint y: 242, distance: 197.2
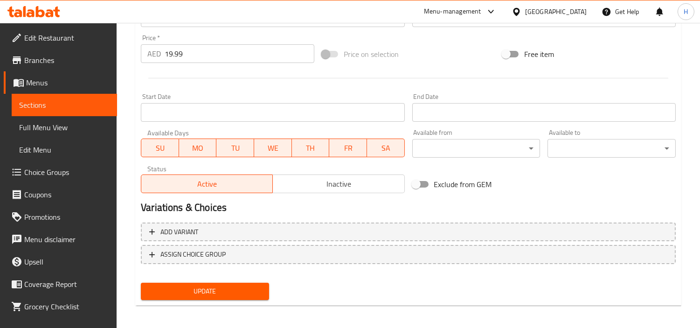
scroll to position [343, 0]
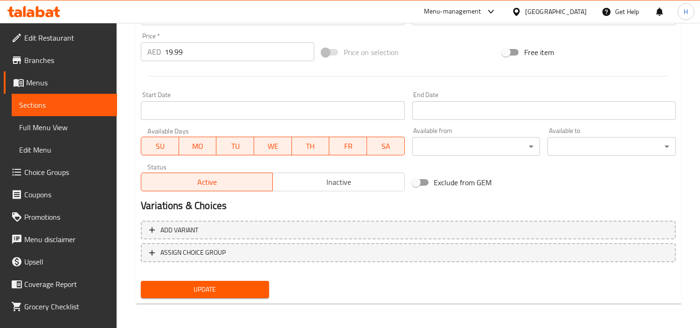
type textarea "أرز السمن الذهبي العطري يقدم بجانب ماسالا الزبدة البانير الغنية والكريمة"
click at [228, 292] on span "Update" at bounding box center [204, 290] width 113 height 12
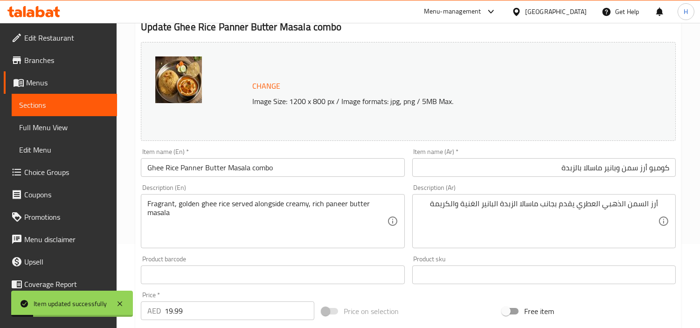
scroll to position [0, 0]
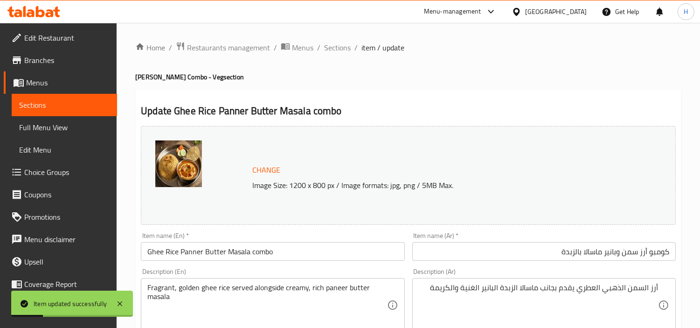
drag, startPoint x: 337, startPoint y: 49, endPoint x: 397, endPoint y: 54, distance: 60.4
click at [337, 49] on span "Sections" at bounding box center [337, 47] width 27 height 11
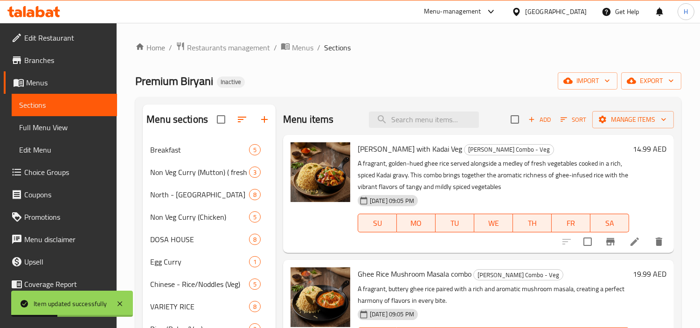
scroll to position [355, 0]
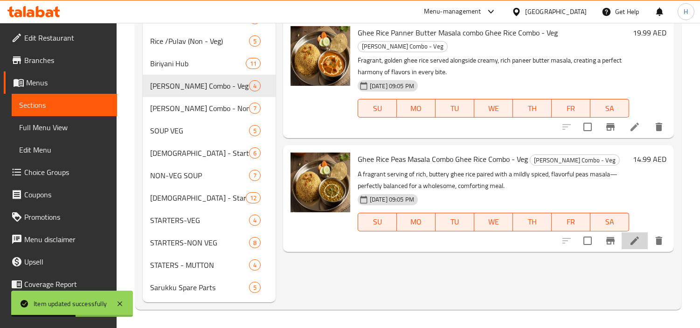
click at [642, 232] on li at bounding box center [635, 240] width 26 height 17
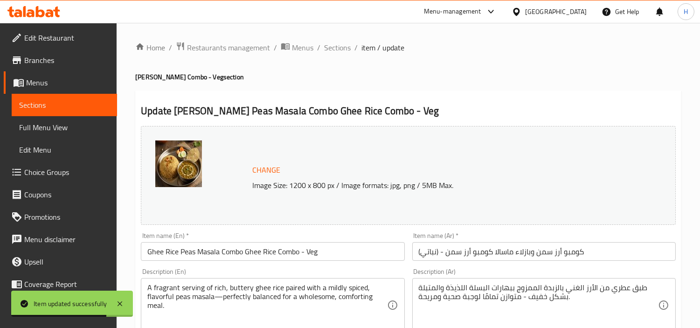
click at [591, 257] on input "كومبو أرز سمن وبازلاء ماسالا كومبو أرز سمن - (نباتي)" at bounding box center [543, 251] width 263 height 19
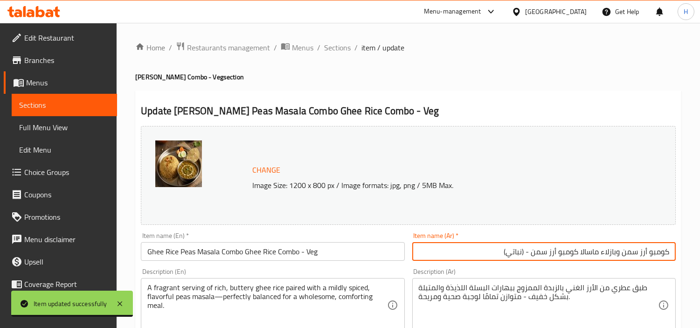
drag, startPoint x: 486, startPoint y: 249, endPoint x: 580, endPoint y: 254, distance: 93.8
click at [580, 254] on input "كومبو أرز سمن وبازلاء ماسالا كومبو أرز سمن - (نباتي)" at bounding box center [543, 251] width 263 height 19
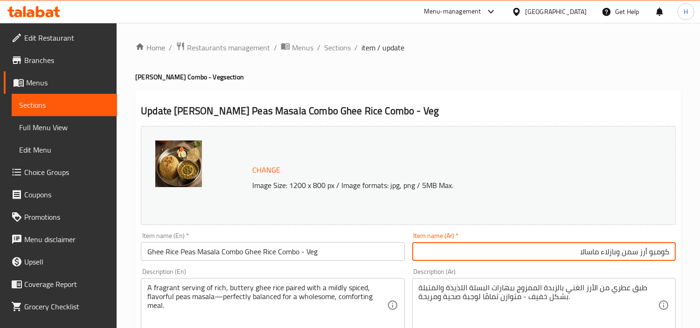
type input "كومبو أرز سمن وبازلاء ماسالا"
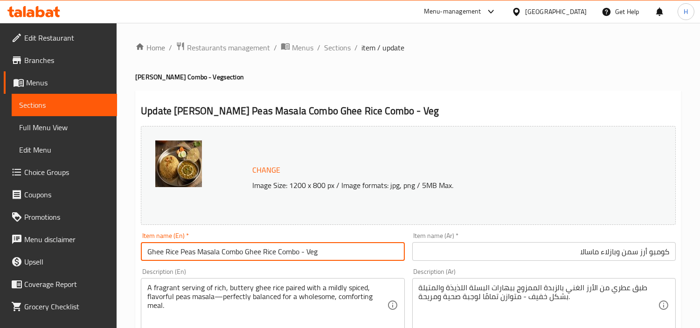
drag, startPoint x: 328, startPoint y: 253, endPoint x: 245, endPoint y: 262, distance: 83.9
click at [245, 262] on div "Item name (En)   * [PERSON_NAME] Peas Masala Combo Ghee Rice Combo - Veg Item n…" at bounding box center [272, 247] width 271 height 36
type input "[PERSON_NAME] Peas Masala Combo"
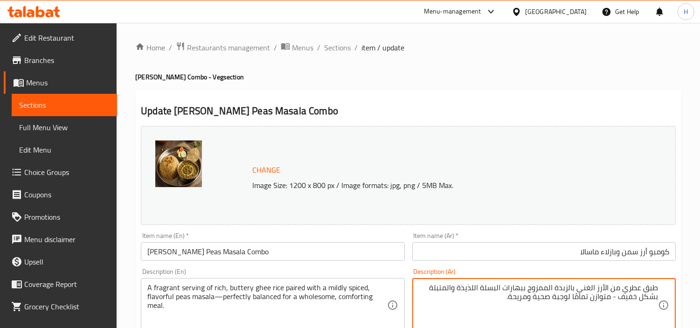
click at [497, 291] on textarea "طبق عطري من الأرز الغني بالزبدة الممزوج ببهارات البسلة اللذيذة والمتبلة بشكل خف…" at bounding box center [538, 305] width 239 height 44
click at [499, 287] on textarea "طبق عطري من الأرز الغني بالزبدة الممزوج ببهارات ابسلة اللذيذة والمتبلة بشكل خفي…" at bounding box center [538, 305] width 239 height 44
click at [482, 292] on textarea "طبق عطري من الأرز الغني بالزبدة الممزوج ببهارات بازلاء اللذيذة والمتبلة بشكل خف…" at bounding box center [538, 305] width 239 height 44
click at [459, 291] on textarea "طبق عطري من الأرز الغني بالزبدة الممزوج ببهارات بازلاء لذيذة والمتبلة بشكل خفيف…" at bounding box center [538, 305] width 239 height 44
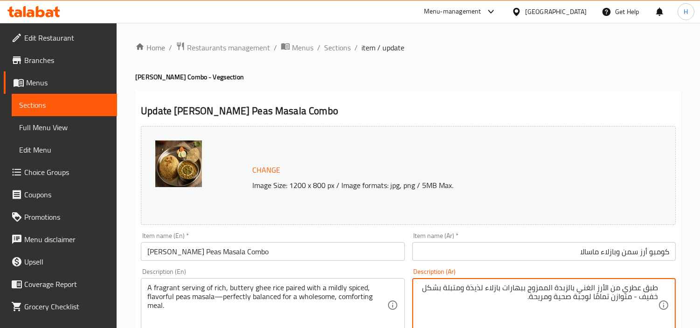
type textarea "طبق عطري من الأرز الغني بالزبدة الممزوج ببهارات بازلاء لذيذة ومتبلة بشكل خفيف -…"
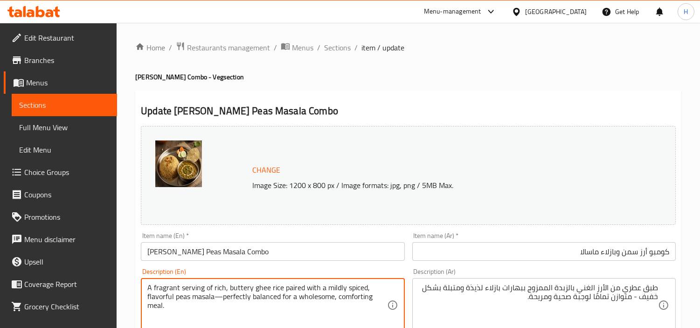
drag, startPoint x: 261, startPoint y: 309, endPoint x: 215, endPoint y: 301, distance: 46.8
type textarea "A fragrant serving of rich, buttery ghee rice paired with a mildly spiced, flav…"
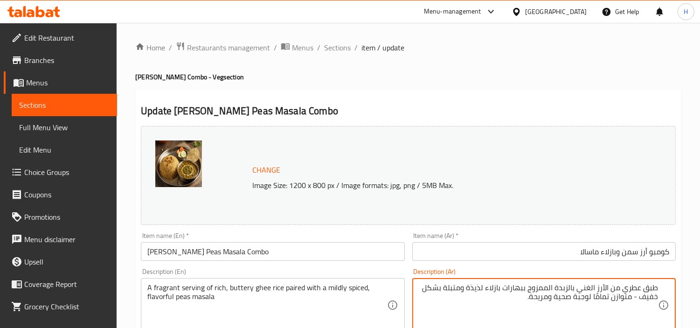
drag, startPoint x: 462, startPoint y: 313, endPoint x: 641, endPoint y: 305, distance: 179.3
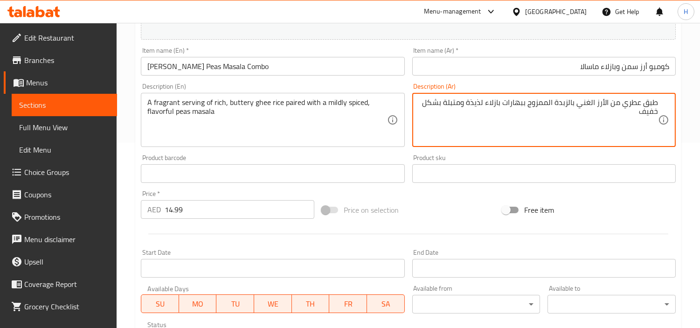
scroll to position [311, 0]
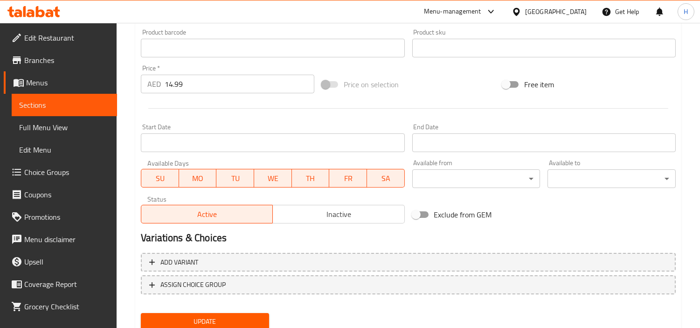
type textarea "طبق عطري من الأرز الغني بالزبدة الممزوج ببهارات بازلاء لذيذة ومتبلة بشكل خفيف"
click at [246, 323] on span "Update" at bounding box center [204, 322] width 113 height 12
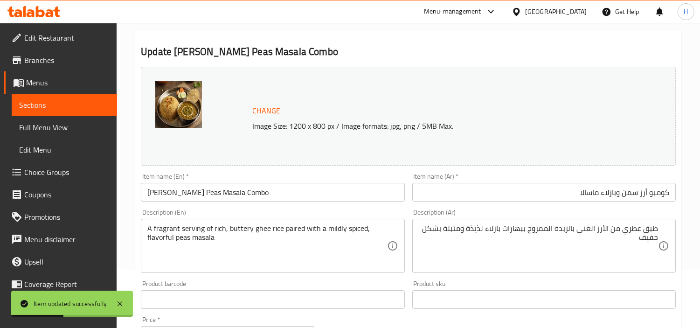
scroll to position [0, 0]
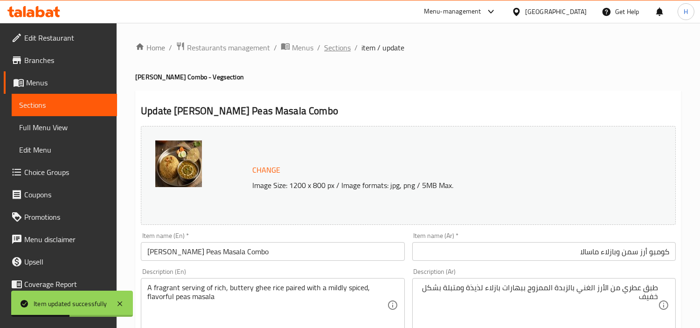
click at [341, 52] on span "Sections" at bounding box center [337, 47] width 27 height 11
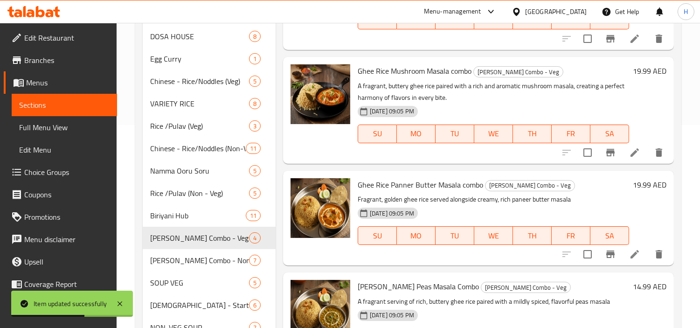
scroll to position [207, 0]
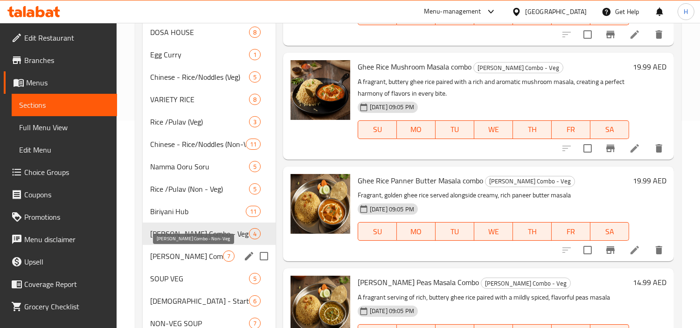
click at [187, 252] on span "[PERSON_NAME] Combo - Non- Veg" at bounding box center [186, 255] width 73 height 11
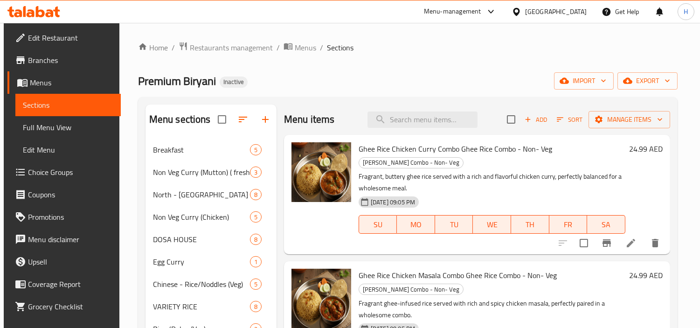
click at [625, 242] on icon at bounding box center [630, 242] width 11 height 11
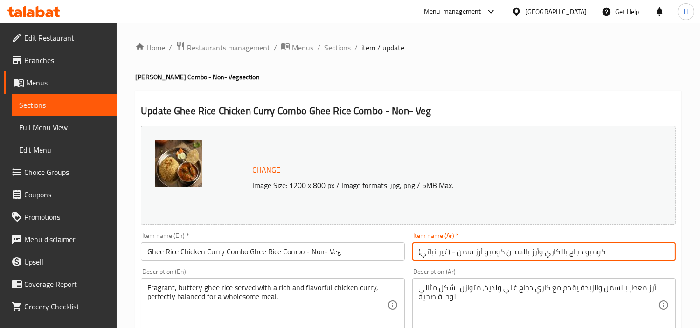
click at [643, 249] on input "كومبو دجاج بالكاري وأرز بالسمن كومبو أرز سمن - (غير نباتي)" at bounding box center [543, 251] width 263 height 19
drag, startPoint x: 463, startPoint y: 255, endPoint x: 523, endPoint y: 256, distance: 60.7
click at [523, 256] on input "كومبو دجاج بالكاري وأرز بالسمن كومبو أرز سمن - (غير نباتي)" at bounding box center [543, 251] width 263 height 19
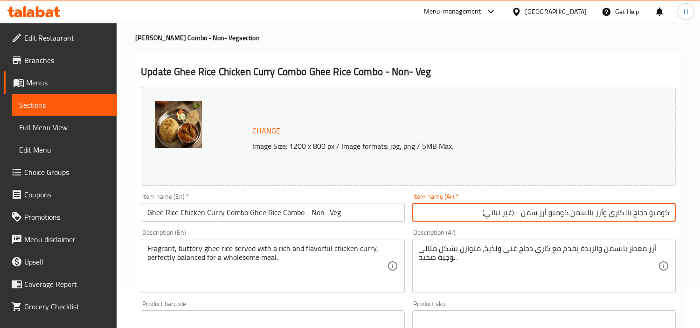
scroll to position [104, 0]
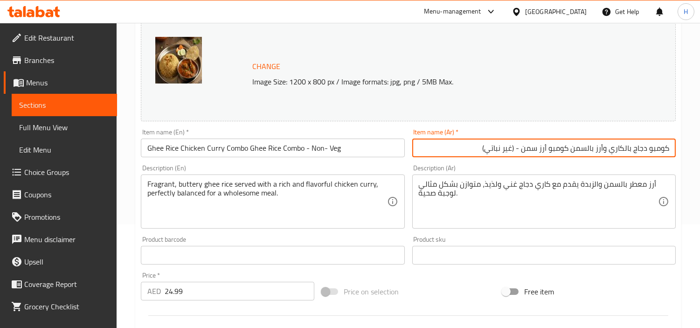
click at [558, 162] on div "Description (Ar) أرز معطر بالسمن والزبدة يقدم مع كاري دجاج غني ولذيذ، متوازن بش…" at bounding box center [544, 196] width 271 height 71
drag, startPoint x: 570, startPoint y: 150, endPoint x: 425, endPoint y: 146, distance: 145.1
click at [436, 144] on input "كومبو دجاج بالكاري وأرز بالسمن كومبو أرز سمن - (غير نباتي)" at bounding box center [543, 148] width 263 height 19
click at [603, 151] on input "كومبو دجاج بالكاري وأرز بالسمن" at bounding box center [543, 148] width 263 height 19
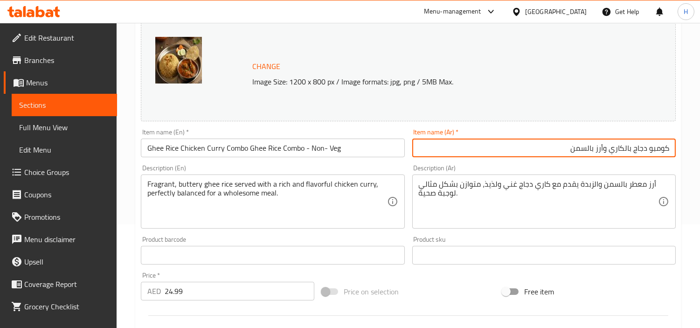
click at [604, 150] on input "كومبو دجاج بالكاري وأرز بالسمن" at bounding box center [543, 148] width 263 height 19
type input "كومبو دجاج بالكاري أرز بالسمن"
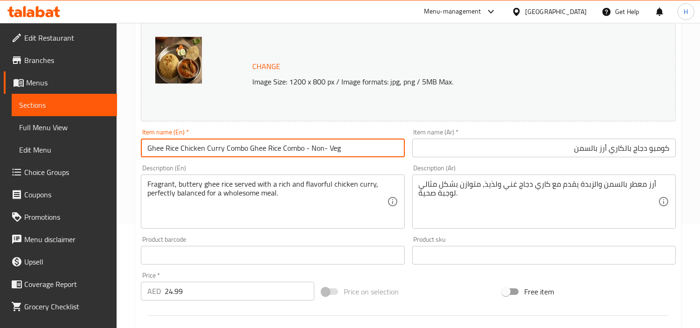
drag, startPoint x: 351, startPoint y: 148, endPoint x: 246, endPoint y: 155, distance: 105.2
click at [246, 155] on input "Ghee Rice Chicken Curry Combo Ghee Rice Combo - Non- Veg" at bounding box center [272, 148] width 263 height 19
type input "Ghee Rice Chicken Curry Combo"
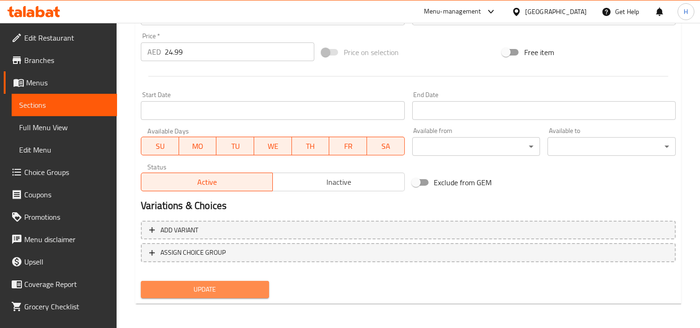
click at [253, 288] on span "Update" at bounding box center [204, 290] width 113 height 12
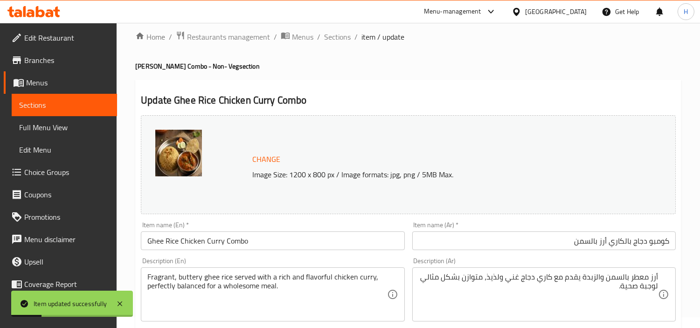
scroll to position [0, 0]
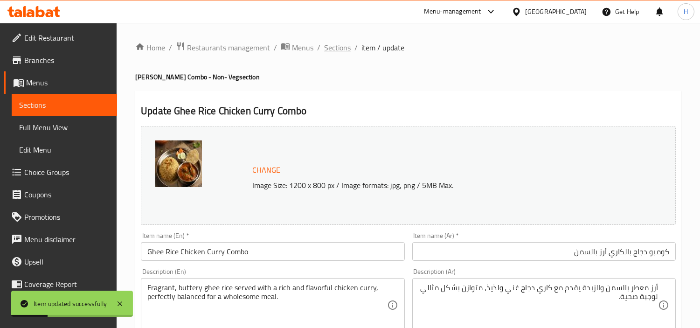
click at [336, 52] on span "Sections" at bounding box center [337, 47] width 27 height 11
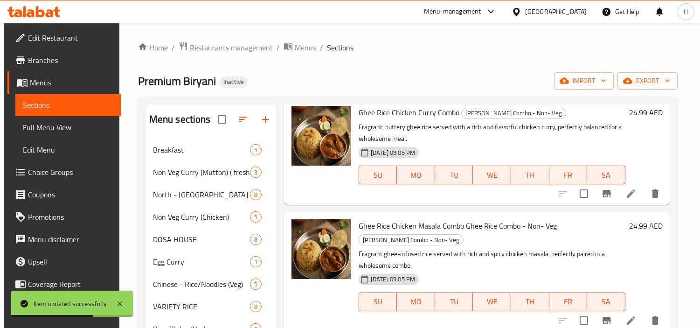
scroll to position [104, 0]
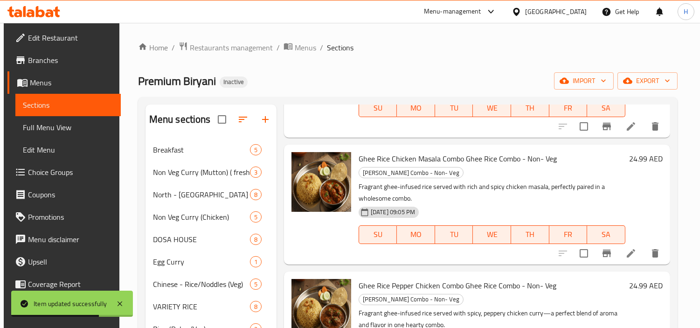
click at [635, 255] on li at bounding box center [631, 253] width 26 height 17
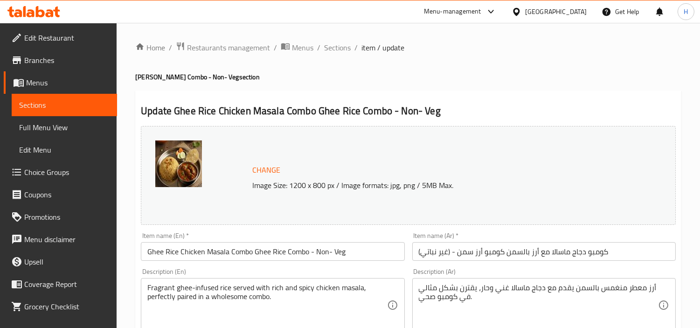
click at [554, 256] on input "كومبو دجاج ماسالا مع أرز بالسمن كومبو أرز سمن - (غير نباتي)" at bounding box center [543, 251] width 263 height 19
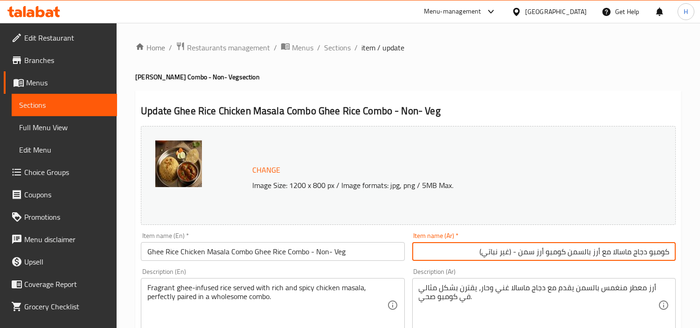
drag, startPoint x: 460, startPoint y: 252, endPoint x: 567, endPoint y: 258, distance: 107.0
click at [567, 258] on input "كومبو دجاج ماسالا مع أرز بالسمن كومبو أرز سمن - (غير نباتي)" at bounding box center [543, 251] width 263 height 19
click at [603, 255] on input "كومبو دجاج ماسالا مع أرز بالسمن" at bounding box center [543, 251] width 263 height 19
type input "كومبو دجاج ماسالا أرز بالسمن"
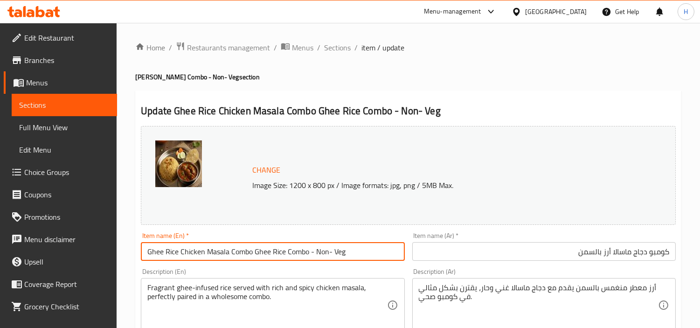
drag, startPoint x: 344, startPoint y: 249, endPoint x: 253, endPoint y: 252, distance: 91.0
click at [253, 252] on input "Ghee Rice Chicken Masala Combo Ghee Rice Combo - Non- Veg" at bounding box center [272, 251] width 263 height 19
type input "Ghee Rice Chicken Masala Combo"
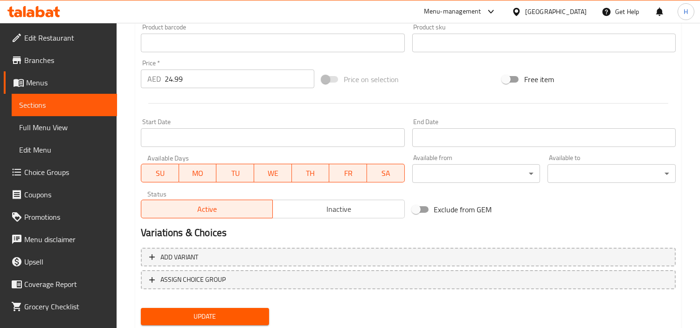
scroll to position [343, 0]
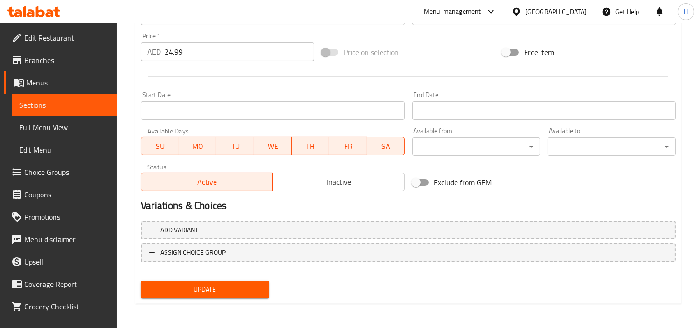
click at [240, 277] on div "Update" at bounding box center [205, 289] width 136 height 25
click at [239, 291] on span "Update" at bounding box center [204, 290] width 113 height 12
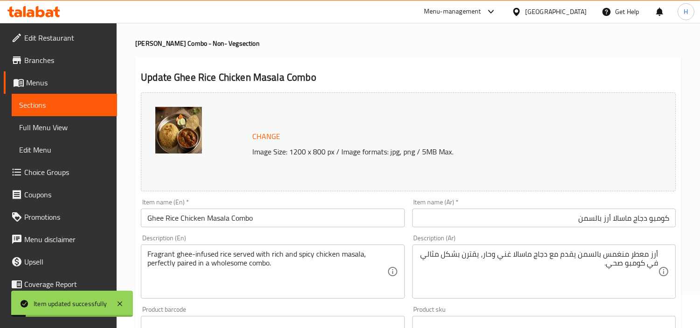
scroll to position [52, 0]
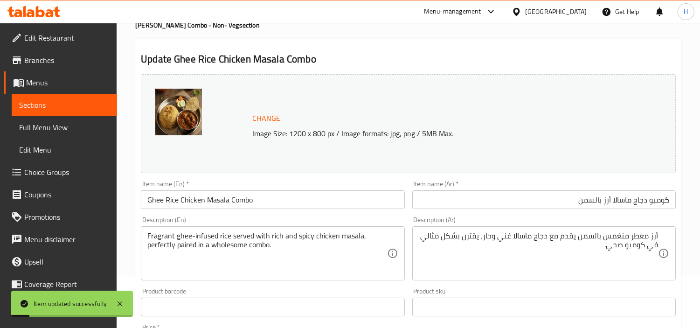
click at [530, 193] on input "كومبو دجاج ماسالا أرز بالسمن" at bounding box center [543, 199] width 263 height 19
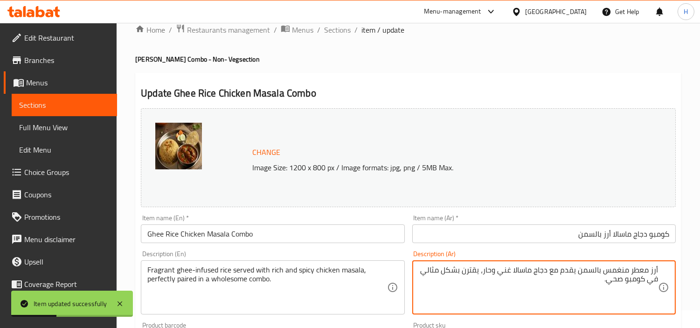
scroll to position [0, 0]
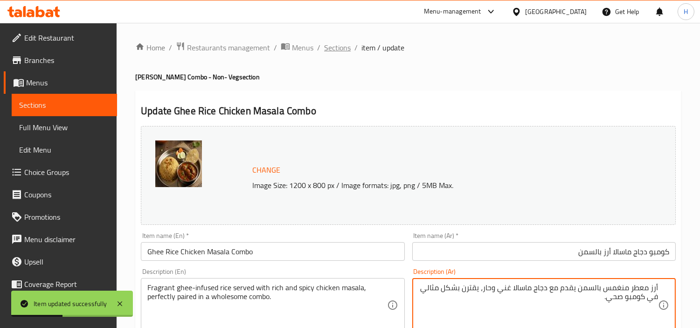
click at [336, 50] on span "Sections" at bounding box center [337, 47] width 27 height 11
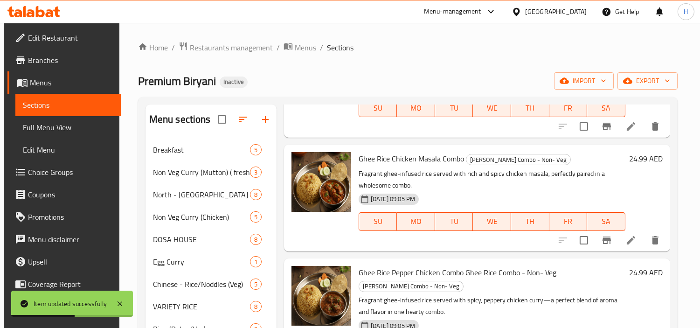
scroll to position [207, 0]
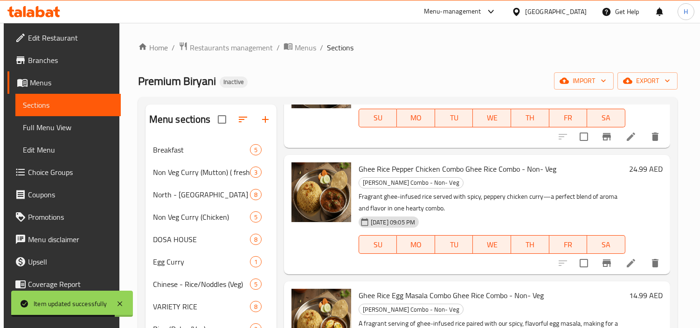
click at [464, 89] on div "Premium Biryani Inactive import export" at bounding box center [408, 80] width 540 height 17
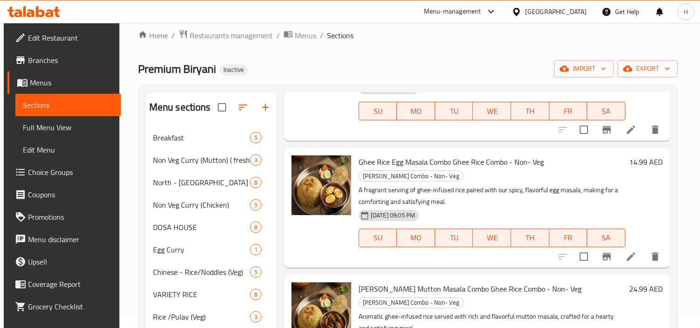
scroll to position [330, 0]
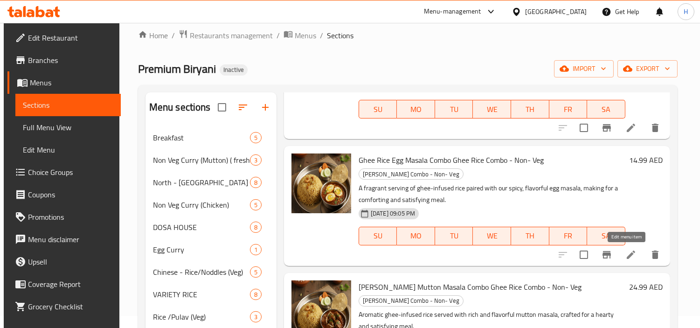
click at [627, 255] on icon at bounding box center [631, 254] width 8 height 8
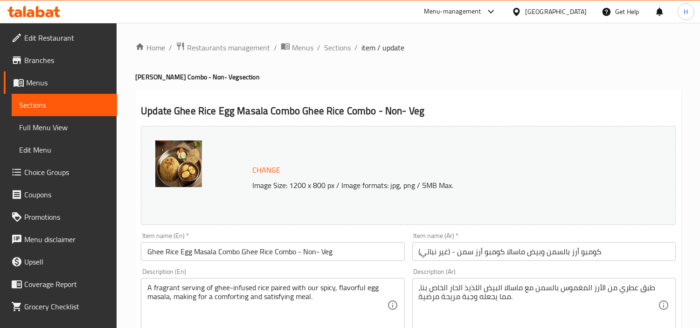
click at [528, 257] on input "كومبو أرز بالسمن وبيض ماسالا كومبو أرز سمن - (غير نباتي)" at bounding box center [543, 251] width 263 height 19
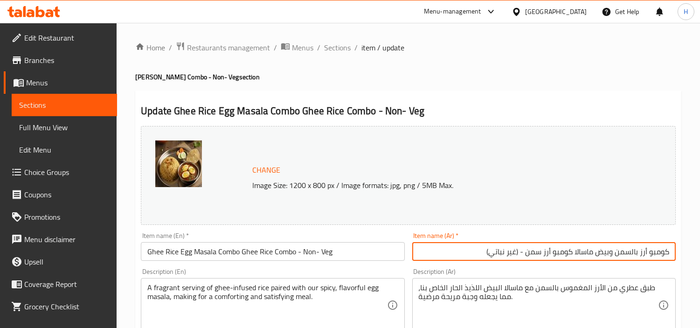
drag, startPoint x: 478, startPoint y: 254, endPoint x: 576, endPoint y: 255, distance: 98.9
click at [576, 255] on input "كومبو أرز بالسمن وبيض ماسالا كومبو أرز سمن - (غير نباتي)" at bounding box center [543, 251] width 263 height 19
click at [573, 259] on input "كومبو أرز بالسمن وبيض ماسالا كومبو أرز سمن - (غير نباتي)" at bounding box center [543, 251] width 263 height 19
drag, startPoint x: 575, startPoint y: 255, endPoint x: 470, endPoint y: 249, distance: 105.6
click at [470, 249] on input "كومبو أرز بالسمن وبيض ماسالا" at bounding box center [543, 251] width 263 height 19
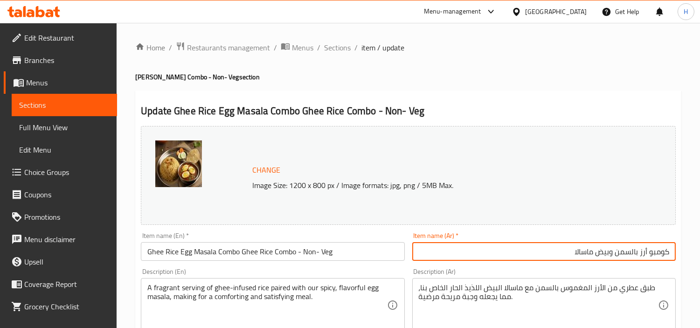
type input "كومبو أرز بالسمن وبيض ماسالا"
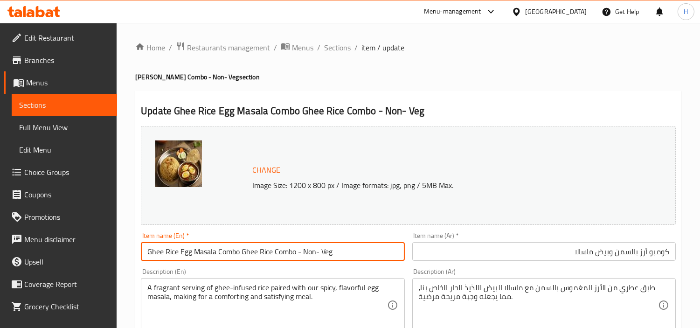
drag, startPoint x: 335, startPoint y: 251, endPoint x: 241, endPoint y: 257, distance: 93.9
click at [241, 257] on input "Ghee Rice Egg Masala Combo Ghee Rice Combo - Non- Veg" at bounding box center [272, 251] width 263 height 19
type input "Ghee Rice Egg Masala Combo"
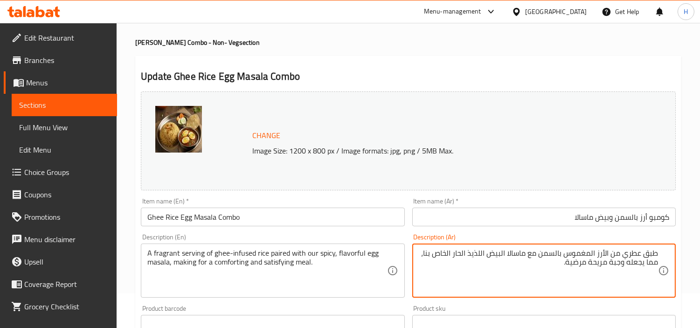
scroll to position [52, 0]
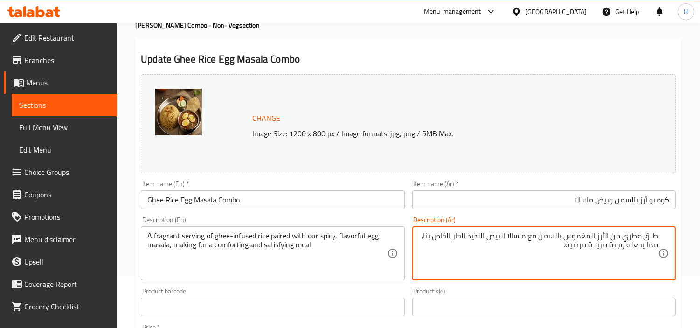
drag, startPoint x: 535, startPoint y: 247, endPoint x: 425, endPoint y: 239, distance: 109.9
click at [425, 239] on textarea "طبق عطري من الأرز المغموس بالسمن مع ماسالا البيض اللذيذ الحار الخاص بنا، مما يج…" at bounding box center [538, 253] width 239 height 44
type textarea "طبق عطري من الأرز المغموس بالسمن مع ماسالا البيض اللذيذ الحار الخاص بنا"
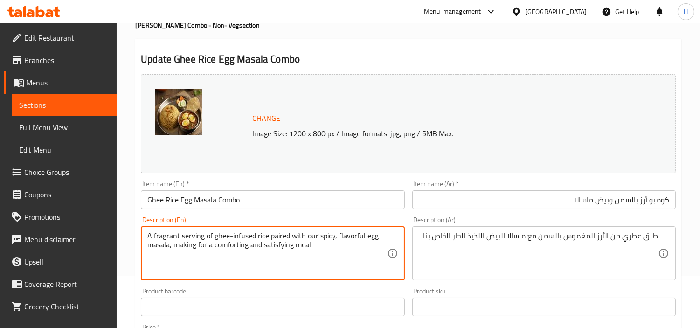
drag, startPoint x: 357, startPoint y: 248, endPoint x: 169, endPoint y: 249, distance: 187.5
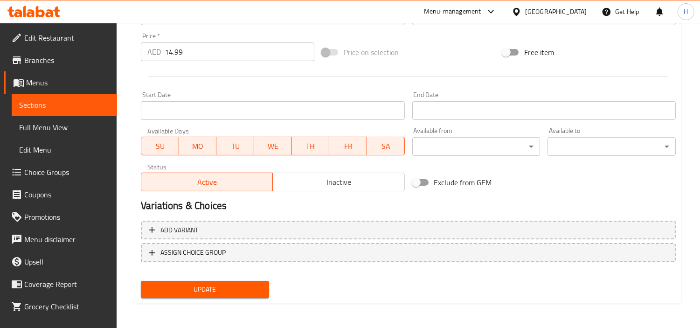
type textarea "A fragrant serving of ghee-infused rice paired with our spicy, flavorful egg ma…"
click at [230, 285] on span "Update" at bounding box center [204, 290] width 113 height 12
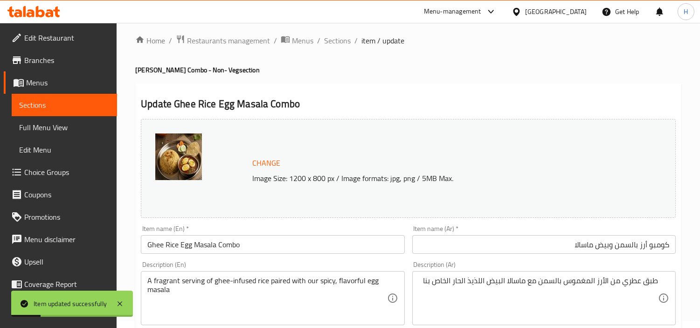
scroll to position [0, 0]
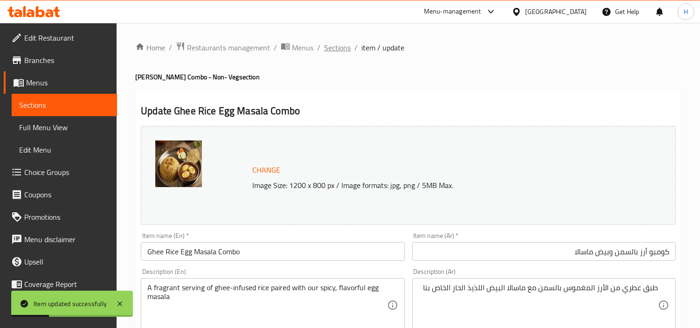
click at [346, 52] on span "Sections" at bounding box center [337, 47] width 27 height 11
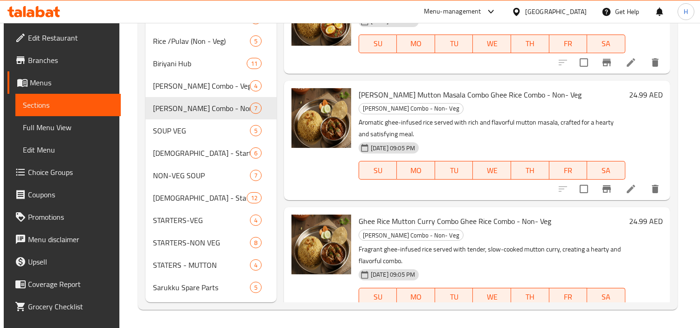
scroll to position [155, 0]
click at [627, 190] on icon at bounding box center [631, 188] width 8 height 8
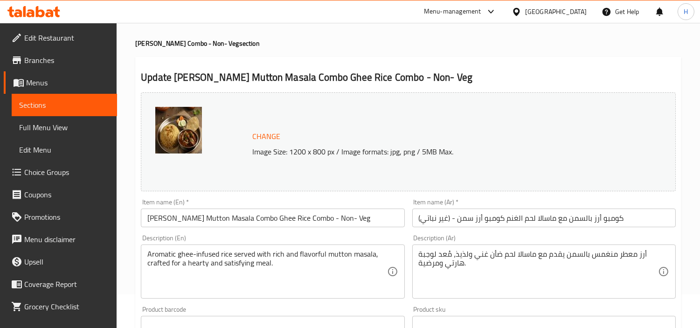
scroll to position [52, 0]
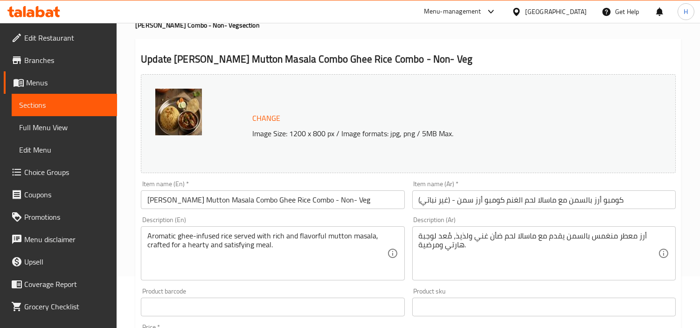
click at [523, 201] on input "كومبو أرز بالسمن مع ماسالا لحم الغنم كومبو أرز سمن - (غير نباتي)" at bounding box center [543, 199] width 263 height 19
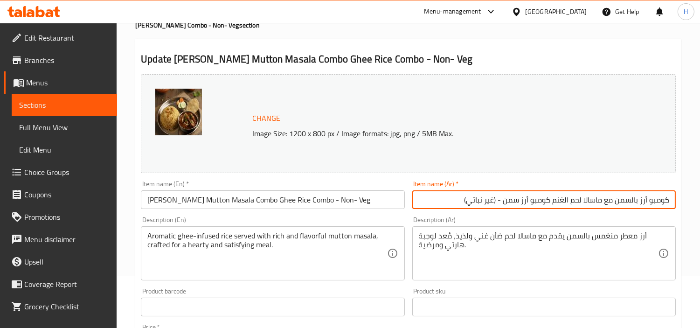
drag, startPoint x: 453, startPoint y: 199, endPoint x: 553, endPoint y: 201, distance: 99.4
click at [553, 201] on input "كومبو أرز بالسمن مع ماسالا لحم الغنم كومبو أرز سمن - (غير نباتي)" at bounding box center [543, 199] width 263 height 19
type input "كومبو أرز بالسمن مع ماسالا لحم الغنم"
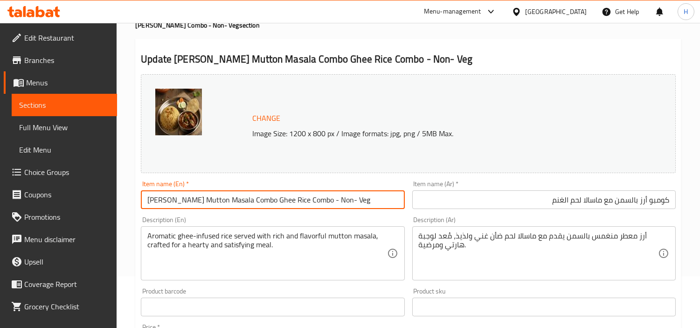
drag, startPoint x: 361, startPoint y: 196, endPoint x: 252, endPoint y: 199, distance: 109.2
click at [252, 199] on input "[PERSON_NAME] Mutton Masala Combo Ghee Rice Combo - Non- Veg" at bounding box center [272, 199] width 263 height 19
type input "[PERSON_NAME] Mutton Masala Combo"
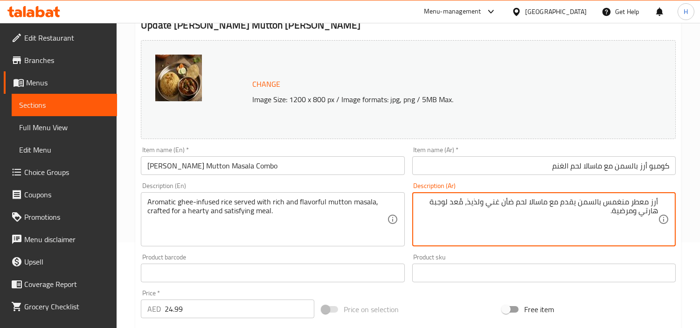
scroll to position [104, 0]
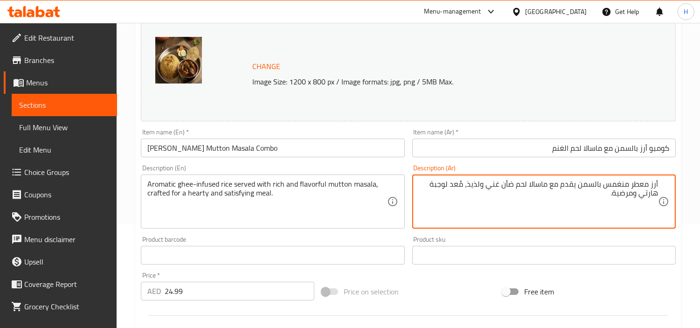
drag, startPoint x: 501, startPoint y: 209, endPoint x: 470, endPoint y: 190, distance: 36.6
click at [470, 190] on textarea "أرز معطر منغمس بالسمن يقدم مع ماسالا لحم ضأن غني ولذيذ، مُعد لوجبة هارتي ومرضية." at bounding box center [538, 202] width 239 height 44
type textarea "أرز معطر منغمس بالسمن يقدم مع ماسالا لحم ضأن غني ولذيذ"
drag, startPoint x: 351, startPoint y: 193, endPoint x: 333, endPoint y: 202, distance: 20.2
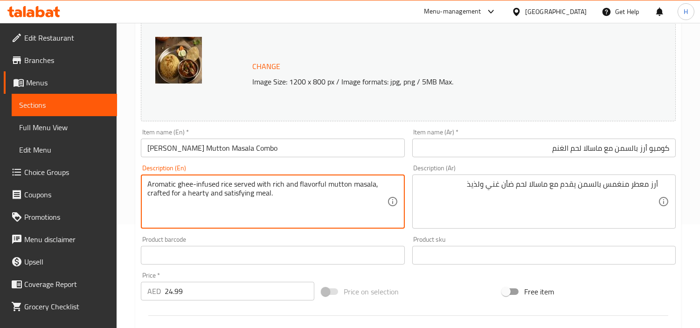
click at [333, 202] on textarea "Aromatic ghee-infused rice served with rich and flavorful mutton masala, crafte…" at bounding box center [266, 202] width 239 height 44
drag, startPoint x: 332, startPoint y: 201, endPoint x: 374, endPoint y: 180, distance: 46.3
click at [374, 180] on textarea "Aromatic ghee-infused rice served with rich and flavorful mutton masala, crafte…" at bounding box center [266, 202] width 239 height 44
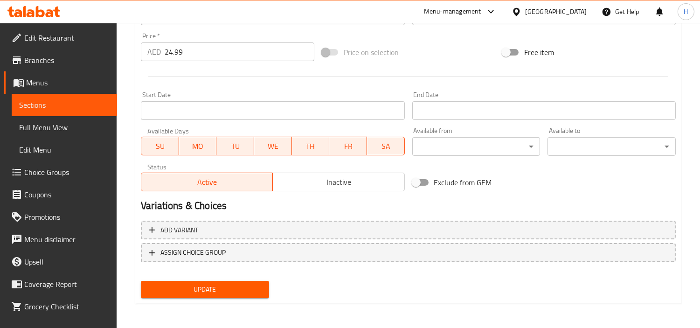
type textarea "Aromatic ghee-infused rice served with rich and flavorful mutton masala"
click at [243, 297] on div "Update" at bounding box center [205, 289] width 136 height 25
click at [244, 292] on span "Update" at bounding box center [204, 290] width 113 height 12
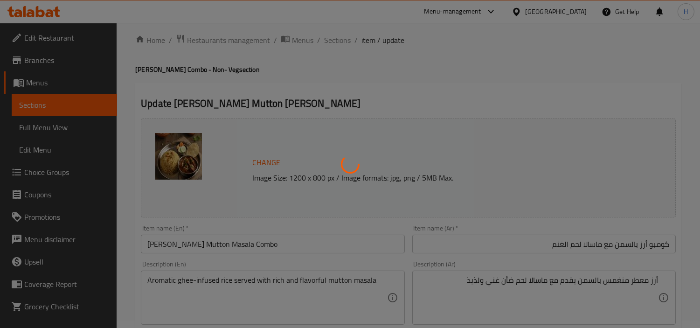
scroll to position [0, 0]
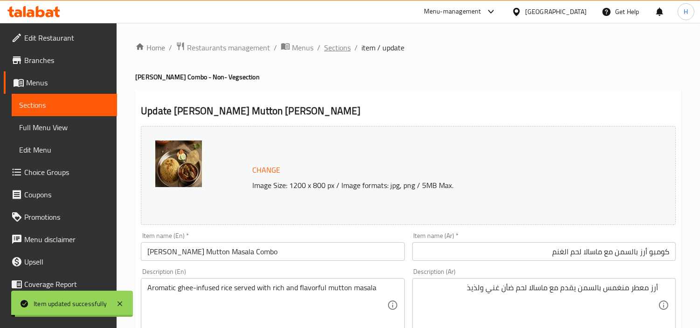
click at [332, 51] on span "Sections" at bounding box center [337, 47] width 27 height 11
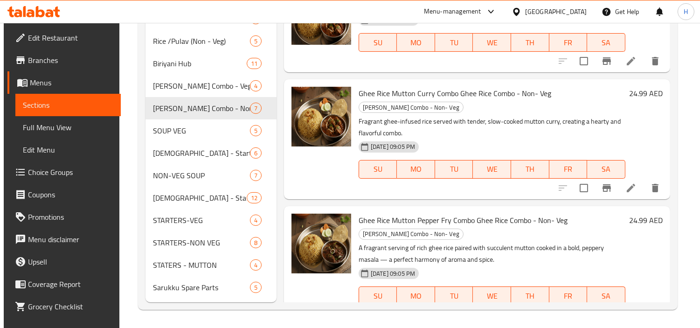
scroll to position [259, 0]
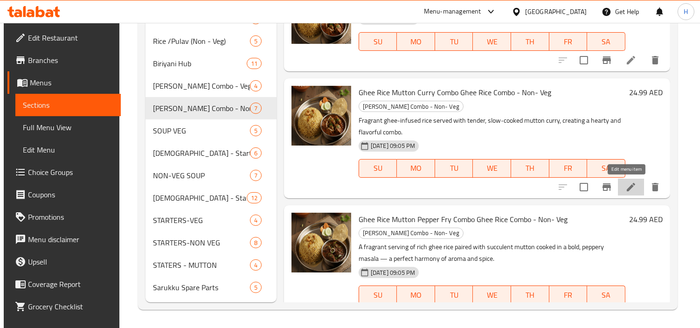
click at [626, 183] on icon at bounding box center [630, 186] width 11 height 11
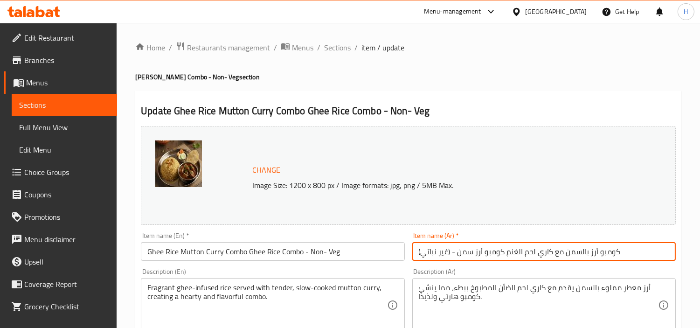
click at [591, 255] on input "كومبو أرز بالسمن مع كاري لحم الغنم كومبو أرز سمن - (غير نباتي)" at bounding box center [543, 251] width 263 height 19
drag, startPoint x: 463, startPoint y: 255, endPoint x: 557, endPoint y: 254, distance: 94.2
click at [557, 254] on input "كومبو أرز بالسمن مع كاري لحم الغنم كومبو أرز سمن - (غير نباتي)" at bounding box center [543, 251] width 263 height 19
type input "كومبو أرز بالسمن مع كاري لحم الغنم"
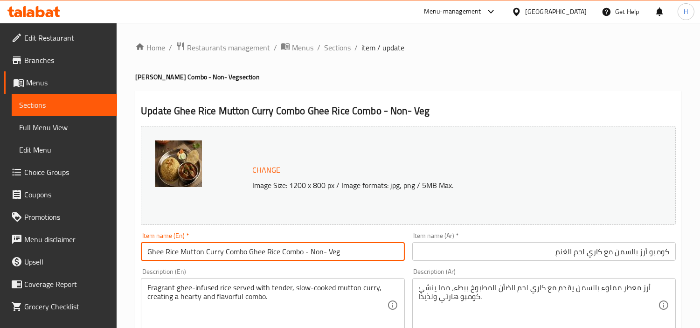
drag, startPoint x: 370, startPoint y: 251, endPoint x: 243, endPoint y: 258, distance: 127.1
click at [243, 258] on input "Ghee Rice Mutton Curry Combo Ghee Rice Combo - Non- Veg" at bounding box center [272, 251] width 263 height 19
type input "[PERSON_NAME] Mutton Curry Combo"
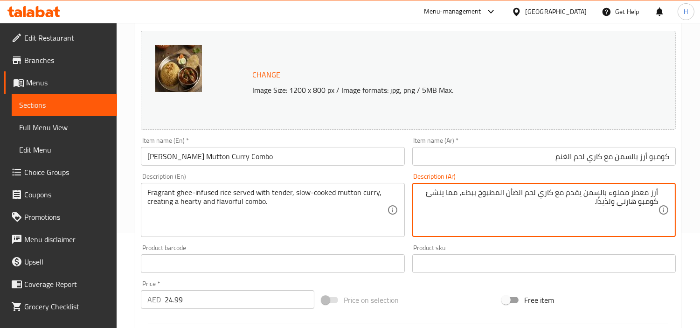
scroll to position [104, 0]
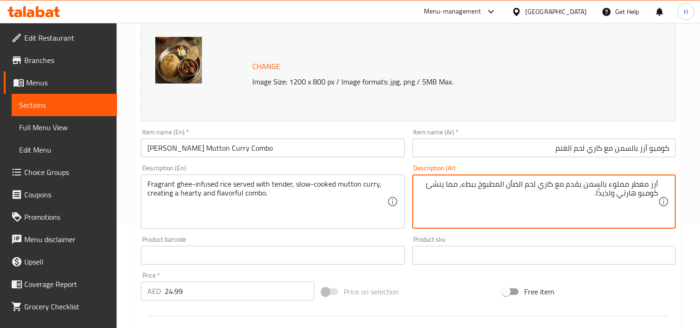
drag, startPoint x: 504, startPoint y: 197, endPoint x: 464, endPoint y: 188, distance: 40.6
click at [464, 188] on textarea "أرز معطر مملوء بالسمن يقدم مع كاري لحم الضأن المطبوخ ببطء، مما ينشئ كومبو هارتي…" at bounding box center [538, 202] width 239 height 44
type textarea "أرز معطر مملوء بالسمن يقدم مع كاري لحم الضأن المطبوخ ببطء"
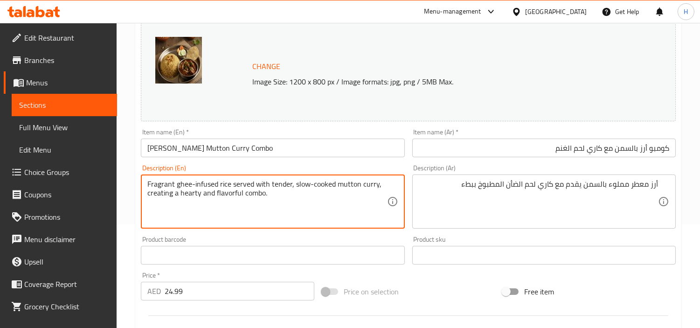
drag, startPoint x: 365, startPoint y: 198, endPoint x: 378, endPoint y: 187, distance: 17.5
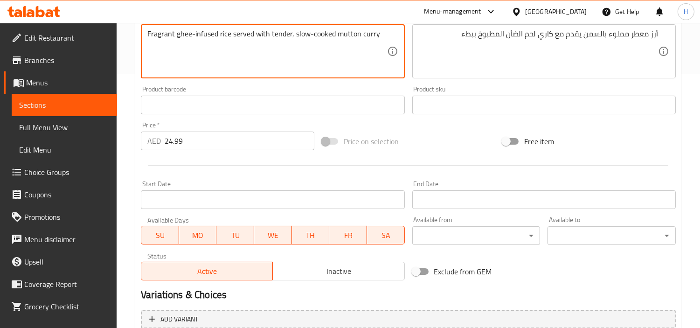
scroll to position [311, 0]
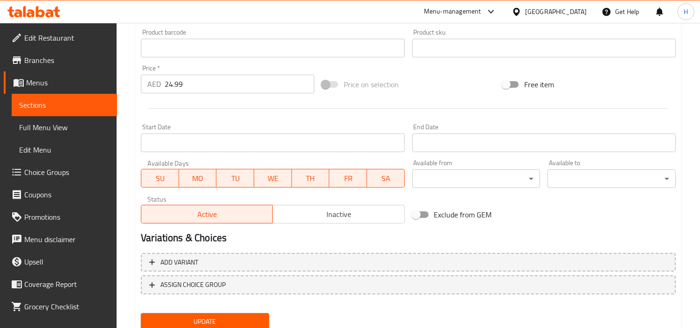
type textarea "Fragrant ghee-infused rice served with tender, slow-cooked mutton curry"
click at [253, 316] on span "Update" at bounding box center [204, 322] width 113 height 12
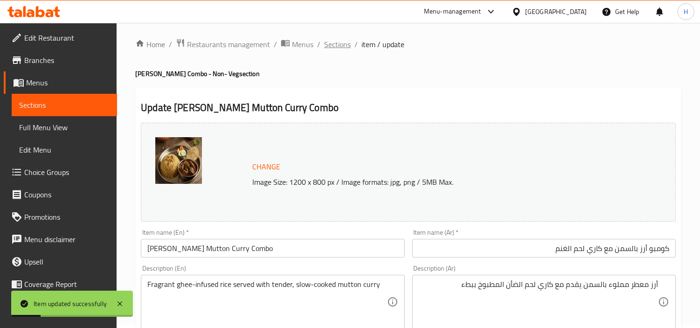
scroll to position [0, 0]
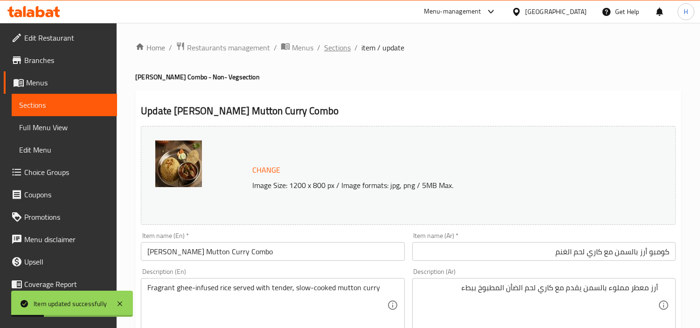
click at [343, 47] on span "Sections" at bounding box center [337, 47] width 27 height 11
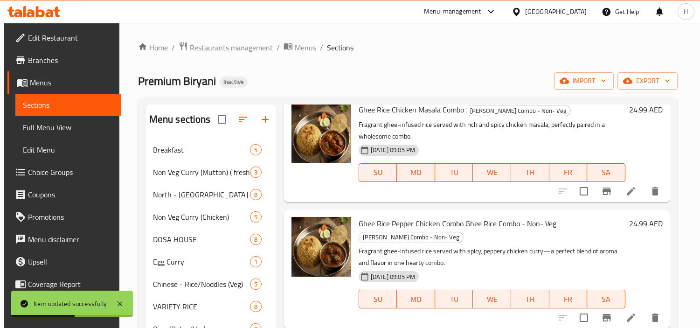
scroll to position [204, 0]
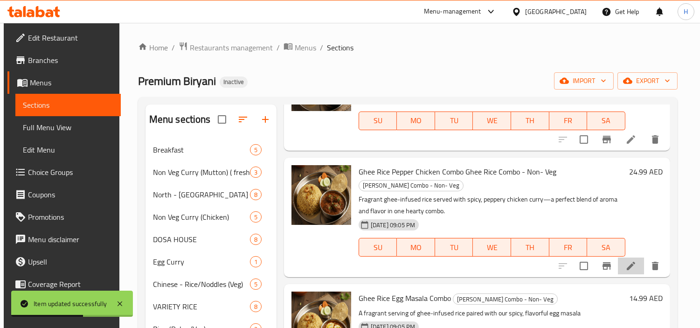
click at [628, 272] on li at bounding box center [631, 265] width 26 height 17
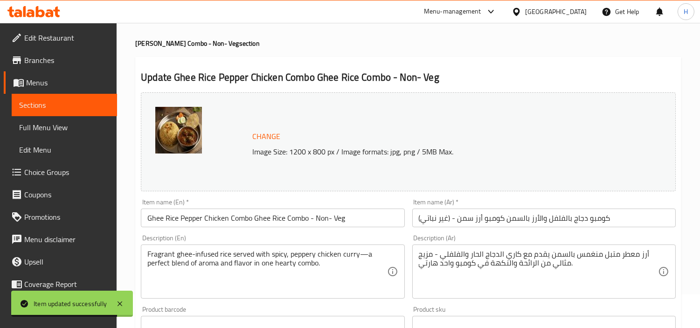
scroll to position [52, 0]
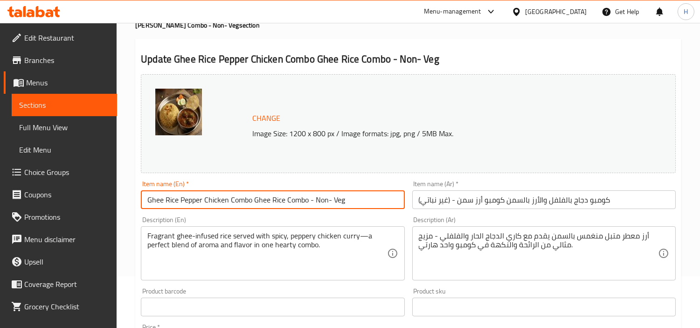
drag, startPoint x: 359, startPoint y: 201, endPoint x: 254, endPoint y: 207, distance: 105.6
click at [254, 207] on input "Ghee Rice Pepper Chicken Combo Ghee Rice Combo - Non- Veg" at bounding box center [272, 199] width 263 height 19
type input "Ghee Rice Pepper Chicken Combo"
click at [483, 198] on input "كومبو دجاج بالفلفل والأرز بالسمن كومبو أرز سمن - (غير نباتي)" at bounding box center [543, 199] width 263 height 19
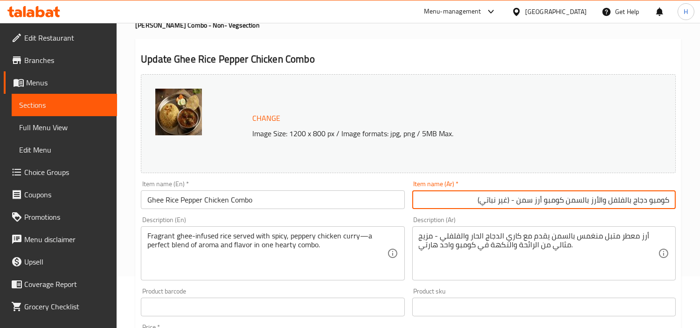
drag, startPoint x: 464, startPoint y: 202, endPoint x: 568, endPoint y: 207, distance: 103.6
click at [568, 207] on input "كومبو دجاج بالفلفل والأرز بالسمن كومبو أرز سمن - (غير نباتي)" at bounding box center [543, 199] width 263 height 19
type input "كومبو دجاج بالفلفل والأرز بالسمن"
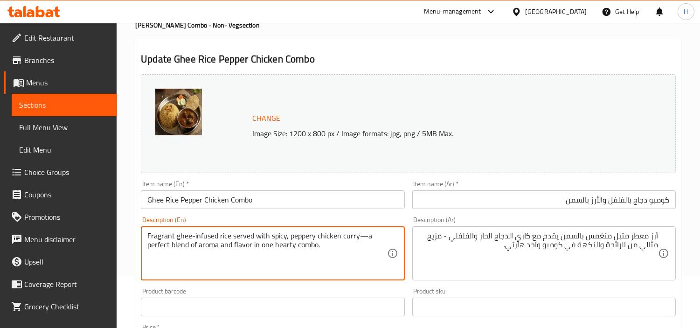
drag, startPoint x: 345, startPoint y: 248, endPoint x: 358, endPoint y: 238, distance: 16.3
type textarea "Fragrant ghee-infused rice served with spicy, peppery chicken curry"
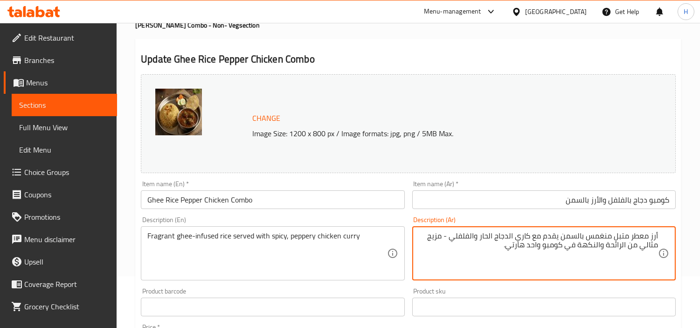
drag, startPoint x: 478, startPoint y: 249, endPoint x: 451, endPoint y: 240, distance: 27.6
click at [451, 240] on textarea "أرز معطر متبل منغمس بالسمن يقدم مع كاري الدجاج الحار والفلفلي - مزيج مثالي من ا…" at bounding box center [538, 253] width 239 height 44
type textarea "أرز معطر متبل منغمس بالسمن يقدم مع كاري الدجاج الحار والفلفلي"
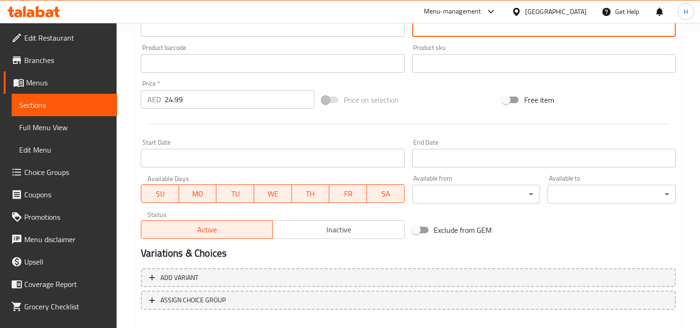
scroll to position [343, 0]
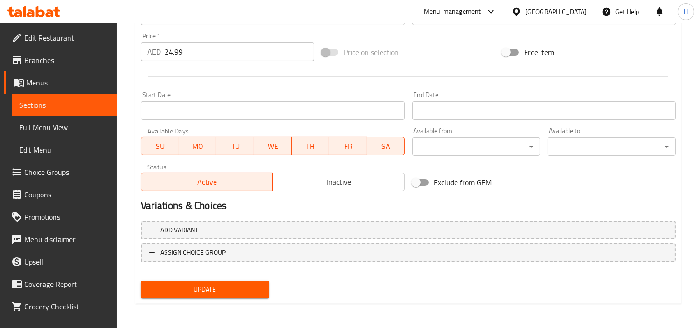
click at [241, 284] on span "Update" at bounding box center [204, 290] width 113 height 12
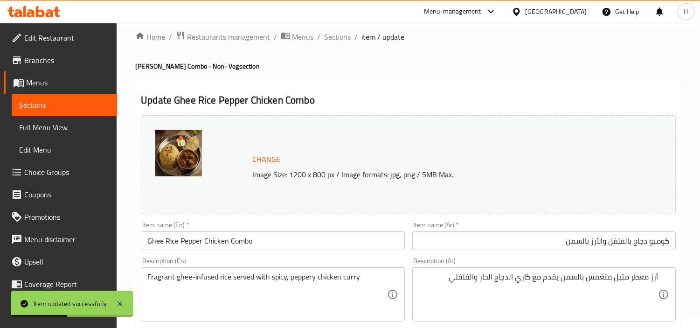
scroll to position [0, 0]
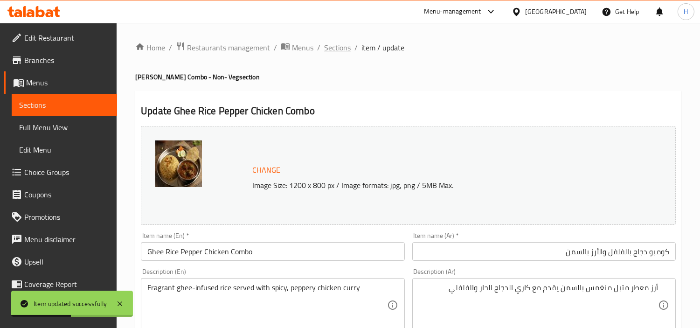
click at [340, 47] on span "Sections" at bounding box center [337, 47] width 27 height 11
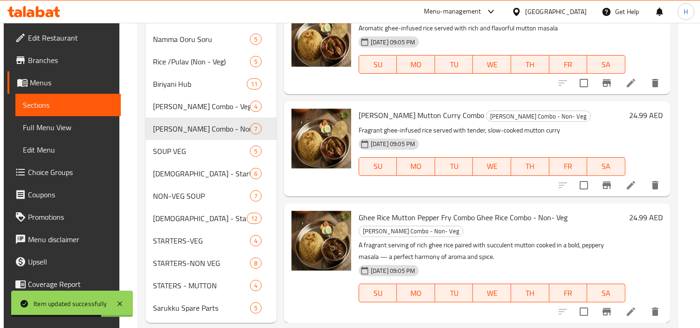
scroll to position [355, 0]
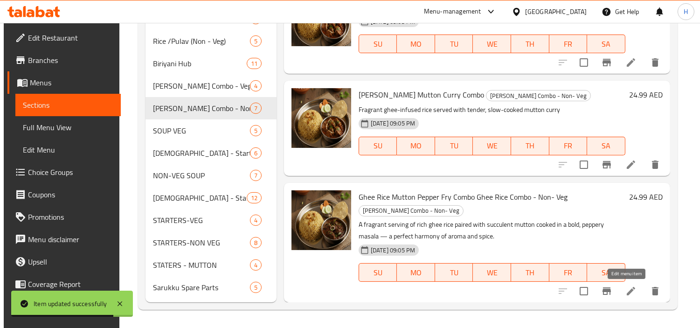
click at [630, 289] on icon at bounding box center [631, 291] width 8 height 8
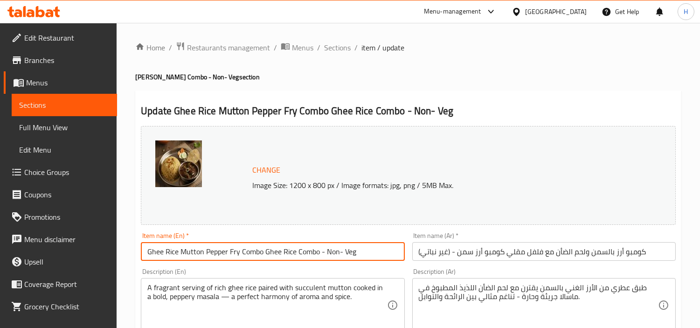
drag, startPoint x: 384, startPoint y: 255, endPoint x: 263, endPoint y: 258, distance: 121.3
click at [263, 258] on input "Ghee Rice Mutton Pepper Fry Combo Ghee Rice Combo - Non- Veg" at bounding box center [272, 251] width 263 height 19
type input "Ghee Rice Mutton Pepper Fry Combo"
click at [488, 253] on input "كومبو أرز بالسمن ولحم الضأن مع فلفل مقلي كومبو أرز سمن - (غير نباتي)" at bounding box center [543, 251] width 263 height 19
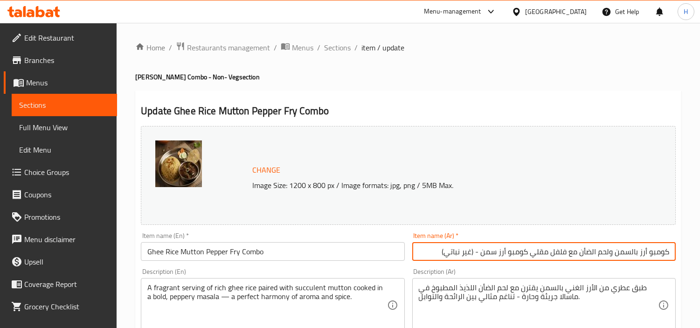
drag, startPoint x: 423, startPoint y: 253, endPoint x: 535, endPoint y: 256, distance: 112.0
click at [535, 256] on input "كومبو أرز بالسمن ولحم الضأن مع فلفل مقلي كومبو أرز سمن - (غير نباتي)" at bounding box center [543, 251] width 263 height 19
click at [427, 248] on input "كومبو أرز بالسمن ولحم الضأن مع فلفل مقلي كومبو أرز سمن - (غير نباتي)" at bounding box center [543, 251] width 263 height 19
drag, startPoint x: 430, startPoint y: 252, endPoint x: 533, endPoint y: 253, distance: 102.6
click at [533, 253] on input "كومبو أرز بالسمن ولحم الضأن مع فلفل مقلي كومبو أرز سمن - (غير نباتي)" at bounding box center [543, 251] width 263 height 19
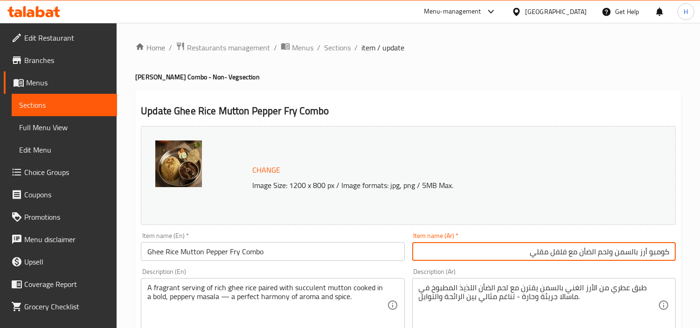
type input "كومبو أرز بالسمن ولحم الضأن مع فلفل مقلي"
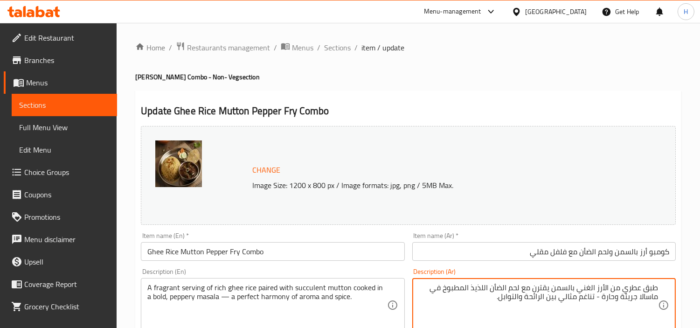
drag, startPoint x: 498, startPoint y: 299, endPoint x: 602, endPoint y: 302, distance: 104.5
click at [602, 302] on textarea "طبق عطري من الأرز الغني بالسمن يقترن مع لحم الضأن اللذيذ المطبوخ في ماسالا جريئ…" at bounding box center [538, 305] width 239 height 44
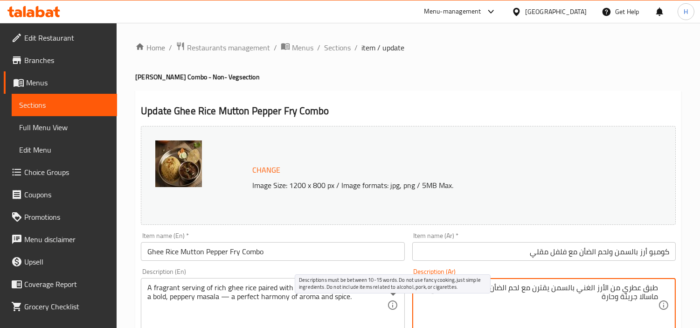
type textarea "طبق عطري من الأرز الغني بالسمن يقترن مع لحم الضأن اللذيذ المطبوخ في ماسالا جريئ…"
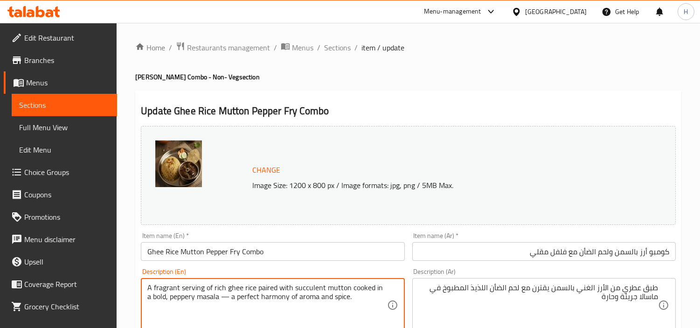
drag, startPoint x: 363, startPoint y: 298, endPoint x: 214, endPoint y: 301, distance: 149.2
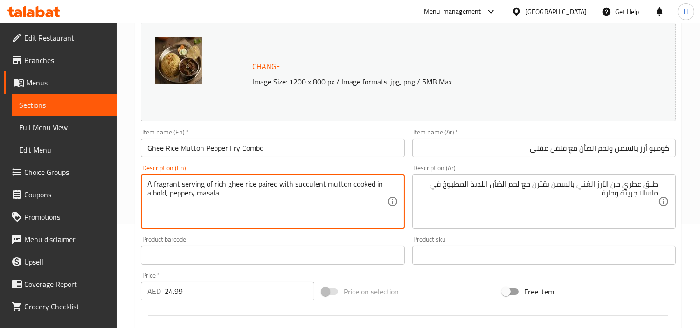
scroll to position [155, 0]
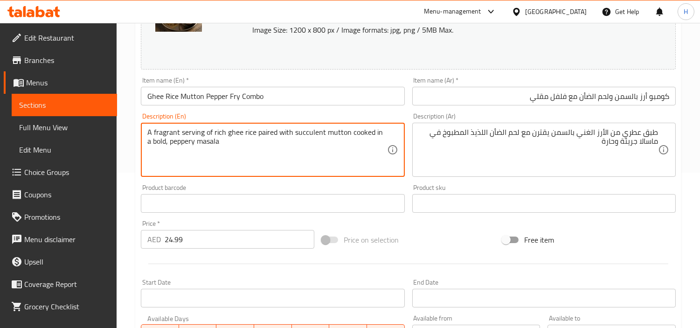
type textarea "A fragrant serving of rich ghee rice paired with succulent mutton cooked in a b…"
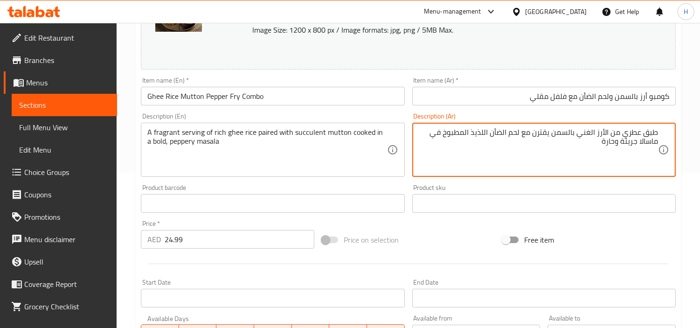
drag, startPoint x: 605, startPoint y: 147, endPoint x: 614, endPoint y: 147, distance: 8.9
drag, startPoint x: 593, startPoint y: 149, endPoint x: 637, endPoint y: 150, distance: 43.4
click at [637, 150] on textarea "طبق عطري من الأرز الغني بالسمن يقترن مع لحم الضأن اللذيذ المطبوخ في ماسالا جريئ…" at bounding box center [538, 150] width 239 height 44
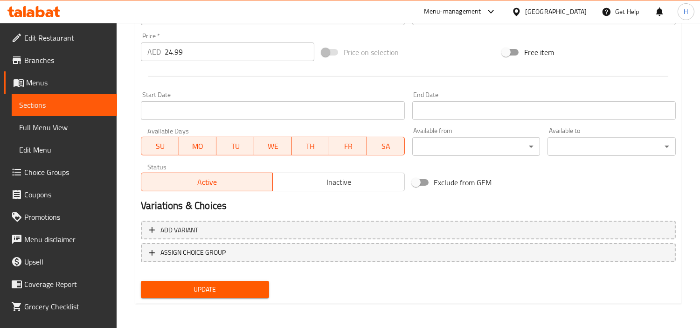
type textarea "طبق عطري من الأرز الغني بالسمن يقترن مع لحم الضأن اللذيذ المطبوخ في ماسالا فلفلي"
drag, startPoint x: 242, startPoint y: 287, endPoint x: 263, endPoint y: 288, distance: 21.5
click at [243, 287] on span "Update" at bounding box center [204, 290] width 113 height 12
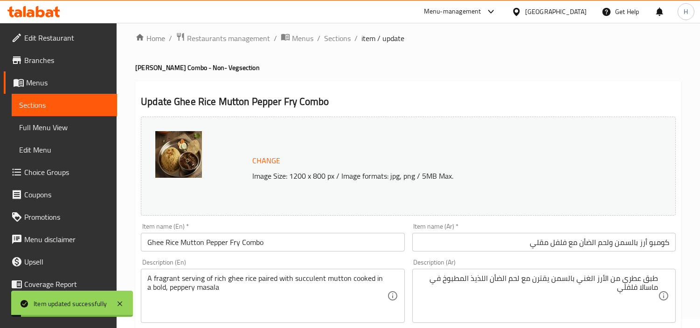
scroll to position [0, 0]
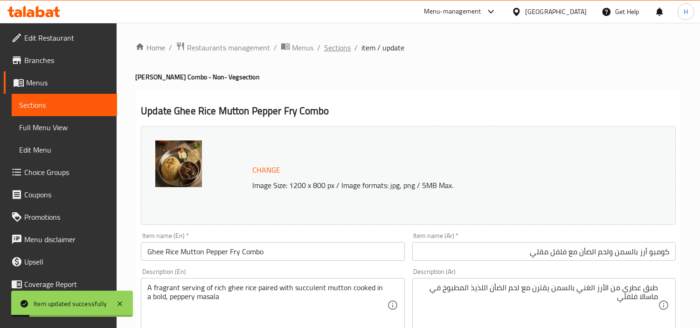
click at [339, 53] on span "Sections" at bounding box center [337, 47] width 27 height 11
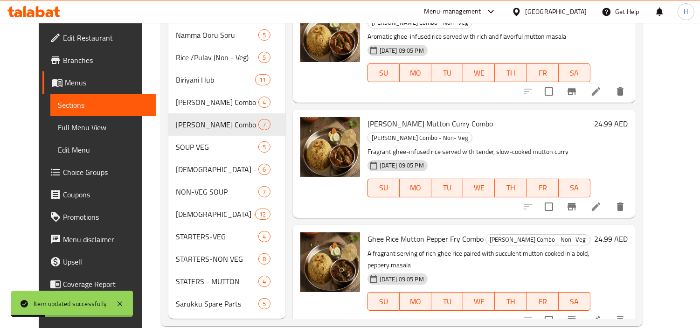
scroll to position [355, 0]
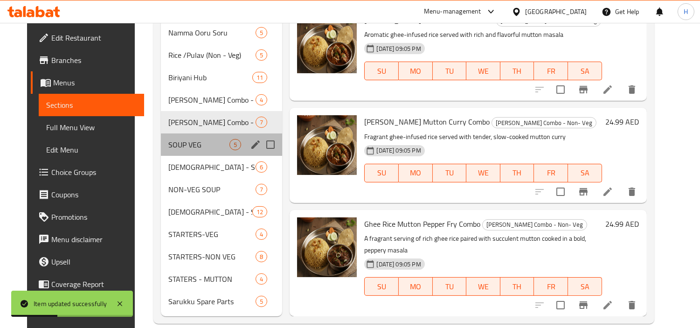
click at [211, 136] on div "SOUP VEG 5" at bounding box center [221, 144] width 121 height 22
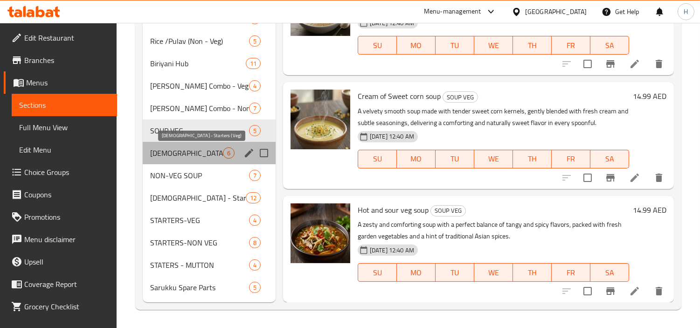
click at [196, 154] on span "[DEMOGRAPHIC_DATA] - Starters (Veg)" at bounding box center [186, 152] width 73 height 11
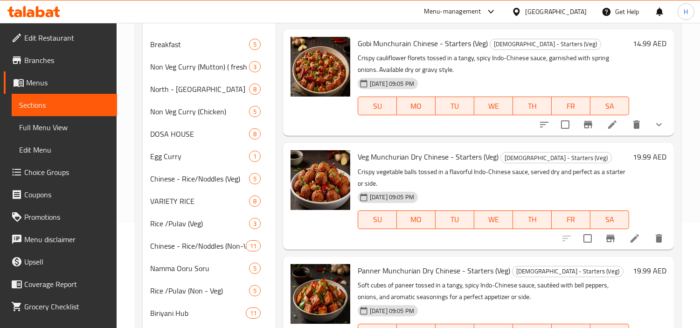
scroll to position [96, 0]
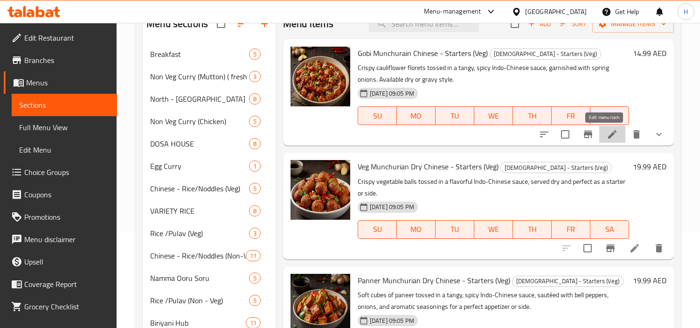
click at [607, 139] on icon at bounding box center [612, 134] width 11 height 11
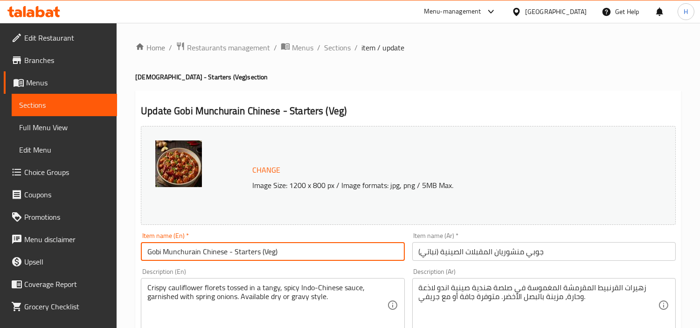
drag, startPoint x: 333, startPoint y: 246, endPoint x: 201, endPoint y: 259, distance: 132.2
click at [201, 259] on input "Gobi Munchurain Chinese - Starters (Veg)" at bounding box center [272, 251] width 263 height 19
type input "Gobi Munchurain"
click at [473, 239] on div "Item name (Ar)   * جوبي منشوريان المقبلات الصينية (نباتي) Item name (Ar) *" at bounding box center [543, 246] width 263 height 28
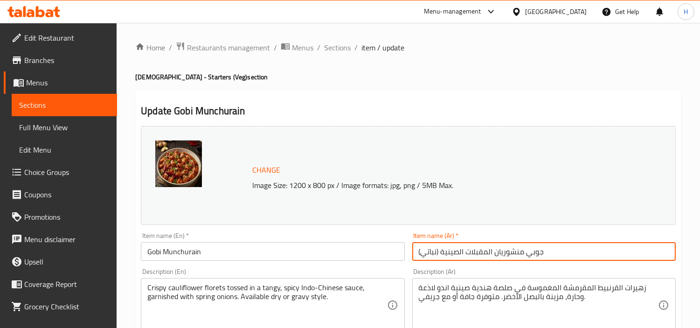
click at [482, 248] on input "جوبي منشوريان المقبلات الصينية (نباتي)" at bounding box center [543, 251] width 263 height 19
drag, startPoint x: 457, startPoint y: 248, endPoint x: 620, endPoint y: 259, distance: 163.1
click at [620, 259] on input "جوبي منشوريان المقبلات الصينية (نباتي)" at bounding box center [543, 251] width 263 height 19
type input "[PERSON_NAME]"
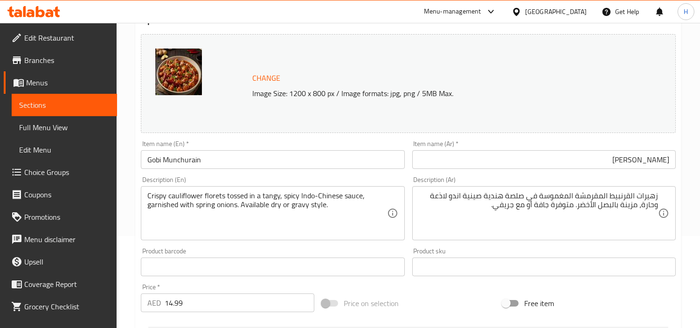
scroll to position [104, 0]
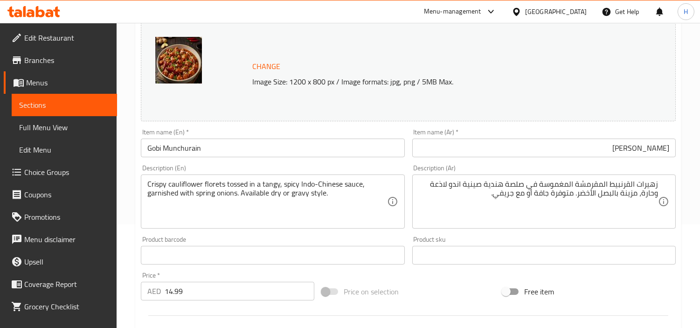
click at [491, 210] on textarea "زهيرات القرنبيط المقرمشة المغموسة في صلصة هندية صينية اندو لاذعة وحارة، مزينة ب…" at bounding box center [538, 202] width 239 height 44
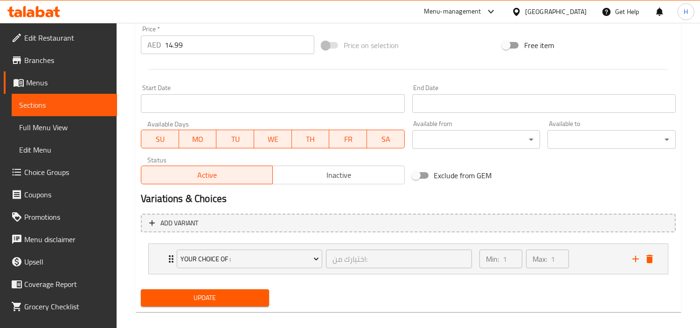
scroll to position [359, 0]
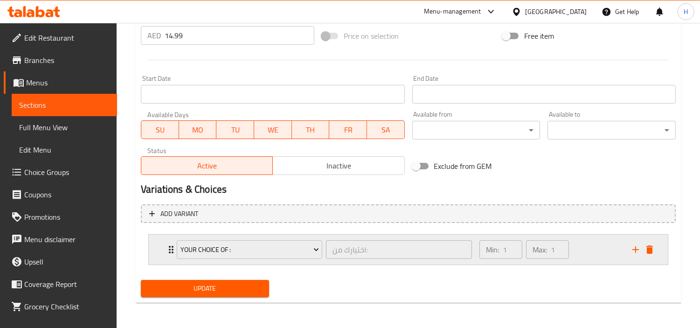
click at [598, 251] on div "Min: 1 ​ Max: 1 ​" at bounding box center [550, 250] width 153 height 30
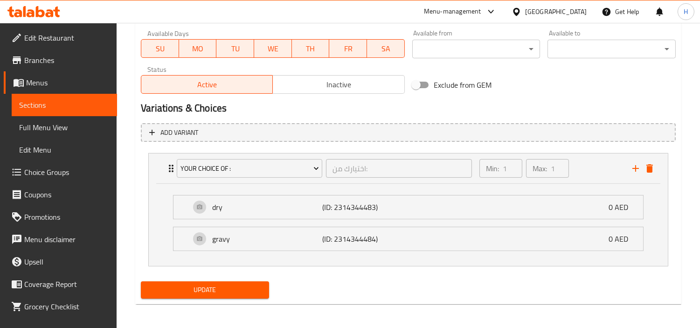
scroll to position [442, 0]
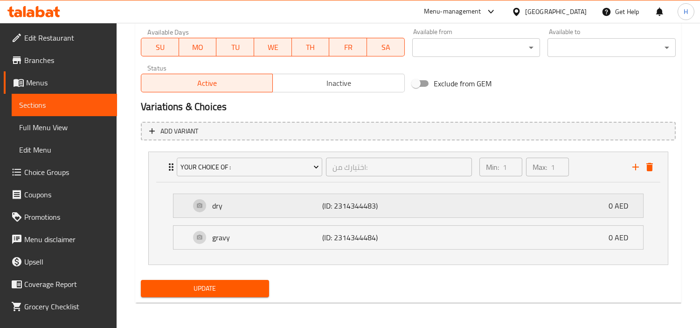
click at [385, 212] on div "dry (ID: 2314344483) 0 AED" at bounding box center [411, 205] width 442 height 23
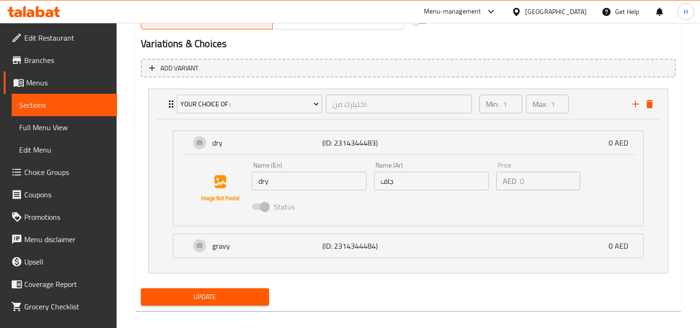
scroll to position [513, 0]
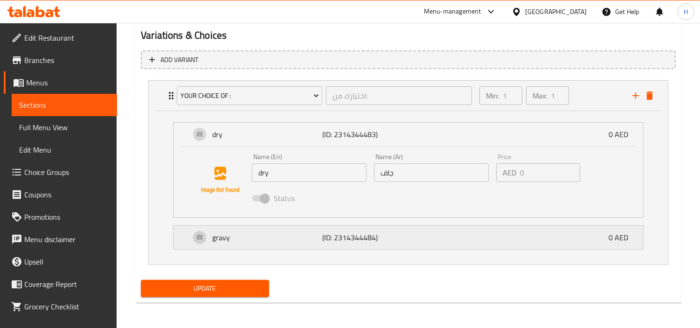
click at [414, 235] on div "gravy (ID: 2314344484) 0 AED" at bounding box center [411, 237] width 442 height 23
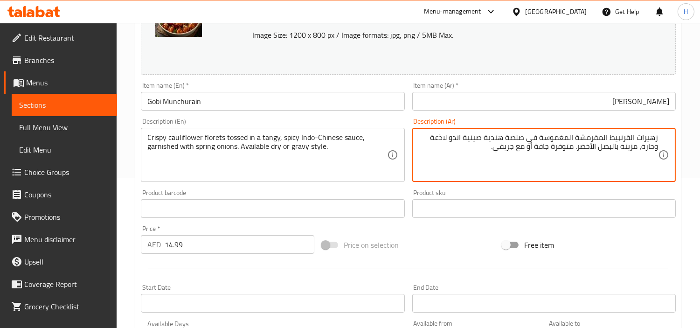
click at [533, 147] on textarea "زهيرات القرنبيط المقرمشة المغموسة في صلصة هندية صينية اندو لاذعة وحارة، مزينة ب…" at bounding box center [538, 155] width 239 height 44
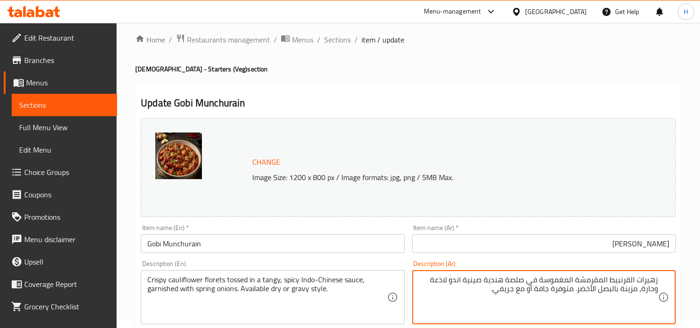
scroll to position [0, 0]
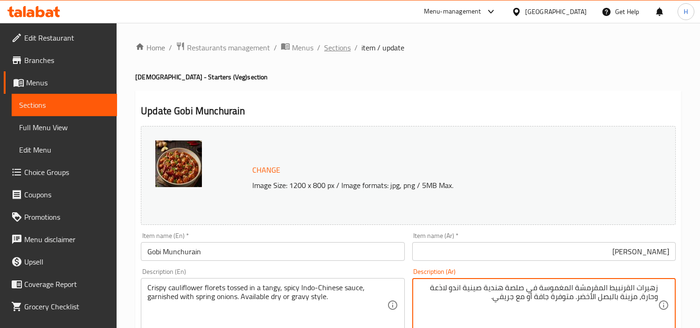
click at [341, 44] on span "Sections" at bounding box center [337, 47] width 27 height 11
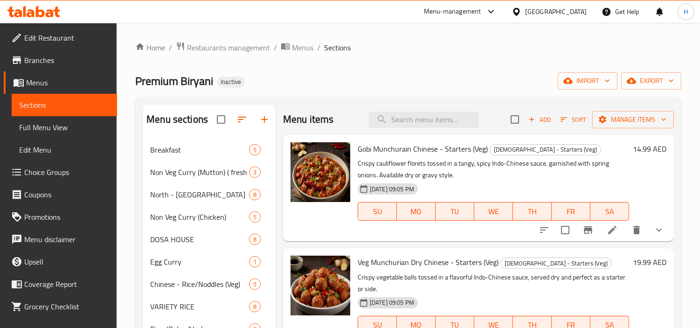
click at [599, 231] on li at bounding box center [612, 230] width 26 height 17
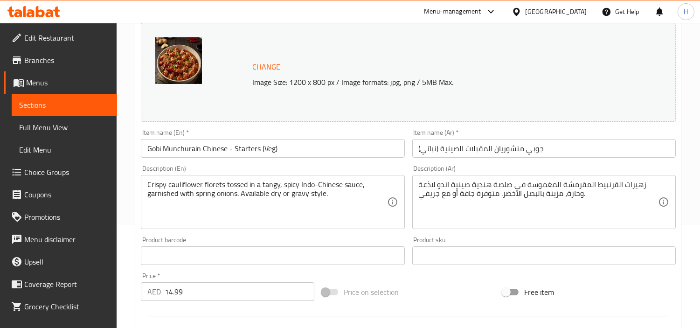
scroll to position [104, 0]
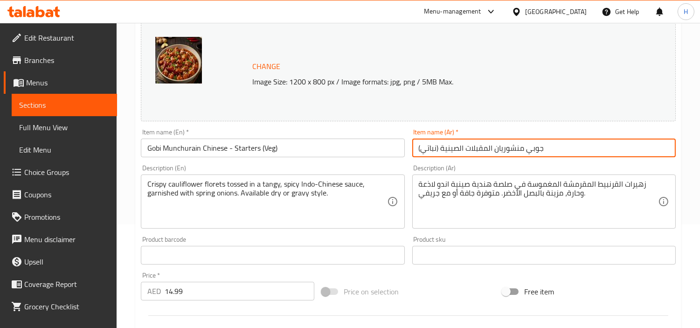
click at [511, 153] on input "جوبي منشوريان المقبلات الصينية (نباتي)" at bounding box center [543, 148] width 263 height 19
drag, startPoint x: 510, startPoint y: 147, endPoint x: 583, endPoint y: 143, distance: 72.9
click at [583, 143] on input "جوبي منشوريان المقبلات الصينية (نباتي)" at bounding box center [543, 148] width 263 height 19
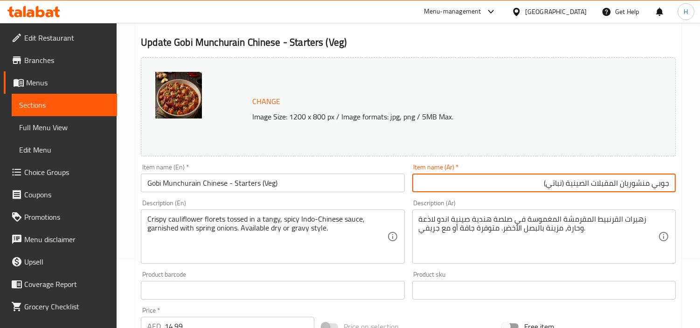
scroll to position [52, 0]
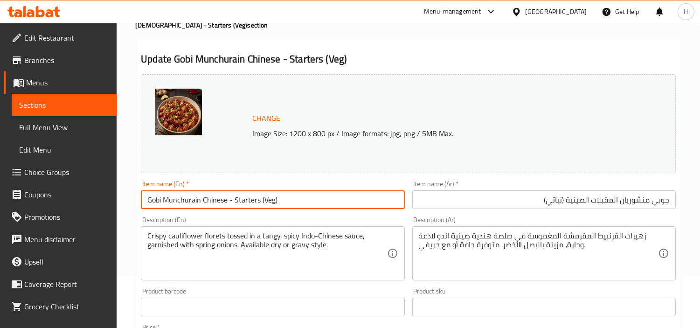
drag, startPoint x: 320, startPoint y: 200, endPoint x: 203, endPoint y: 203, distance: 117.1
click at [203, 203] on input "Gobi Munchurain Chinese - Starters (Veg)" at bounding box center [272, 199] width 263 height 19
type input "Gobi Manchurian"
click at [515, 216] on div "Description (Ar) زهيرات القرنبيط المقرمشة المغموسة في صلصة هندية صينية اندو لاذ…" at bounding box center [544, 248] width 271 height 71
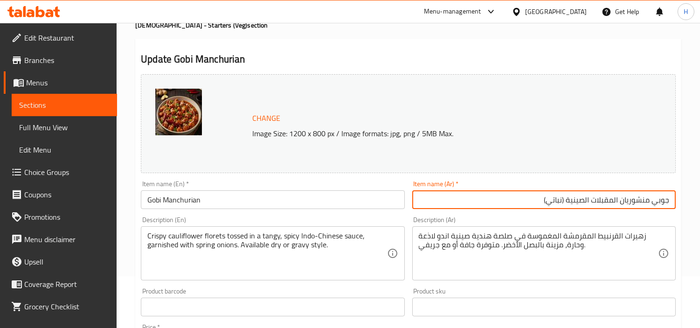
drag, startPoint x: 522, startPoint y: 201, endPoint x: 593, endPoint y: 208, distance: 71.2
click at [593, 208] on input "جوبي منشوريان المقبلات الصينية (نباتي)" at bounding box center [543, 199] width 263 height 19
click at [614, 201] on input "جوبي منشوريان المقبلات الصينية (نباتي)" at bounding box center [543, 199] width 263 height 19
drag, startPoint x: 618, startPoint y: 201, endPoint x: 511, endPoint y: 194, distance: 108.0
click at [511, 194] on input "جوبي منشوريان المقبلات الصينية (نباتي)" at bounding box center [543, 199] width 263 height 19
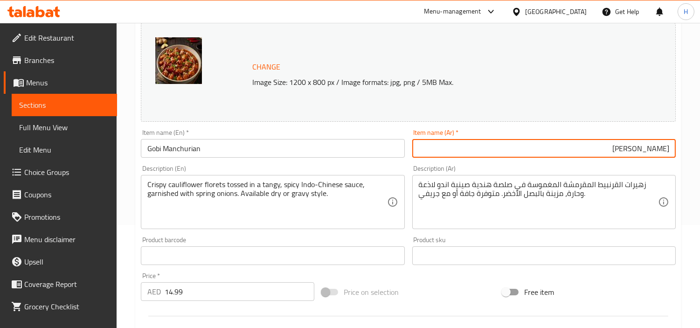
scroll to position [104, 0]
type input "[PERSON_NAME]"
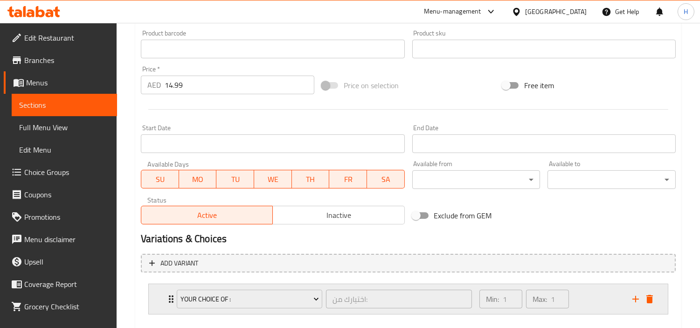
scroll to position [359, 0]
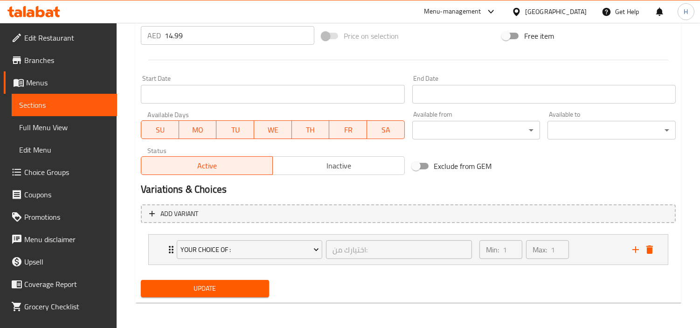
click at [253, 299] on div "Update" at bounding box center [205, 288] width 136 height 25
click at [255, 292] on span "Update" at bounding box center [204, 289] width 113 height 12
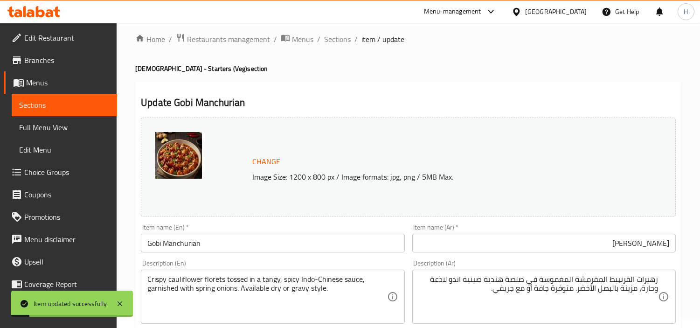
scroll to position [0, 0]
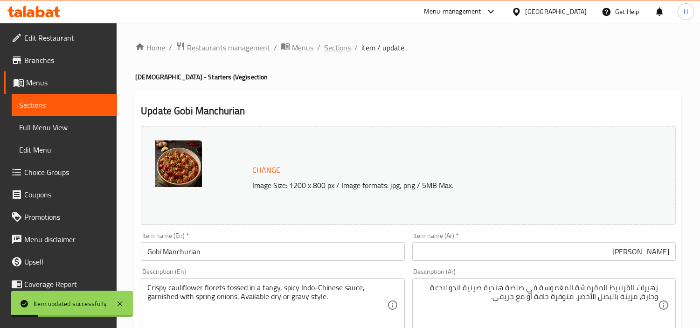
click at [346, 50] on span "Sections" at bounding box center [337, 47] width 27 height 11
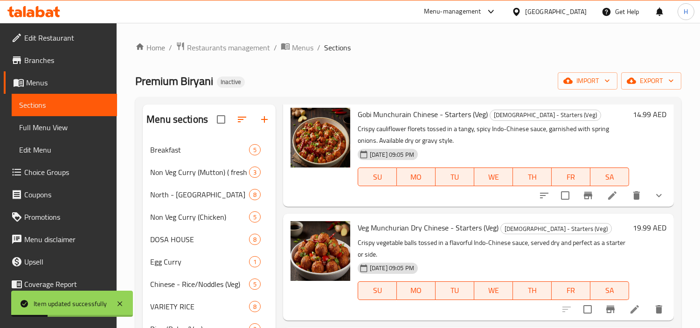
scroll to position [52, 0]
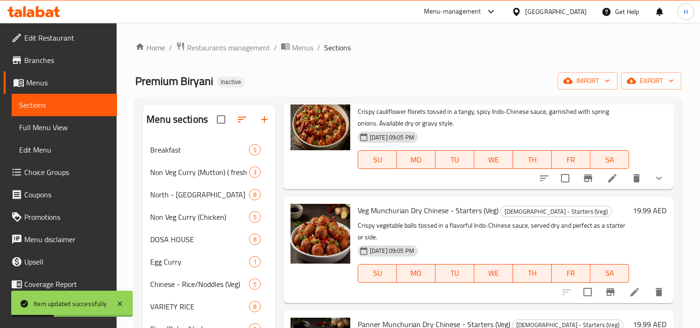
click at [633, 295] on li at bounding box center [635, 292] width 26 height 17
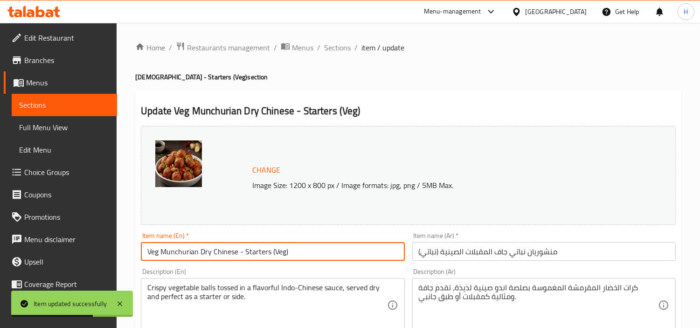
drag, startPoint x: 315, startPoint y: 249, endPoint x: 212, endPoint y: 250, distance: 103.1
click at [212, 250] on input "Veg Munchurian Dry Chinese - Starters (Veg)" at bounding box center [272, 251] width 263 height 19
type input "Veg Manchurian Dry"
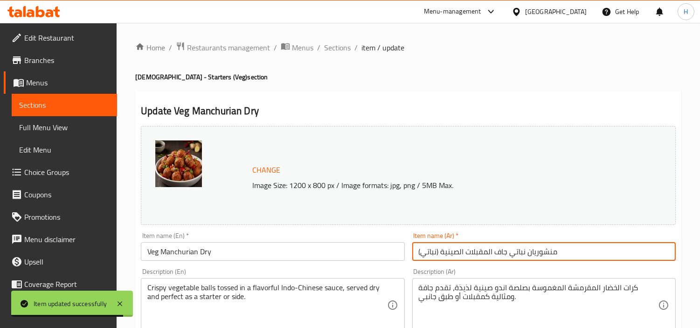
click at [444, 248] on input "منشوريان نباتي جاف المقبلات الصينية (نباتي)" at bounding box center [543, 251] width 263 height 19
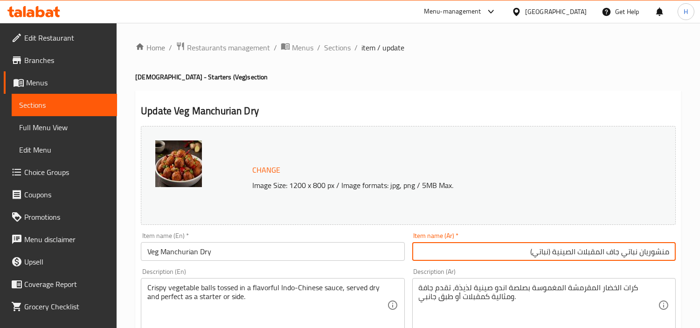
drag, startPoint x: 516, startPoint y: 256, endPoint x: 608, endPoint y: 260, distance: 91.5
click at [608, 260] on input "منشوريان نباتي جاف المقبلات الصينية (نباتي)" at bounding box center [543, 251] width 263 height 19
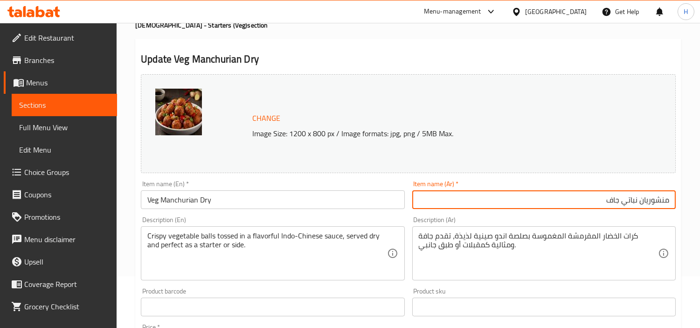
type input "منشوريان نباتي جاف"
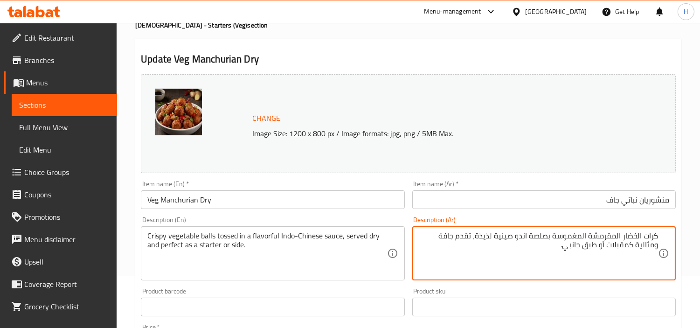
click at [637, 237] on textarea "كرات الخضار المقرمشة المغموسة بصلصة اندو صينية لذيذة، تقدم جافة ومثالية كمقبلات…" at bounding box center [538, 253] width 239 height 44
click at [622, 240] on textarea "كرات خضار المقرمشة المغموسة بصلصة اندو صينية لذيذة، تقدم جافة ومثالية كمقبلات أ…" at bounding box center [538, 253] width 239 height 44
click at [619, 240] on textarea "كرات خضار المقرمشة المغموسة بصلصة اندو صينية لذيذة، تقدم جافة ومثالية كمقبلات أ…" at bounding box center [538, 253] width 239 height 44
click at [592, 234] on textarea "كرات خضار مقرمشة المغموسة بصلصة اندو صينية لذيذة، تقدم جافة ومثالية كمقبلات أو …" at bounding box center [538, 253] width 239 height 44
click at [530, 239] on textarea "كرات خضار مقرمشة مغموسة بصلصة اندو صينية لذيذة، تقدم جافة ومثالية كمقبلات أو طب…" at bounding box center [538, 253] width 239 height 44
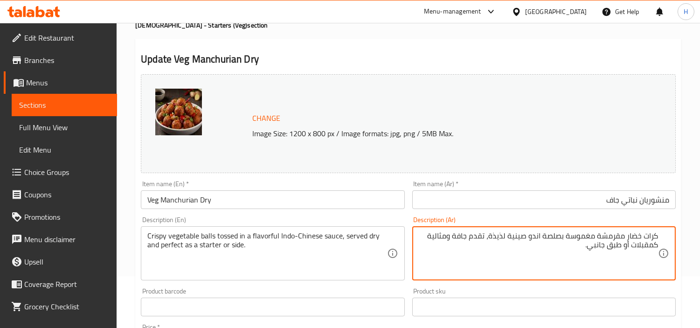
click at [536, 237] on textarea "كرات خضار مقرمشة مغموسة بصلصة اندو صينية لذيذة، تقدم جافة ومثالية كمقبلات أو طب…" at bounding box center [538, 253] width 239 height 44
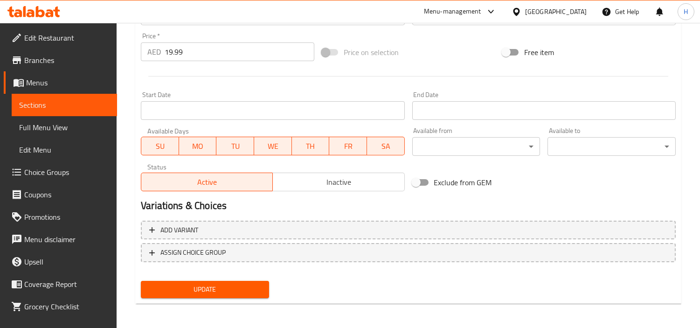
type textarea "كرات خضار مقرمشة مغموسة بصلصة هندية صينية لذيذة، تقدم جافة ومثالية كمقبلات أو ط…"
click at [220, 290] on span "Update" at bounding box center [204, 290] width 113 height 12
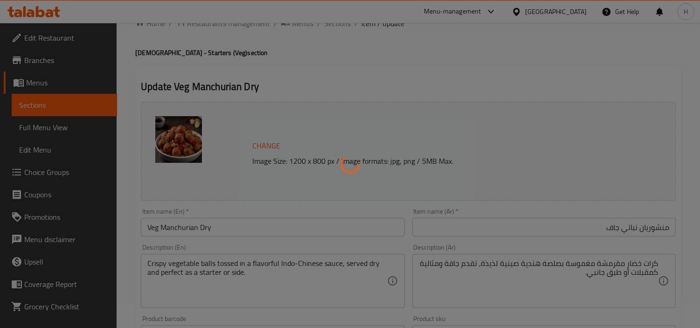
scroll to position [0, 0]
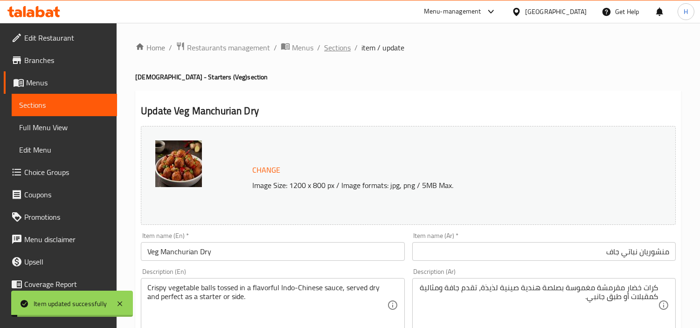
click at [324, 45] on span "Sections" at bounding box center [337, 47] width 27 height 11
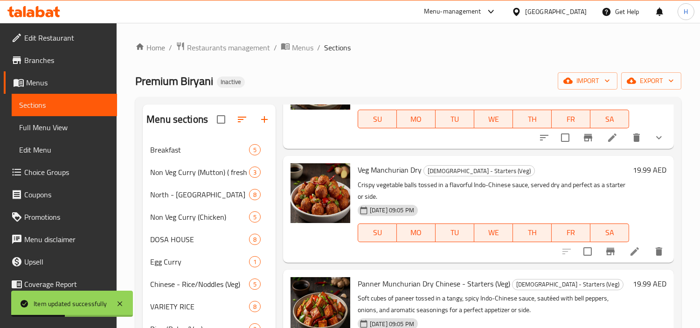
scroll to position [152, 0]
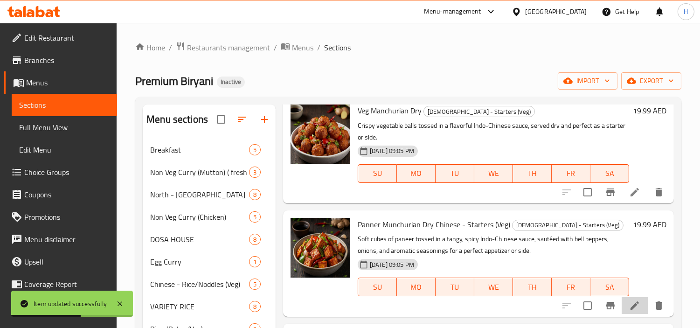
click at [622, 307] on li at bounding box center [635, 305] width 26 height 17
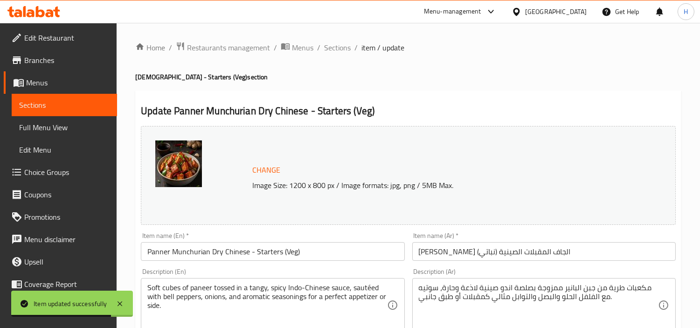
click at [618, 257] on input "[PERSON_NAME] الجاف المقبلات الصينية (نباتي)" at bounding box center [543, 251] width 263 height 19
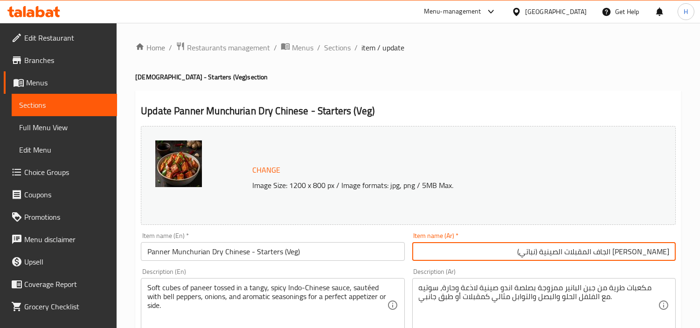
drag, startPoint x: 507, startPoint y: 253, endPoint x: 605, endPoint y: 257, distance: 98.0
click at [605, 257] on input "[PERSON_NAME] الجاف المقبلات الصينية (نباتي)" at bounding box center [543, 251] width 263 height 19
type input "[PERSON_NAME] الجاف"
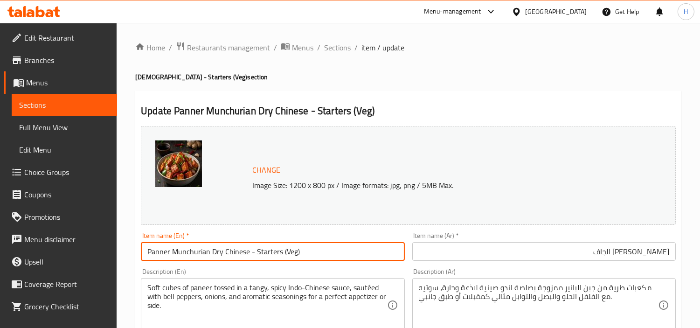
drag, startPoint x: 318, startPoint y: 243, endPoint x: 211, endPoint y: 254, distance: 107.8
click at [211, 254] on input "Panner Munchurian Dry Chinese - Starters (Veg)" at bounding box center [272, 251] width 263 height 19
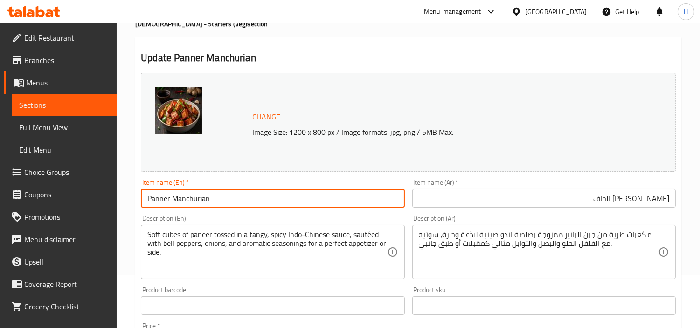
scroll to position [104, 0]
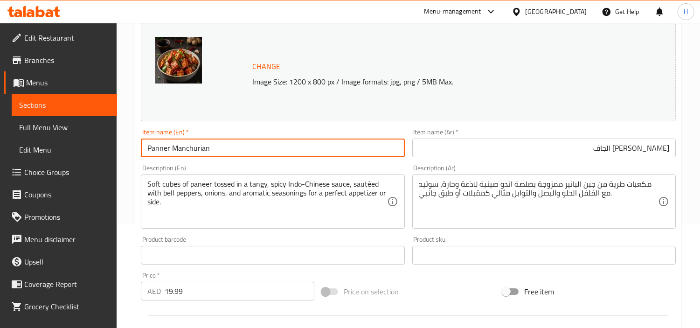
type input "Panner Manchurian"
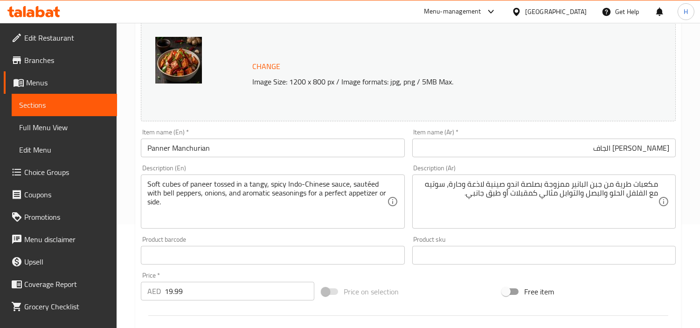
click at [582, 201] on textarea "مكعبات طرية من جبن البانير ممزوجة بصلصة اندو صينية لاذعة وحارة، سوتيه مع الفلفل…" at bounding box center [538, 202] width 239 height 44
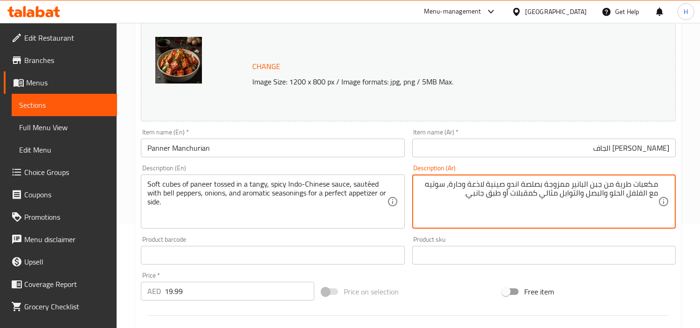
click at [600, 187] on textarea "مكعبات طرية من جبن البانير ممزوجة بصلصة اندو صينية لاذعة وحارة، سوتيه مع الفلفل…" at bounding box center [538, 202] width 239 height 44
click at [599, 188] on textarea "مكعبات طرية من البانير ممزوجة بصلصة اندو صينية لاذعة وحارة، سوتيه مع الفلفل الح…" at bounding box center [538, 202] width 239 height 44
click at [534, 187] on textarea "مكعبات طرية من بانير ممزوجة بصلصة اندو صينية لاذعة وحارة، سوتيه مع الفلفل الحلو…" at bounding box center [538, 202] width 239 height 44
click at [535, 187] on textarea "مكعبات طرية من بانير ممزوجة بصلصة اندو صينية لاذعة وحارة، سوتيه مع الفلفل الحلو…" at bounding box center [538, 202] width 239 height 44
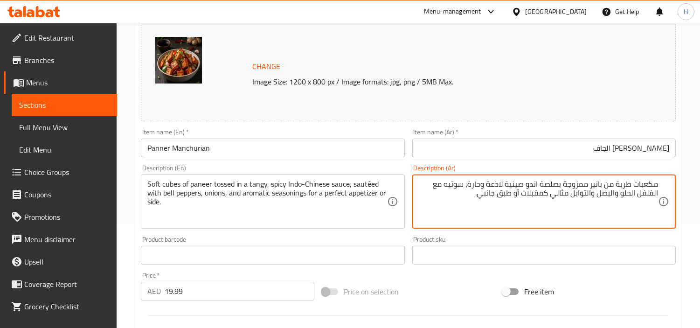
click at [529, 185] on textarea "مكعبات طرية من بانير ممزوجة بصلصة اندو صينية لاذعة وحارة، سوتيه مع الفلفل الحلو…" at bounding box center [538, 202] width 239 height 44
type textarea "مكعبات طرية من بانير ممزوجة بصلصة هندية صينية لاذعة وحارة، سوتيه مع الفلفل الحل…"
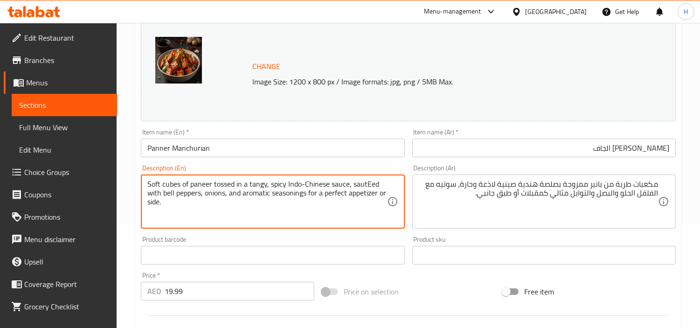
click at [371, 186] on textarea "Soft cubes of paneer tossed in a tangy, spicy Indo-Chinese sauce, sautEed with …" at bounding box center [266, 202] width 239 height 44
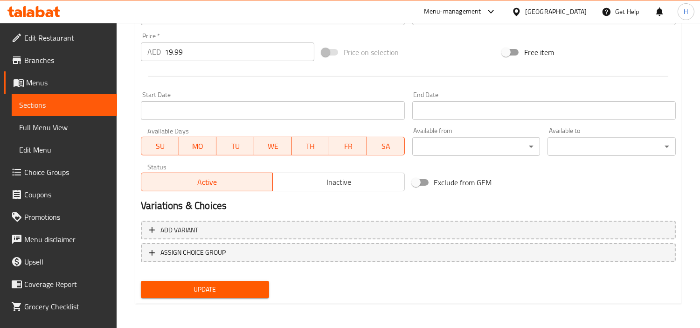
type textarea "Soft cubes of paneer tossed in a tangy, spicy Indo-Chinese sauce, sauteed with …"
click at [258, 288] on span "Update" at bounding box center [204, 290] width 113 height 12
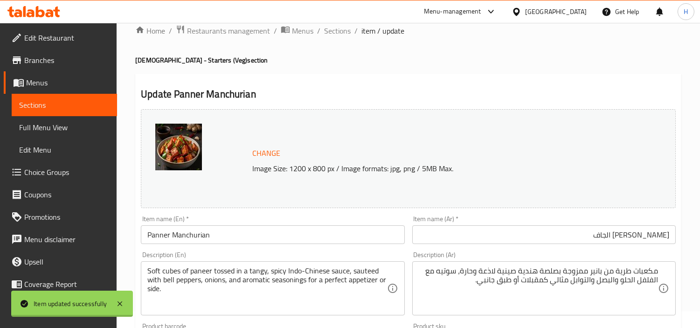
scroll to position [0, 0]
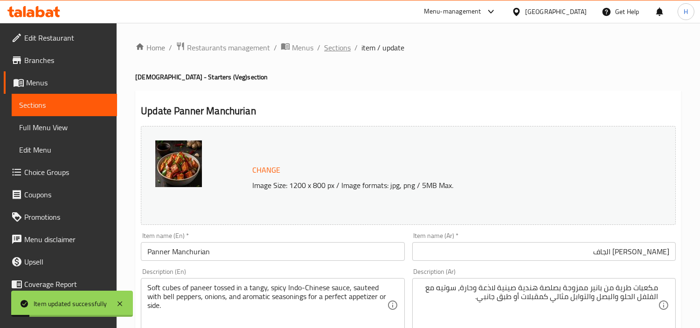
click at [339, 42] on span "Sections" at bounding box center [337, 47] width 27 height 11
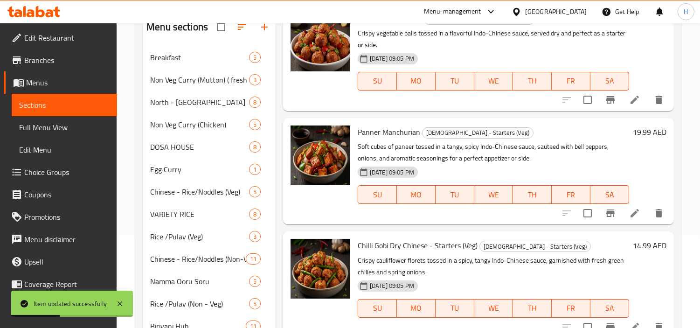
scroll to position [155, 0]
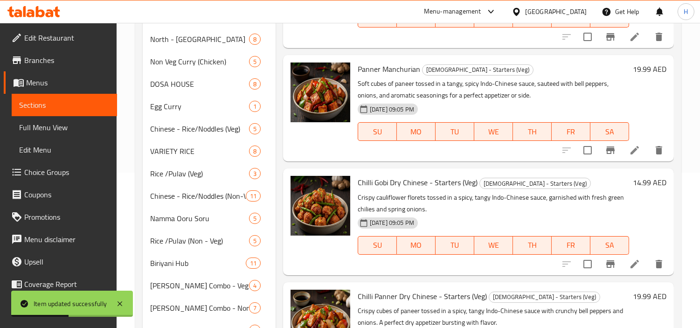
click at [631, 261] on icon at bounding box center [634, 263] width 11 height 11
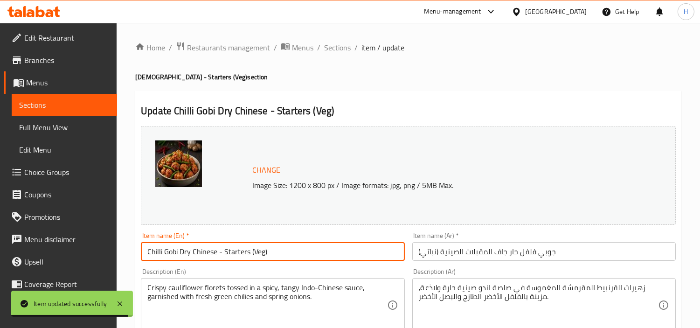
click at [191, 252] on input "Chilli Gobi Dry Chinese - Starters (Veg)" at bounding box center [272, 251] width 263 height 19
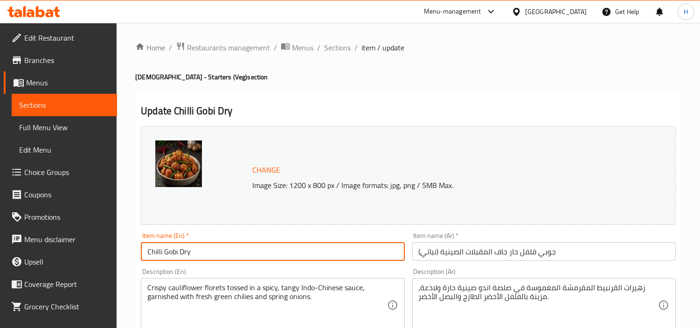
click at [394, 255] on input "Chilli Gobi Dry" at bounding box center [272, 251] width 263 height 19
type input "Chilli Gobi Dry"
click at [454, 258] on input "جوبي فلفل حار جاف المقبلات الصينية (نباتي)" at bounding box center [543, 251] width 263 height 19
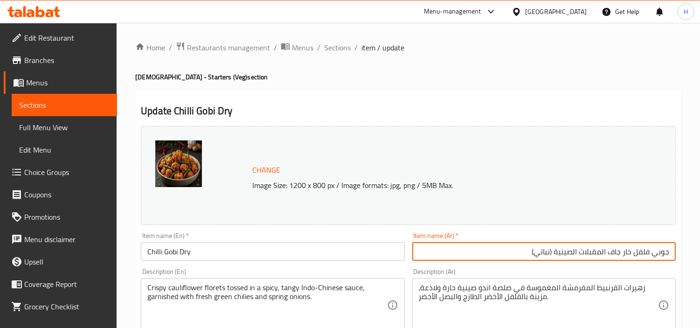
drag, startPoint x: 515, startPoint y: 257, endPoint x: 611, endPoint y: 259, distance: 95.6
click at [611, 259] on input "جوبي فلفل حار جاف المقبلات الصينية (نباتي)" at bounding box center [543, 251] width 263 height 19
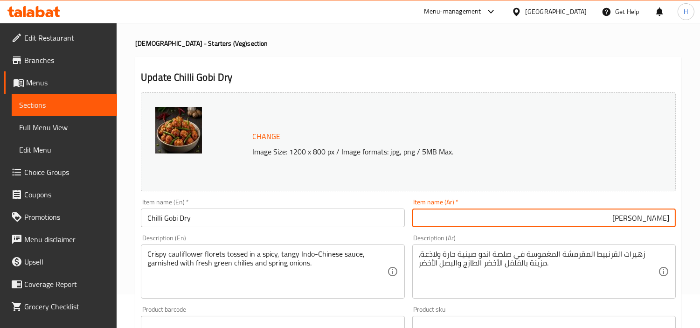
scroll to position [52, 0]
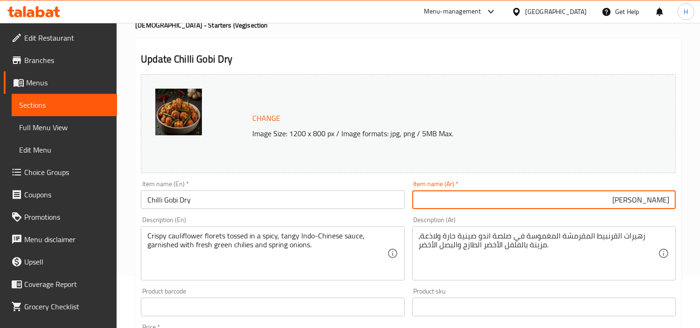
type input "جوبي فلفل حار جاف"
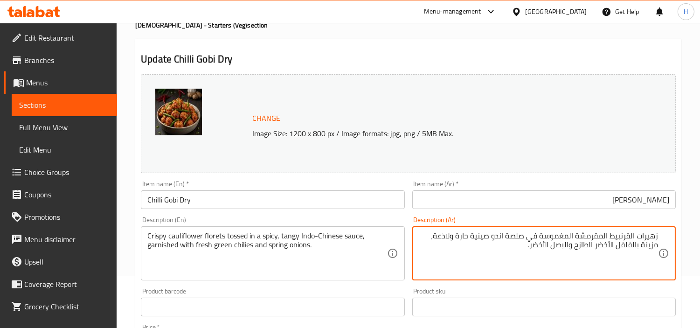
click at [632, 237] on textarea "زهيرات القرنبيط المقرمشة المغموسة في صلصة اندو صينية حارة ولاذعة، مزينة بالفلفل…" at bounding box center [538, 253] width 239 height 44
click at [606, 234] on textarea "زهيرات قرنبيط المقرمشة المغموسة في صلصة اندو صينية حارة ولاذعة، مزينة بالفلفل ا…" at bounding box center [538, 253] width 239 height 44
click at [578, 238] on textarea "زهيرات قرنبيط مقرمشة المغموسة في صلصة اندو صينية حارة ولاذعة، مزينة بالفلفل الأ…" at bounding box center [538, 253] width 239 height 44
click at [511, 236] on textarea "زهيرات قرنبيط مقرمشة مغموسة في صلصة اندو صينية حارة ولاذعة، مزينة بالفلفل الأخض…" at bounding box center [538, 253] width 239 height 44
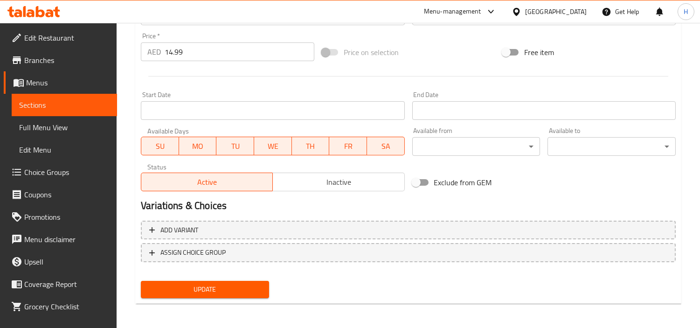
type textarea "زهيرات قرنبيط مقرمشة مغموسة في صلصة هندية صينية حارة ولاذعة، مزينة بالفلفل الأخ…"
click at [262, 284] on button "Update" at bounding box center [205, 289] width 128 height 17
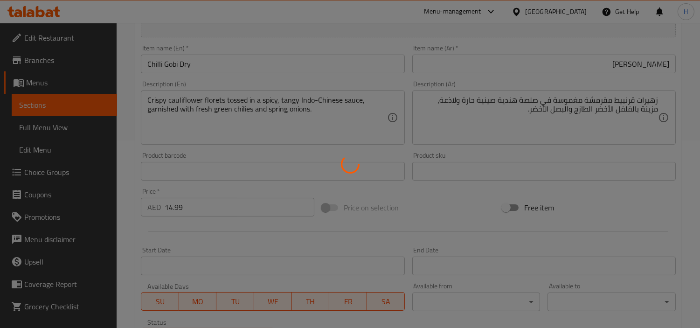
scroll to position [0, 0]
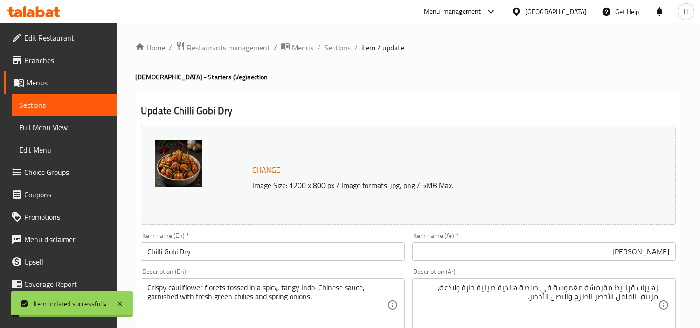
click at [348, 48] on span "Sections" at bounding box center [337, 47] width 27 height 11
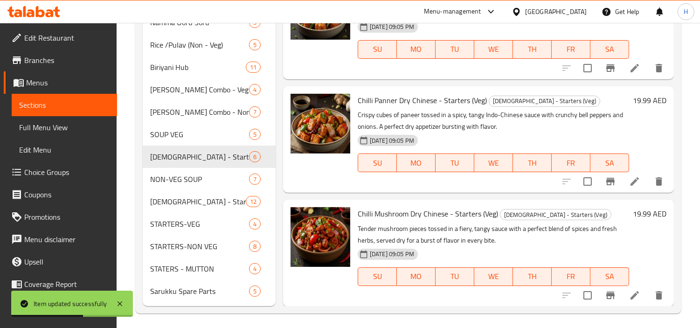
scroll to position [355, 0]
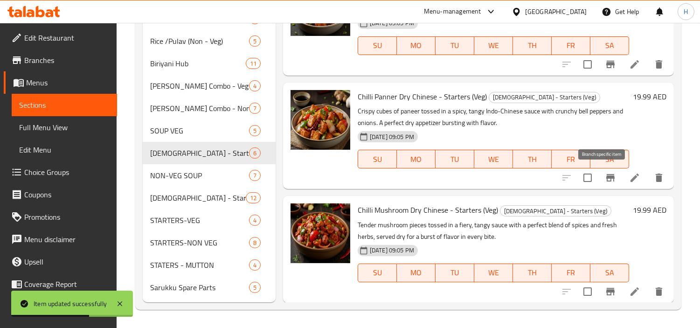
click at [631, 175] on icon at bounding box center [634, 177] width 11 height 11
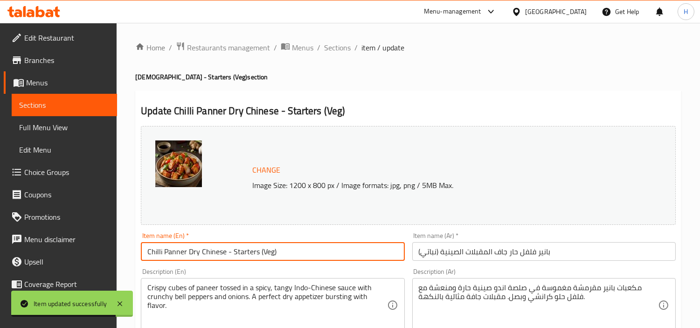
drag, startPoint x: 367, startPoint y: 248, endPoint x: 201, endPoint y: 258, distance: 166.8
click at [201, 258] on input "Chilli Panner Dry Chinese - Starters (Veg)" at bounding box center [272, 251] width 263 height 19
type input "Chilli Panner Dry"
click at [469, 256] on input "بانير فلفل حار جاف المقبلات الصينية (نباتي)" at bounding box center [543, 251] width 263 height 19
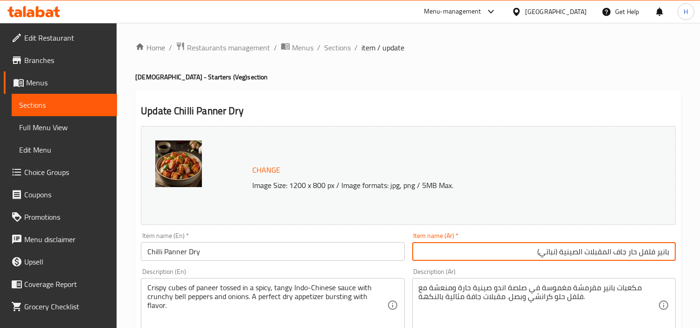
drag, startPoint x: 488, startPoint y: 255, endPoint x: 615, endPoint y: 260, distance: 127.0
click at [615, 260] on input "بانير فلفل حار جاف المقبلات الصينية (نباتي)" at bounding box center [543, 251] width 263 height 19
type input "بانير فلفل حار جاف"
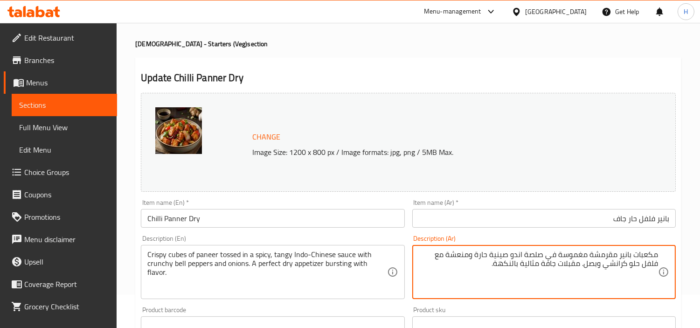
scroll to position [52, 0]
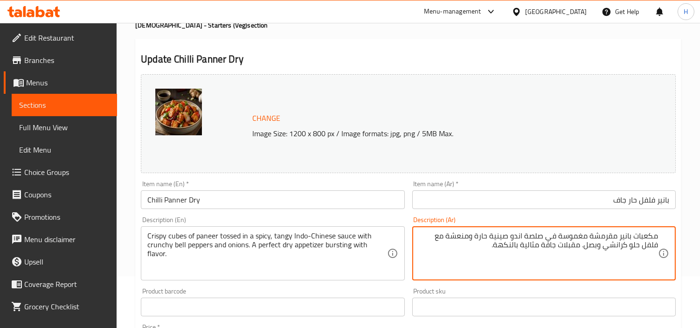
click at [516, 241] on textarea "مكعبات بانير مقرمشة مغموسة في صلصة اندو صينية حارة ومنعشة مع فلفل حلو كرانشي وب…" at bounding box center [538, 253] width 239 height 44
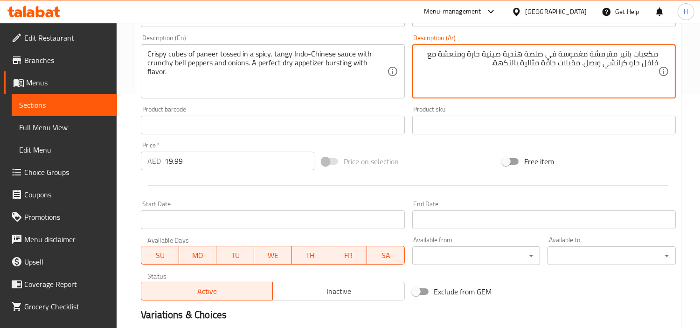
scroll to position [311, 0]
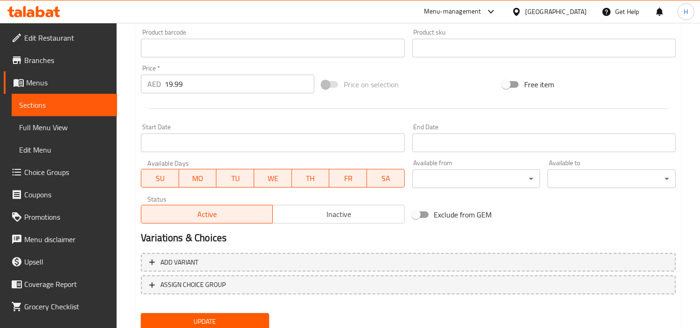
type textarea "مكعبات بانير مقرمشة مغموسة في صلصة هندية صينية حارة ومنعشة مع فلفل حلو كرانشي و…"
drag, startPoint x: 248, startPoint y: 316, endPoint x: 254, endPoint y: 315, distance: 6.7
click at [249, 316] on span "Update" at bounding box center [204, 322] width 113 height 12
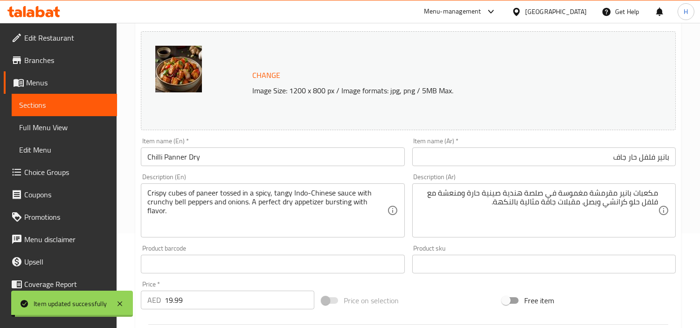
scroll to position [0, 0]
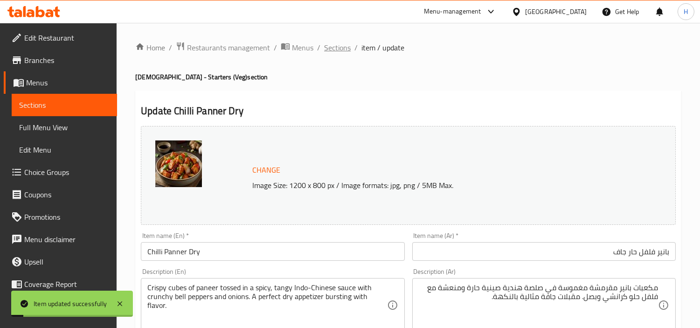
click at [340, 49] on span "Sections" at bounding box center [337, 47] width 27 height 11
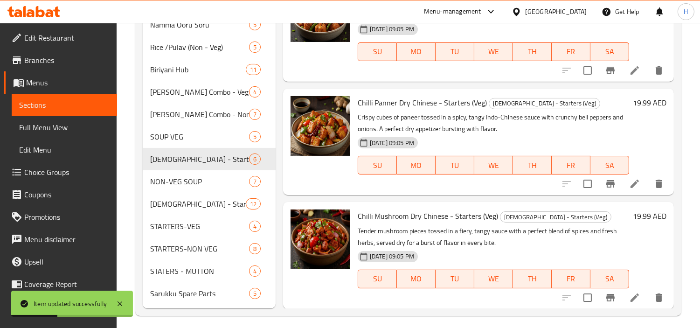
scroll to position [355, 0]
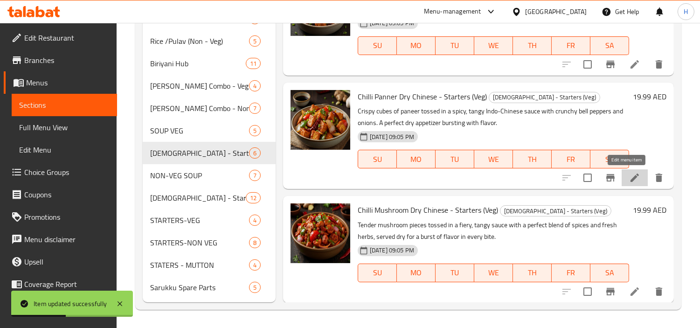
click at [629, 173] on icon at bounding box center [634, 177] width 11 height 11
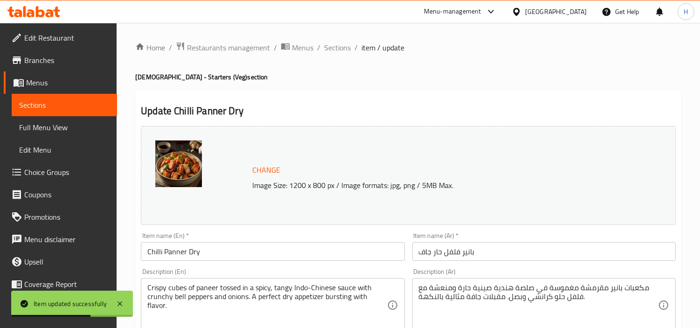
click at [337, 51] on span "Sections" at bounding box center [337, 47] width 27 height 11
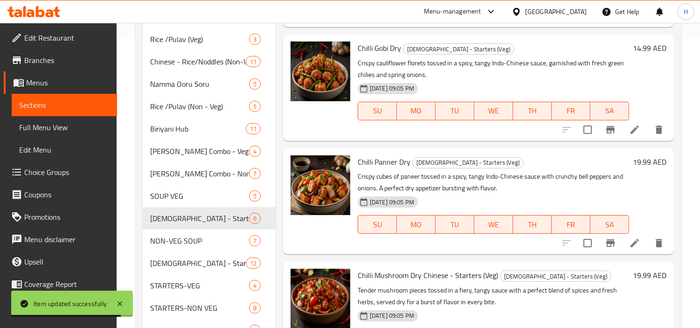
scroll to position [355, 0]
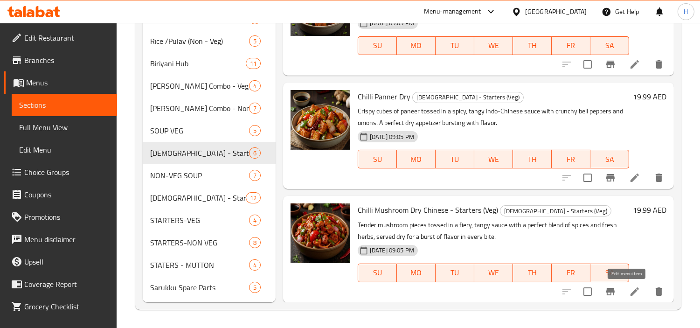
click at [630, 290] on icon at bounding box center [634, 291] width 8 height 8
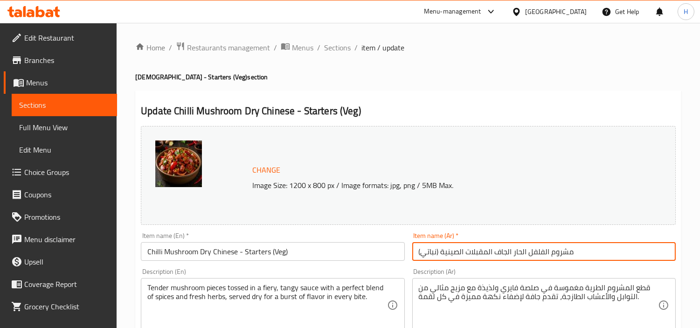
click at [549, 252] on input "مشروم الفلفل الحار الجاف المقبلات الصينية (نباتي)" at bounding box center [543, 251] width 263 height 19
drag, startPoint x: 494, startPoint y: 255, endPoint x: 590, endPoint y: 254, distance: 95.6
click at [590, 254] on input "مشروم الفلفل الحار الجاف المقبلات الصينية (نباتي)" at bounding box center [543, 251] width 263 height 19
type input "مشروم الفلفل الحار الجاف"
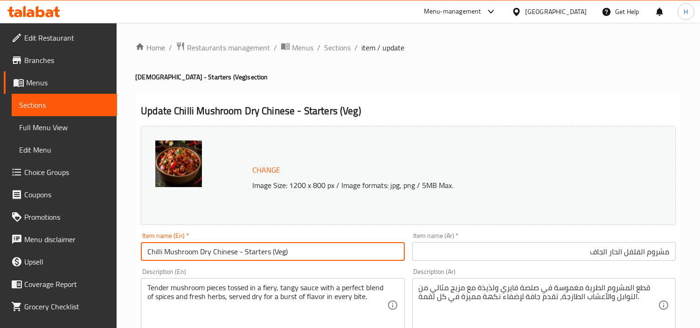
drag, startPoint x: 330, startPoint y: 258, endPoint x: 212, endPoint y: 259, distance: 118.0
click at [212, 259] on input "Chilli Mushroom Dry Chinese - Starters (Veg)" at bounding box center [272, 251] width 263 height 19
type input "Chilli Mushroom Dry"
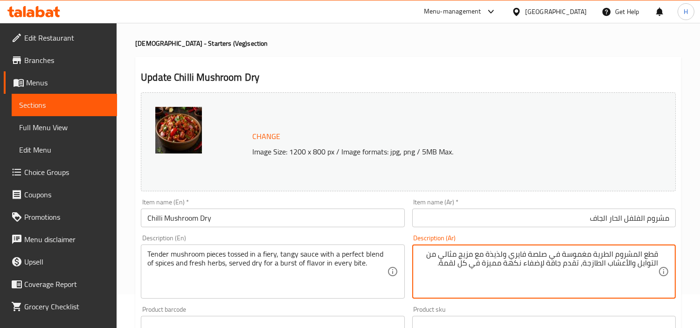
scroll to position [52, 0]
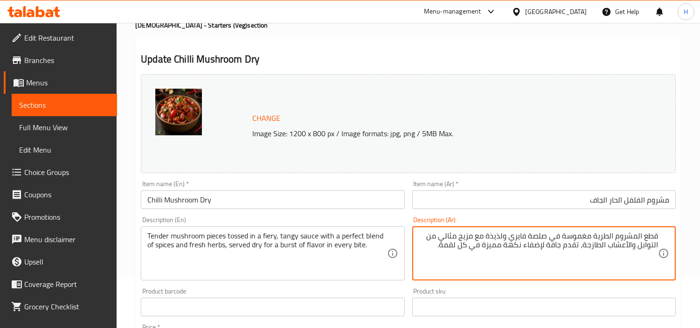
click at [637, 235] on textarea "قطع المشروم الطرية مغموسة في صلصة فايري ولذيذة مع مزيج مثالي من التوابل والأعشا…" at bounding box center [538, 253] width 239 height 44
type textarea "قطع مشروم الطرية مغموسة في صلصة فايري ولذيذة مع مزيج مثالي من التوابل والأعشاب …"
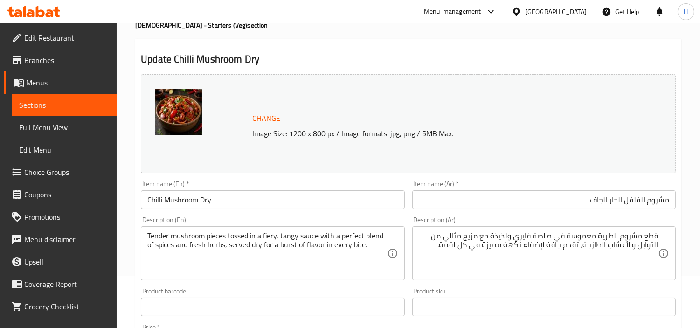
click at [495, 53] on h2 "Update Chilli Mushroom Dry" at bounding box center [408, 59] width 535 height 14
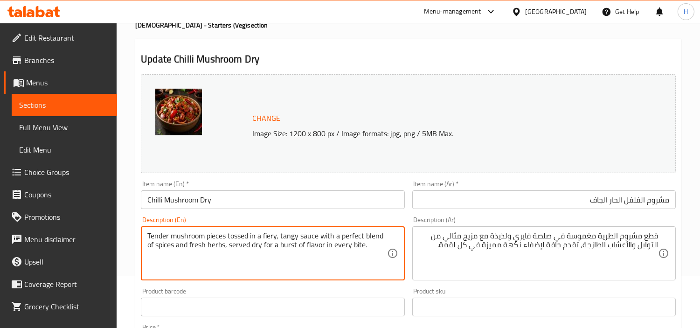
click at [301, 261] on textarea "Tender mushroom pieces tossed in a fiery, tangy sauce with a perfect blend of s…" at bounding box center [266, 253] width 239 height 44
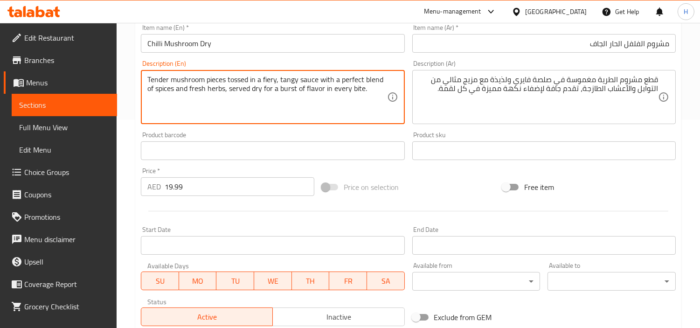
scroll to position [311, 0]
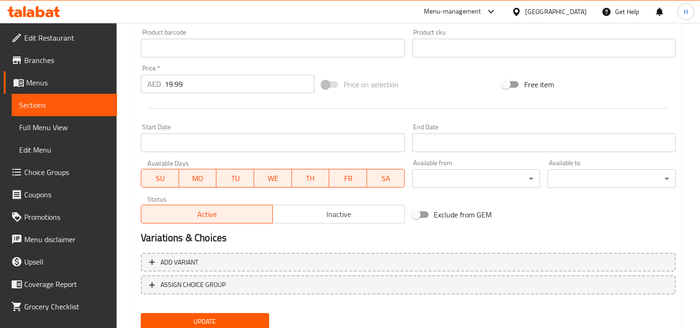
click at [226, 310] on div "Update" at bounding box center [205, 321] width 136 height 25
click at [238, 316] on span "Update" at bounding box center [204, 322] width 113 height 12
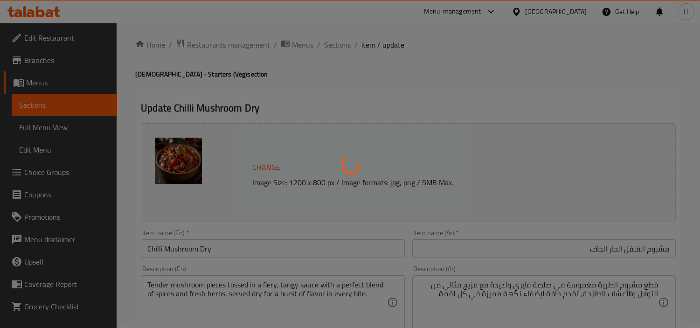
scroll to position [0, 0]
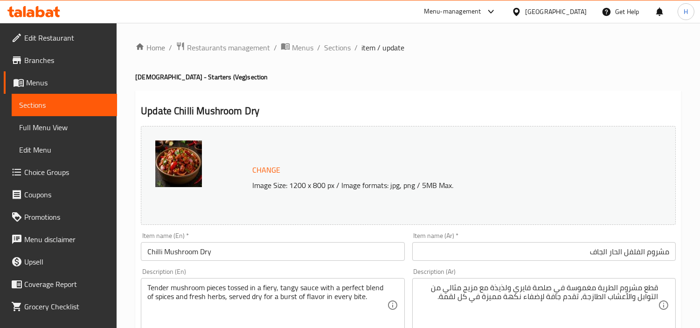
drag, startPoint x: 337, startPoint y: 48, endPoint x: 341, endPoint y: 58, distance: 10.7
click at [337, 48] on span "Sections" at bounding box center [337, 47] width 27 height 11
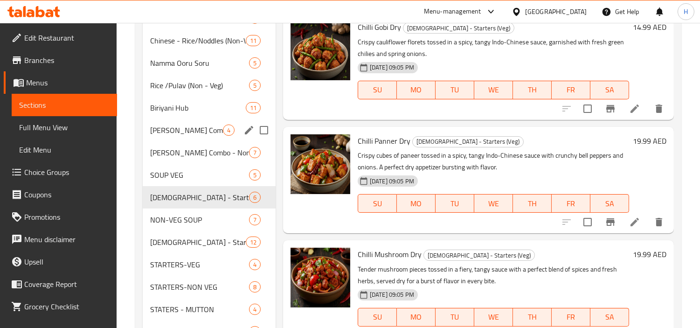
scroll to position [355, 0]
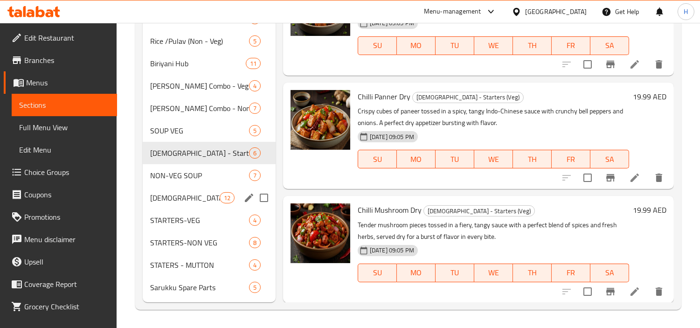
click at [203, 194] on span "[DEMOGRAPHIC_DATA] - Starters (Non - Veg)" at bounding box center [184, 197] width 69 height 11
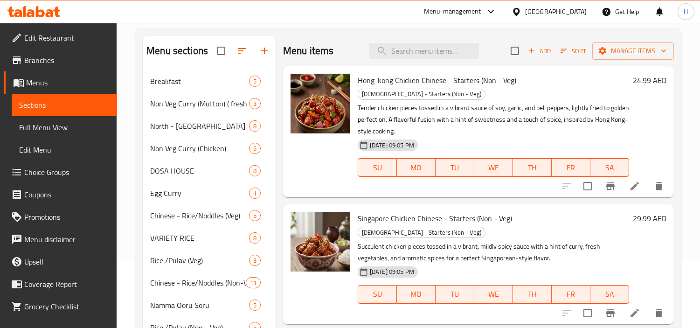
scroll to position [44, 0]
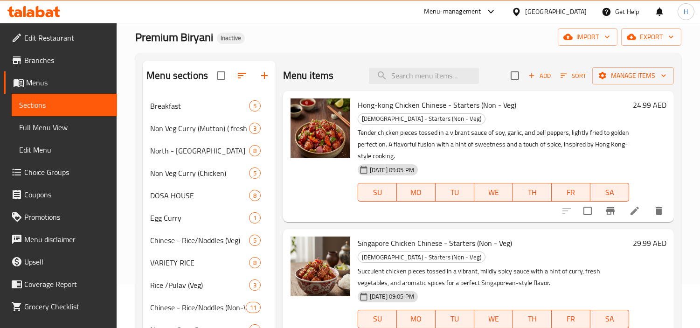
click at [503, 44] on div "Premium Biryani Inactive import export" at bounding box center [408, 36] width 546 height 17
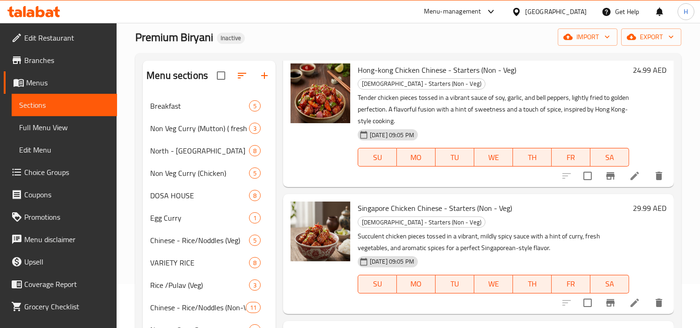
scroll to position [52, 0]
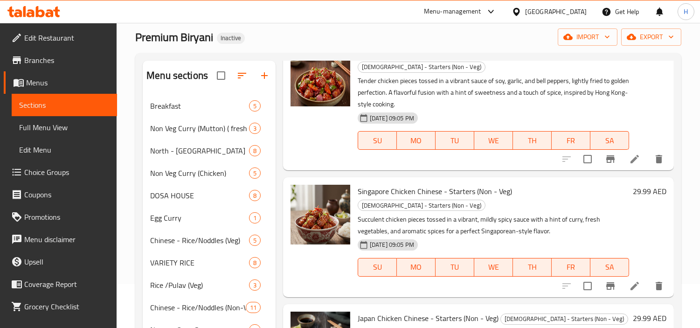
click at [632, 151] on li at bounding box center [635, 159] width 26 height 17
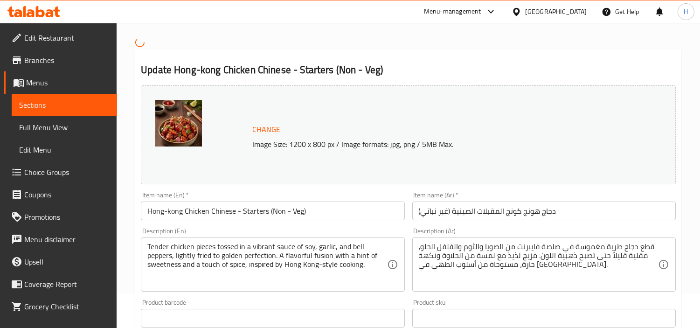
scroll to position [52, 0]
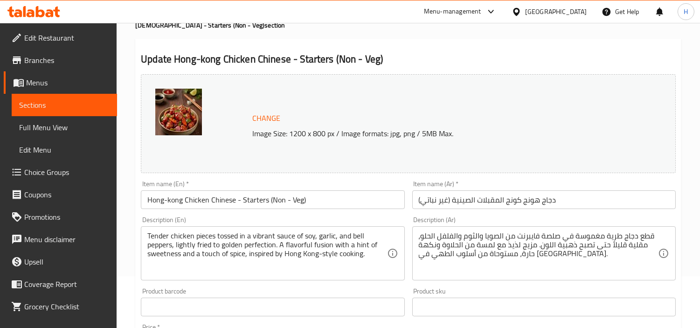
click at [591, 193] on input "دجاج هونج كونج المقبلات الصينية (غير نباتي)" at bounding box center [543, 199] width 263 height 19
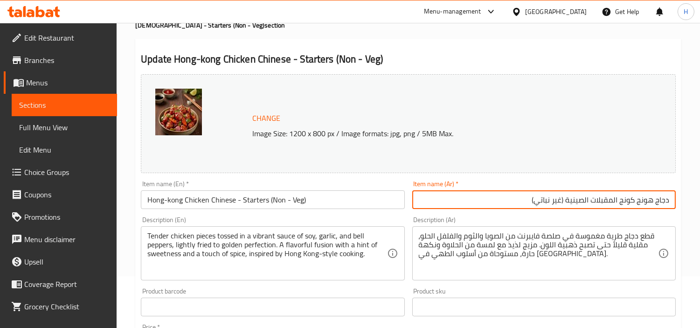
drag, startPoint x: 530, startPoint y: 203, endPoint x: 619, endPoint y: 199, distance: 88.7
click at [619, 199] on input "دجاج هونج كونج المقبلات الصينية (غير نباتي)" at bounding box center [543, 199] width 263 height 19
type input "دجاج هونج كونج"
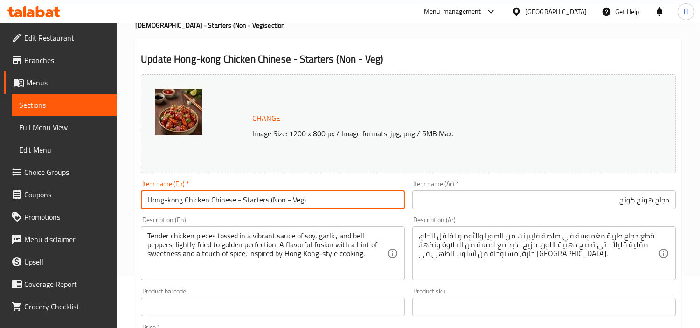
drag, startPoint x: 353, startPoint y: 200, endPoint x: 208, endPoint y: 210, distance: 144.9
click at [208, 210] on div "Item name (En)   * Hong-kong Chicken Chinese - Starters (Non - Veg) Item name (…" at bounding box center [272, 195] width 271 height 36
type input "Hong-kong Chicken"
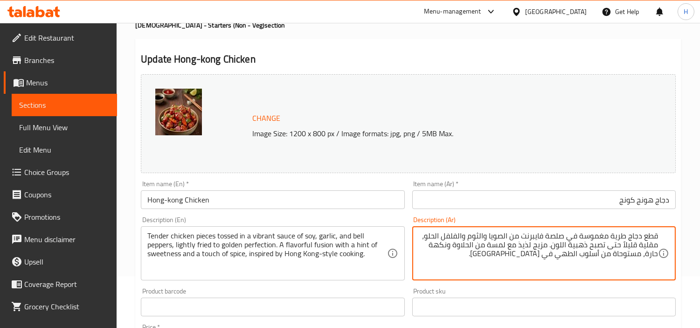
click at [504, 236] on textarea "قطع دجاج طرية مغموسة في صلصة فايبرنت من الصويا والثوم والفلفل الحلو، مقلية قليل…" at bounding box center [538, 253] width 239 height 44
click at [484, 236] on textarea "قطع دجاج طرية مغموسة في صلصة فايبرنت من صويا والثوم والفلفل الحلو، مقلية قليلاً…" at bounding box center [538, 253] width 239 height 44
click at [469, 241] on textarea "قطع دجاج طرية مغموسة في صلصة فايبرنت من صويا وثوم والفلفل الحلو، مقلية قليلاً ح…" at bounding box center [538, 253] width 239 height 44
click at [450, 235] on textarea "قطع دجاج طرية مغموسة في صلصة فايبرنت من صويا وثوم وفلفل الحلو، مقلية قليلاً حتى…" at bounding box center [538, 253] width 239 height 44
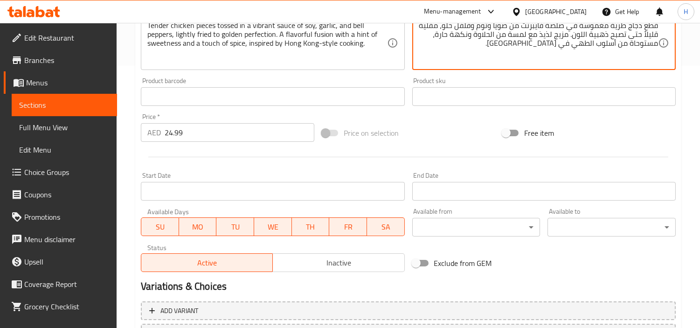
scroll to position [343, 0]
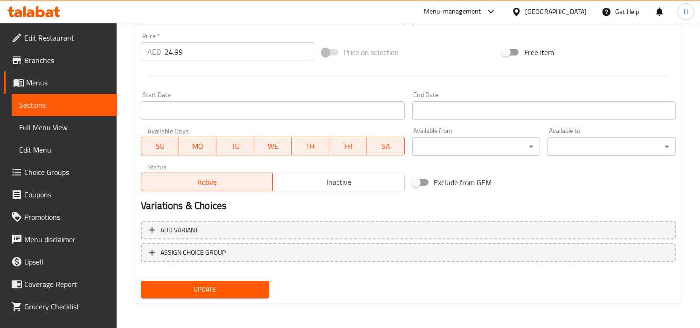
type textarea "قطع دجاج طرية مغموسة في صلصة فايبرنت من صويا وثوم وفلفل حلو، مقلية قليلاً حتى ت…"
click at [250, 284] on span "Update" at bounding box center [204, 290] width 113 height 12
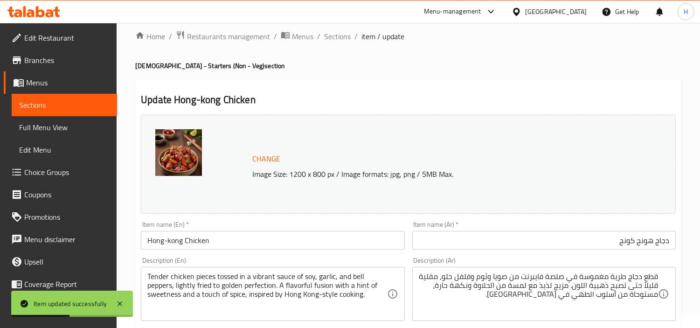
scroll to position [0, 0]
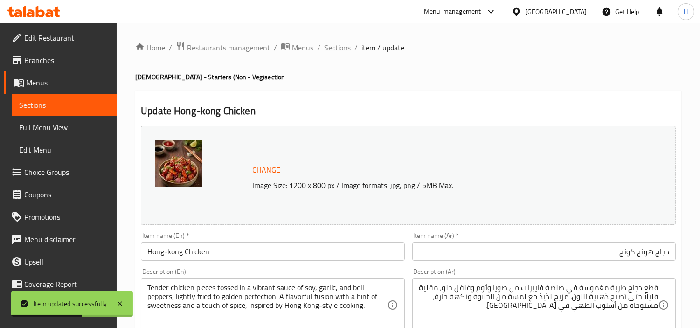
click at [337, 50] on span "Sections" at bounding box center [337, 47] width 27 height 11
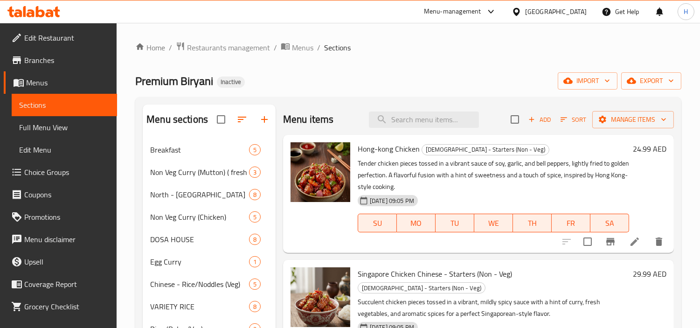
scroll to position [52, 0]
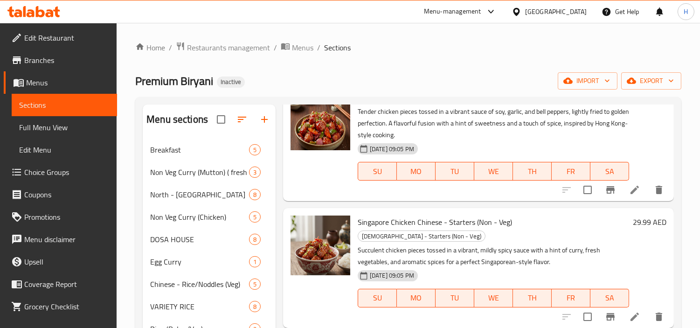
click at [629, 311] on icon at bounding box center [634, 316] width 11 height 11
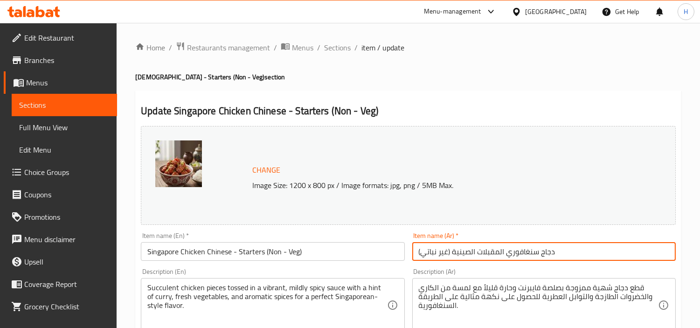
click at [545, 260] on input "دجاج سنغافوري المقبلات الصينية (غير نباتي)" at bounding box center [543, 251] width 263 height 19
drag, startPoint x: 527, startPoint y: 250, endPoint x: 618, endPoint y: 253, distance: 91.0
click at [618, 253] on input "دجاج سنغافوري المقبلات الصينية (غير نباتي)" at bounding box center [543, 251] width 263 height 19
type input "دجاج سنغافوري"
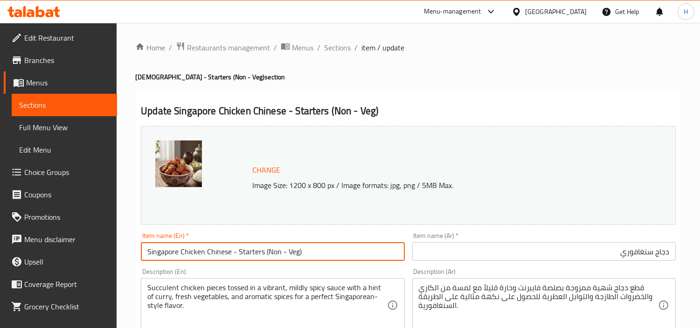
drag, startPoint x: 376, startPoint y: 255, endPoint x: 204, endPoint y: 257, distance: 172.6
click at [204, 257] on input "Singapore Chicken Chinese - Starters (Non - Veg)" at bounding box center [272, 251] width 263 height 19
type input "Singapore Chicken"
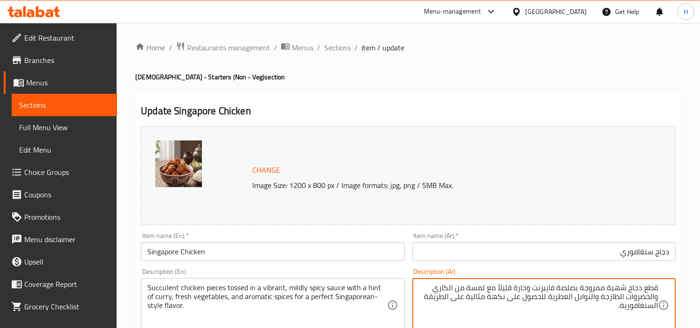
scroll to position [52, 0]
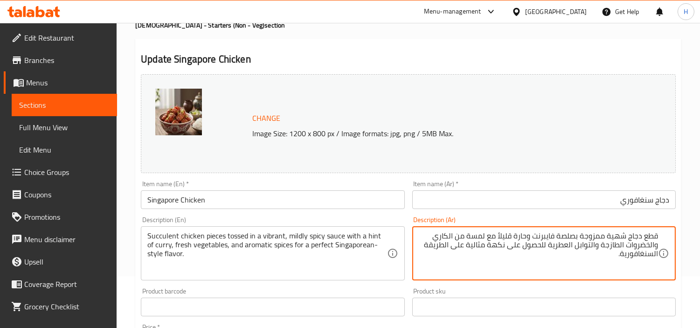
click at [606, 261] on textarea "قطع دجاج شهية ممزوجة بصلصة فايبرنت وحارة قليلاً مع لمسة من الكاري والخضروات الط…" at bounding box center [538, 253] width 239 height 44
click at [498, 235] on textarea "قطع دجاج شهية ممزوجة بصلصة فايبرنت وحارة قليلاً مع لمسة من الكاري والخضروات الط…" at bounding box center [538, 253] width 239 height 44
click at [510, 236] on textarea "قطع دجاج شهية ممزوجة بصلصة فايبرنت وحارة قليلا مع لمسة من الكاري والخضروات الطا…" at bounding box center [538, 253] width 239 height 44
click at [524, 256] on textarea "قطع دجاج شهية ممزوجة بصلصة فايبرنت وحارة بإعتدال مع لمسة من الكاري والخضروات ال…" at bounding box center [538, 253] width 239 height 44
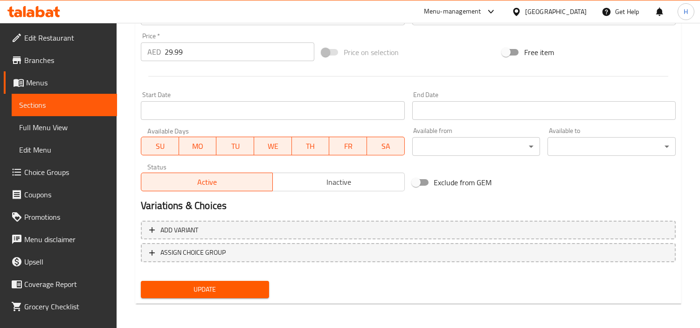
type textarea "قطع دجاج شهية ممزوجة بصلصة فايبرنت وحارة بإعتدال مع لمسة من الكاري والخضروات ال…"
click at [253, 284] on span "Update" at bounding box center [204, 290] width 113 height 12
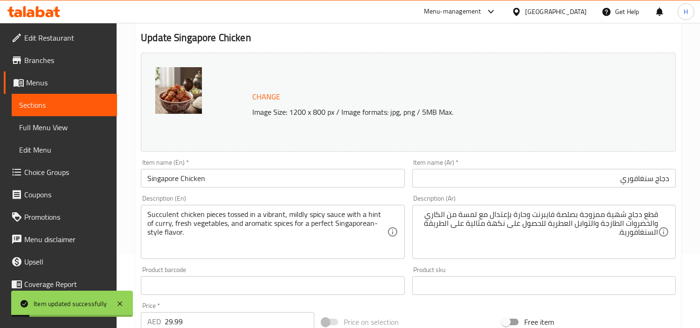
scroll to position [0, 0]
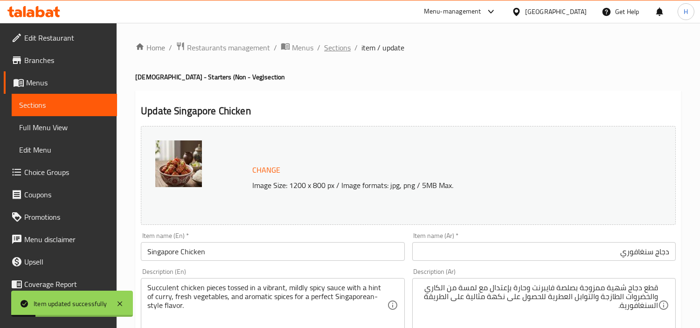
click at [332, 49] on span "Sections" at bounding box center [337, 47] width 27 height 11
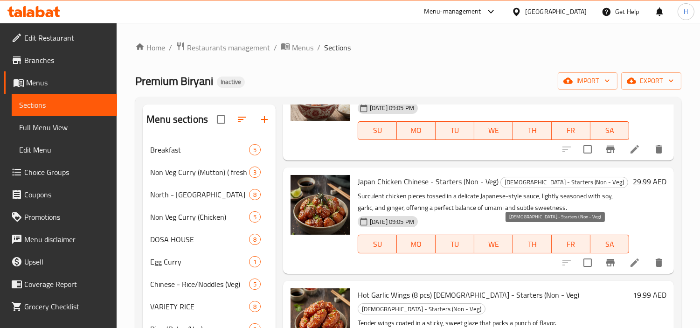
scroll to position [207, 0]
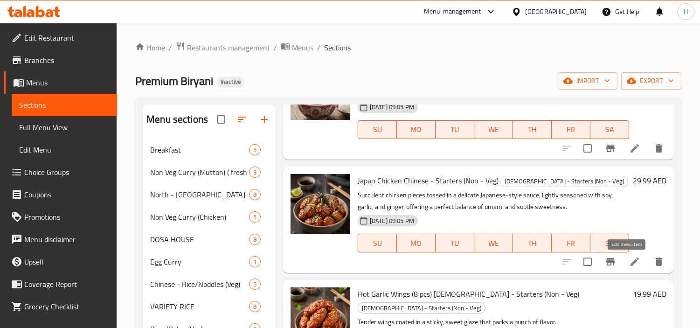
click at [629, 263] on icon at bounding box center [634, 261] width 11 height 11
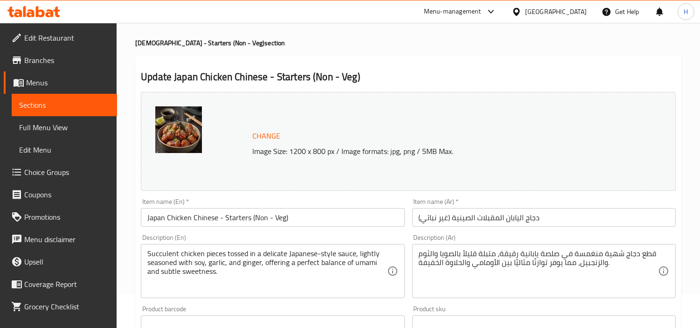
scroll to position [52, 0]
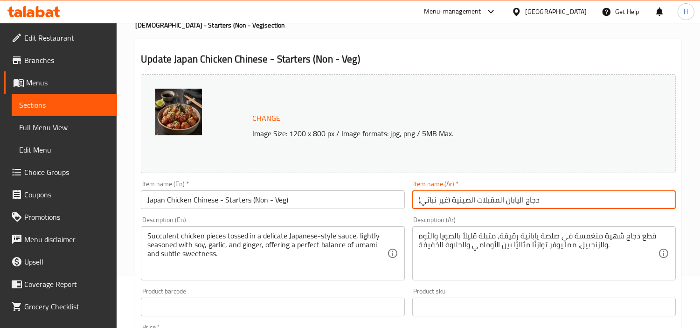
click at [623, 194] on input "دجاج اليابان المقبلات الصينية (غير نباتي)" at bounding box center [543, 199] width 263 height 19
drag, startPoint x: 512, startPoint y: 200, endPoint x: 633, endPoint y: 204, distance: 121.3
click at [633, 204] on input "دجاج اليابان المقبلات الصينية (غير نباتي)" at bounding box center [543, 199] width 263 height 19
type input "دجاج اليابان"
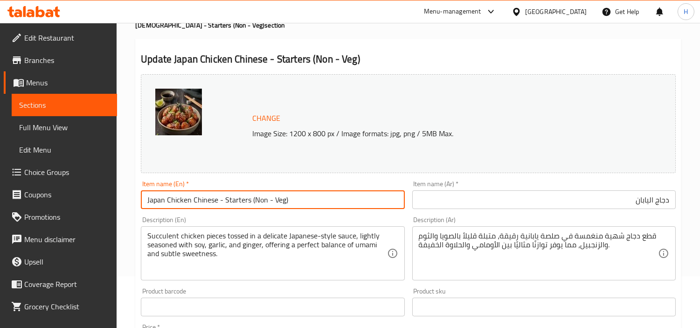
drag, startPoint x: 360, startPoint y: 207, endPoint x: 192, endPoint y: 209, distance: 168.4
click at [192, 209] on div "Item name (En)   * Japan Chicken Chinese - Starters (Non - Veg) Item name (En) *" at bounding box center [272, 195] width 271 height 36
type input "Japan Chicken"
click at [649, 201] on input "دجاج اليابان" at bounding box center [543, 199] width 263 height 19
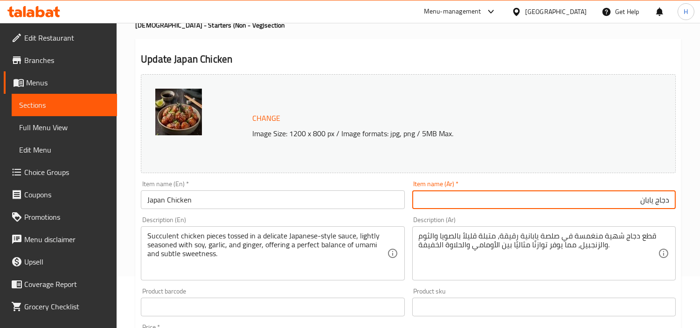
click at [626, 202] on input "دجاج يابان" at bounding box center [543, 199] width 263 height 19
type input "دجاج ياباني"
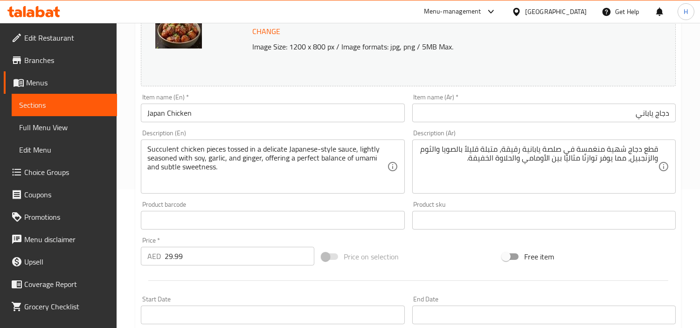
scroll to position [155, 0]
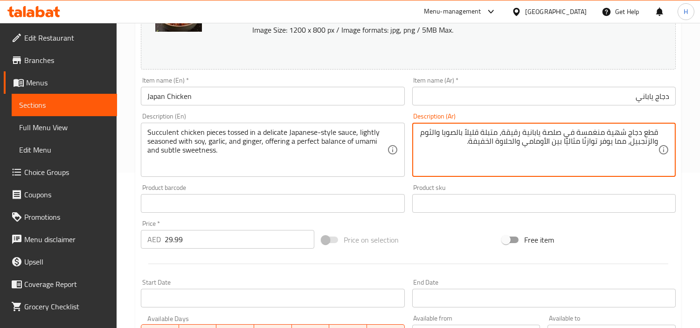
click at [611, 136] on textarea "قطع دجاج شهية منغمسة في صلصة يابانية رقيقة، متبلة قليلاً بالصويا والثوم والزنجب…" at bounding box center [538, 150] width 239 height 44
click at [463, 131] on textarea "قطع دجاج عصارية منغمسة في صلصة يابانية رقيقة، متبلة قليلاً بالصويا والثوم والزن…" at bounding box center [538, 150] width 239 height 44
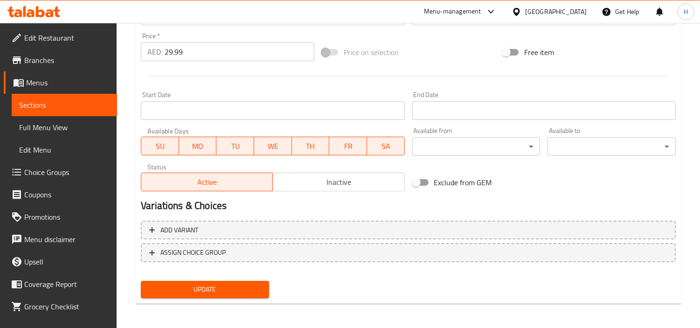
type textarea "قطع دجاج عصارية منغمسة في صلصة يابانية رقيقة، متبلة قليلا بالصويا والثوم والزنج…"
drag, startPoint x: 254, startPoint y: 272, endPoint x: 255, endPoint y: 283, distance: 10.7
click at [254, 276] on div "Change Image Size: 1200 x 800 px / Image formats: jpg, png / 5MB Max. Item name…" at bounding box center [408, 40] width 542 height 522
click at [255, 284] on span "Update" at bounding box center [204, 290] width 113 height 12
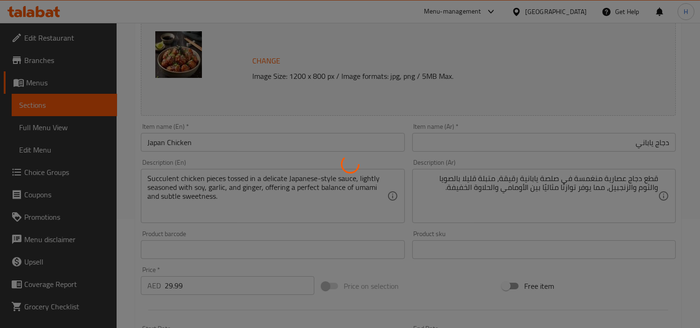
scroll to position [0, 0]
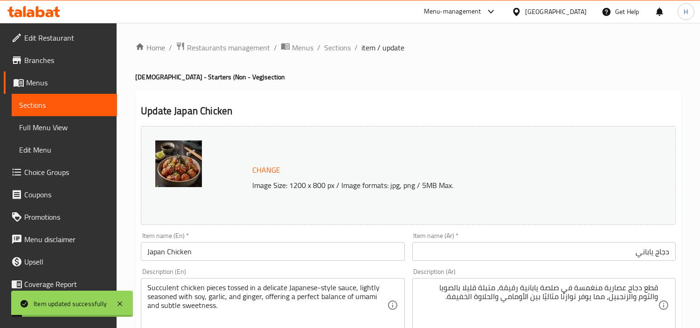
drag, startPoint x: 342, startPoint y: 47, endPoint x: 355, endPoint y: 55, distance: 15.3
click at [342, 47] on span "Sections" at bounding box center [337, 47] width 27 height 11
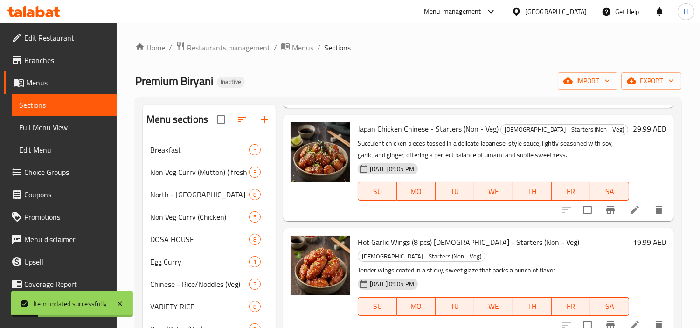
scroll to position [311, 0]
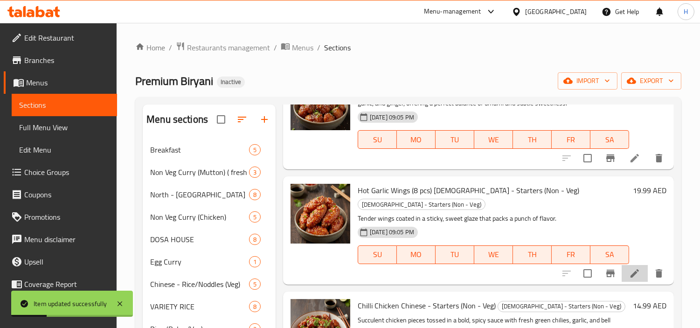
click at [622, 265] on li at bounding box center [635, 273] width 26 height 17
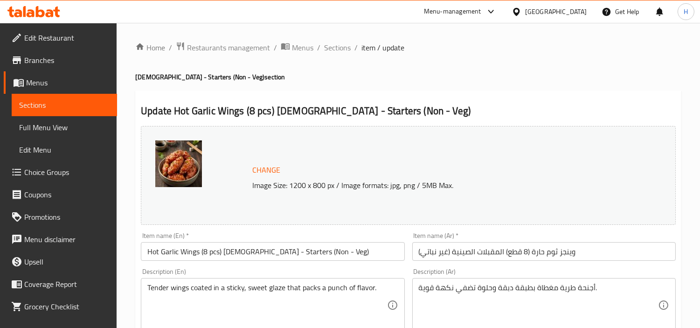
click at [582, 251] on input "وينجز ثوم حارة (8 قطع) المقبلات الصينية (غير نباتي)" at bounding box center [543, 251] width 263 height 19
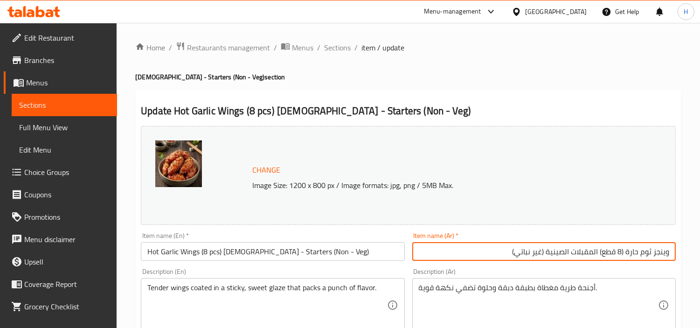
drag, startPoint x: 498, startPoint y: 255, endPoint x: 600, endPoint y: 257, distance: 101.7
click at [600, 257] on input "وينجز ثوم حارة (8 قطع) المقبلات الصينية (غير نباتي)" at bounding box center [543, 251] width 263 height 19
type input "وينجز ثوم حارة (8 قطع)"
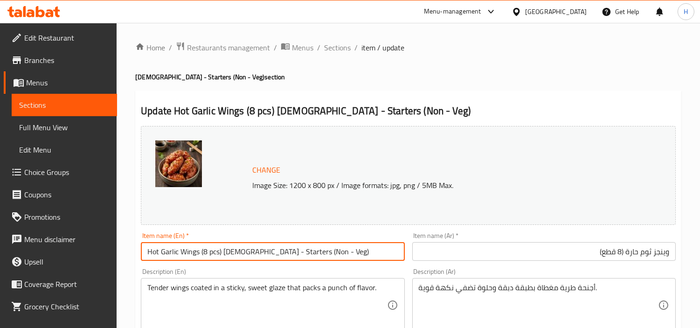
drag, startPoint x: 339, startPoint y: 248, endPoint x: 222, endPoint y: 258, distance: 117.0
click at [222, 258] on input "Hot Garlic Wings (8 pcs) [DEMOGRAPHIC_DATA] - Starters (Non - Veg)" at bounding box center [272, 251] width 263 height 19
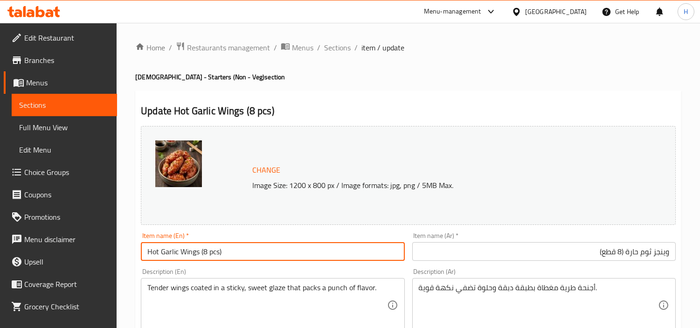
type input "Hot Garlic Wings (8 pcs)"
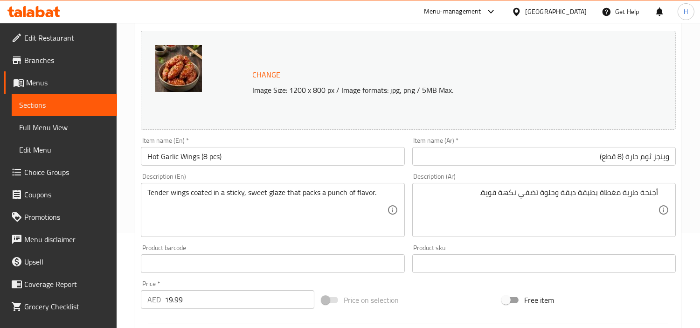
scroll to position [104, 0]
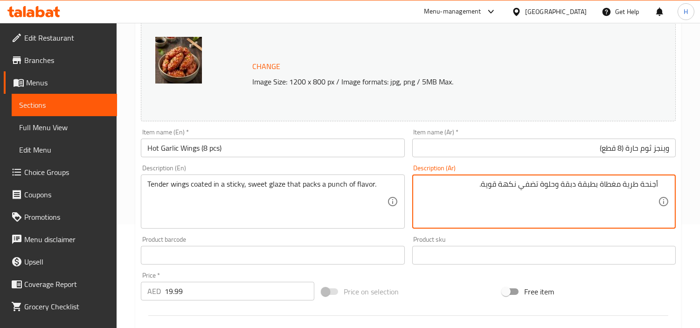
click at [588, 184] on textarea "أجنحة طرية مغطاة بطبقة دبقة وحلوة تضفي نكهة قوية." at bounding box center [538, 202] width 239 height 44
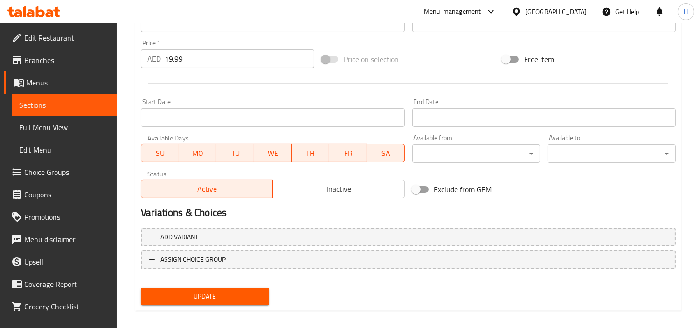
scroll to position [343, 0]
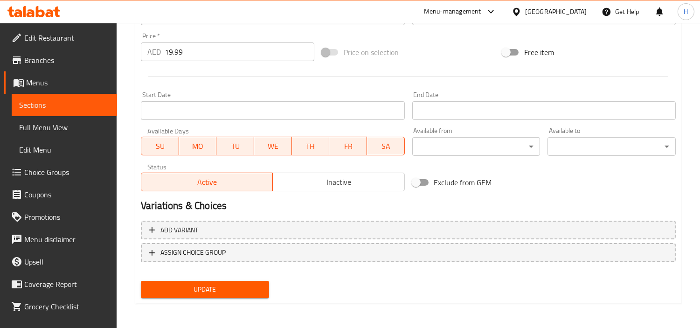
type textarea "أجنحة طرية مغطاة بجليز دبقة وحلوة تضفي نكهة قوية."
click at [258, 288] on span "Update" at bounding box center [204, 290] width 113 height 12
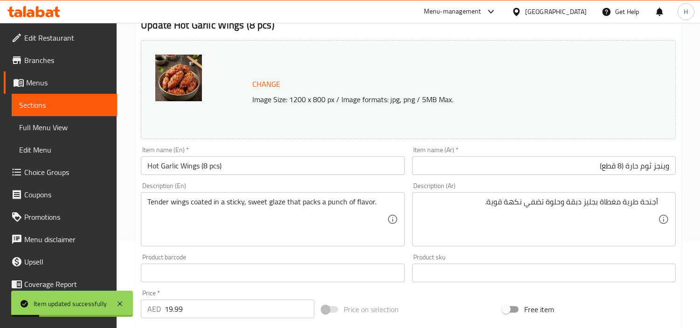
scroll to position [0, 0]
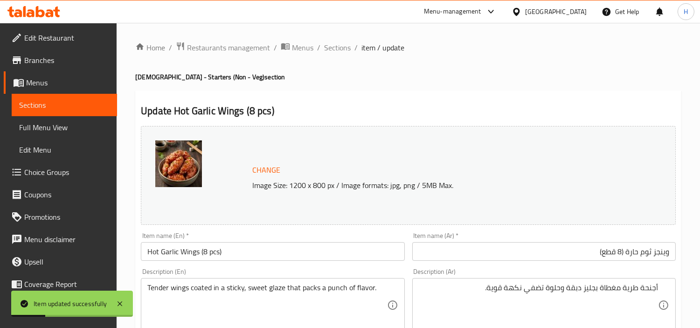
drag, startPoint x: 342, startPoint y: 49, endPoint x: 360, endPoint y: 70, distance: 27.5
click at [342, 49] on span "Sections" at bounding box center [337, 47] width 27 height 11
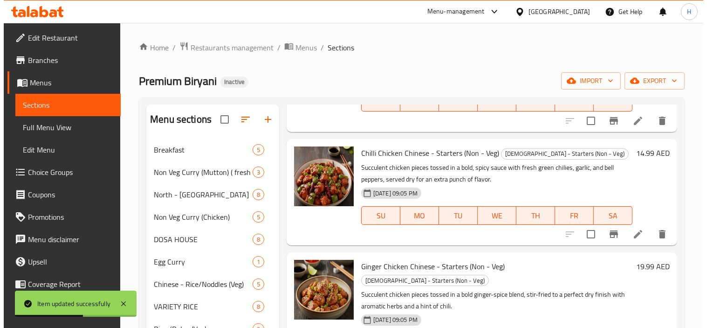
scroll to position [466, 0]
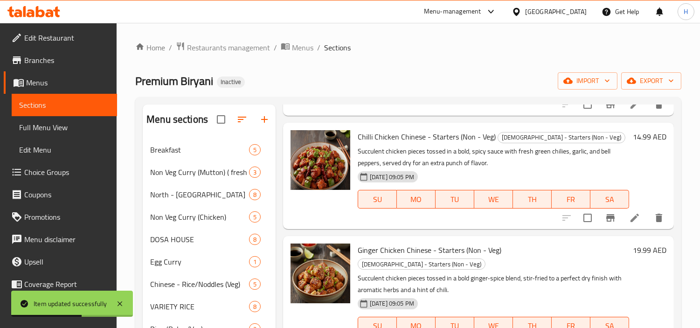
click at [630, 220] on icon at bounding box center [634, 217] width 11 height 11
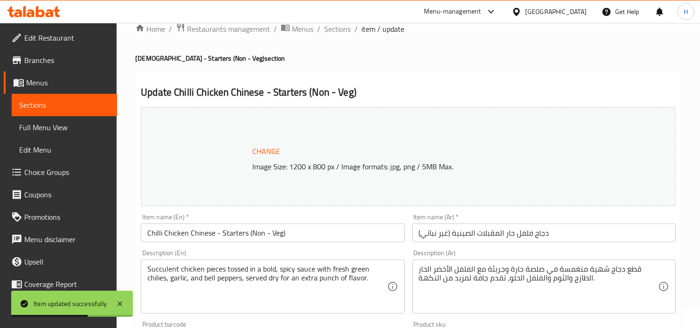
scroll to position [52, 0]
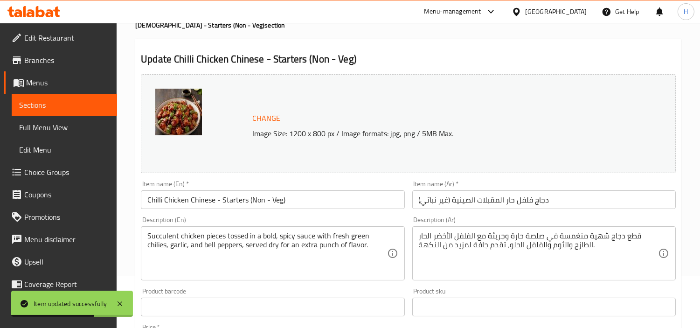
click at [553, 203] on input "دجاج فلفل حار المقبلات الصينية (غير نباتي)" at bounding box center [543, 199] width 263 height 19
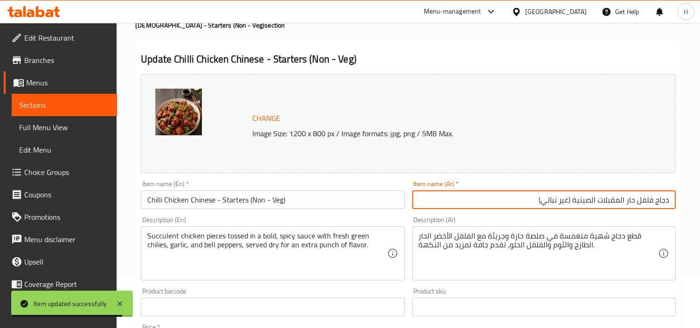
drag, startPoint x: 490, startPoint y: 206, endPoint x: 628, endPoint y: 208, distance: 137.6
click at [628, 208] on input "دجاج فلفل حار المقبلات الصينية (غير نباتي)" at bounding box center [543, 199] width 263 height 19
type input "دجاج فلفل حار"
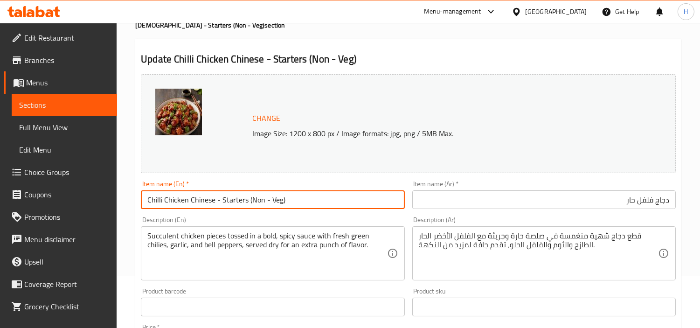
drag, startPoint x: 318, startPoint y: 196, endPoint x: 190, endPoint y: 206, distance: 127.7
click at [190, 206] on input "Chilli Chicken Chinese - Starters (Non - Veg)" at bounding box center [272, 199] width 263 height 19
type input "Chilli Chicken"
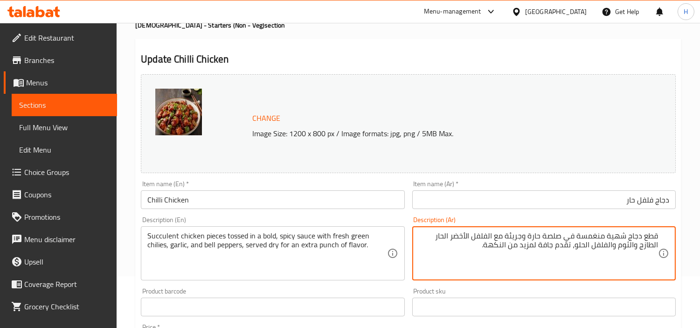
click at [612, 235] on textarea "قطع دجاج شهية منغمسة في صلصة حارة وجريئة مع الفلفل الأخضر الحار الطازج والثوم و…" at bounding box center [538, 253] width 239 height 44
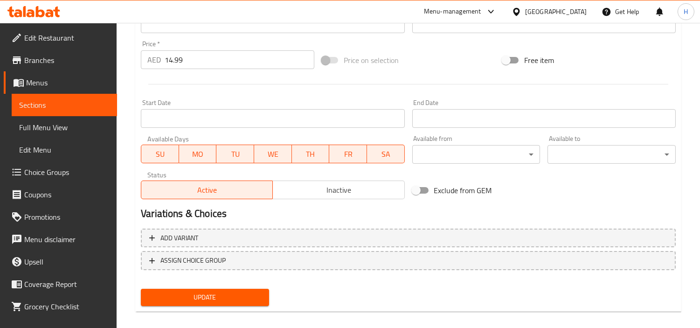
scroll to position [343, 0]
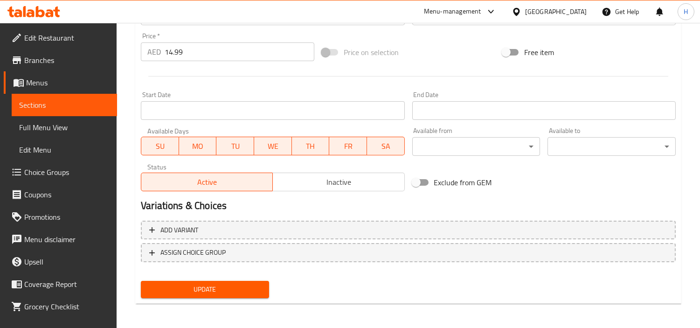
type textarea "قطع دجاج عصارية منغمسة في صلصة حارة وجريئة مع الفلفل الأخضر الحار الطازج والثوم…"
click at [247, 278] on div "Update" at bounding box center [205, 289] width 136 height 25
drag, startPoint x: 226, startPoint y: 281, endPoint x: 240, endPoint y: 281, distance: 14.5
click at [226, 284] on span "Update" at bounding box center [204, 290] width 113 height 12
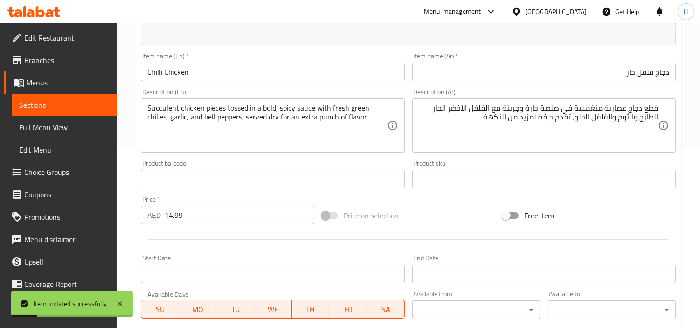
scroll to position [0, 0]
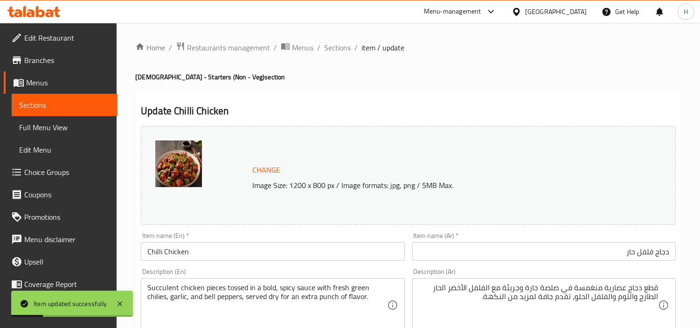
click at [332, 42] on span "Sections" at bounding box center [337, 47] width 27 height 11
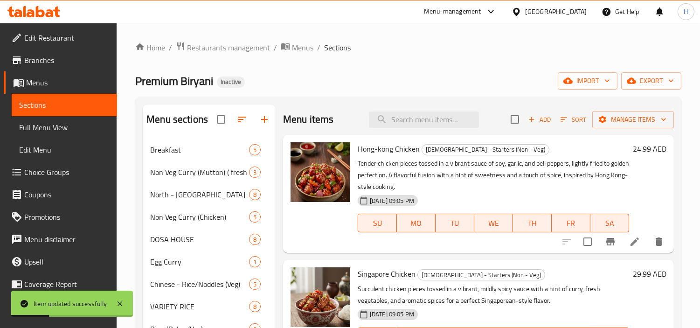
click at [473, 86] on div "Premium Biryani Inactive import export" at bounding box center [408, 80] width 546 height 17
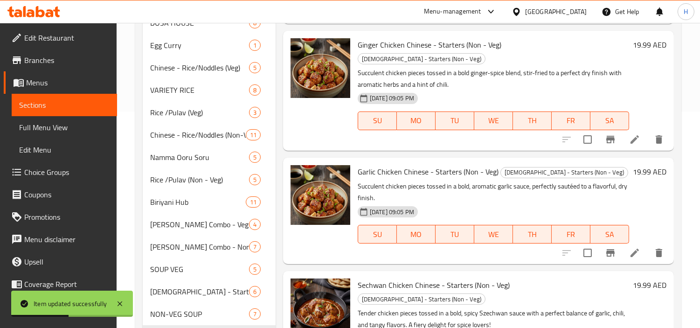
scroll to position [459, 0]
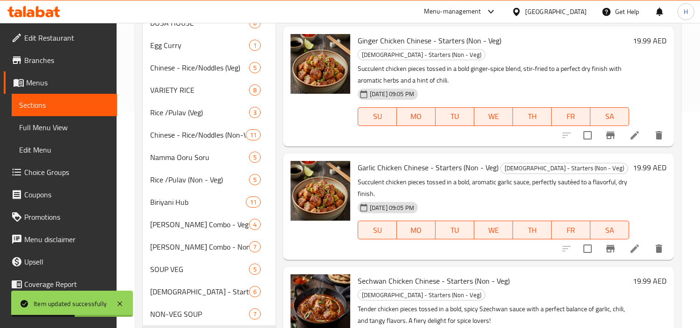
click at [622, 128] on li at bounding box center [635, 135] width 26 height 17
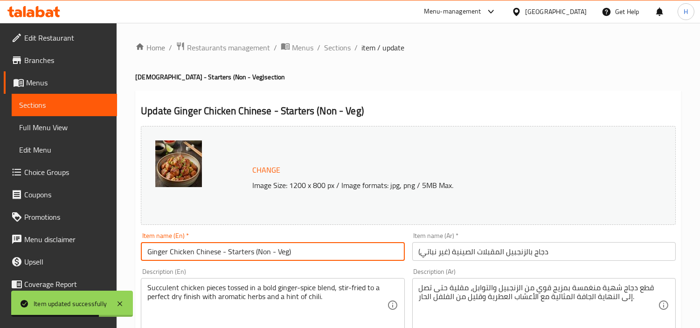
drag, startPoint x: 318, startPoint y: 250, endPoint x: 194, endPoint y: 256, distance: 123.7
click at [194, 256] on input "Ginger Chicken Chinese - Starters (Non - Veg)" at bounding box center [272, 251] width 263 height 19
type input "Ginger Chicken"
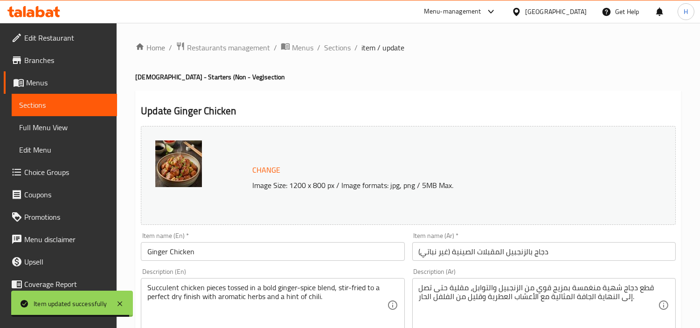
click at [460, 240] on div "Item name (Ar)   * دجاج بالزنجبيل المقبلات الصينية (غير نباتي) Item name (Ar) *" at bounding box center [543, 246] width 263 height 28
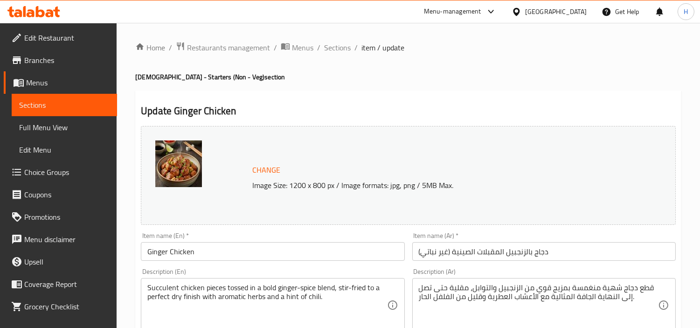
click at [449, 260] on input "دجاج بالزنجبيل المقبلات الصينية (غير نباتي)" at bounding box center [543, 251] width 263 height 19
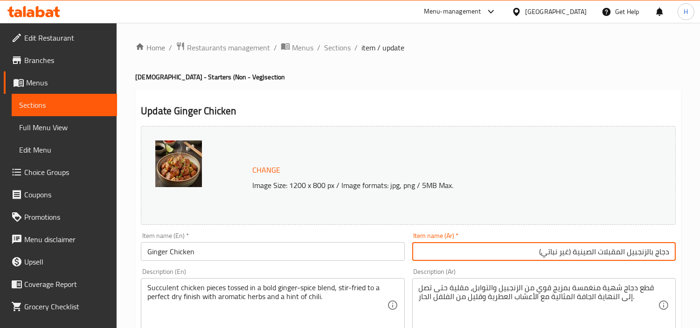
drag, startPoint x: 420, startPoint y: 258, endPoint x: 627, endPoint y: 259, distance: 207.1
click at [627, 259] on input "دجاج بالزنجبيل المقبلات الصينية (غير نباتي)" at bounding box center [543, 251] width 263 height 19
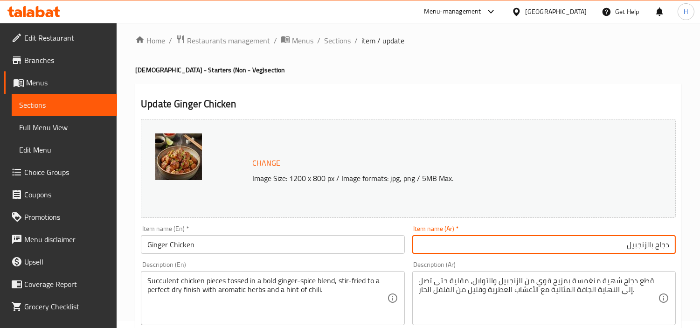
scroll to position [52, 0]
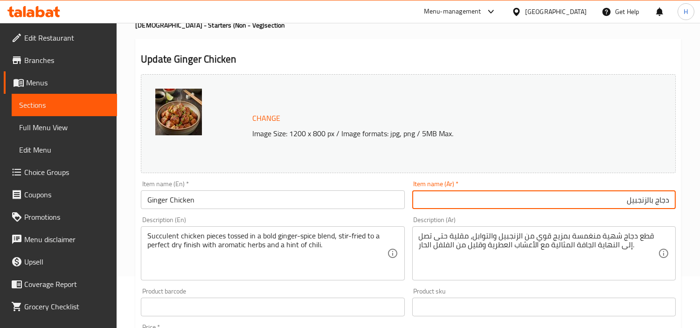
type input "دجاج بالزنجبيل"
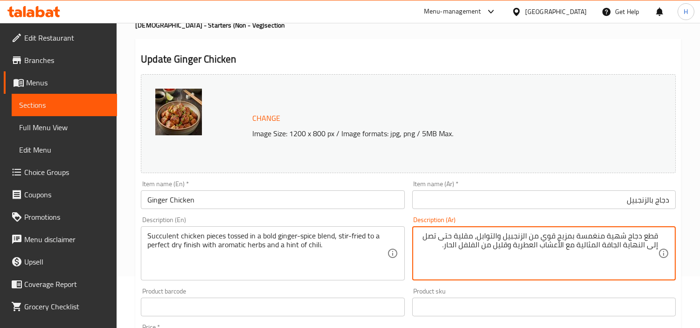
click at [617, 236] on textarea "قطع دجاج شهية منغمسة بمزيج قوي من الزنجبيل والتوابل، مقلية حتى تصل إلى النهاية …" at bounding box center [538, 253] width 239 height 44
click at [522, 240] on textarea "قطع دجاج عصارية منغمسة بمزيج قوي من الزنجبيل والتوابل، مقلية حتى تصل إلى النهاي…" at bounding box center [538, 253] width 239 height 44
click at [496, 240] on textarea "قطع دجاج عصارية منغمسة بمزيج قوي من زنجبيل والتوابل، مقلية حتى تصل إلى النهاية …" at bounding box center [538, 253] width 239 height 44
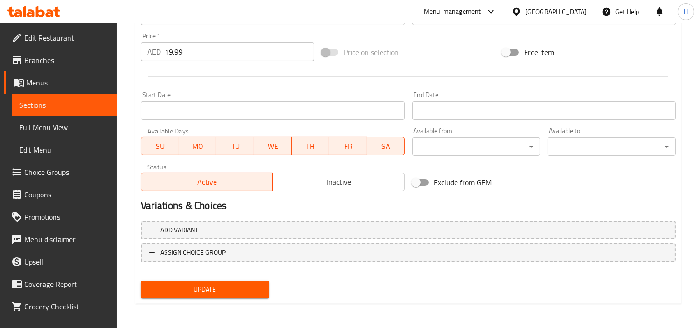
type textarea "قطع دجاج عصارية منغمسة بمزيج قوي من زنجبيل وتوابل، مقلية حتى تصل إلى النهاية ال…"
drag, startPoint x: 233, startPoint y: 290, endPoint x: 253, endPoint y: 284, distance: 20.4
click at [234, 290] on span "Update" at bounding box center [204, 290] width 113 height 12
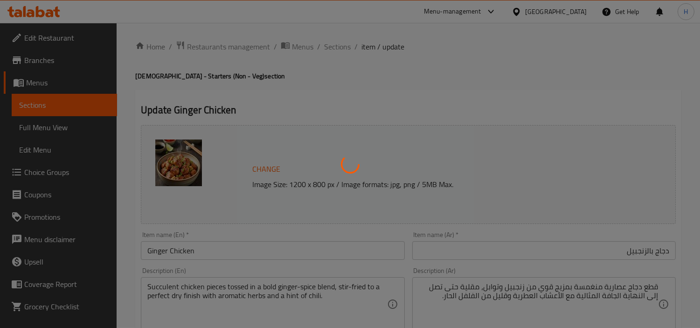
scroll to position [0, 0]
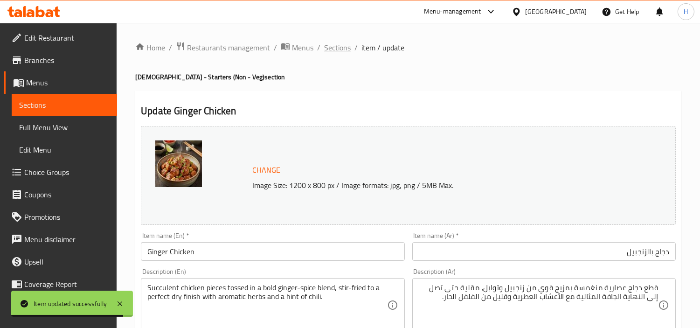
click at [349, 45] on span "Sections" at bounding box center [337, 47] width 27 height 11
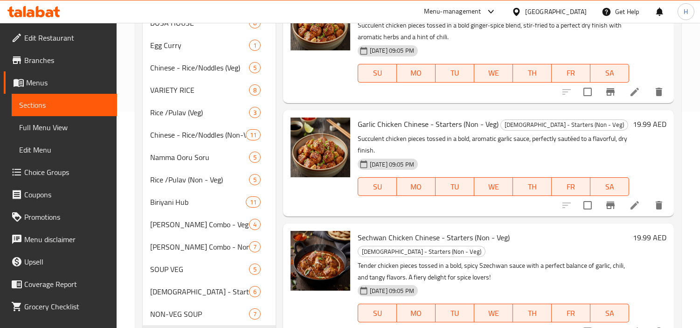
scroll to position [521, 0]
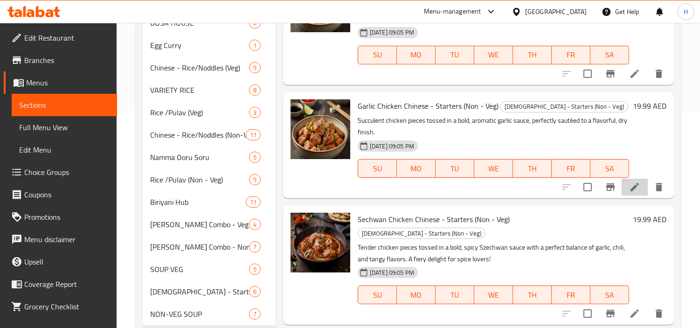
click at [622, 179] on li at bounding box center [635, 187] width 26 height 17
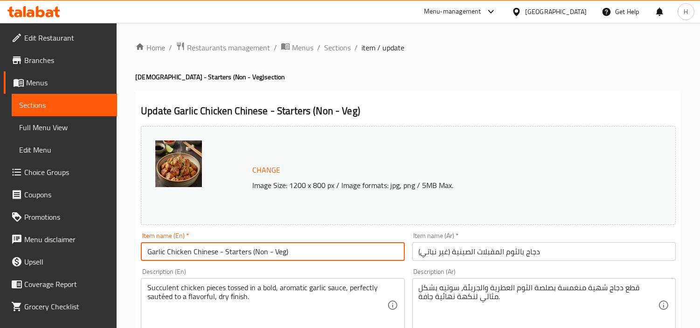
drag, startPoint x: 356, startPoint y: 251, endPoint x: 190, endPoint y: 243, distance: 166.7
click at [190, 243] on input "Garlic Chicken Chinese - Starters (Non - Veg)" at bounding box center [272, 251] width 263 height 19
type input "Garlic Chicken"
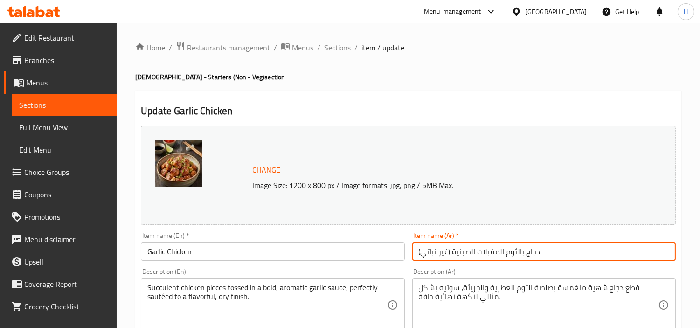
click at [504, 250] on input "دجاج بالثوم المقبلات الصينية (غير نباتي)" at bounding box center [543, 251] width 263 height 19
drag, startPoint x: 457, startPoint y: 249, endPoint x: 635, endPoint y: 258, distance: 178.4
click at [635, 258] on input "دجاج بالثوم المقبلات الصينية (غير نباتي)" at bounding box center [543, 251] width 263 height 19
type input "دجاج بالثوم"
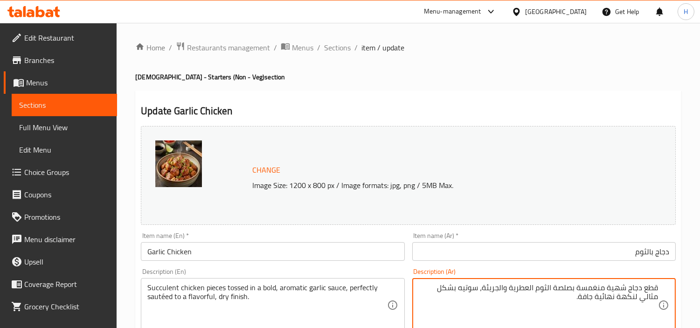
click at [626, 287] on textarea "قطع دجاج شهية منغمسة بصلصة الثوم العطرية والجريئة، سوتيه بشكل مثالي لنكهة نهائي…" at bounding box center [538, 305] width 239 height 44
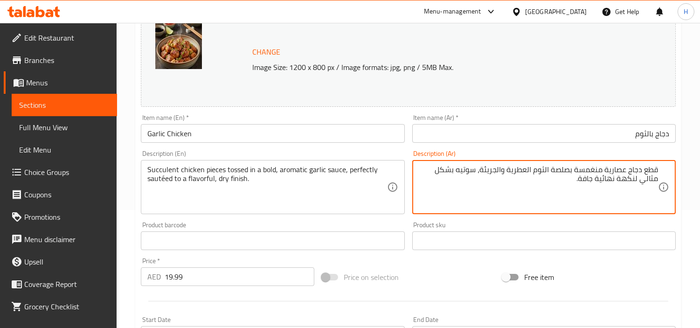
scroll to position [155, 0]
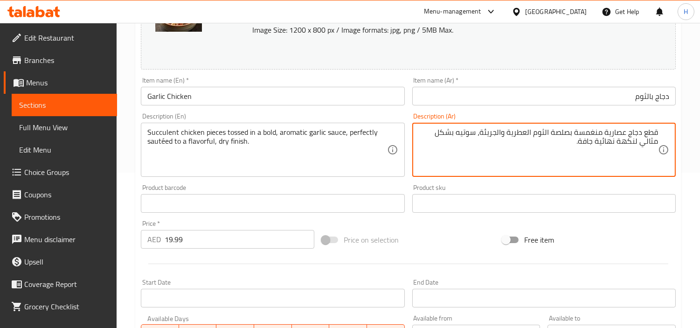
type textarea "قطع دجاج عصارية منغمسة بصلصة الثوم العطرية والجريئة، سوتيه بشكل مثالي لنكهة نها…"
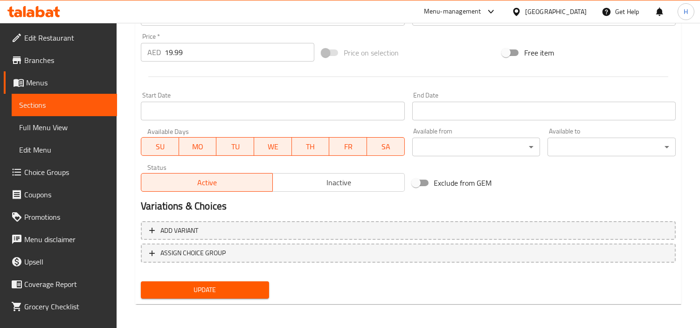
scroll to position [343, 0]
type textarea "Succulent chicken pieces tossed in a bold, aromatic garlic sauce, perfectly sau…"
click at [231, 298] on div "Update" at bounding box center [205, 289] width 136 height 25
click at [231, 295] on button "Update" at bounding box center [205, 289] width 128 height 17
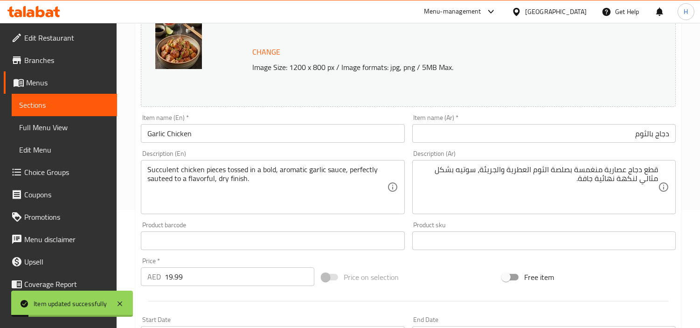
scroll to position [32, 0]
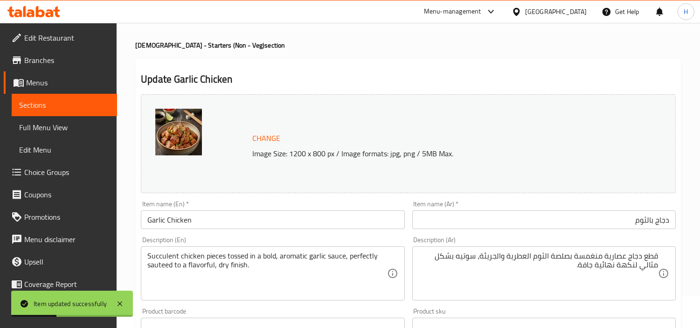
click at [464, 219] on input "دجاج بالثوم" at bounding box center [543, 219] width 263 height 19
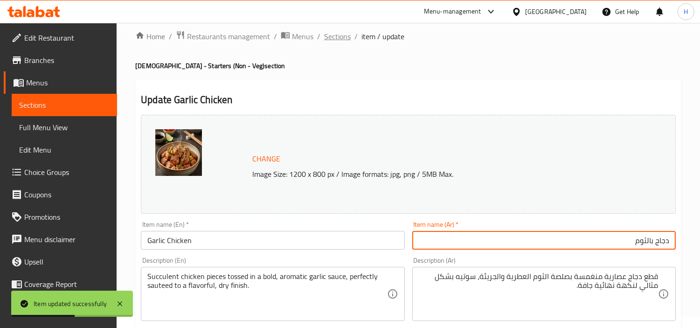
scroll to position [0, 0]
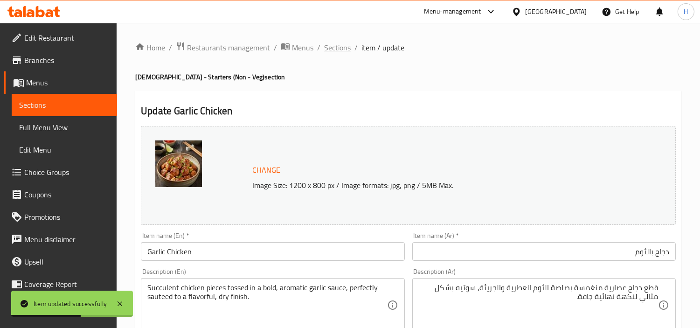
click at [333, 42] on span "Sections" at bounding box center [337, 47] width 27 height 11
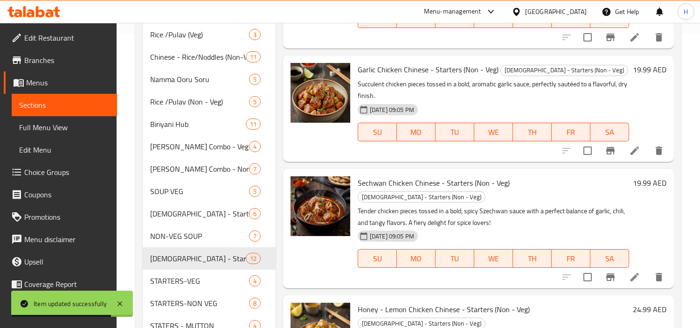
scroll to position [311, 0]
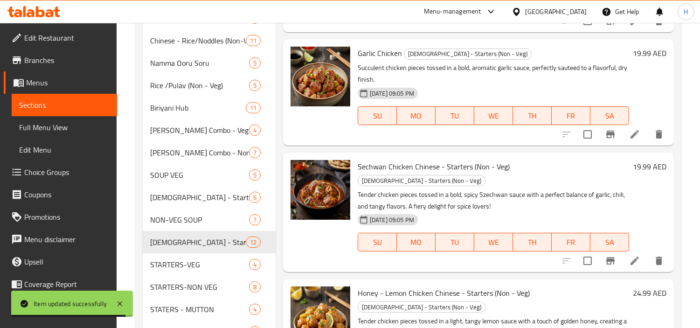
click at [629, 255] on icon at bounding box center [634, 260] width 11 height 11
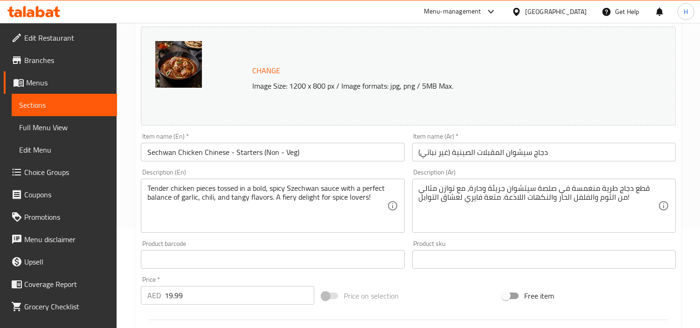
scroll to position [104, 0]
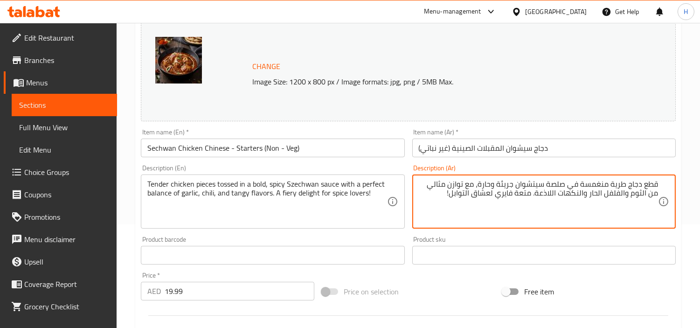
drag, startPoint x: 460, startPoint y: 197, endPoint x: 547, endPoint y: 196, distance: 86.7
type textarea "قطع دجاج طرية منغمسة في صلصة سيتشوان جريئة وحارة، مع توازن مثالي من الثوم والفل…"
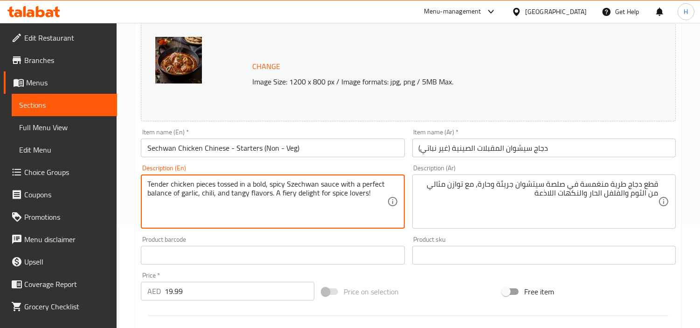
drag, startPoint x: 369, startPoint y: 194, endPoint x: 271, endPoint y: 199, distance: 98.0
click at [271, 199] on textarea "Tender chicken pieces tossed in a bold, spicy Szechwan sauce with a perfect bal…" at bounding box center [266, 202] width 239 height 44
type textarea "Tender chicken pieces tossed in a bold, spicy Szechwan sauce with a perfect bal…"
click at [530, 150] on input "دجاج سيشوان المقبلات الصينية (غير نباتي)" at bounding box center [543, 148] width 263 height 19
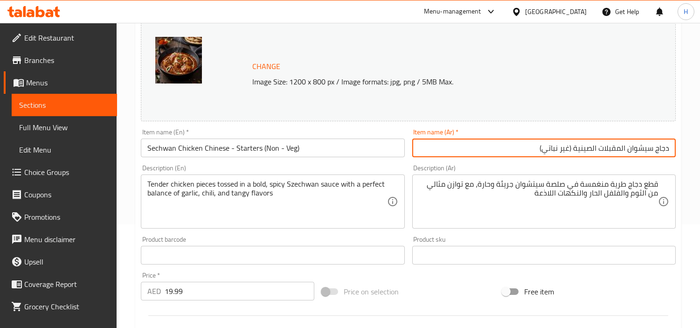
drag, startPoint x: 454, startPoint y: 151, endPoint x: 628, endPoint y: 163, distance: 173.9
click at [628, 163] on div "Change Image Size: 1200 x 800 px / Image formats: jpg, png / 5MB Max. Item name…" at bounding box center [408, 227] width 542 height 416
type input "دجاج سيشوان"
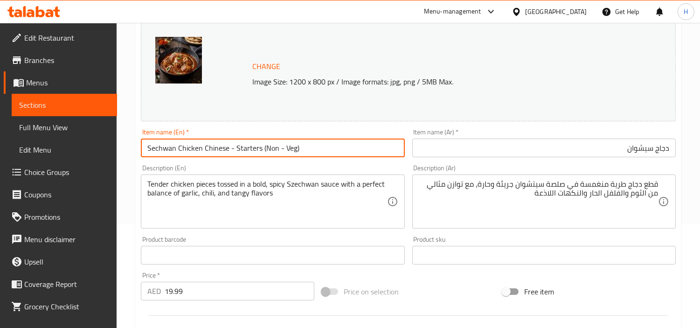
drag, startPoint x: 387, startPoint y: 152, endPoint x: 202, endPoint y: 155, distance: 185.2
click at [202, 155] on input "Sechwan Chicken Chinese - Starters (Non - Veg)" at bounding box center [272, 148] width 263 height 19
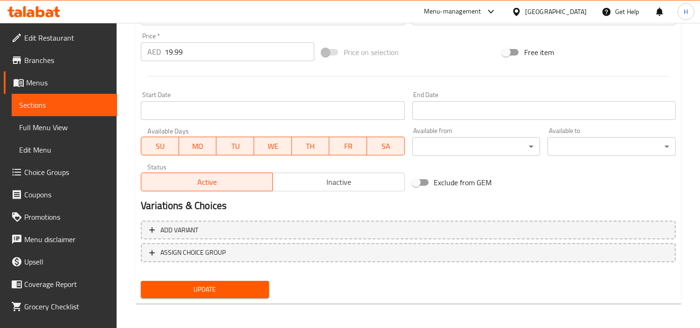
type input "Szechwan Chicken"
click at [250, 284] on span "Update" at bounding box center [204, 290] width 113 height 12
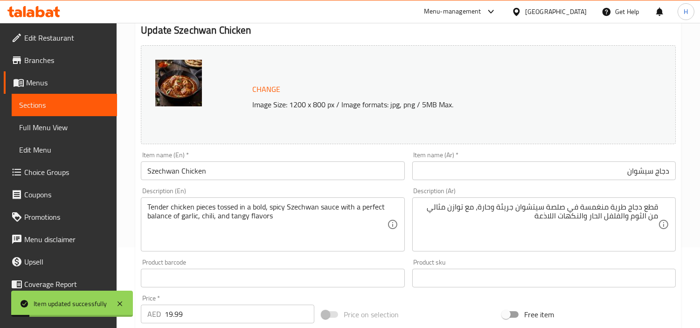
scroll to position [0, 0]
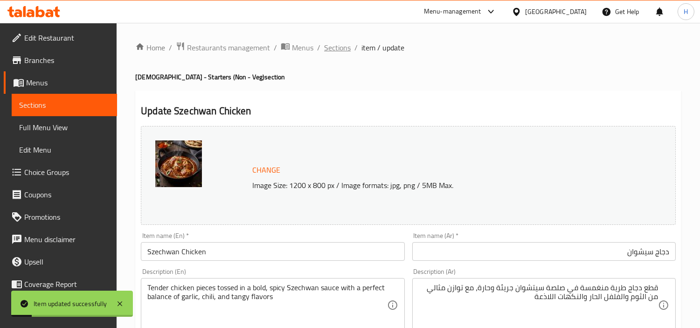
click at [346, 42] on span "Sections" at bounding box center [337, 47] width 27 height 11
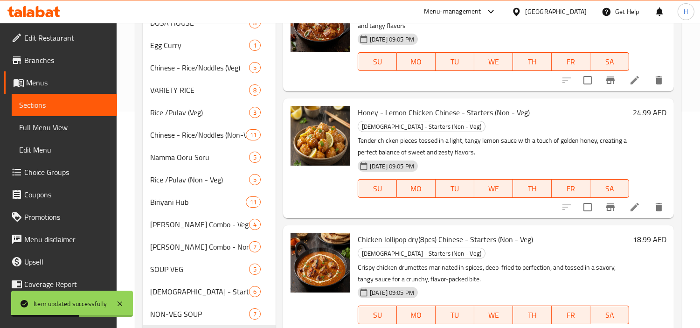
scroll to position [800, 0]
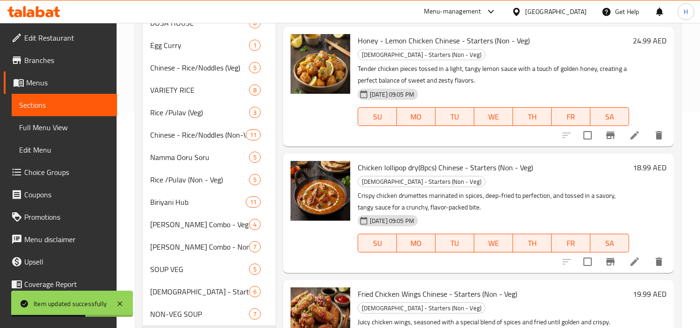
click at [629, 130] on icon at bounding box center [634, 135] width 11 height 11
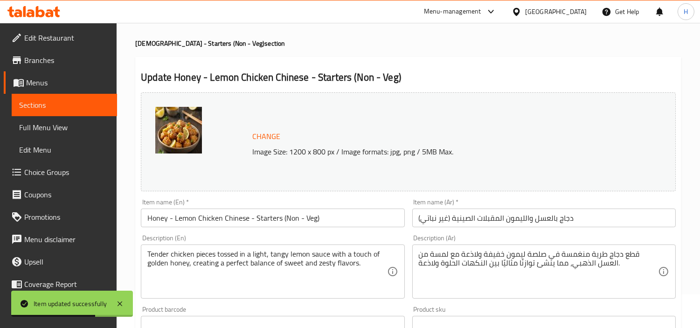
scroll to position [52, 0]
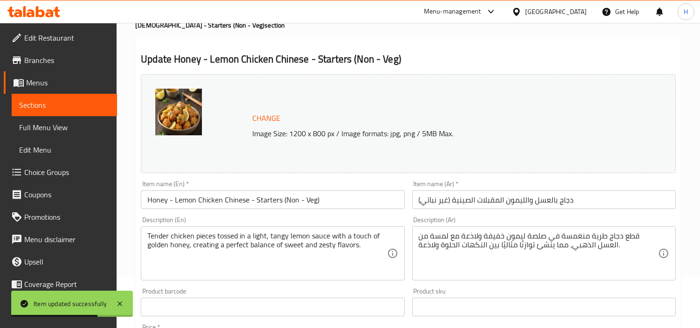
click at [593, 193] on input "دجاج بالعسل والليمون المقبلات الصينية (غير نباتي)" at bounding box center [543, 199] width 263 height 19
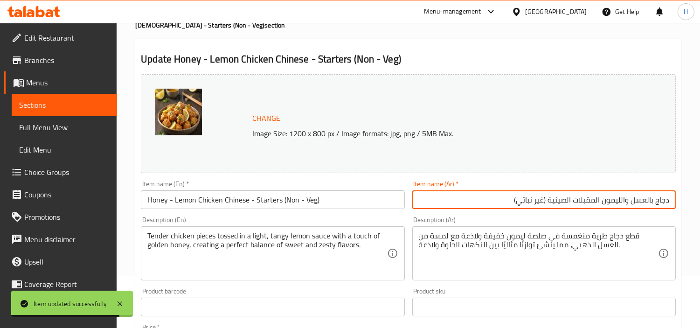
drag, startPoint x: 493, startPoint y: 199, endPoint x: 602, endPoint y: 204, distance: 109.2
click at [602, 204] on input "دجاج بالعسل والليمون المقبلات الصينية (غير نباتي)" at bounding box center [543, 199] width 263 height 19
type input "دجاج بالعسل والليمون"
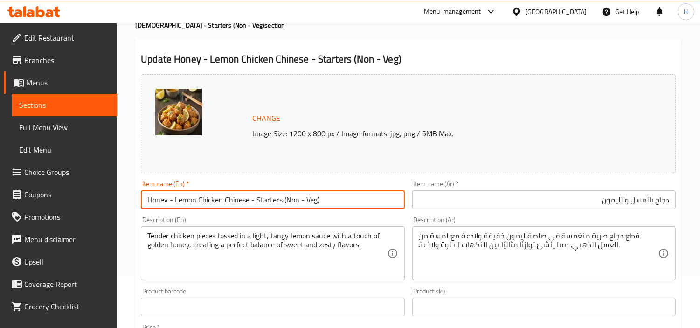
drag, startPoint x: 403, startPoint y: 201, endPoint x: 221, endPoint y: 203, distance: 182.3
click at [221, 203] on input "Honey - Lemon Chicken Chinese - Starters (Non - Veg)" at bounding box center [272, 199] width 263 height 19
type input "Honey - Lemon Chicken"
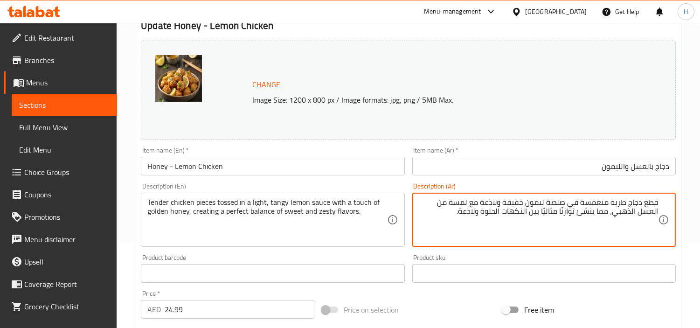
scroll to position [104, 0]
